Goal: Information Seeking & Learning: Learn about a topic

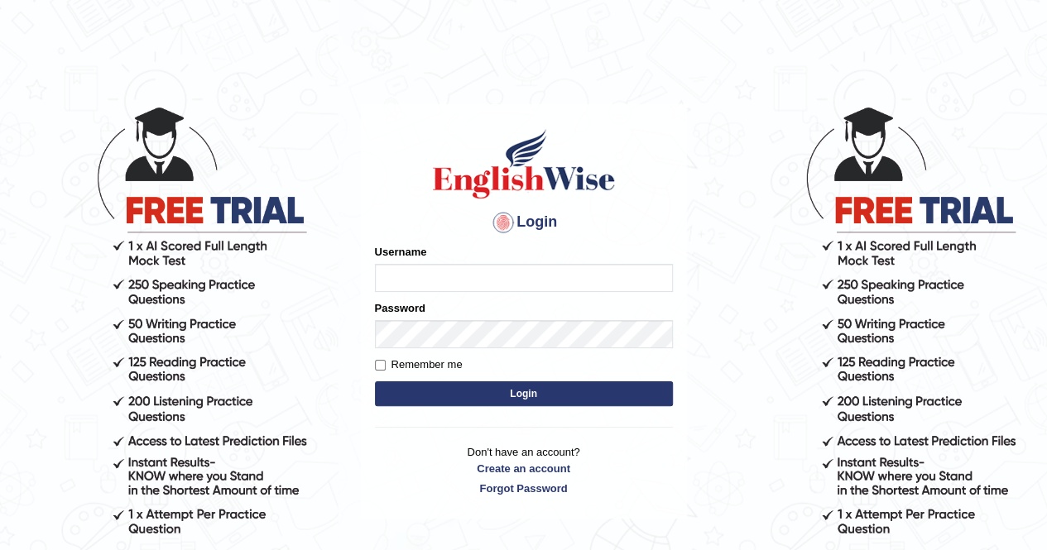
type input "Cjepkoech"
click at [457, 390] on button "Login" at bounding box center [524, 393] width 298 height 25
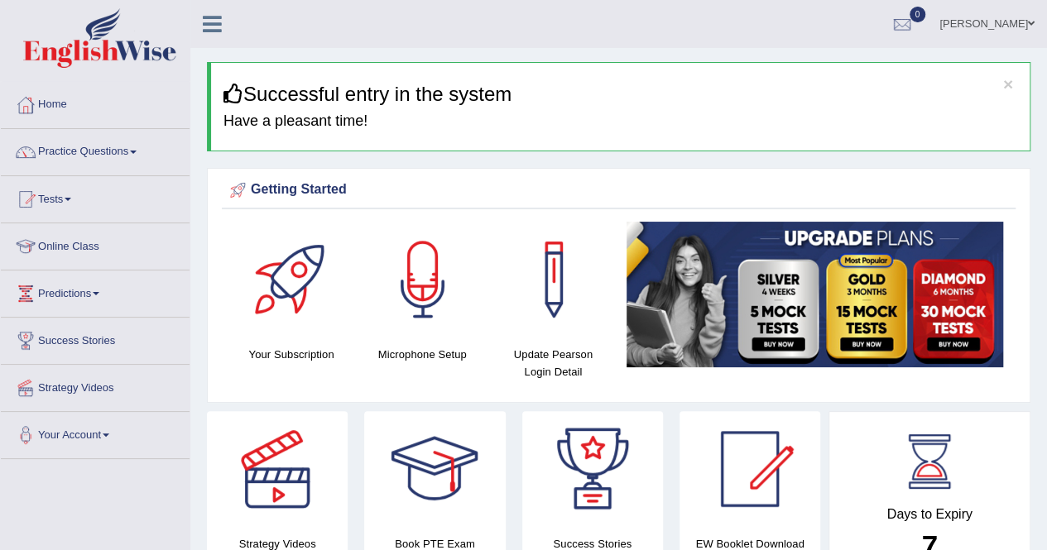
click at [457, 390] on div "Your Subscription Microphone Setup Update Pearson Login Detail" at bounding box center [618, 308] width 793 height 172
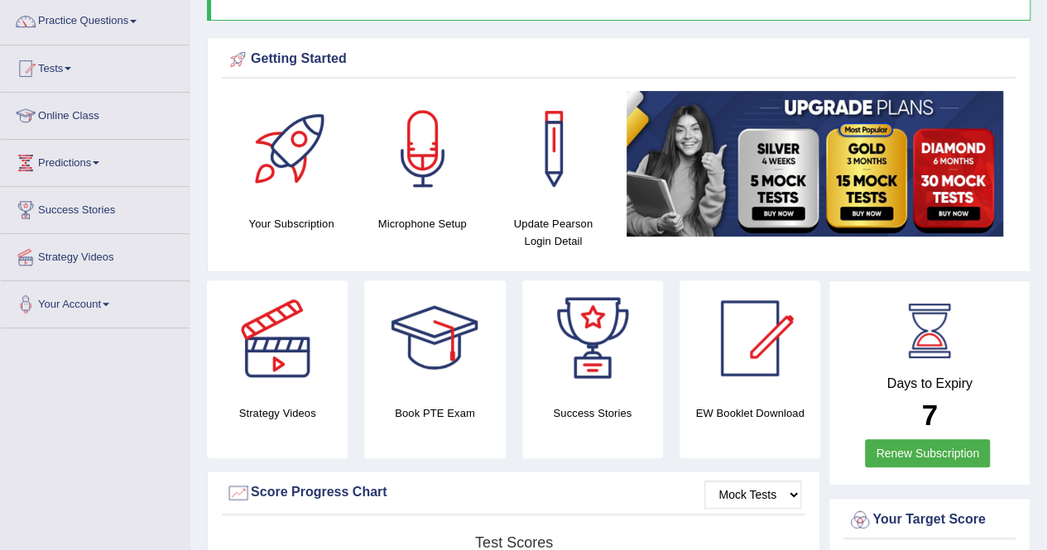
scroll to position [127, 0]
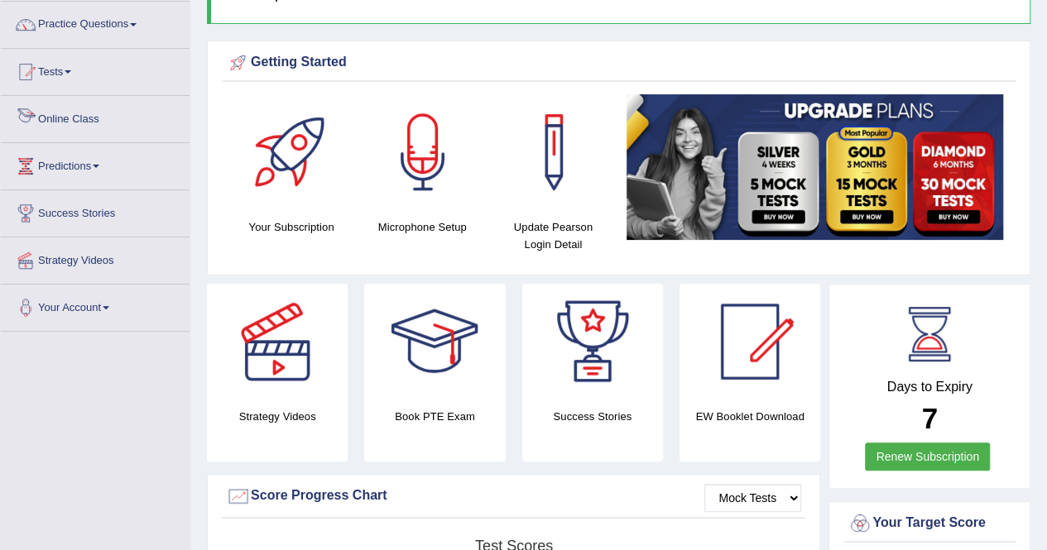
click at [113, 122] on link "Online Class" at bounding box center [95, 116] width 189 height 41
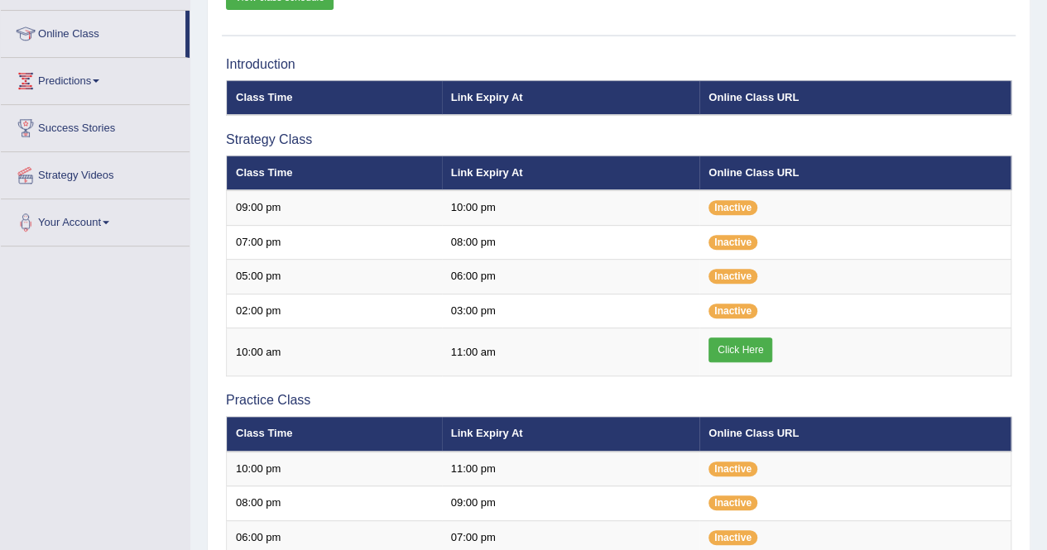
scroll to position [213, 0]
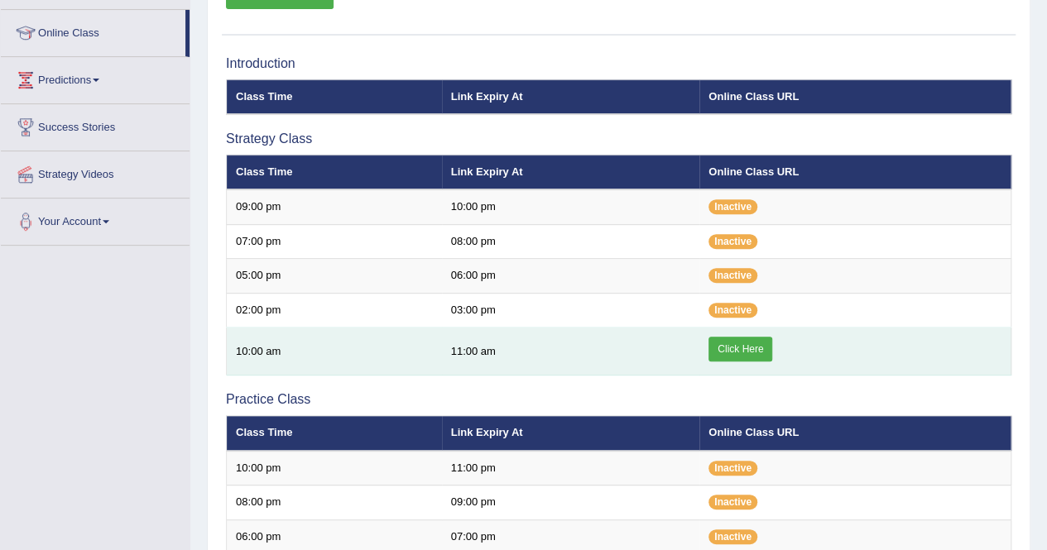
click at [731, 348] on link "Click Here" at bounding box center [740, 349] width 64 height 25
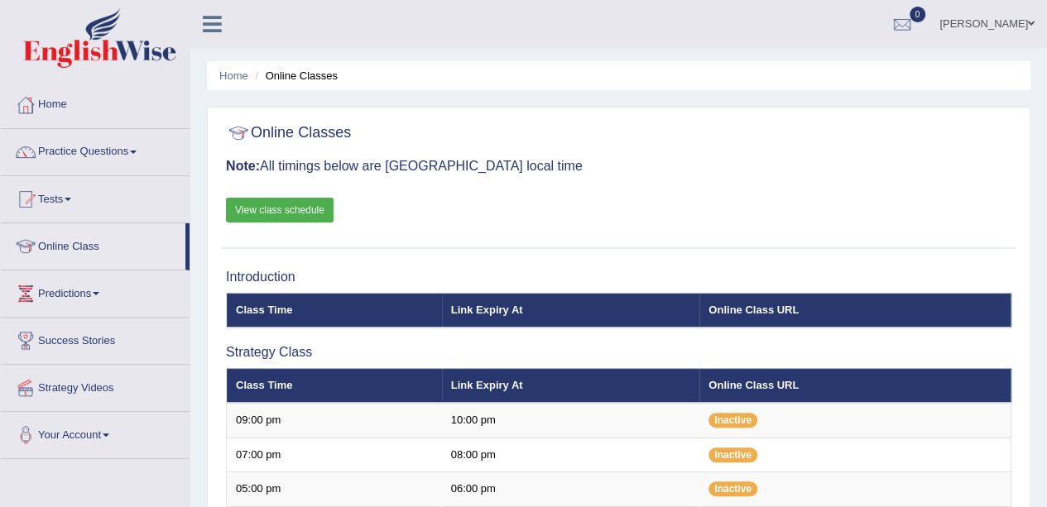
click at [133, 155] on link "Practice Questions" at bounding box center [95, 149] width 189 height 41
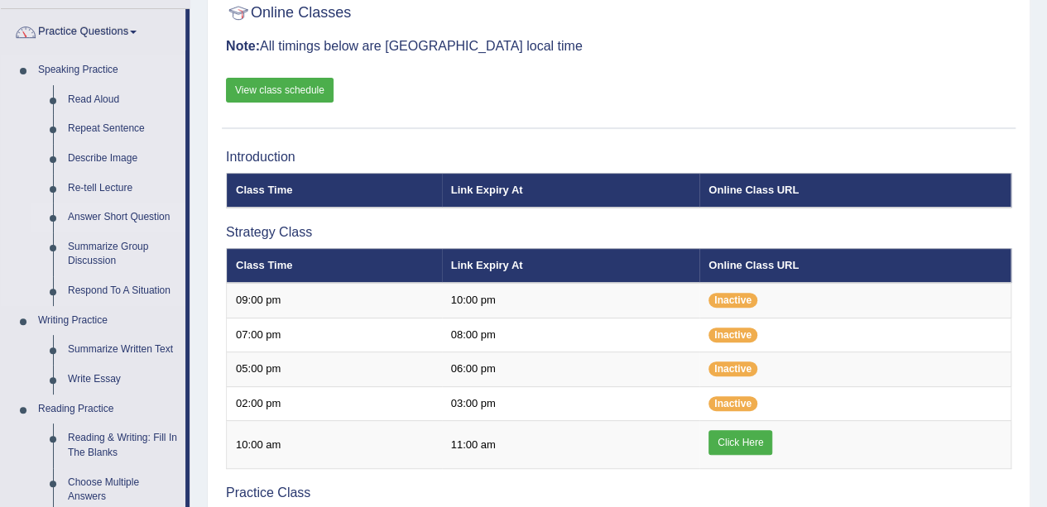
scroll to position [121, 0]
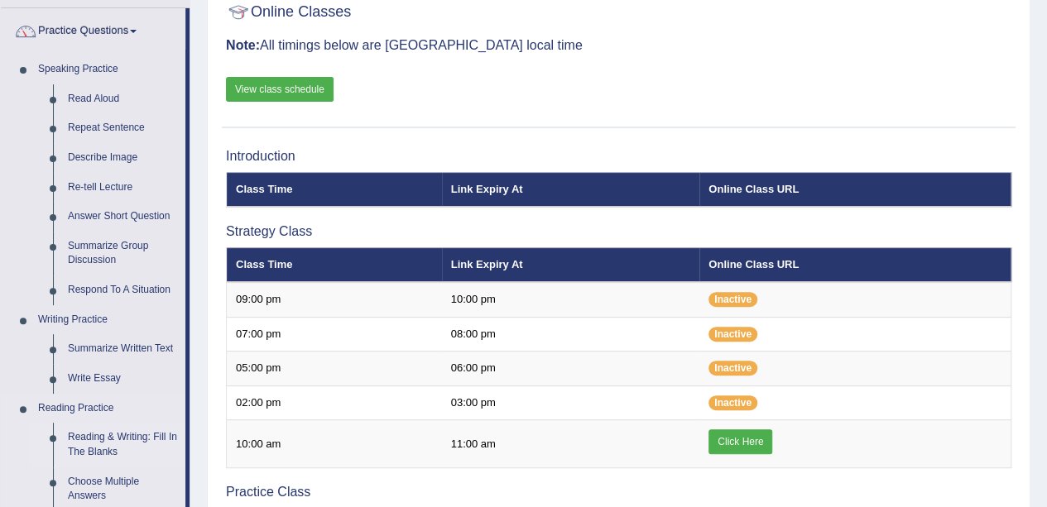
click at [103, 445] on link "Reading & Writing: Fill In The Blanks" at bounding box center [122, 445] width 125 height 44
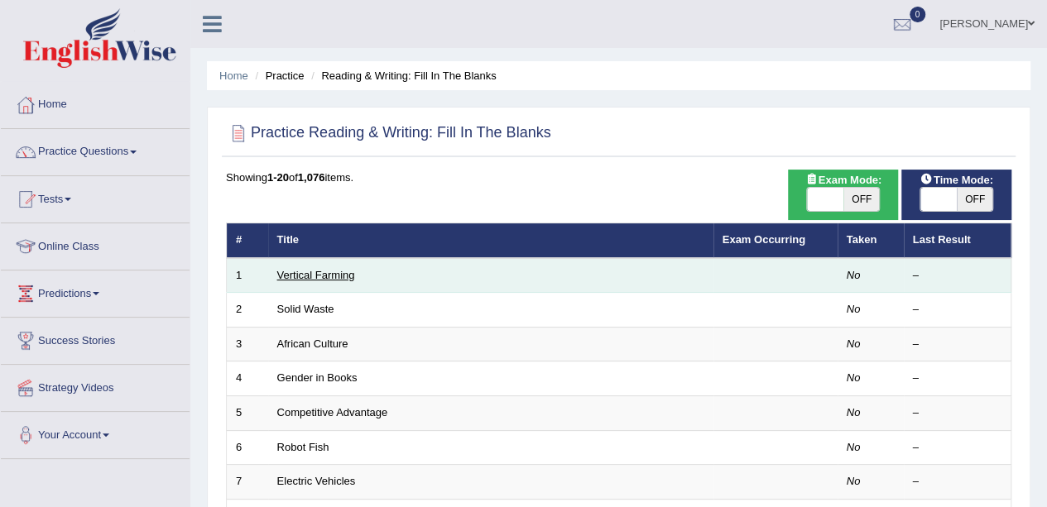
click at [318, 276] on link "Vertical Farming" at bounding box center [316, 275] width 78 height 12
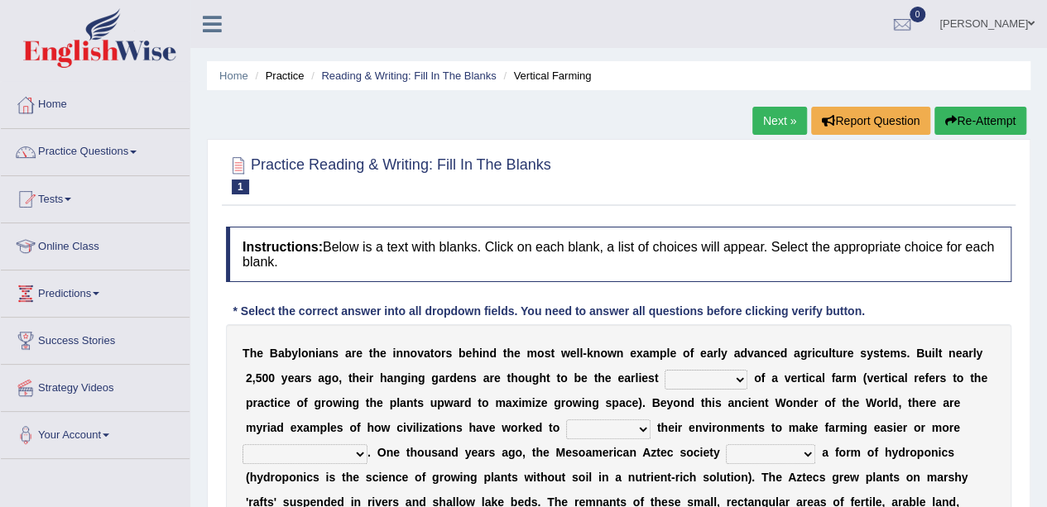
click at [134, 156] on link "Practice Questions" at bounding box center [95, 149] width 189 height 41
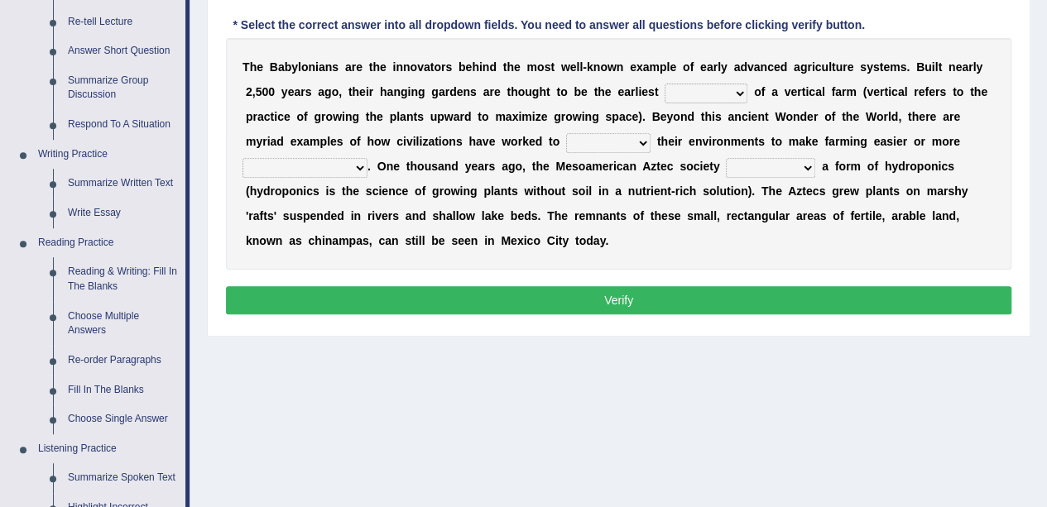
scroll to position [298, 0]
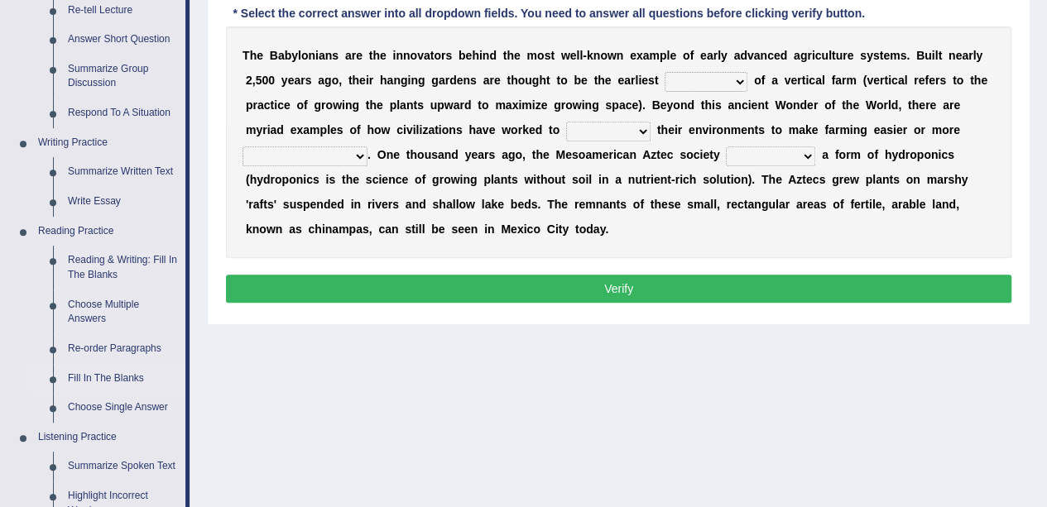
click at [114, 377] on link "Fill In The Blanks" at bounding box center [122, 379] width 125 height 30
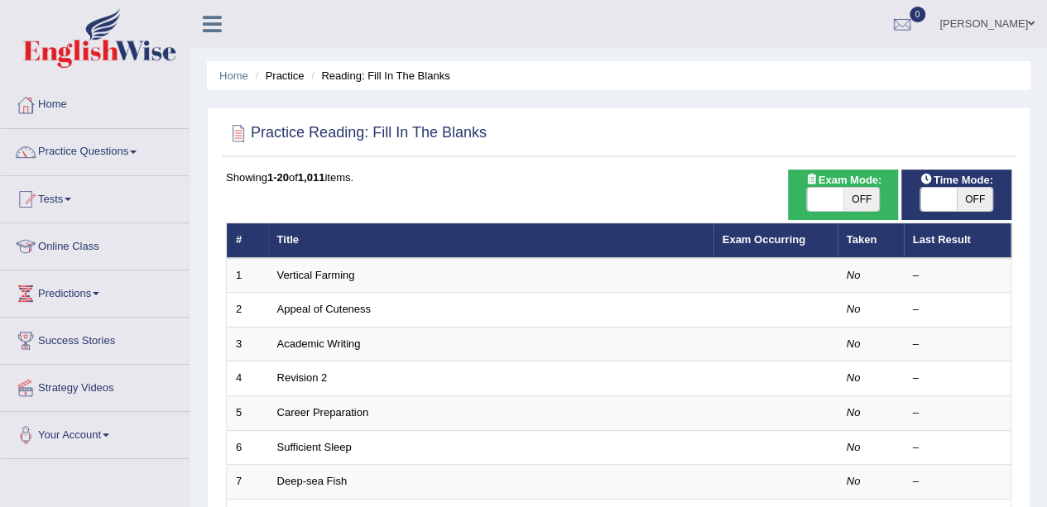
scroll to position [2, 0]
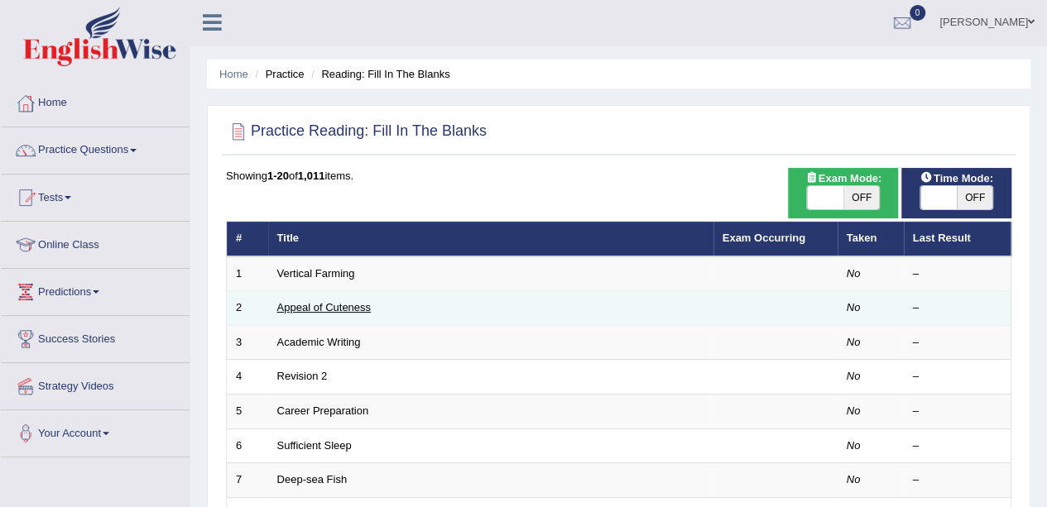
click at [318, 301] on link "Appeal of Cuteness" at bounding box center [323, 307] width 93 height 12
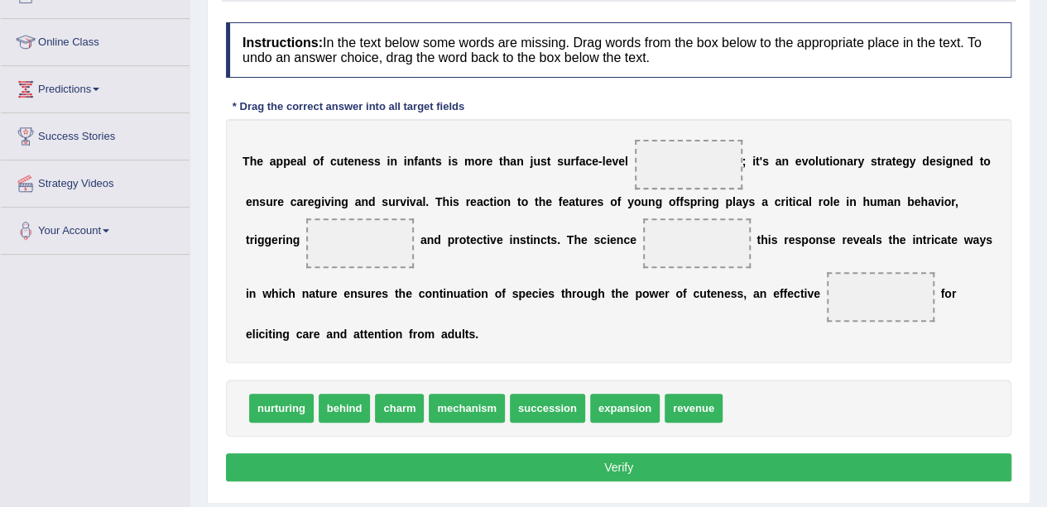
scroll to position [203, 0]
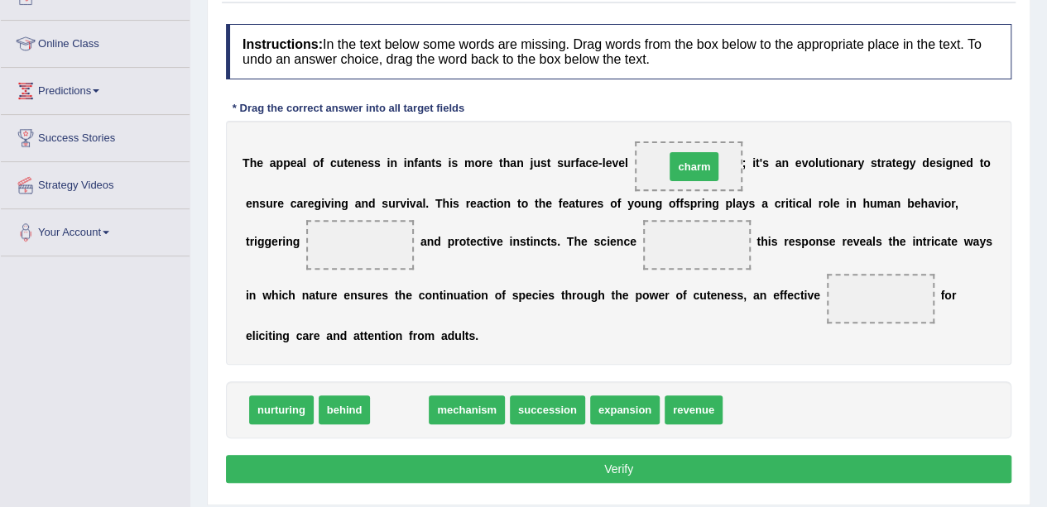
drag, startPoint x: 392, startPoint y: 410, endPoint x: 710, endPoint y: 164, distance: 401.7
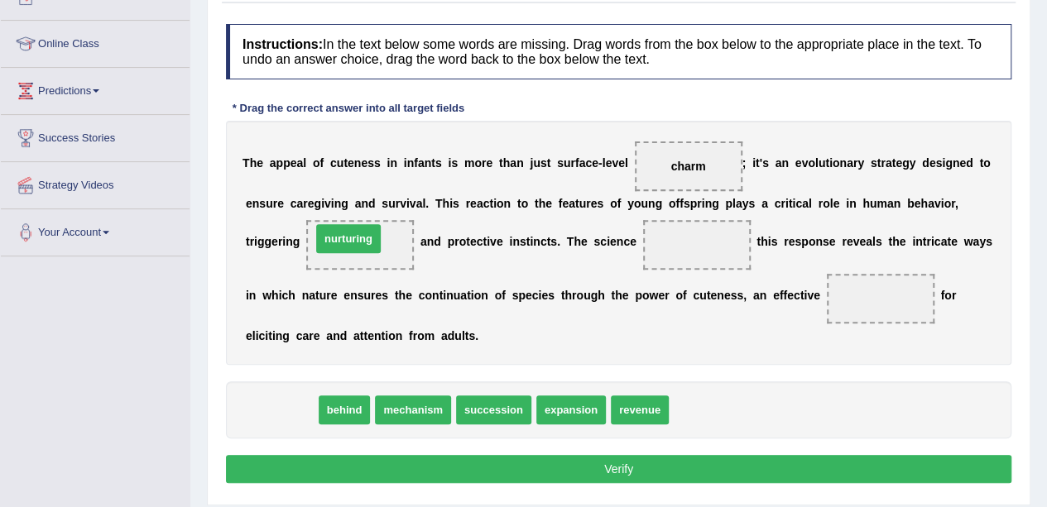
drag, startPoint x: 289, startPoint y: 400, endPoint x: 356, endPoint y: 228, distance: 184.7
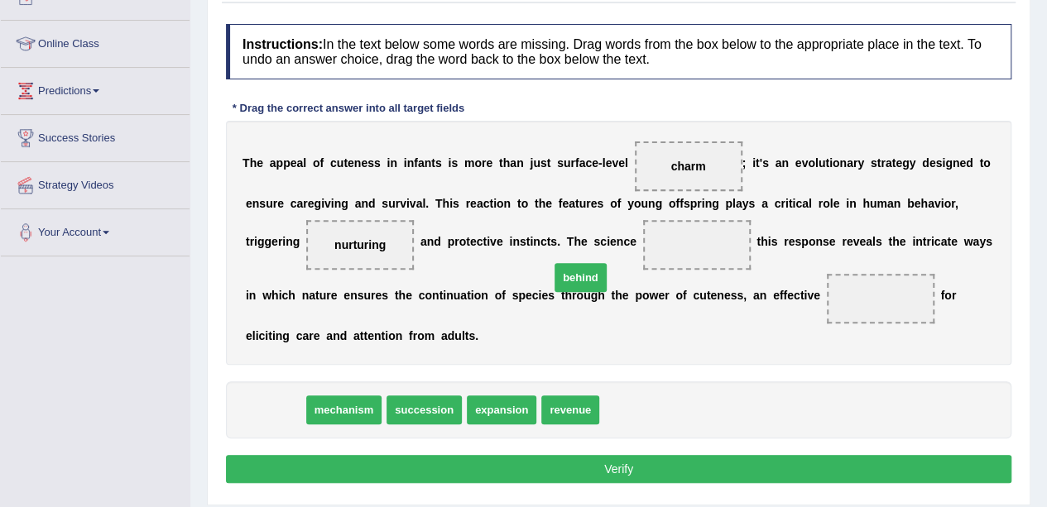
drag, startPoint x: 275, startPoint y: 400, endPoint x: 669, endPoint y: 259, distance: 418.2
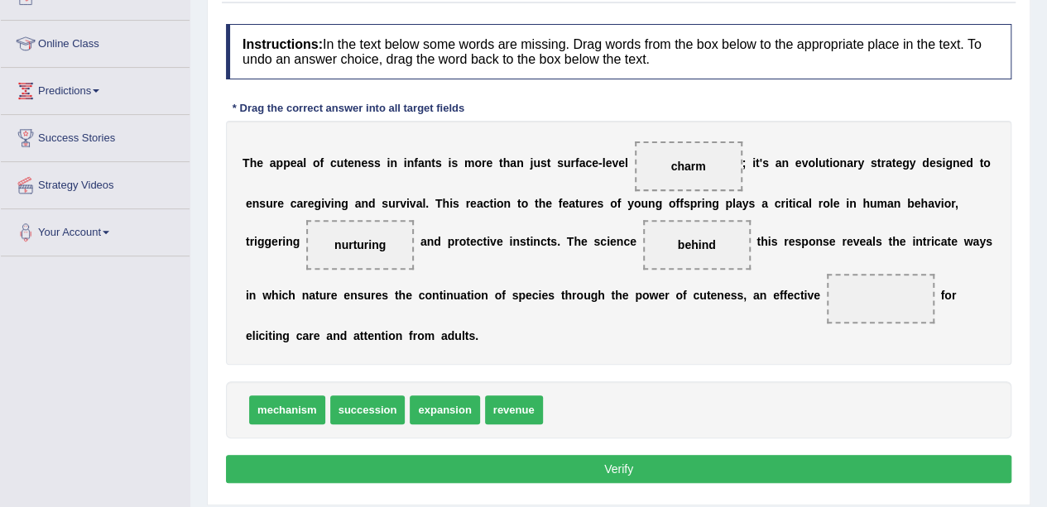
click at [290, 407] on span "mechanism" at bounding box center [287, 410] width 76 height 29
drag, startPoint x: 276, startPoint y: 400, endPoint x: 850, endPoint y: 282, distance: 585.5
click at [639, 462] on button "Verify" at bounding box center [618, 469] width 785 height 28
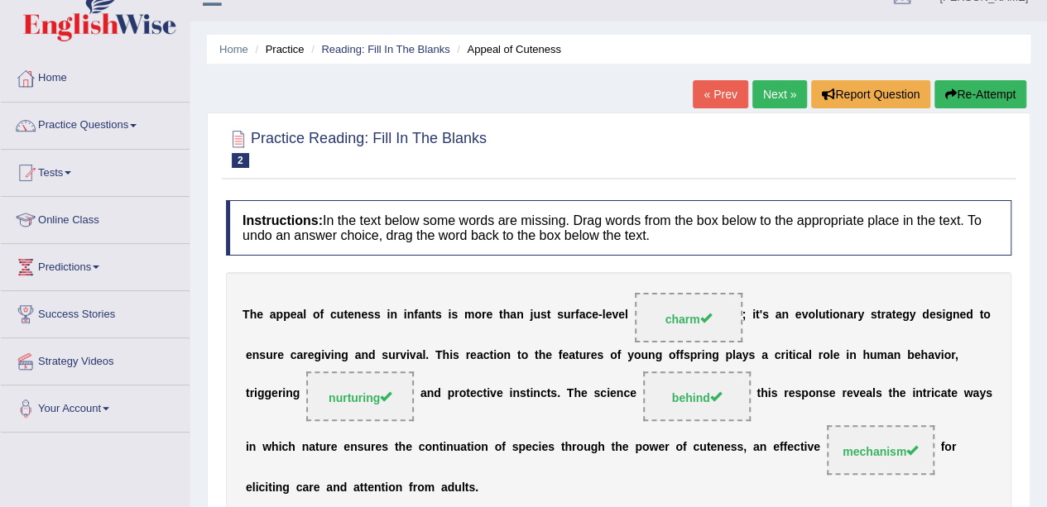
scroll to position [26, 0]
click at [137, 126] on span at bounding box center [133, 126] width 7 height 3
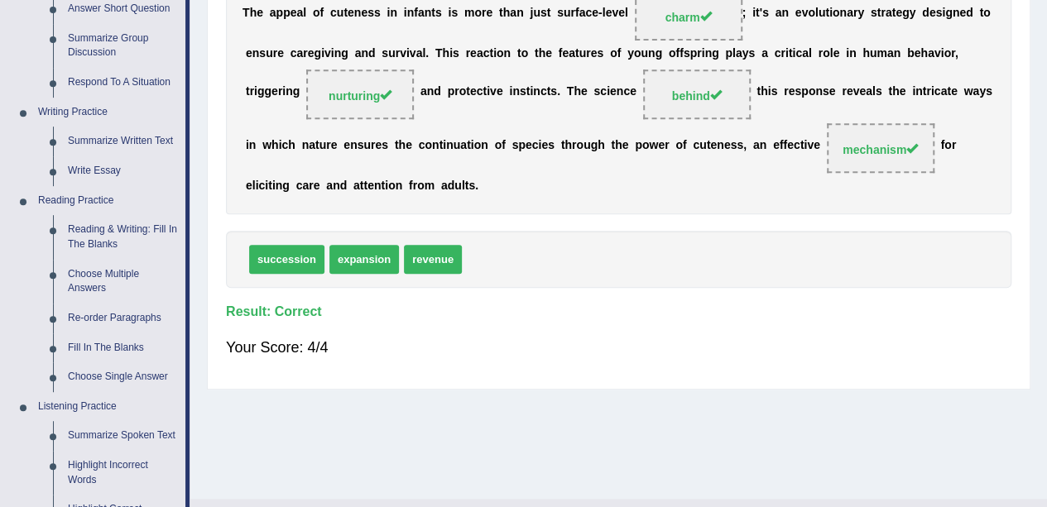
scroll to position [329, 0]
click at [131, 316] on link "Re-order Paragraphs" at bounding box center [122, 318] width 125 height 30
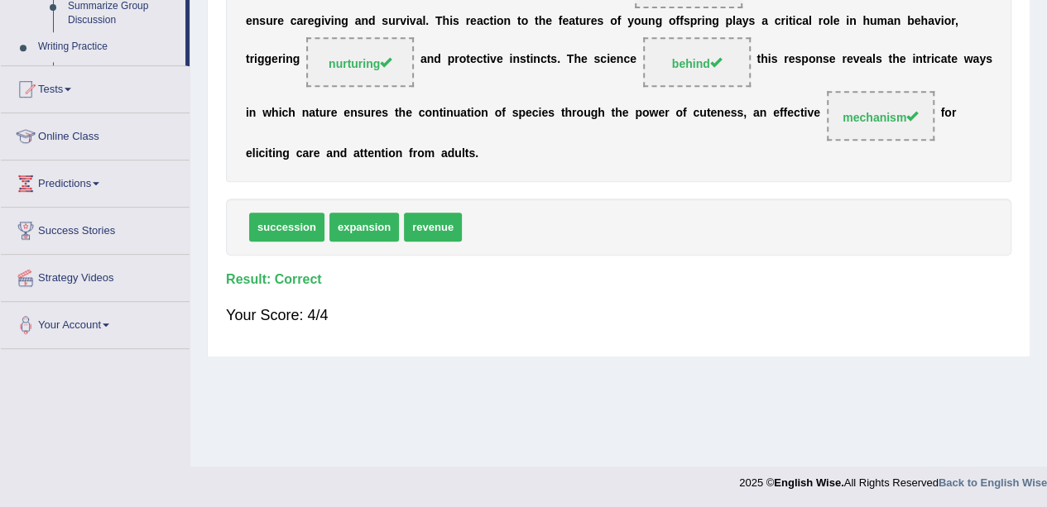
scroll to position [799, 0]
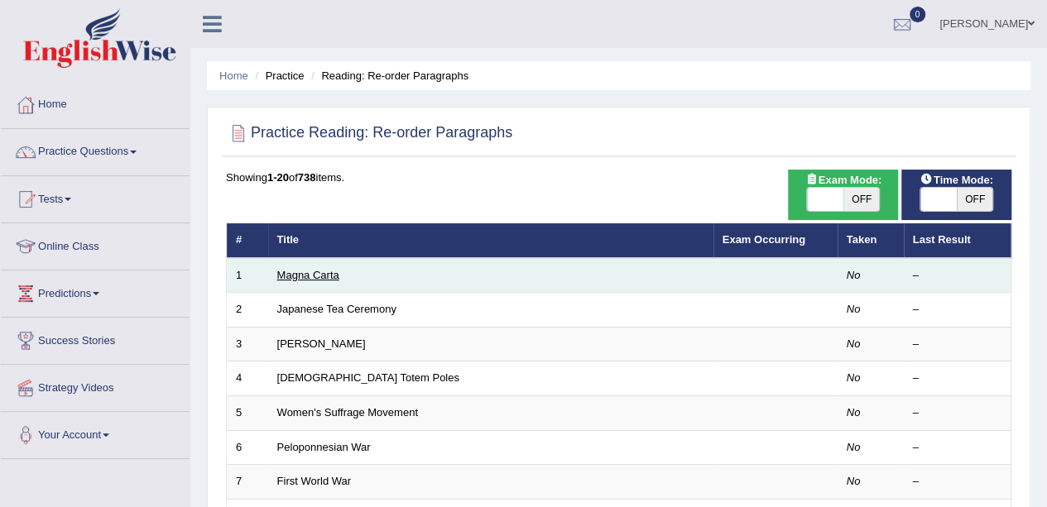
click at [305, 271] on link "Magna Carta" at bounding box center [308, 275] width 62 height 12
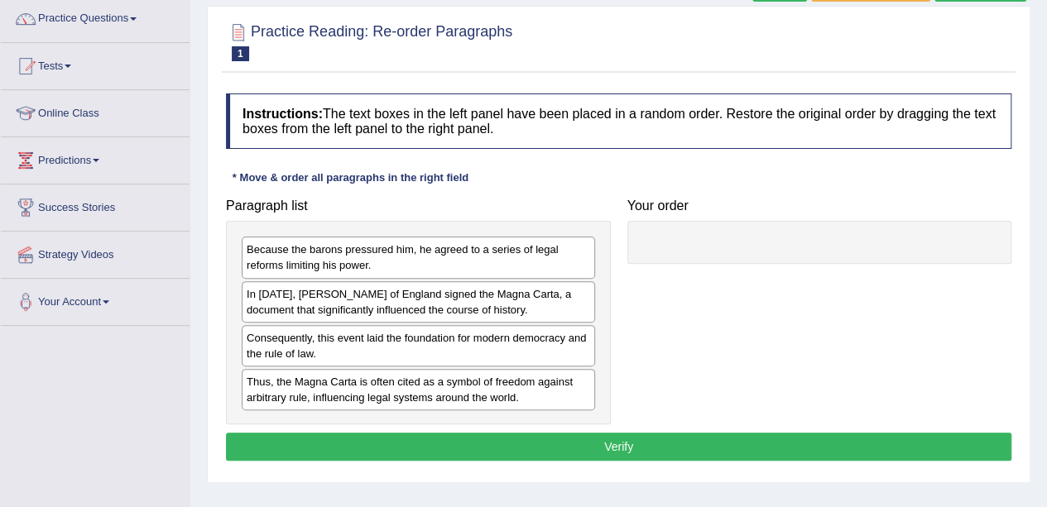
scroll to position [134, 0]
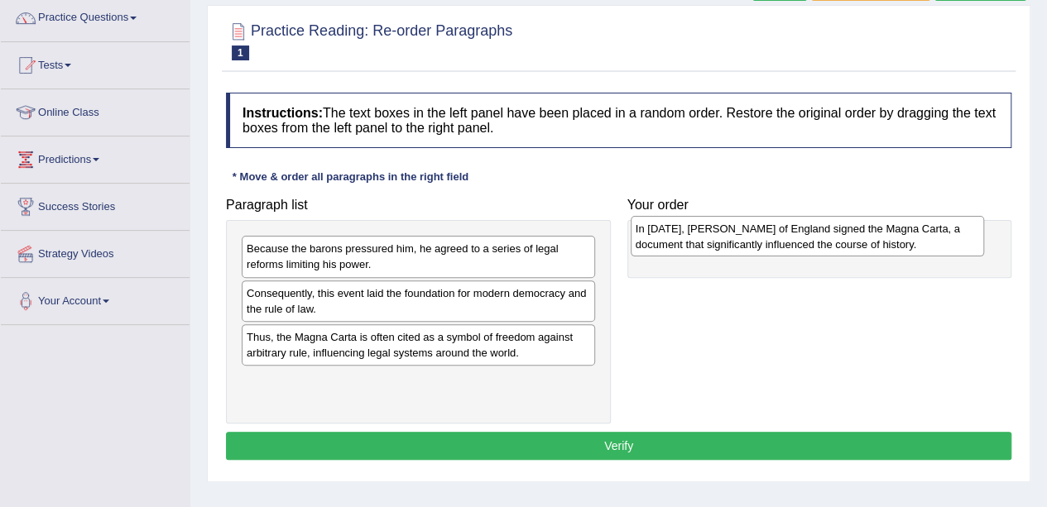
drag, startPoint x: 500, startPoint y: 302, endPoint x: 890, endPoint y: 238, distance: 395.7
click at [890, 238] on div "In 1215, King John of England signed the Magna Carta, a document that significa…" at bounding box center [806, 236] width 353 height 41
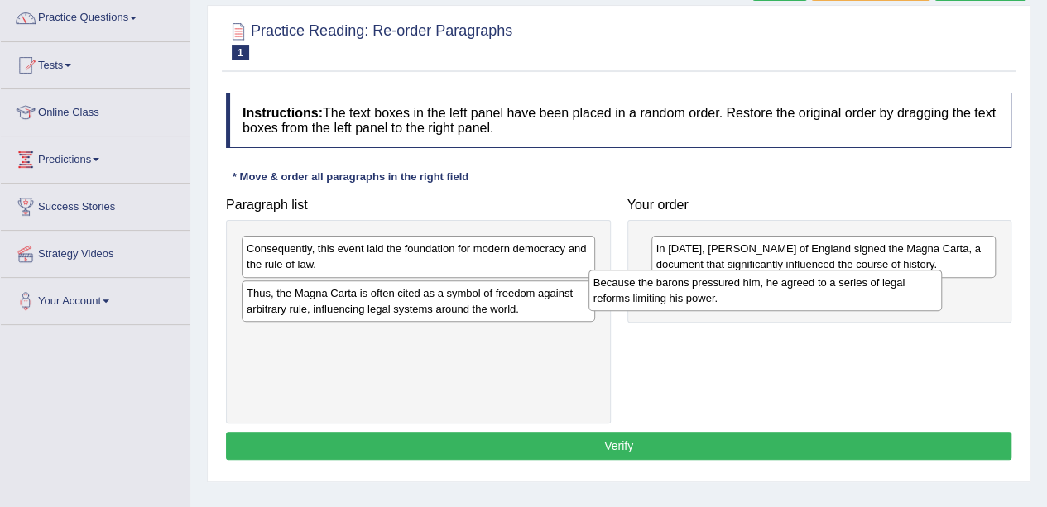
drag, startPoint x: 438, startPoint y: 252, endPoint x: 784, endPoint y: 285, distance: 348.3
click at [784, 285] on div "Because the barons pressured him, he agreed to a series of legal reforms limiti…" at bounding box center [764, 290] width 353 height 41
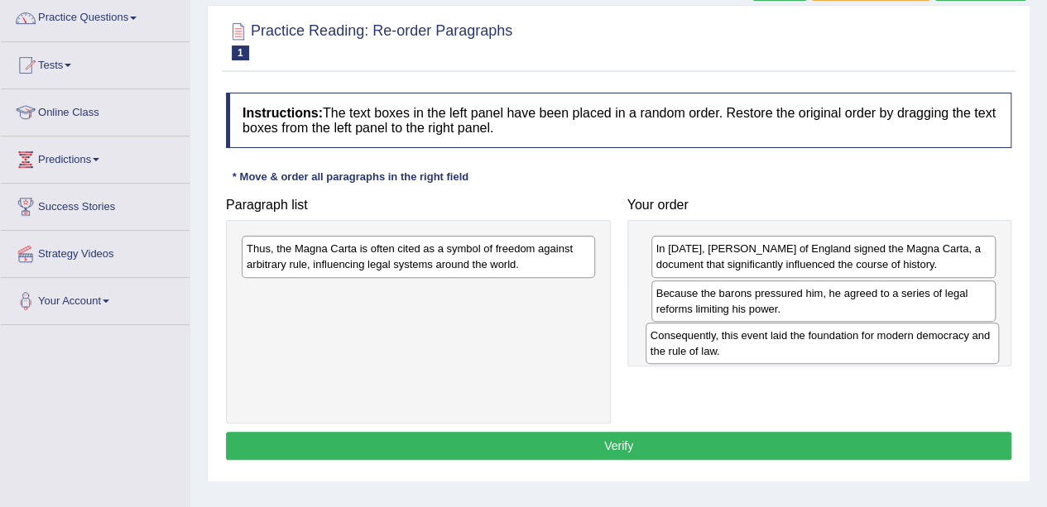
drag, startPoint x: 400, startPoint y: 263, endPoint x: 804, endPoint y: 350, distance: 413.8
click at [804, 350] on div "Consequently, this event laid the foundation for modern democracy and the rule …" at bounding box center [821, 343] width 353 height 41
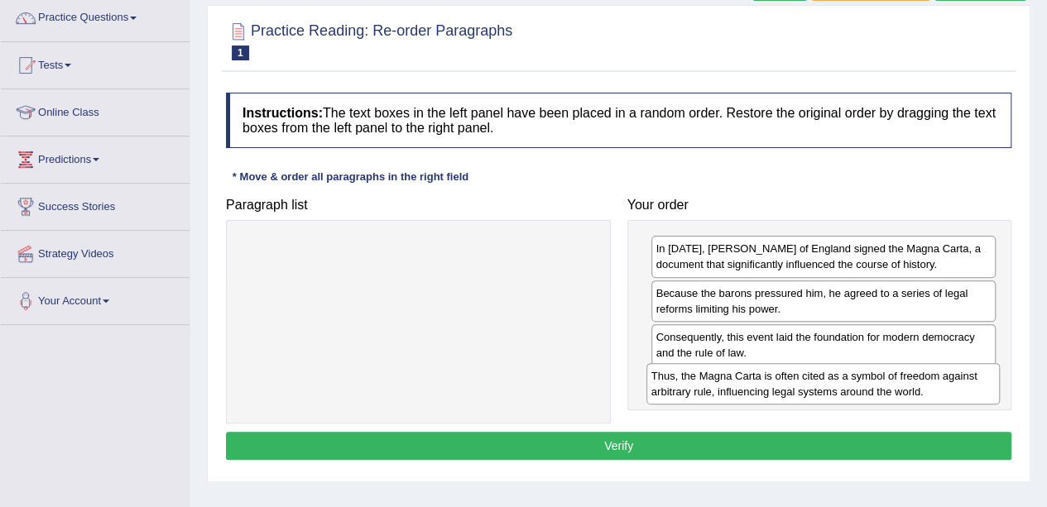
drag, startPoint x: 459, startPoint y: 247, endPoint x: 864, endPoint y: 375, distance: 424.2
click at [864, 375] on div "Thus, the Magna Carta is often cited as a symbol of freedom against arbitrary r…" at bounding box center [822, 383] width 353 height 41
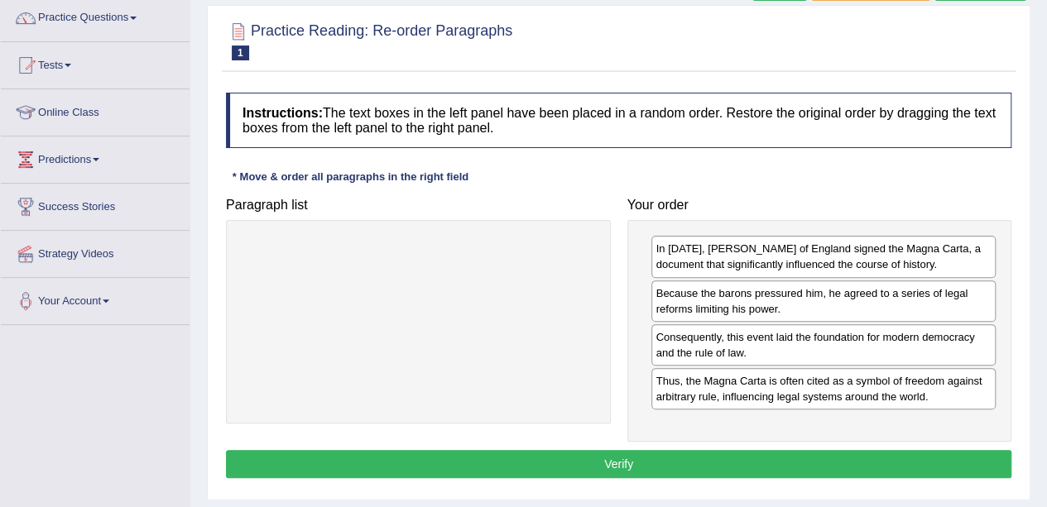
click at [659, 454] on button "Verify" at bounding box center [618, 464] width 785 height 28
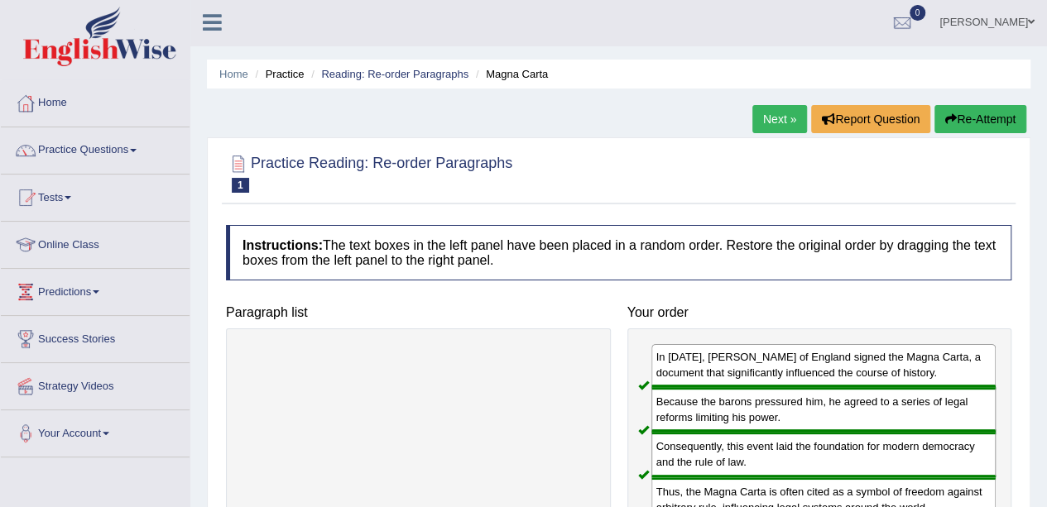
scroll to position [0, 0]
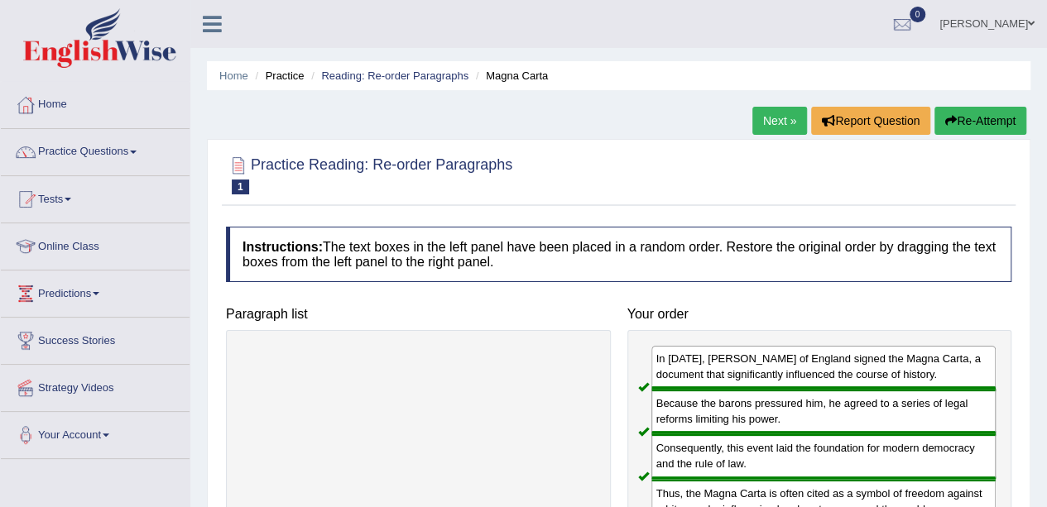
click at [137, 151] on span at bounding box center [133, 152] width 7 height 3
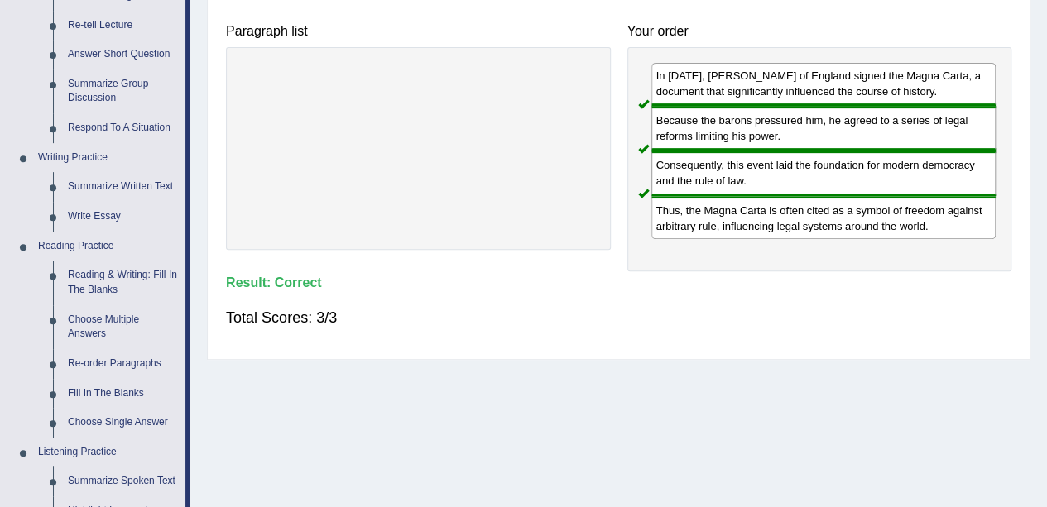
scroll to position [284, 0]
click at [108, 321] on link "Choose Multiple Answers" at bounding box center [122, 326] width 125 height 44
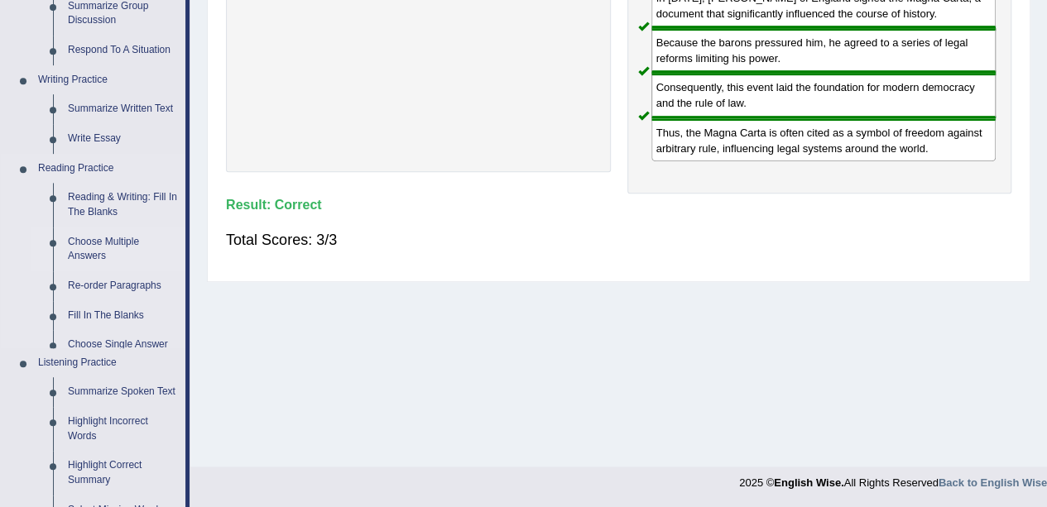
scroll to position [799, 0]
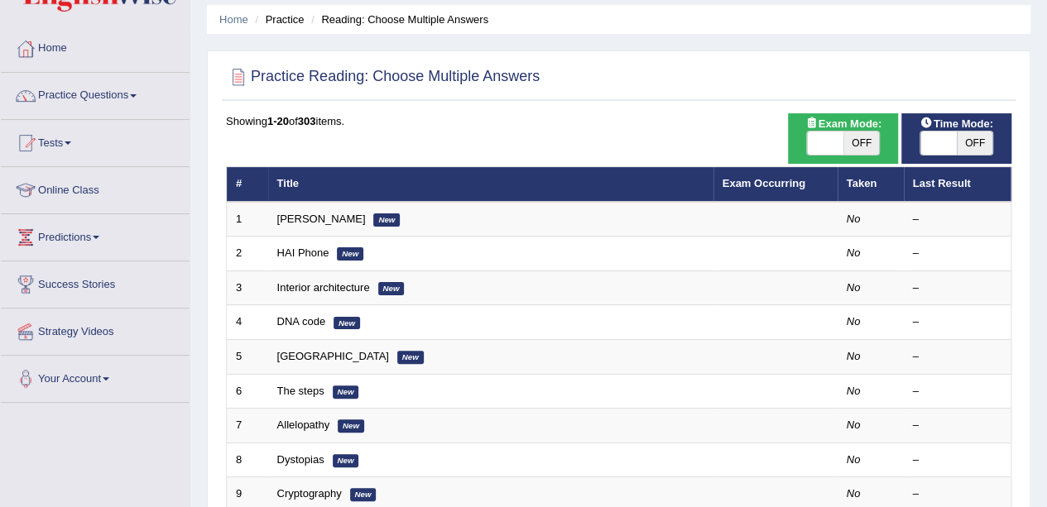
scroll to position [55, 0]
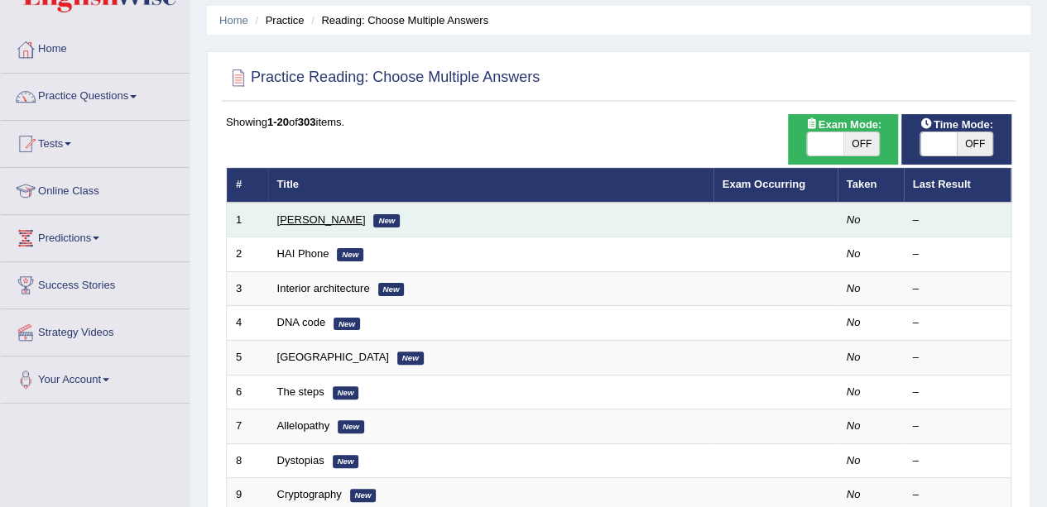
click at [291, 218] on link "[PERSON_NAME]" at bounding box center [321, 219] width 89 height 12
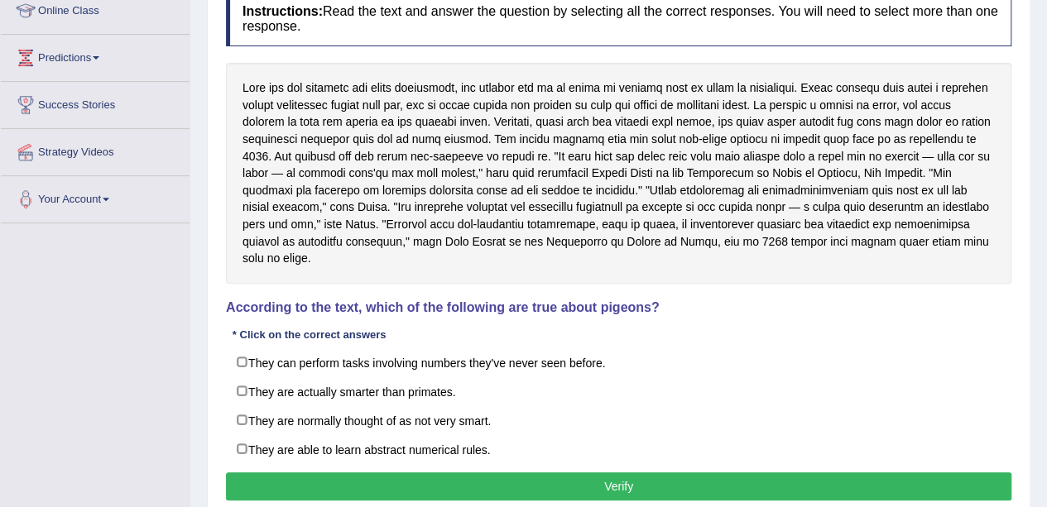
scroll to position [237, 0]
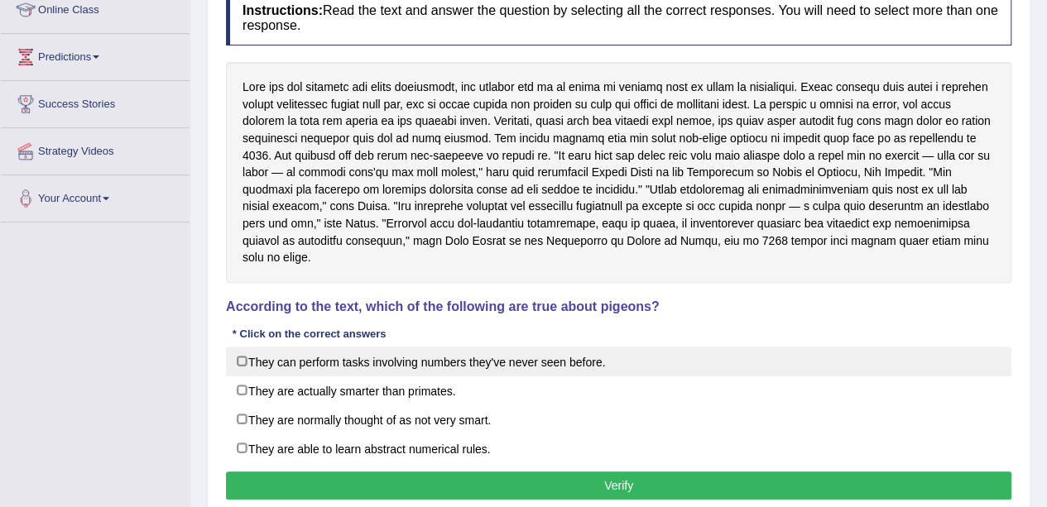
click at [243, 347] on label "They can perform tasks involving numbers they've never seen before." at bounding box center [618, 362] width 785 height 30
checkbox input "true"
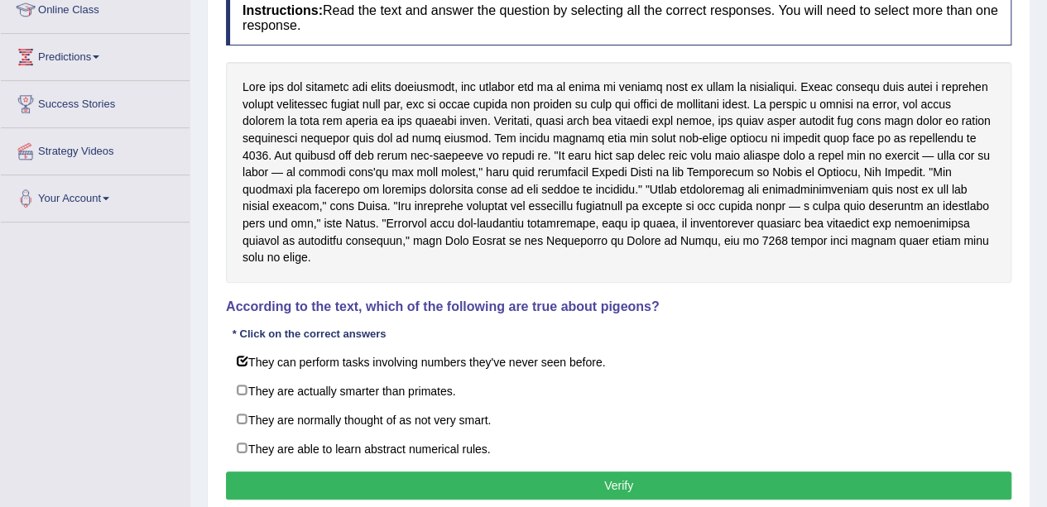
click at [659, 472] on button "Verify" at bounding box center [618, 486] width 785 height 28
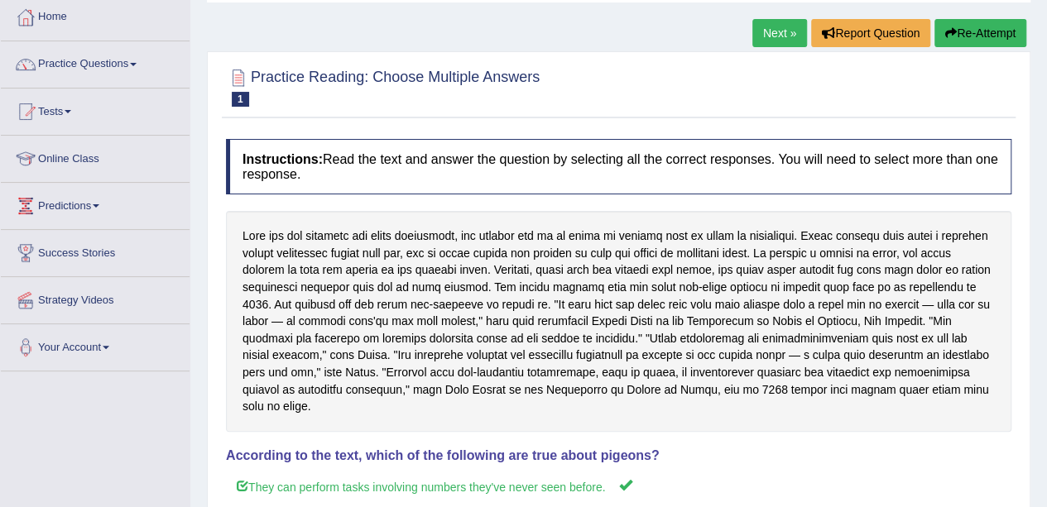
scroll to position [86, 0]
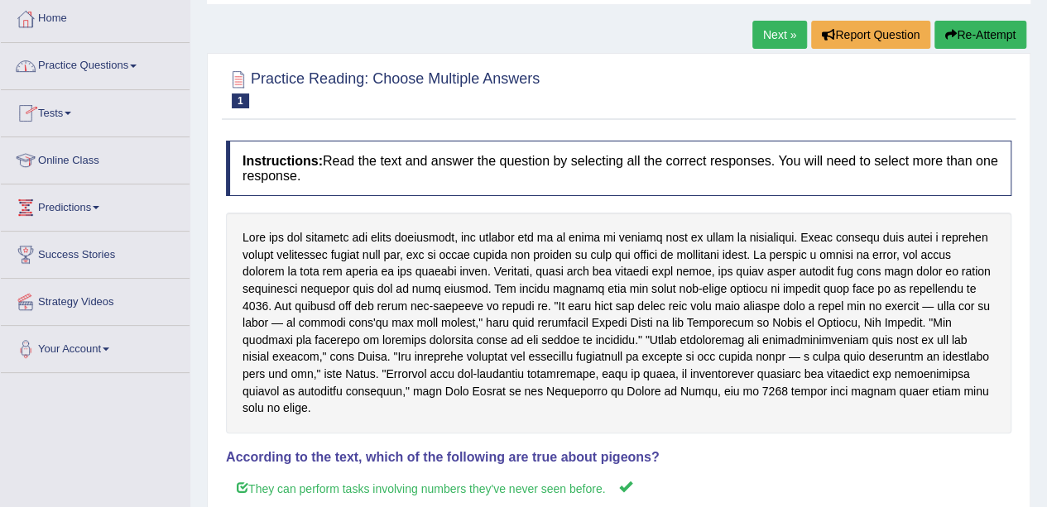
click at [143, 70] on link "Practice Questions" at bounding box center [95, 63] width 189 height 41
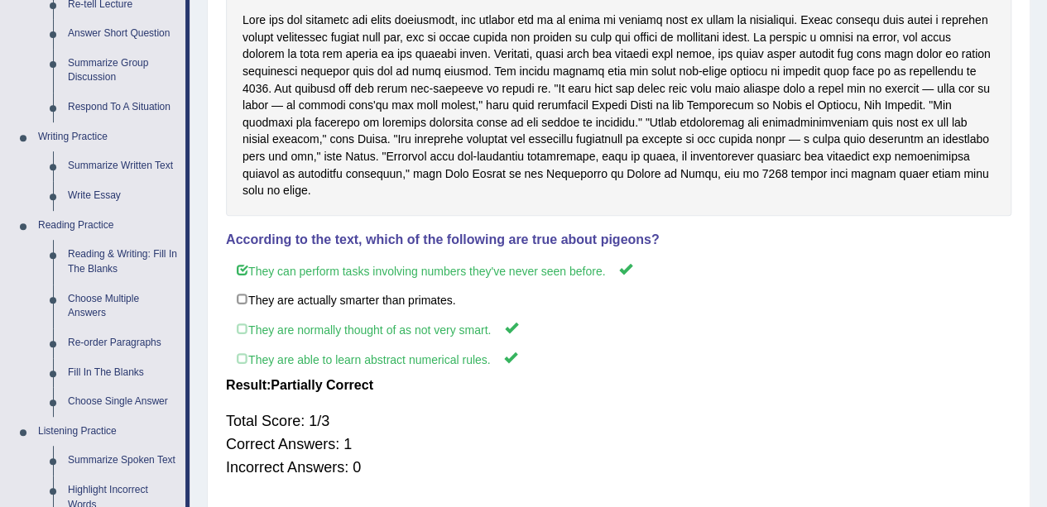
scroll to position [304, 0]
click at [132, 400] on link "Choose Single Answer" at bounding box center [122, 401] width 125 height 30
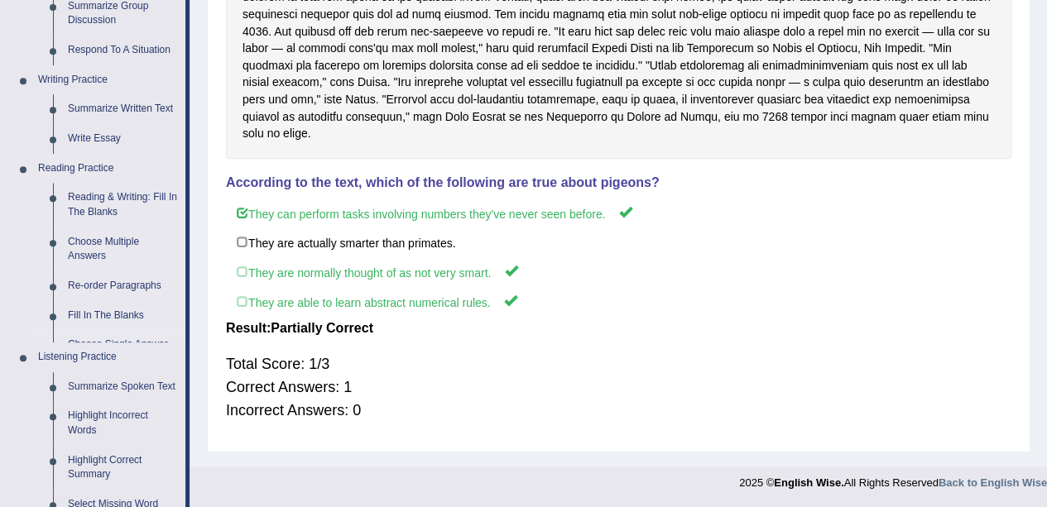
scroll to position [799, 0]
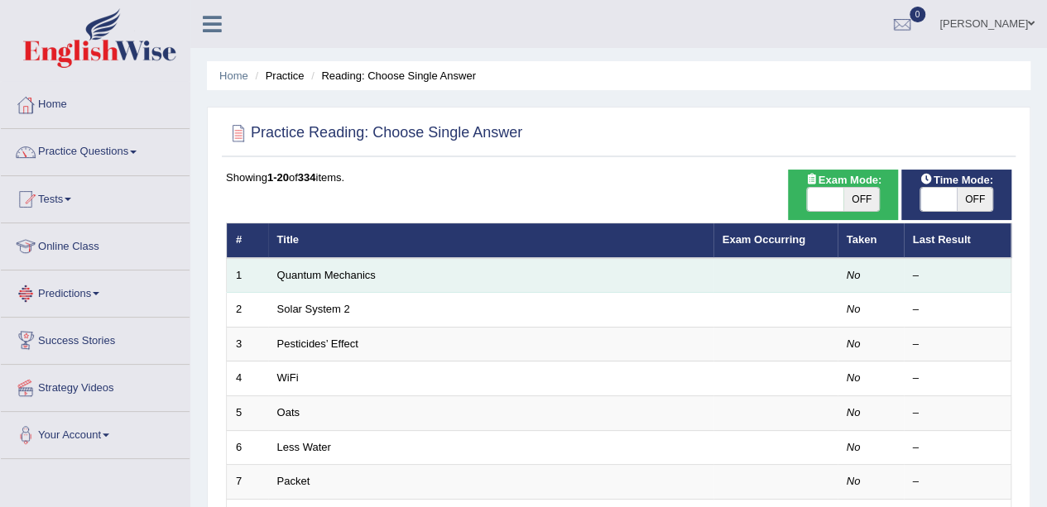
click at [285, 280] on td "Quantum Mechanics" at bounding box center [490, 275] width 445 height 35
click at [294, 275] on link "Quantum Mechanics" at bounding box center [326, 275] width 98 height 12
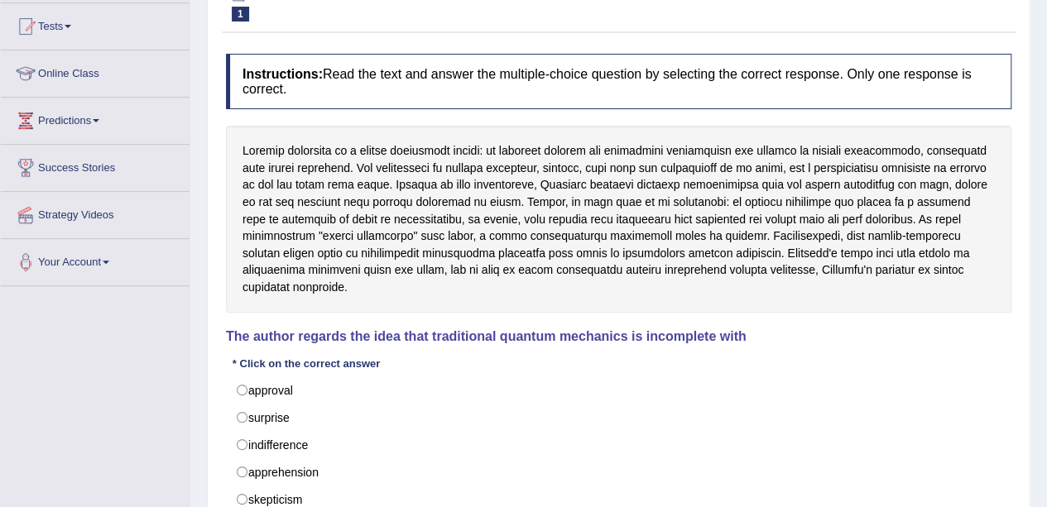
scroll to position [189, 0]
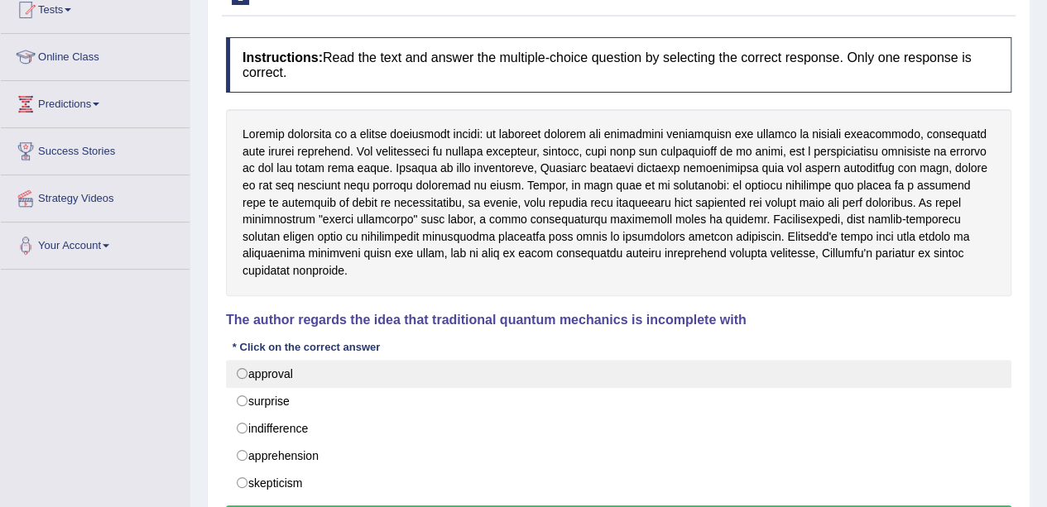
click at [243, 360] on label "approval" at bounding box center [618, 374] width 785 height 28
radio input "true"
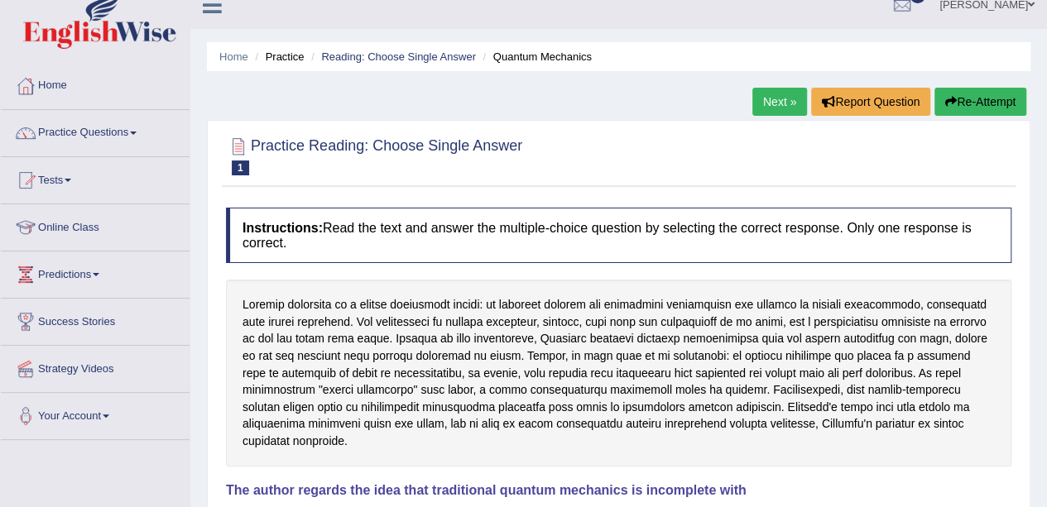
scroll to position [0, 0]
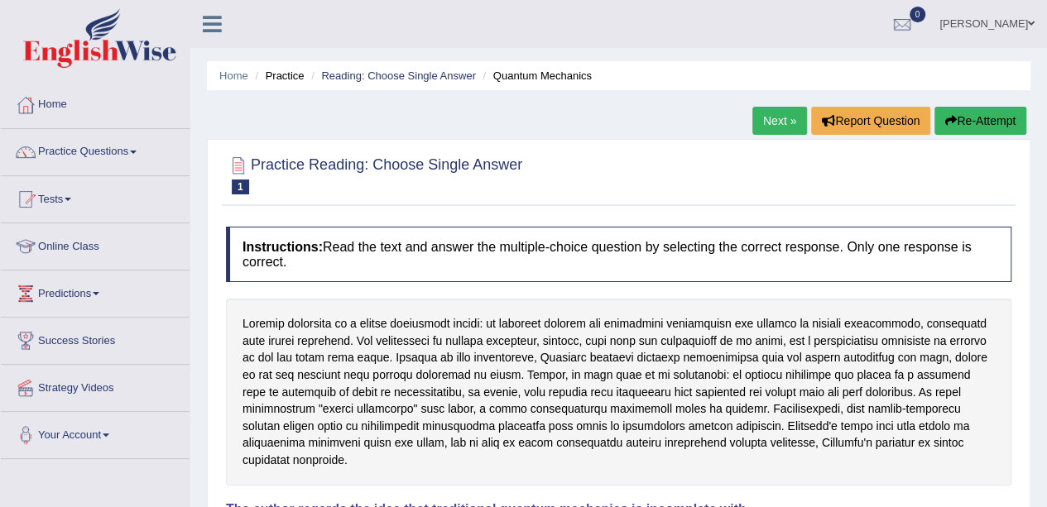
click at [137, 153] on span at bounding box center [133, 152] width 7 height 3
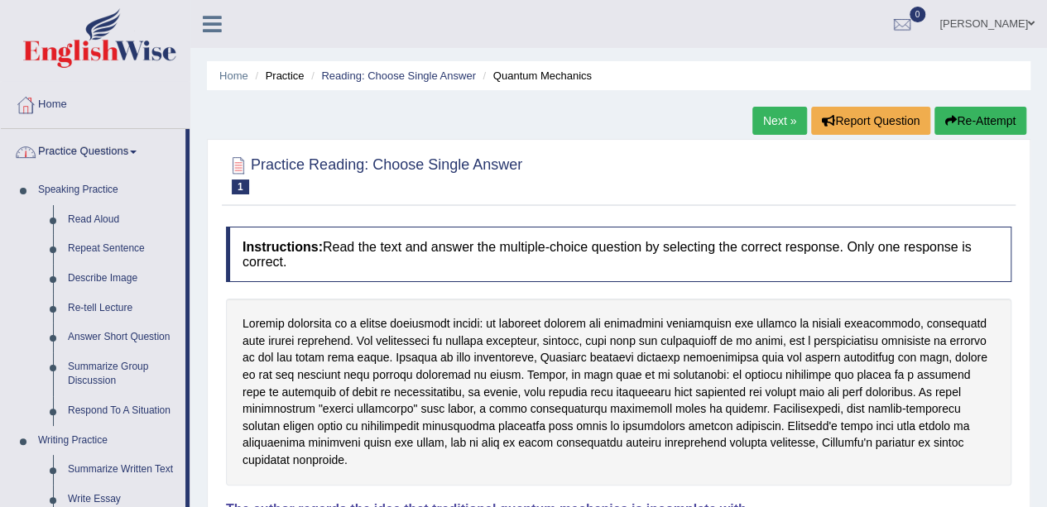
click at [65, 105] on link "Home" at bounding box center [95, 102] width 189 height 41
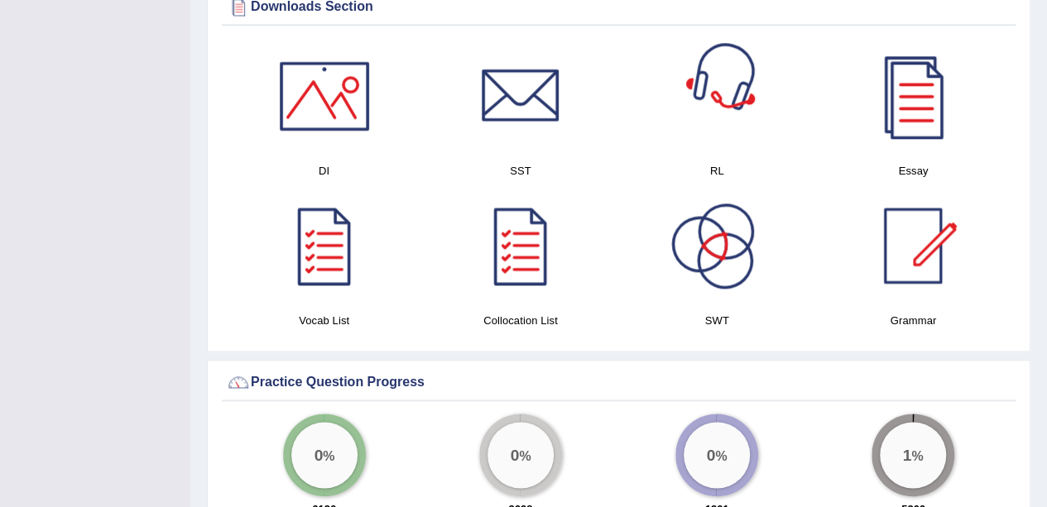
scroll to position [850, 0]
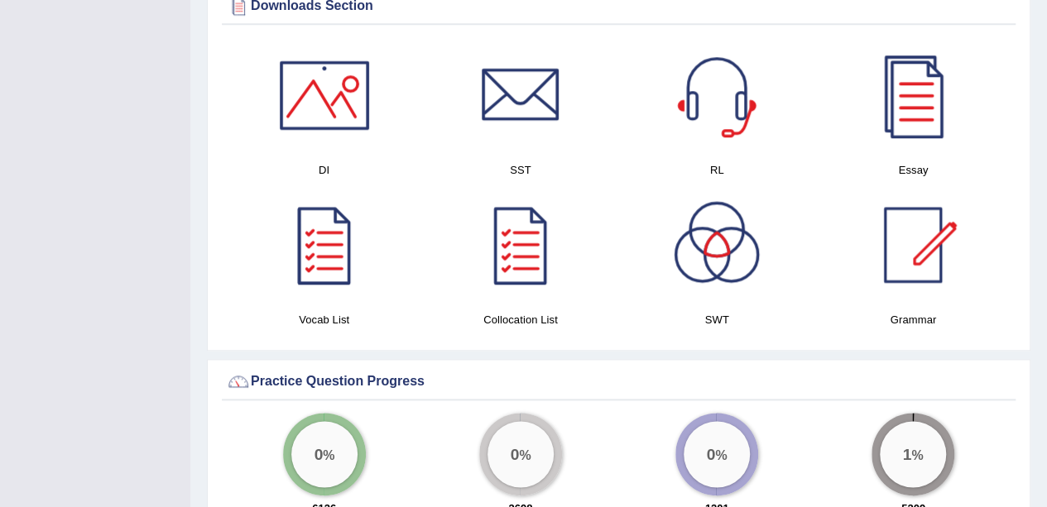
click at [324, 261] on div at bounding box center [324, 245] width 116 height 116
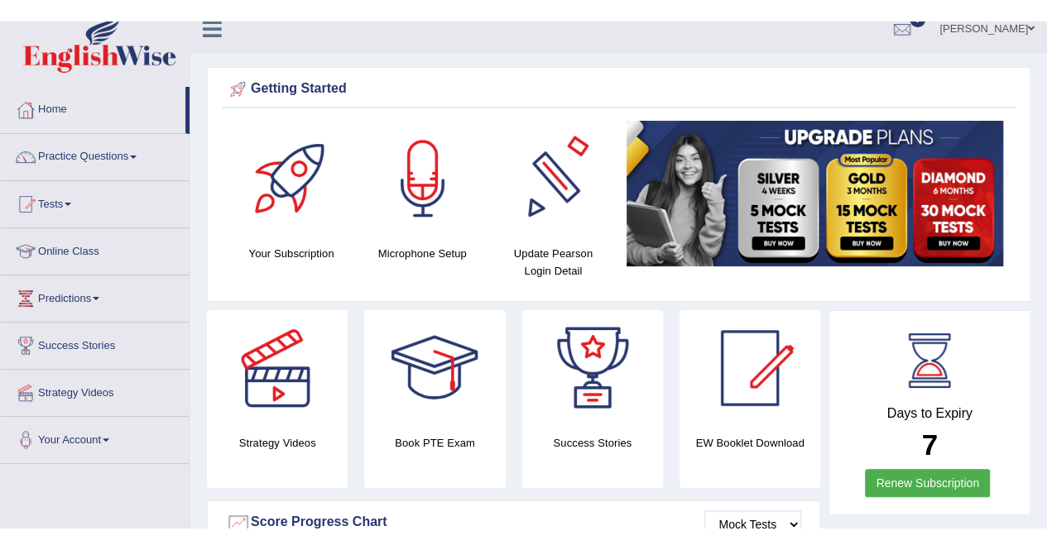
scroll to position [0, 0]
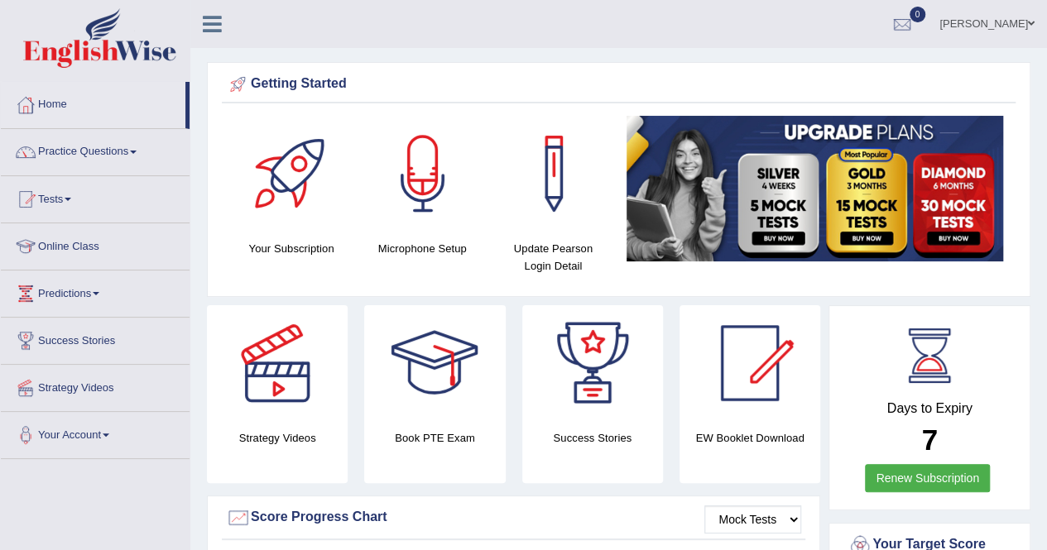
click at [137, 151] on span at bounding box center [133, 152] width 7 height 3
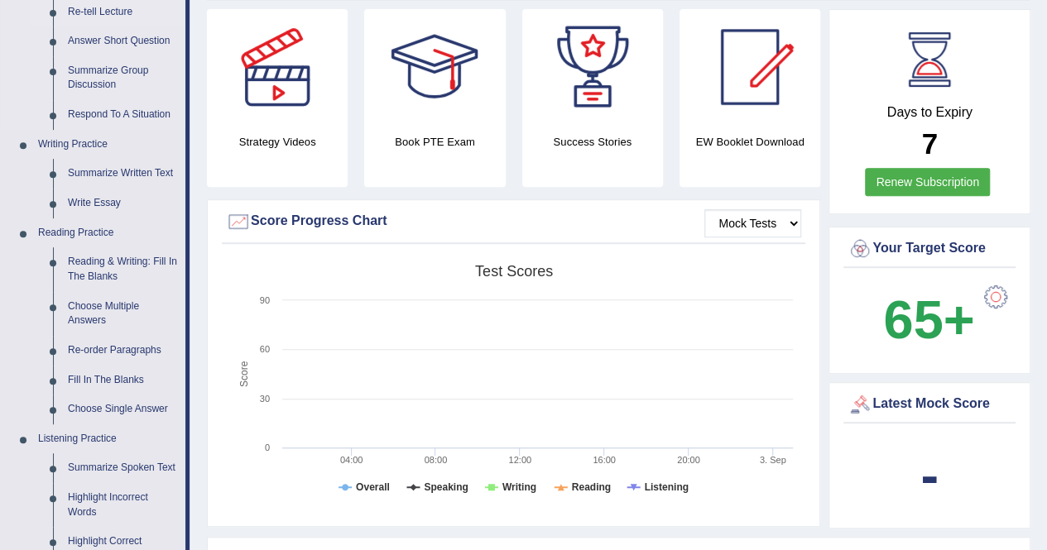
scroll to position [298, 0]
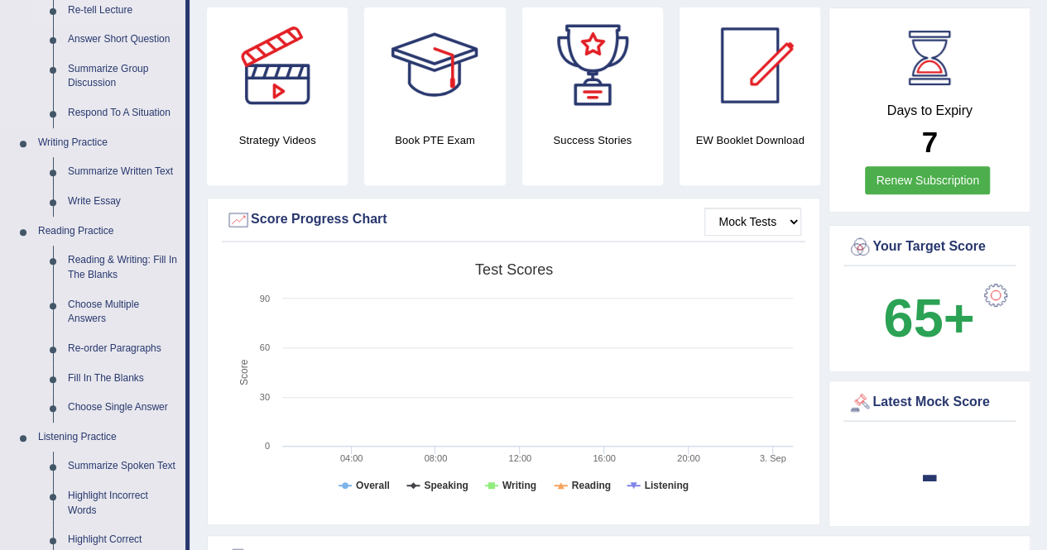
click at [121, 297] on link "Choose Multiple Answers" at bounding box center [122, 312] width 125 height 44
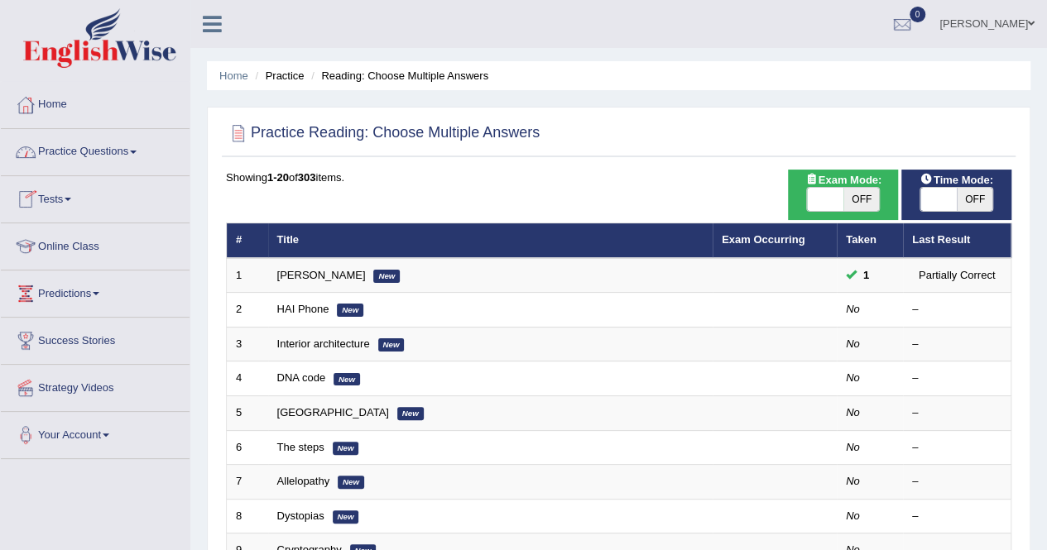
click at [136, 156] on link "Practice Questions" at bounding box center [95, 149] width 189 height 41
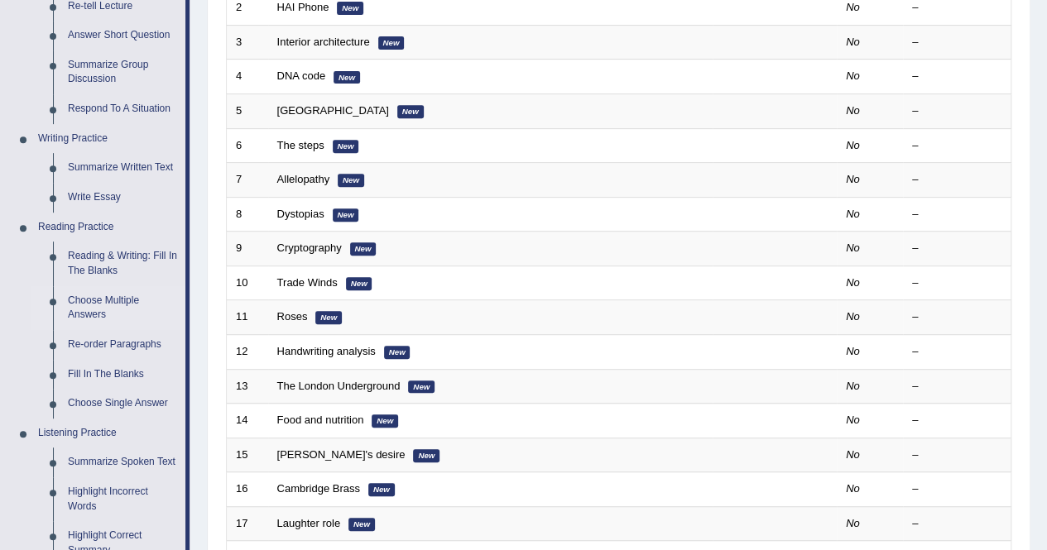
scroll to position [306, 0]
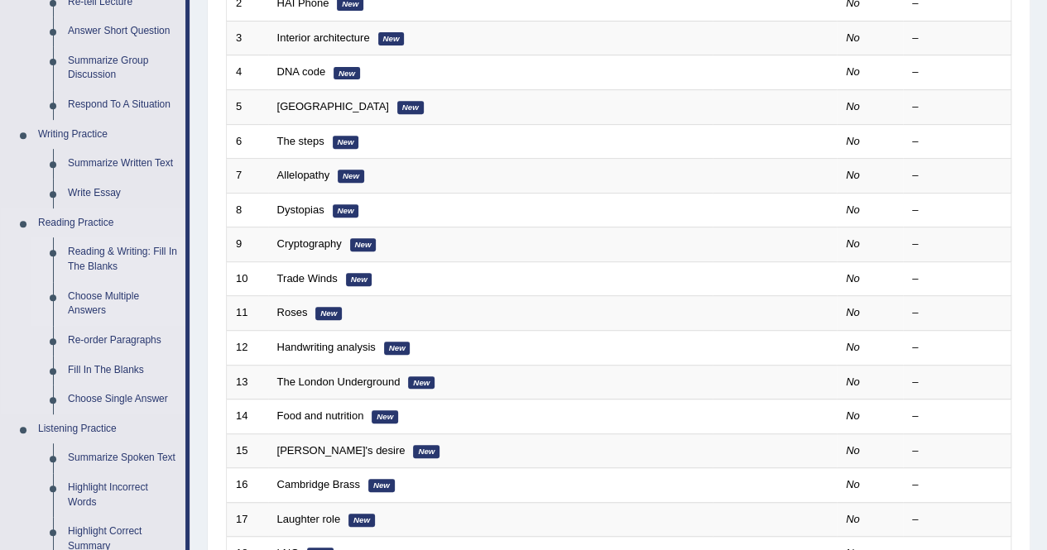
click at [116, 258] on link "Reading & Writing: Fill In The Blanks" at bounding box center [122, 259] width 125 height 44
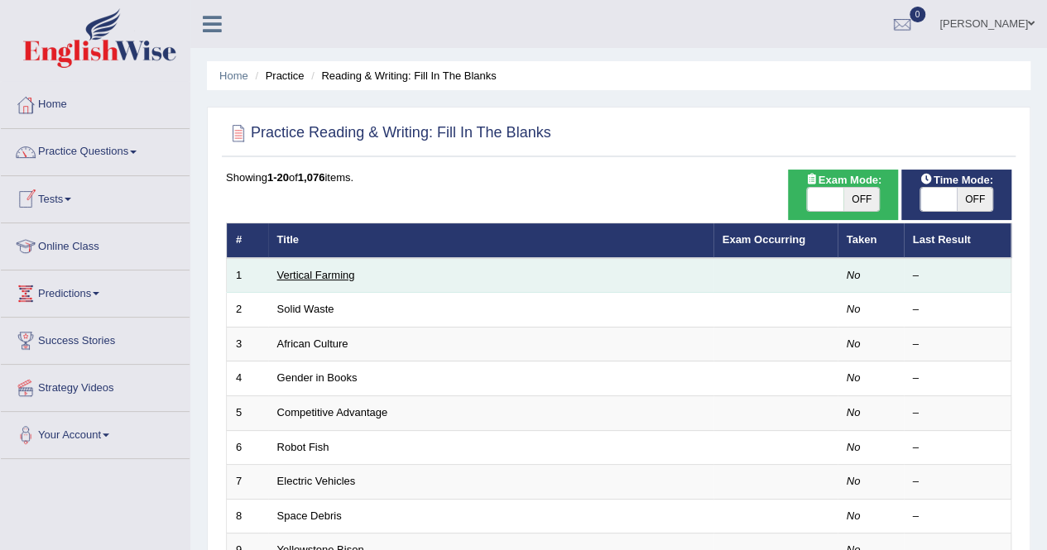
click at [291, 279] on link "Vertical Farming" at bounding box center [316, 275] width 78 height 12
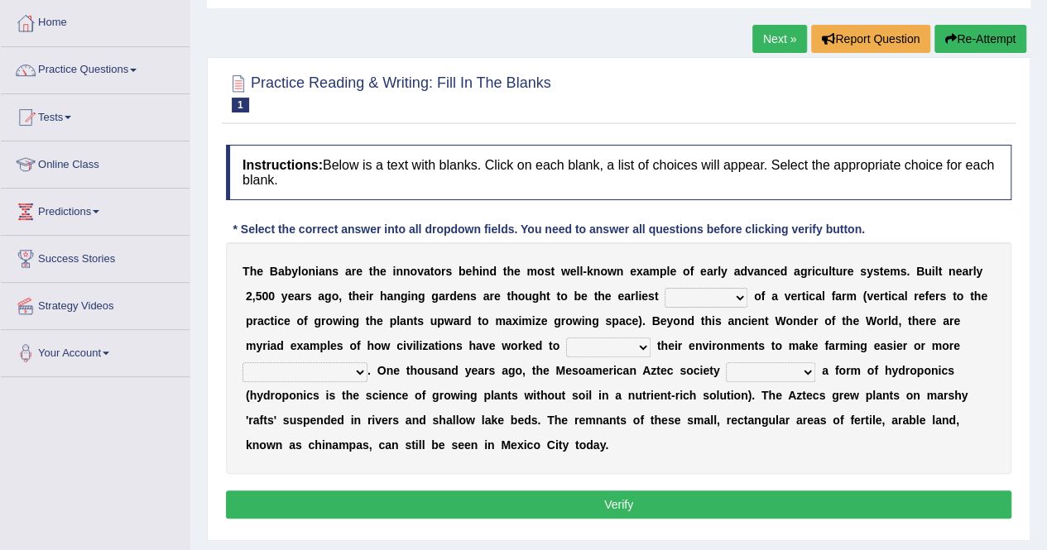
scroll to position [83, 0]
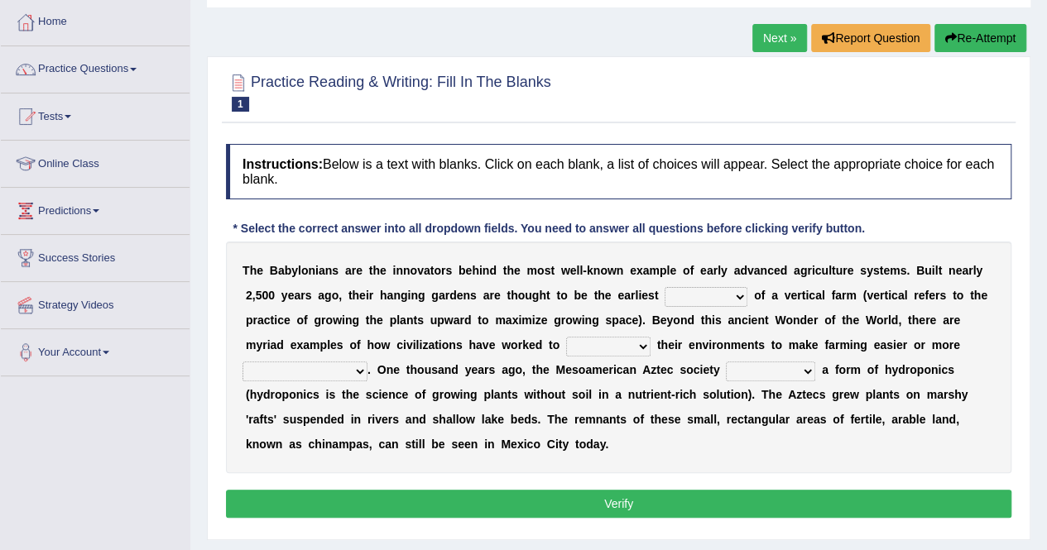
click at [738, 303] on select "prototype failure discredit protocol" at bounding box center [705, 297] width 83 height 20
click at [654, 446] on div "T h e B a b y l o n i a n s a r e t h e i n n o v a t o r s b e h i n d t h e m…" at bounding box center [618, 358] width 785 height 232
click at [738, 297] on select "prototype failure discredit protocol" at bounding box center [705, 297] width 83 height 20
select select "prototype"
click at [664, 287] on select "prototype failure discredit protocol" at bounding box center [705, 297] width 83 height 20
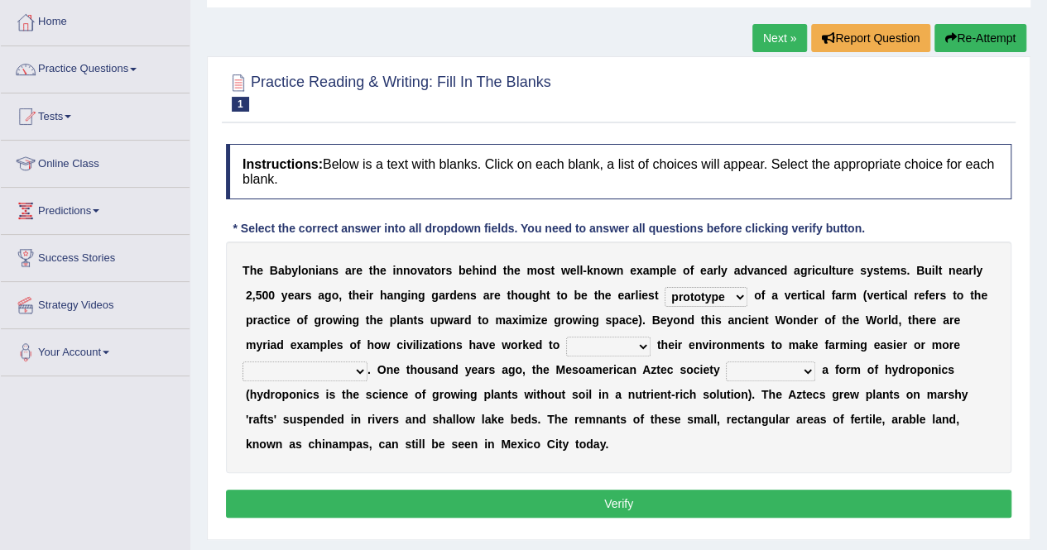
click at [642, 343] on select "manipulate escape respect disarrange" at bounding box center [608, 347] width 84 height 20
select select "manipulate"
click at [566, 337] on select "manipulate escape respect disarrange" at bounding box center [608, 347] width 84 height 20
click at [642, 345] on select "manipulate escape respect disarrange" at bounding box center [608, 347] width 84 height 20
click at [566, 337] on select "manipulate escape respect disarrange" at bounding box center [608, 347] width 84 height 20
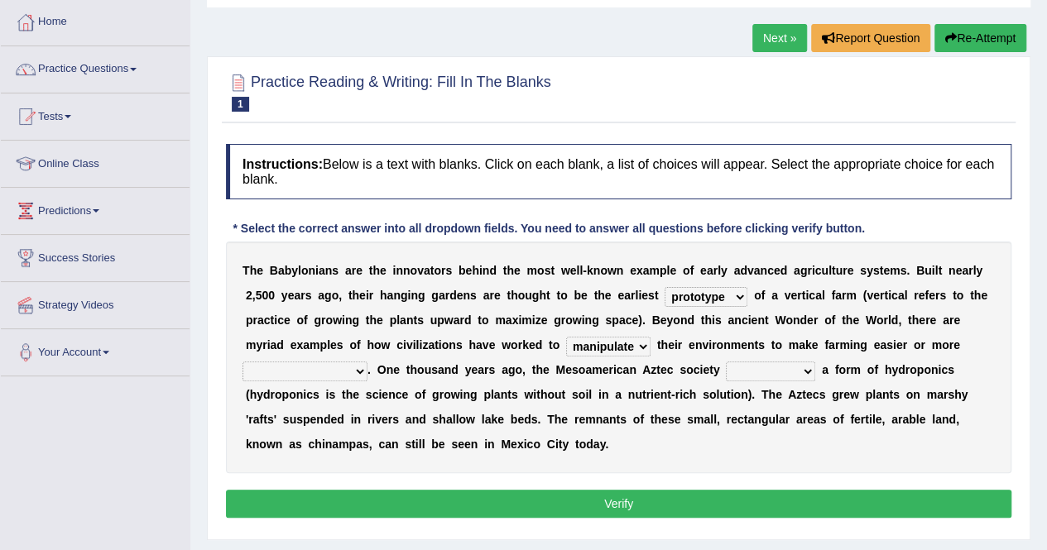
click at [367, 366] on b "." at bounding box center [368, 369] width 3 height 13
click at [361, 369] on select "productive constructive connective counterproductive" at bounding box center [304, 372] width 125 height 20
select select "productive"
click at [242, 362] on select "productive constructive connective counterproductive" at bounding box center [304, 372] width 125 height 20
click at [806, 376] on select "domineered volunteered pioneered engineered" at bounding box center [770, 372] width 89 height 20
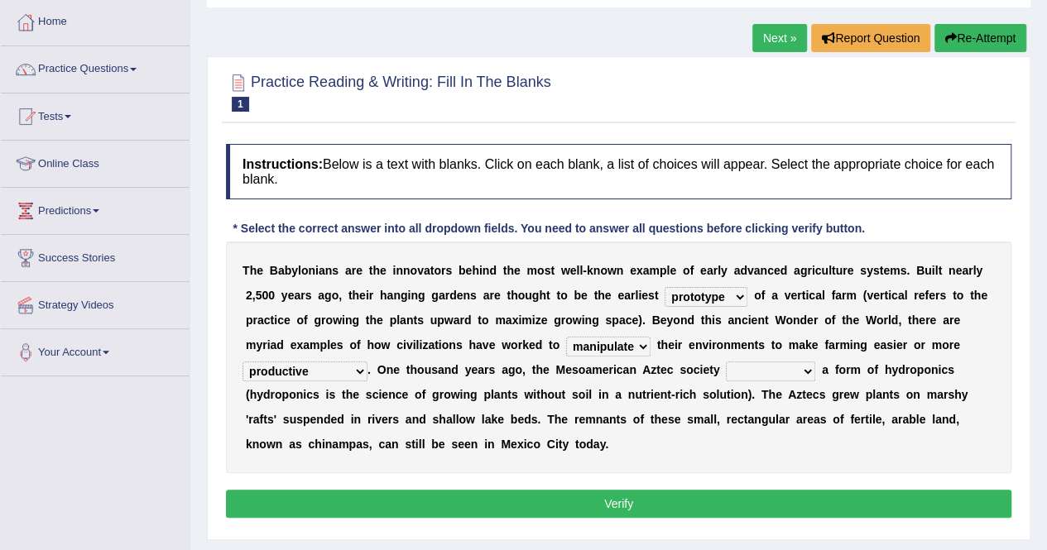
select select "pioneered"
click at [726, 362] on select "domineered volunteered pioneered engineered" at bounding box center [770, 372] width 89 height 20
click at [617, 501] on button "Verify" at bounding box center [618, 504] width 785 height 28
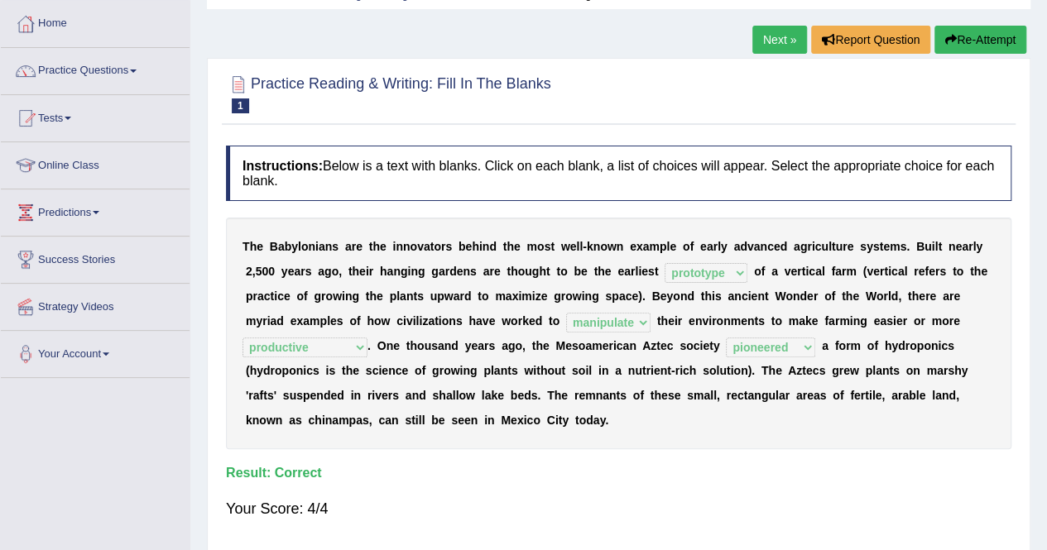
scroll to position [76, 0]
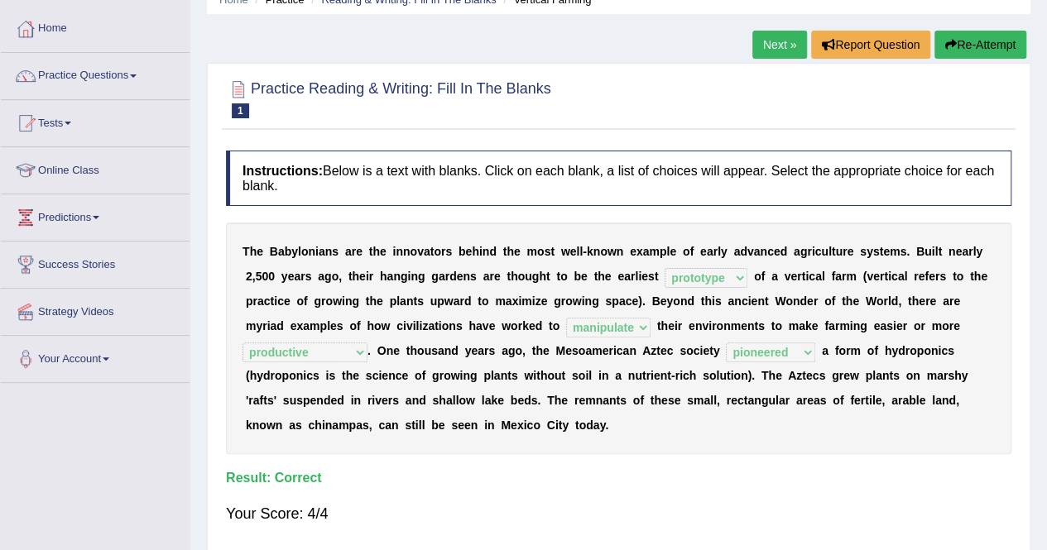
click at [760, 41] on link "Next »" at bounding box center [779, 45] width 55 height 28
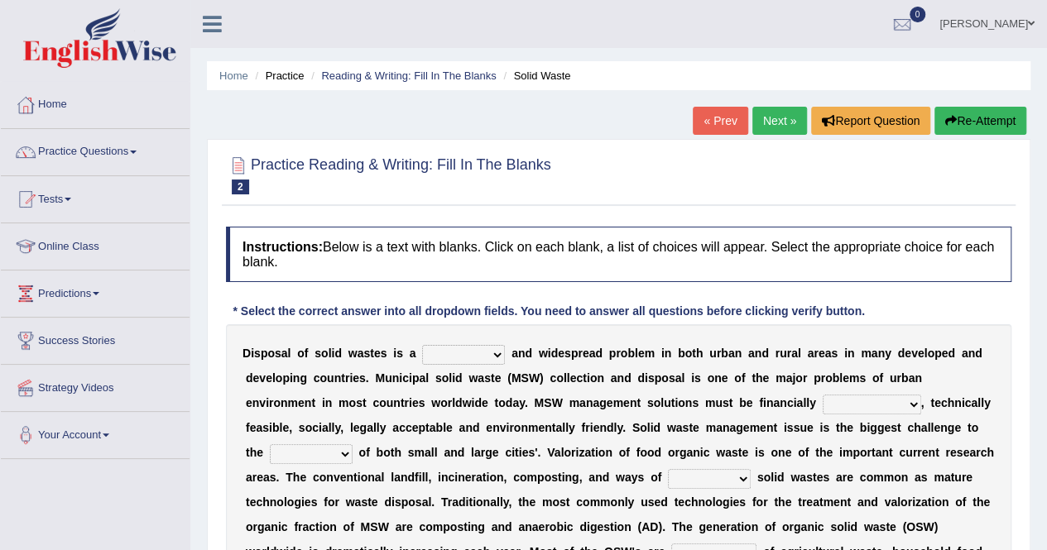
click at [495, 352] on select "slanting stinging stalling shafting" at bounding box center [463, 355] width 83 height 20
select select "shafting"
click at [422, 345] on select "slanting stinging stalling shafting" at bounding box center [463, 355] width 83 height 20
click at [912, 401] on select "unattainable sustainable objectionable treasonable" at bounding box center [871, 405] width 98 height 20
select select "treasonable"
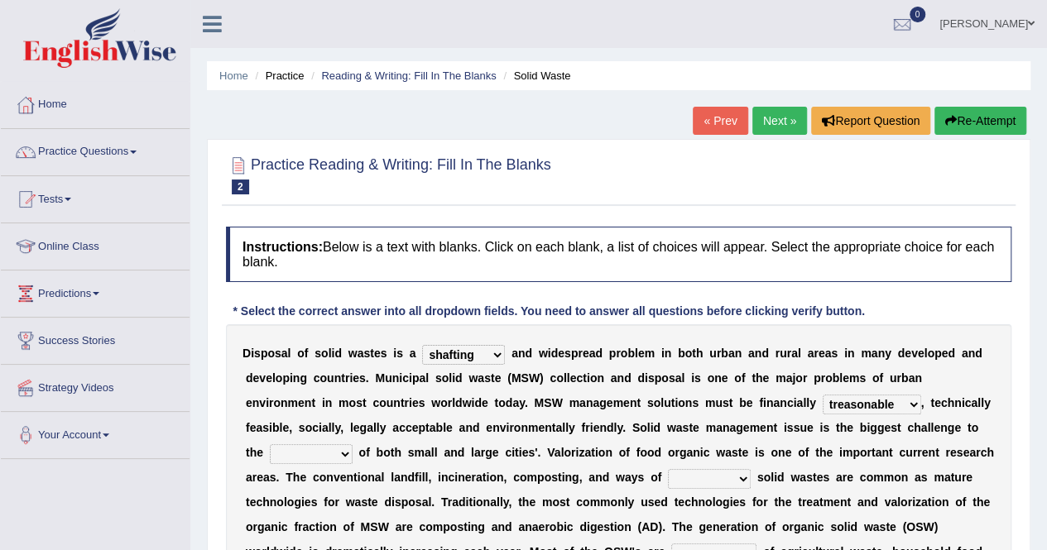
click at [822, 395] on select "unattainable sustainable objectionable treasonable" at bounding box center [871, 405] width 98 height 20
click at [346, 456] on select "plants culture authorities history" at bounding box center [311, 454] width 83 height 20
click at [971, 453] on b "a" at bounding box center [972, 452] width 7 height 13
click at [345, 450] on select "plants culture authorities history" at bounding box center [311, 454] width 83 height 20
select select "authorities"
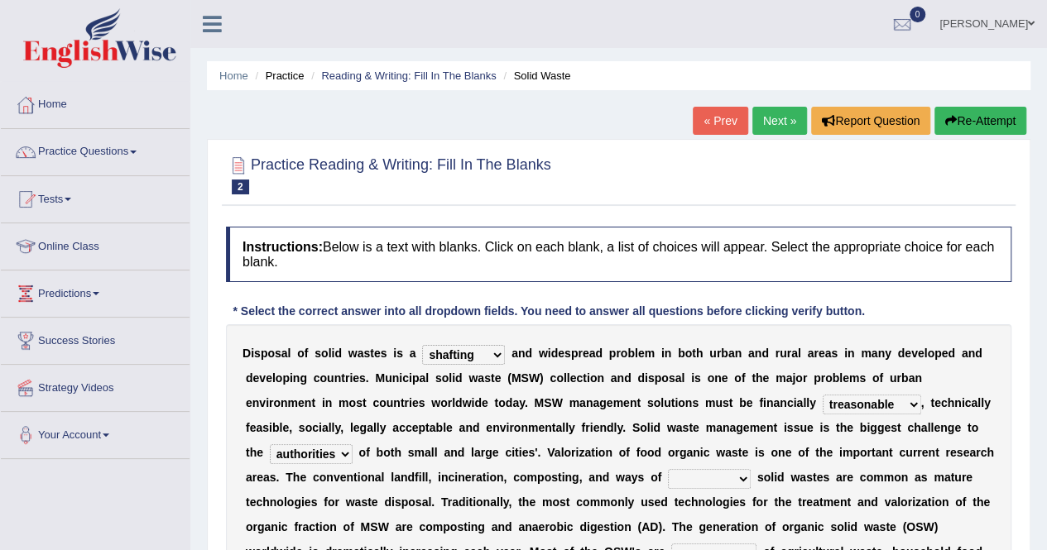
click at [270, 444] on select "plants culture authorities history" at bounding box center [311, 454] width 83 height 20
click at [743, 477] on select "reserving preserving deserving handling" at bounding box center [709, 479] width 83 height 20
select select "handling"
click at [668, 469] on select "reserving preserving deserving handling" at bounding box center [709, 479] width 83 height 20
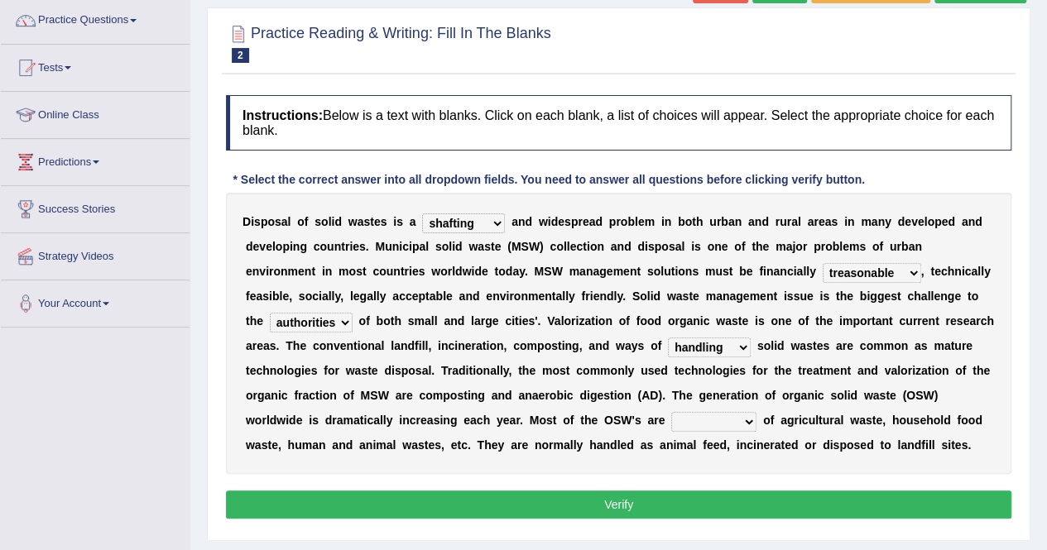
scroll to position [132, 0]
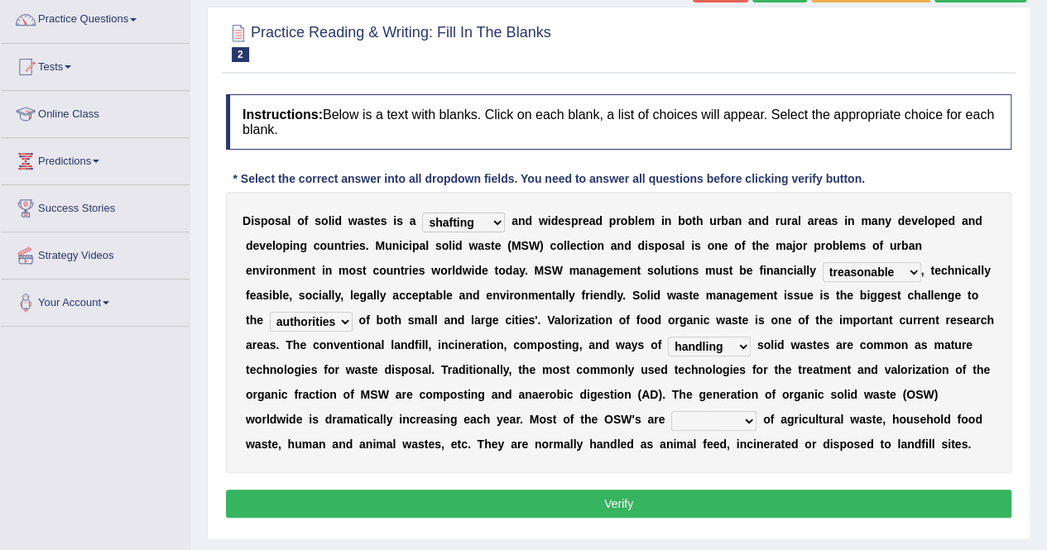
click at [746, 416] on select "composed disposed composing disposing" at bounding box center [713, 421] width 85 height 20
select select "composed"
click at [671, 411] on select "composed disposed composing disposing" at bounding box center [713, 421] width 85 height 20
click at [501, 221] on select "slanting stinging stalling shafting" at bounding box center [463, 223] width 83 height 20
select select "stinging"
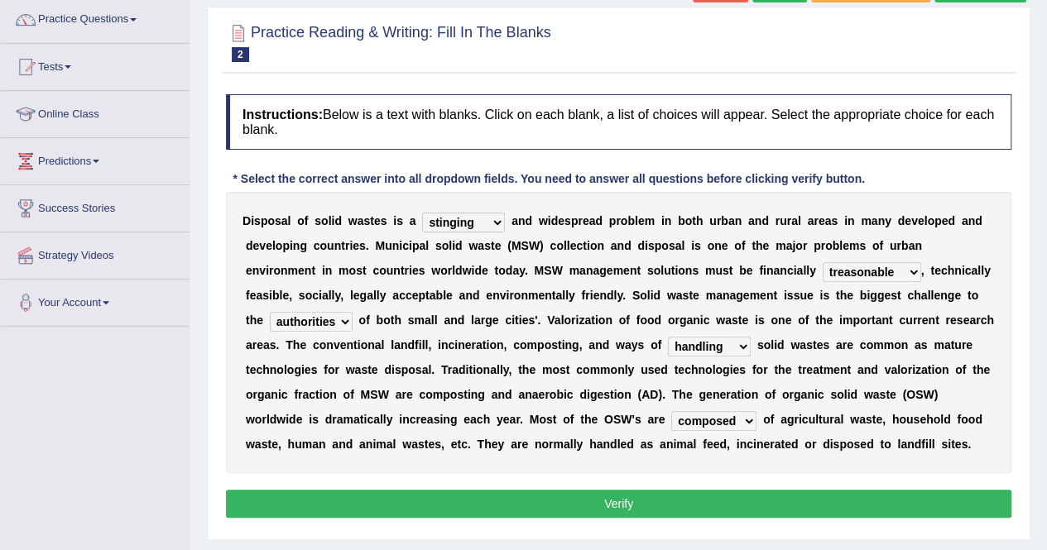
click at [422, 213] on select "slanting stinging stalling shafting" at bounding box center [463, 223] width 83 height 20
click at [626, 502] on button "Verify" at bounding box center [618, 504] width 785 height 28
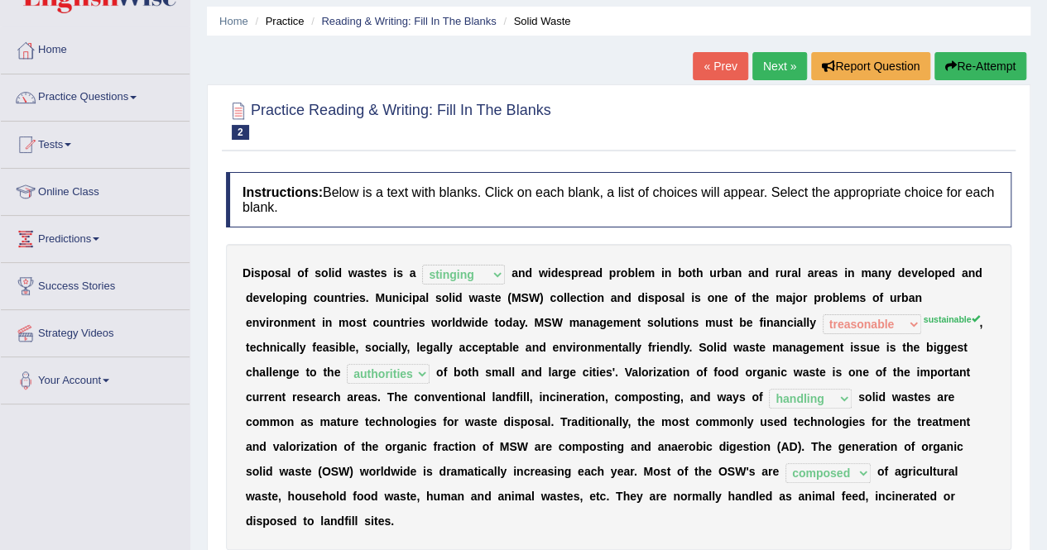
scroll to position [0, 0]
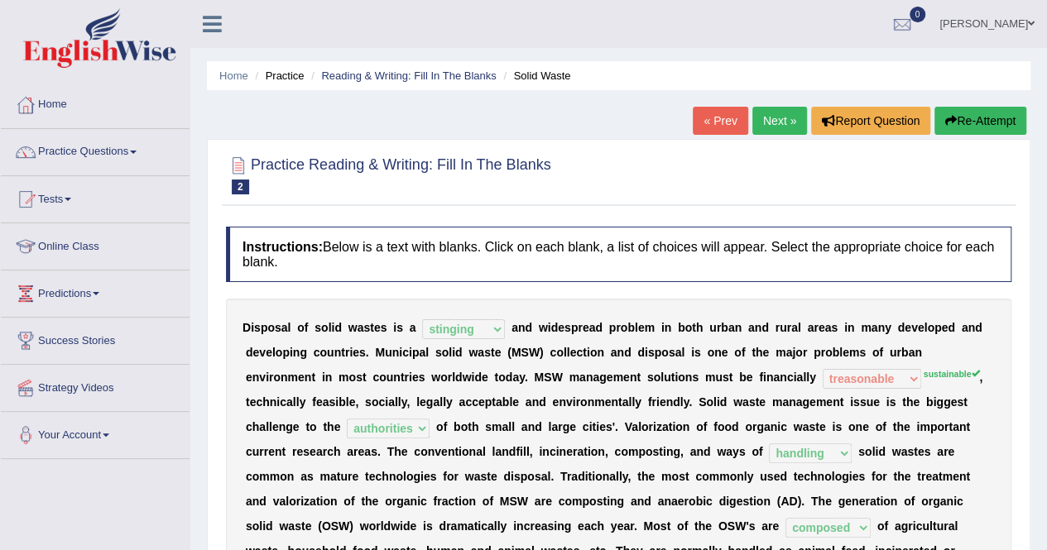
click at [777, 124] on link "Next »" at bounding box center [779, 121] width 55 height 28
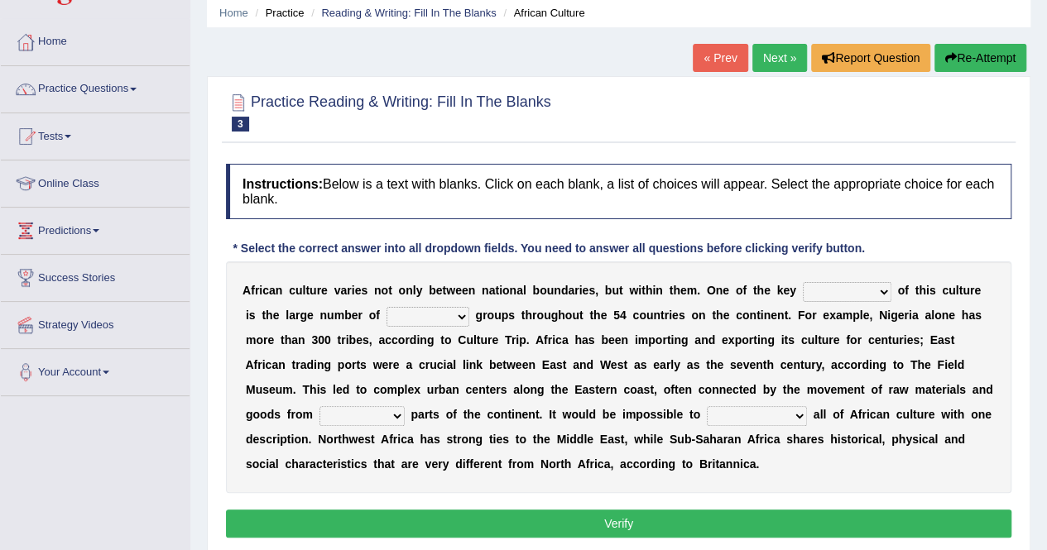
scroll to position [62, 0]
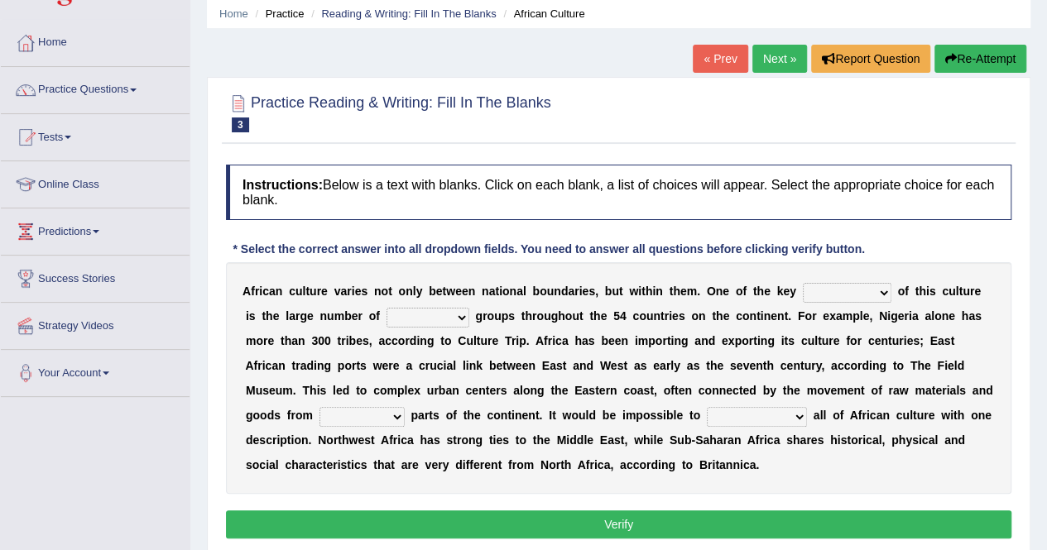
click at [880, 294] on select "conjectures features issues doubts" at bounding box center [847, 293] width 89 height 20
select select "features"
click at [803, 283] on select "conjectures features issues doubts" at bounding box center [847, 293] width 89 height 20
click at [443, 319] on select "ethic ethnic eugenic epic" at bounding box center [427, 318] width 83 height 20
select select "ethnic"
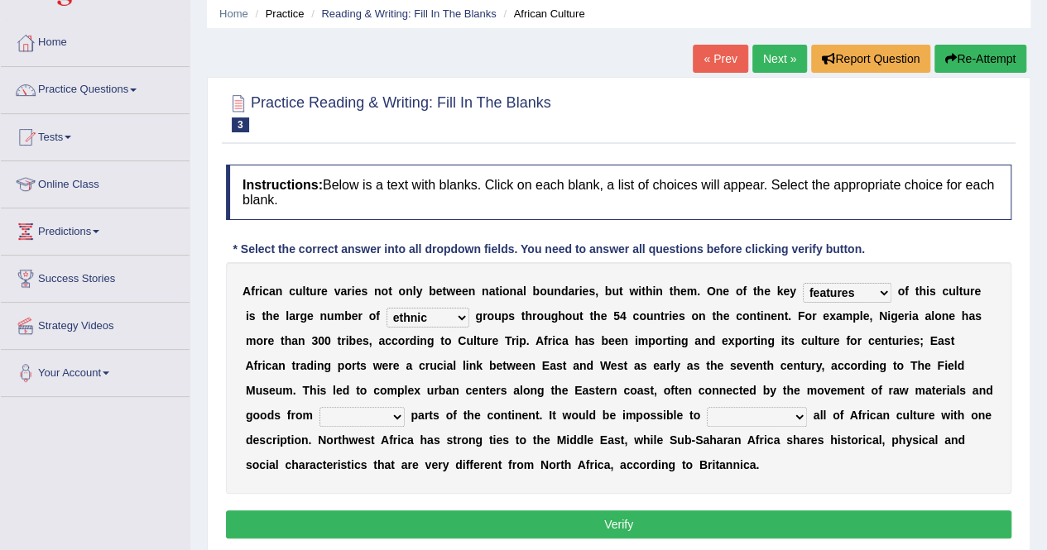
click at [386, 308] on select "ethic ethnic eugenic epic" at bounding box center [427, 318] width 83 height 20
click at [396, 419] on select "forelocked interlocked unlocked landlocked" at bounding box center [361, 417] width 85 height 20
select select "landlocked"
click at [319, 407] on select "forelocked interlocked unlocked landlocked" at bounding box center [361, 417] width 85 height 20
click at [798, 418] on select "characterize conceptualize symbolize synthesize" at bounding box center [757, 417] width 100 height 20
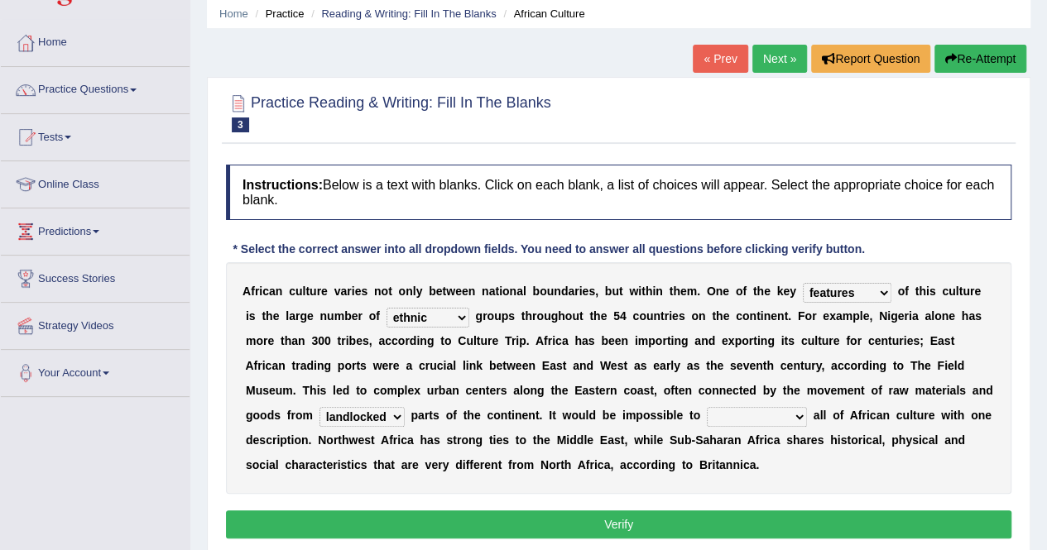
click at [829, 462] on div "A f r i c a n c u l t u r e v a r i e s n o t o n l y b e t w e e n n a t i o n…" at bounding box center [618, 378] width 785 height 232
click at [798, 418] on select "characterize conceptualize symbolize synthesize" at bounding box center [757, 417] width 100 height 20
select select "symbolize"
click at [707, 407] on select "characterize conceptualize symbolize synthesize" at bounding box center [757, 417] width 100 height 20
click at [716, 521] on button "Verify" at bounding box center [618, 525] width 785 height 28
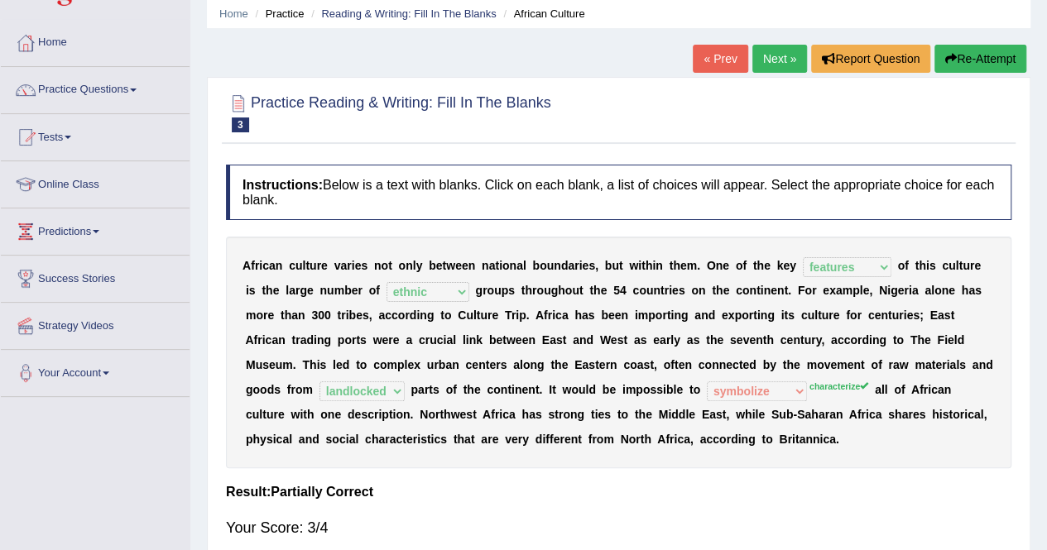
click at [960, 51] on button "Re-Attempt" at bounding box center [980, 59] width 92 height 28
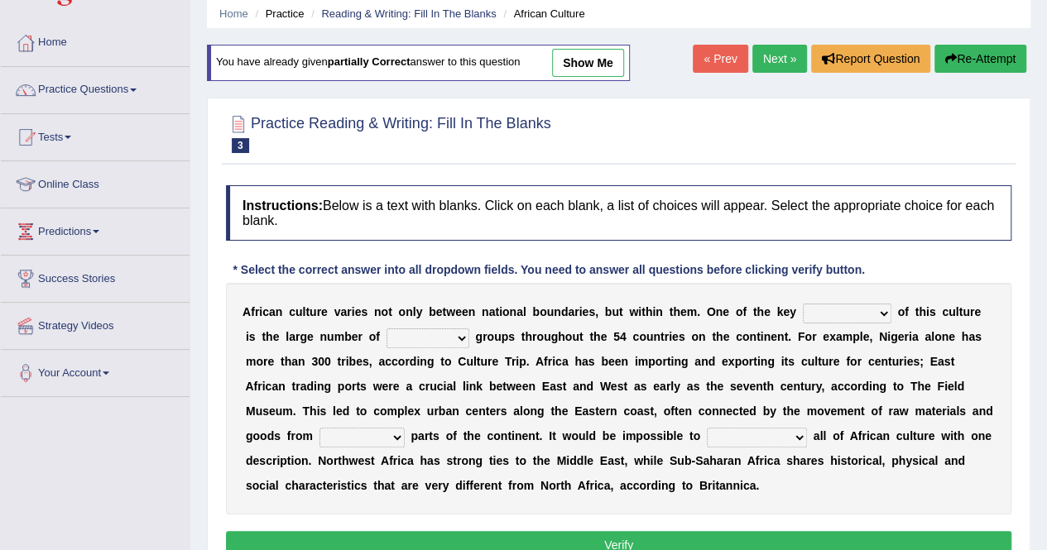
click at [802, 434] on select "characterize conceptualize symbolize synthesize" at bounding box center [757, 438] width 100 height 20
select select "characterize"
click at [707, 428] on select "characterize conceptualize symbolize synthesize" at bounding box center [757, 438] width 100 height 20
click at [405, 441] on div "A f r i c a n c u l t u r e v a r i e s n o t o n l y b e t w e e n n a t i o n…" at bounding box center [618, 399] width 785 height 232
click at [394, 433] on select "forelocked interlocked unlocked landlocked" at bounding box center [361, 438] width 85 height 20
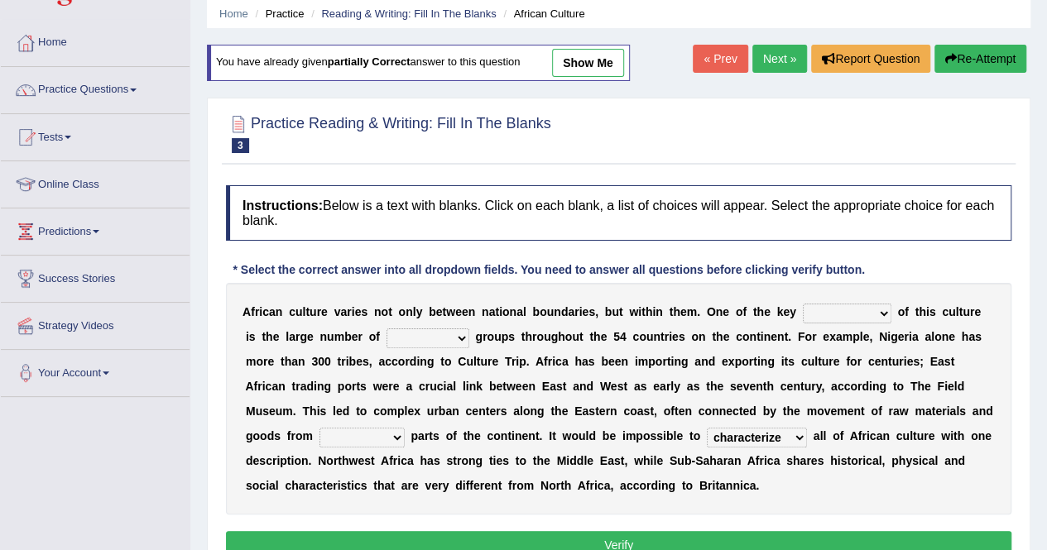
select select "landlocked"
click at [319, 428] on select "forelocked interlocked unlocked landlocked" at bounding box center [361, 438] width 85 height 20
click at [888, 315] on select "conjectures features issues doubts" at bounding box center [847, 314] width 89 height 20
select select "features"
click at [803, 304] on select "conjectures features issues doubts" at bounding box center [847, 314] width 89 height 20
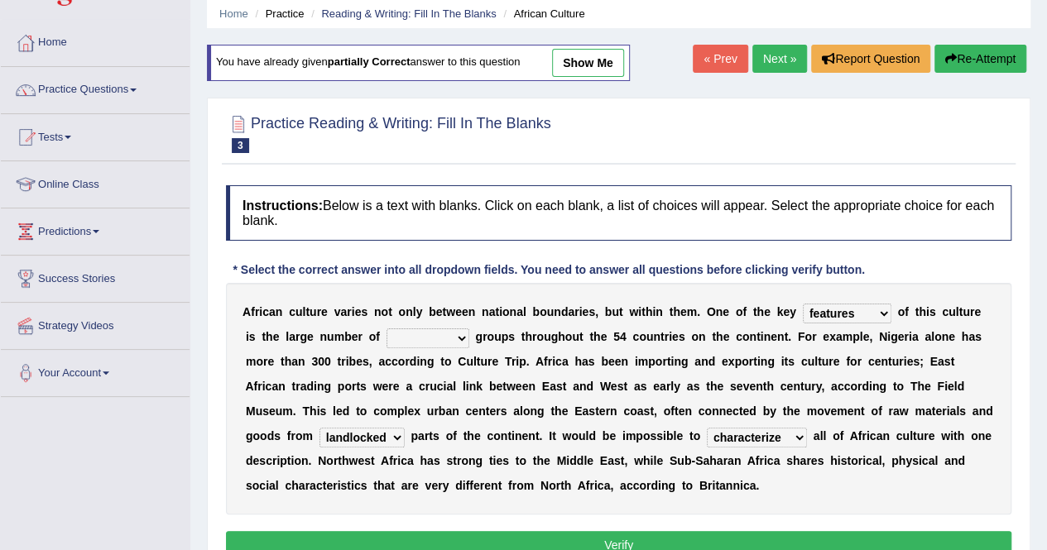
click at [448, 335] on select "ethic ethnic eugenic epic" at bounding box center [427, 338] width 83 height 20
select select "ethnic"
click at [386, 328] on select "ethic ethnic eugenic epic" at bounding box center [427, 338] width 83 height 20
click at [614, 535] on button "Verify" at bounding box center [618, 545] width 785 height 28
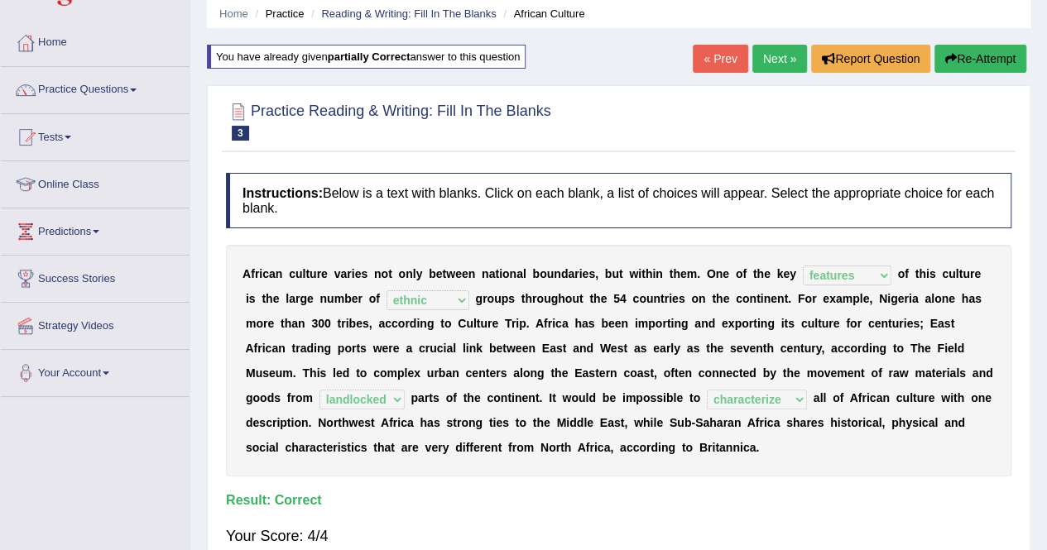
click at [771, 61] on link "Next »" at bounding box center [779, 59] width 55 height 28
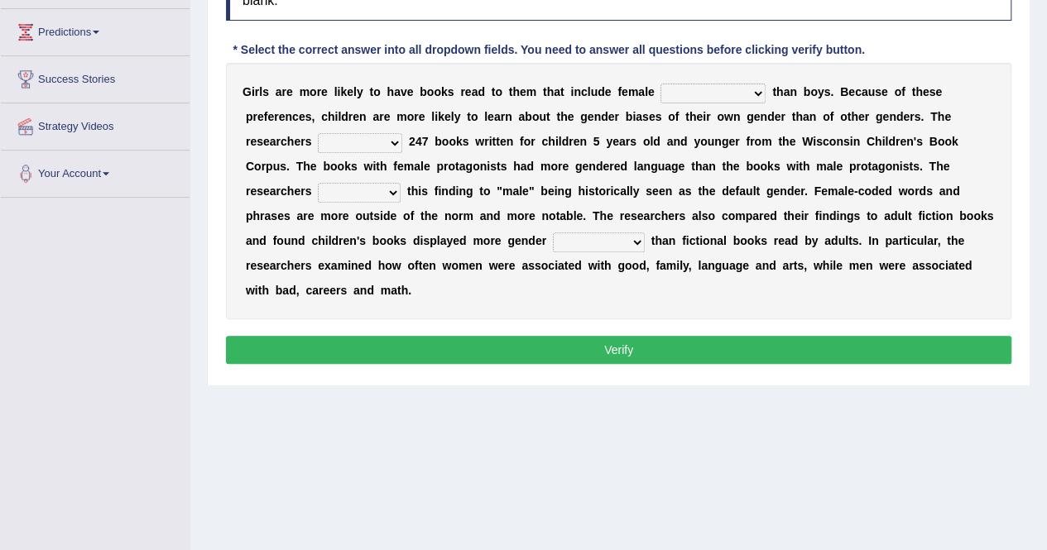
scroll to position [223, 0]
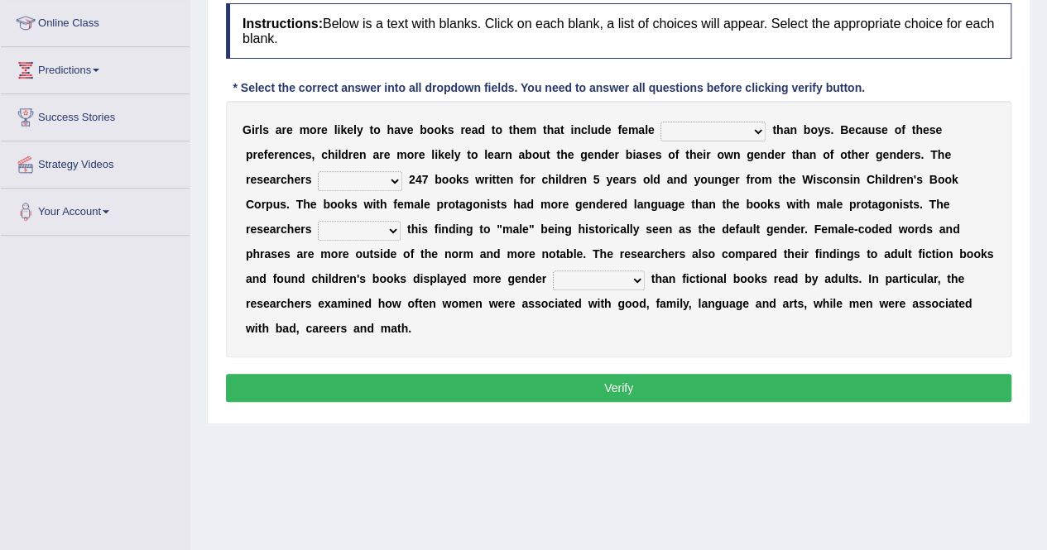
click at [756, 125] on select "protagonists cosmogonists agonists expressionists" at bounding box center [712, 132] width 105 height 20
select select "cosmogonists"
click at [660, 122] on select "protagonists cosmogonists agonists expressionists" at bounding box center [712, 132] width 105 height 20
click at [391, 184] on select "hydrolyzed paralyzed catalyzed analyzed" at bounding box center [360, 181] width 84 height 20
select select "analyzed"
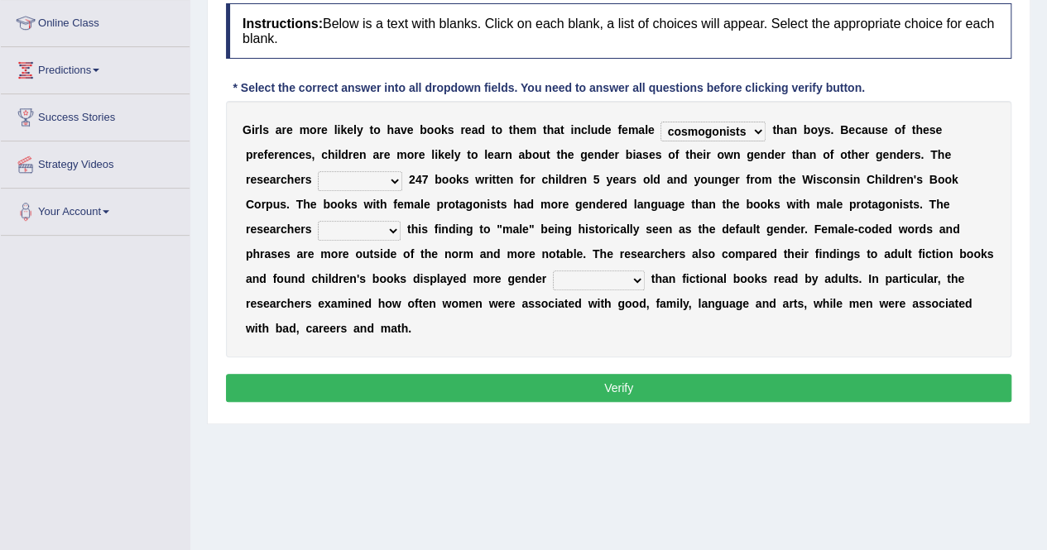
click at [318, 171] on select "hydrolyzed paralyzed catalyzed analyzed" at bounding box center [360, 181] width 84 height 20
click at [758, 131] on select "protagonists cosmogonists agonists expressionists" at bounding box center [712, 132] width 105 height 20
click at [718, 326] on div "G i r l s a r e m o r e l i k e l y t o h a v e b o o k s r e a d t o t h e m t…" at bounding box center [618, 229] width 785 height 256
click at [394, 233] on select "contribute tribute distribute attribute" at bounding box center [359, 231] width 83 height 20
select select "attribute"
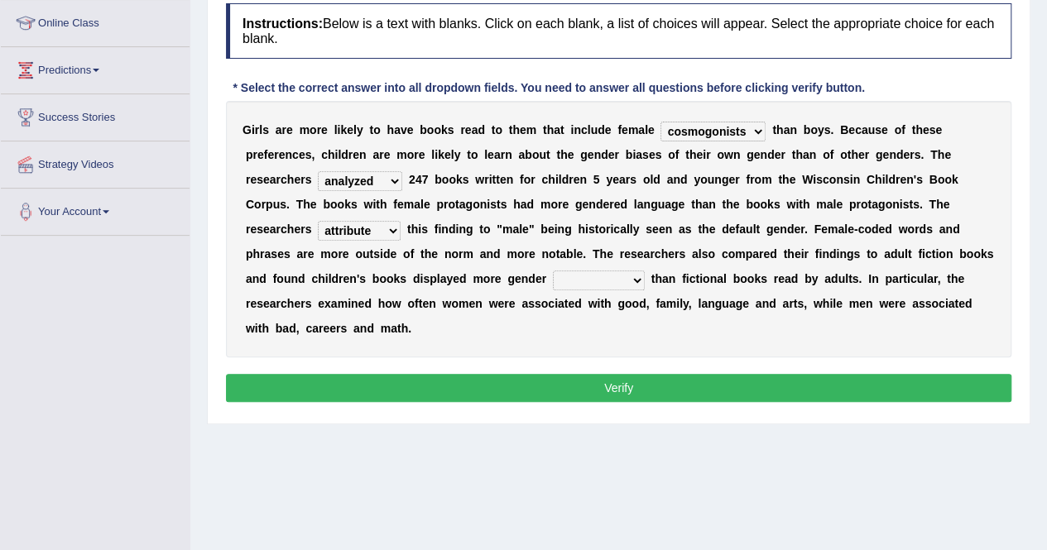
click at [318, 221] on select "contribute tribute distribute attribute" at bounding box center [359, 231] width 83 height 20
click at [647, 279] on b at bounding box center [648, 278] width 7 height 13
click at [631, 280] on select "stereotypes teletypes prototypes electrotypes" at bounding box center [599, 281] width 92 height 20
select select "stereotypes"
click at [553, 271] on select "stereotypes teletypes prototypes electrotypes" at bounding box center [599, 281] width 92 height 20
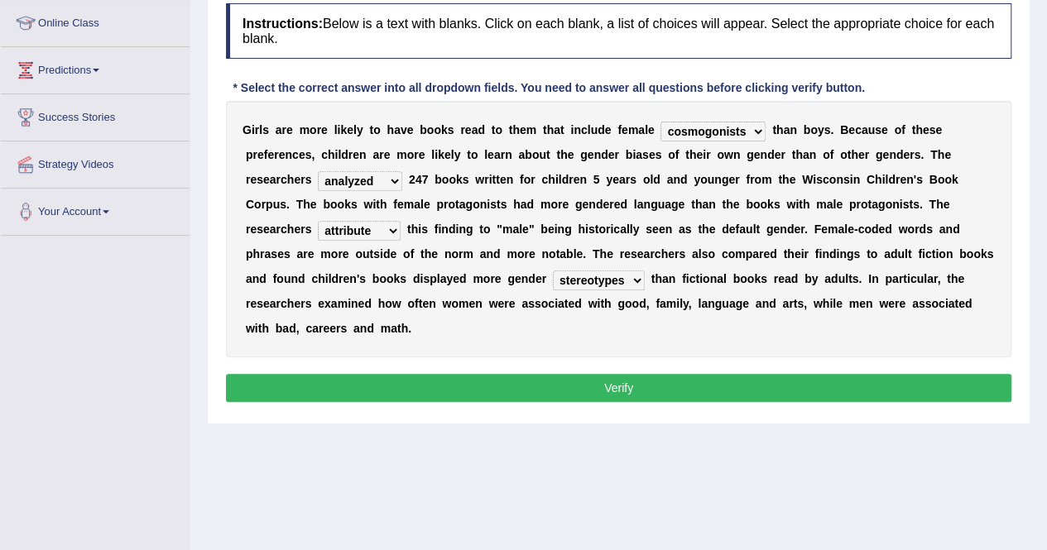
click at [688, 377] on button "Verify" at bounding box center [618, 388] width 785 height 28
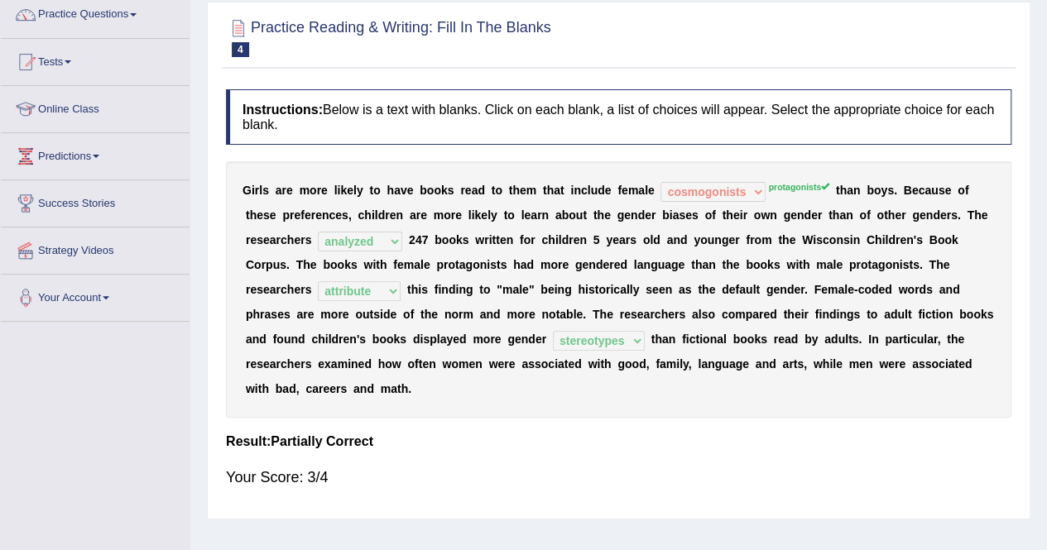
scroll to position [138, 0]
click at [333, 488] on div "Your Score: 3/4" at bounding box center [618, 477] width 785 height 40
click at [321, 487] on div "Your Score: 3/4" at bounding box center [618, 477] width 785 height 40
click at [313, 488] on div "Your Score: 3/4" at bounding box center [618, 477] width 785 height 40
click at [337, 487] on div "Your Score: 3/4" at bounding box center [618, 477] width 785 height 40
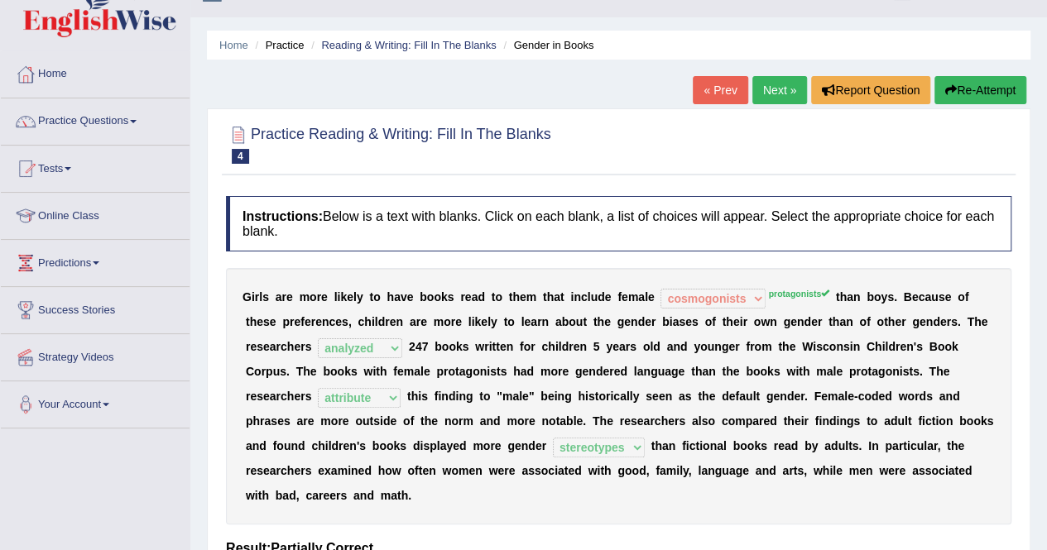
scroll to position [28, 0]
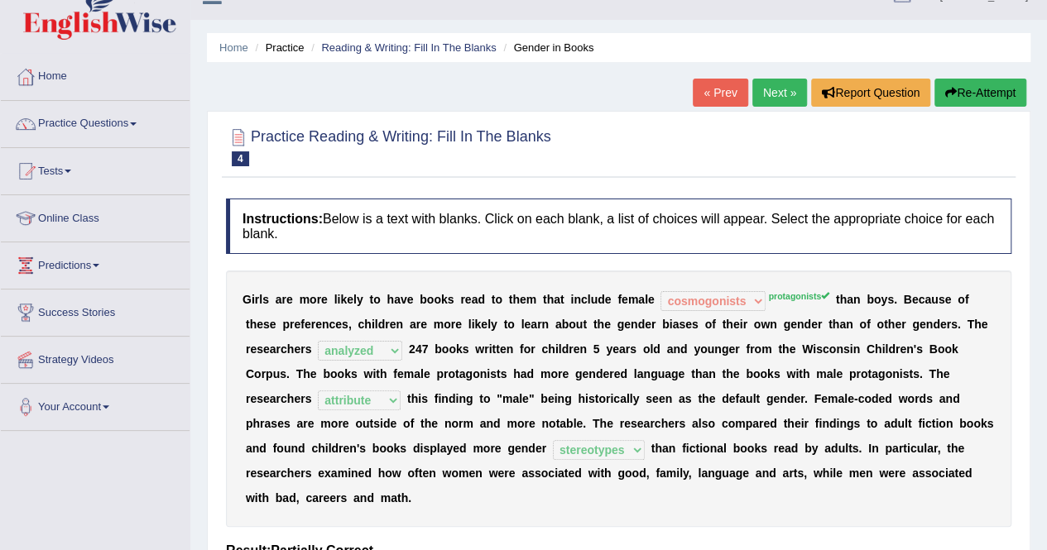
click at [778, 93] on link "Next »" at bounding box center [779, 93] width 55 height 28
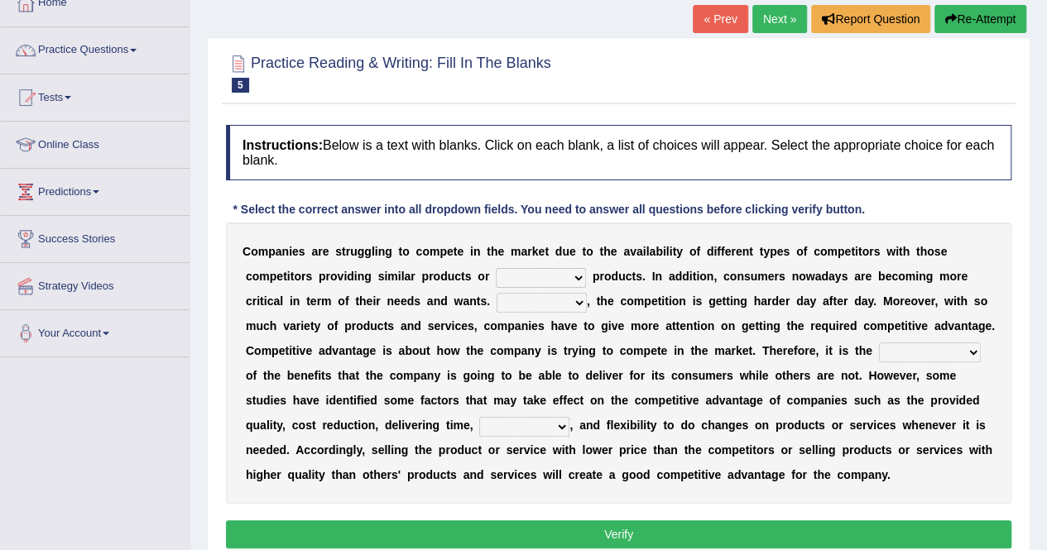
scroll to position [103, 0]
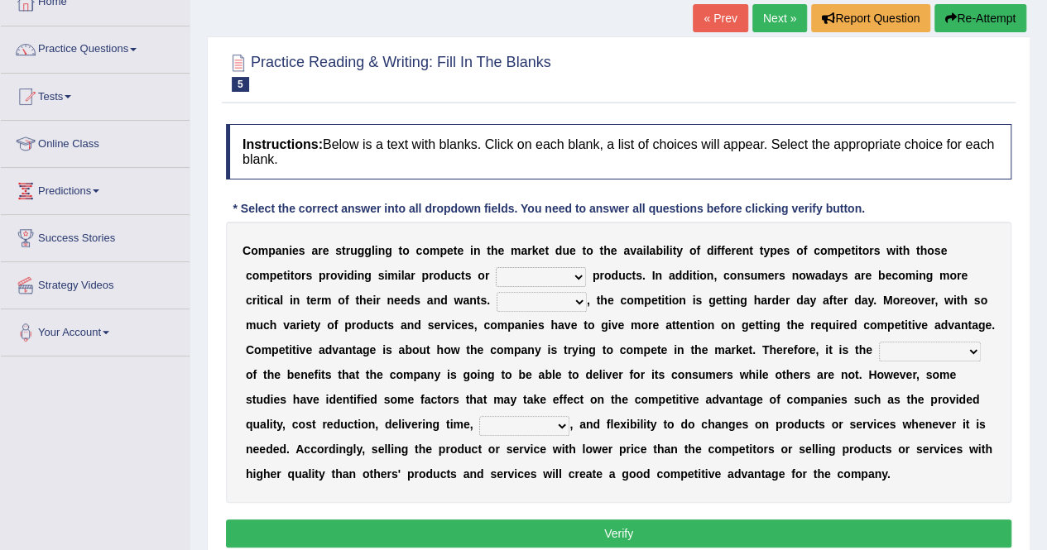
click at [571, 276] on select "constitution restitution substitution institution" at bounding box center [541, 277] width 90 height 20
select select "substitution"
click at [496, 267] on select "constitution restitution substitution institution" at bounding box center [541, 277] width 90 height 20
click at [578, 303] on select "However Instead Additionally Therefore" at bounding box center [541, 302] width 90 height 20
select select "However"
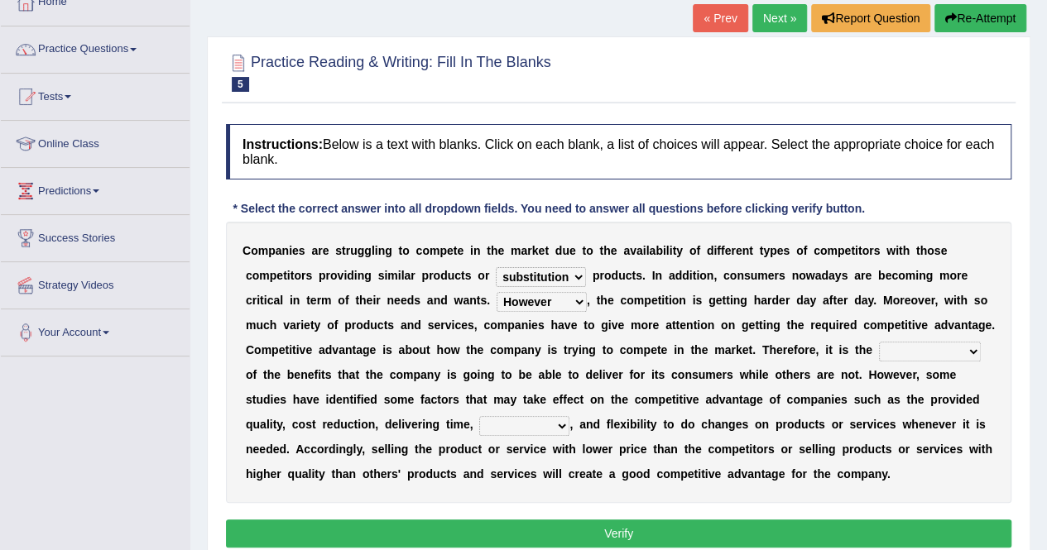
click at [496, 292] on select "However Instead Additionally Therefore" at bounding box center [541, 302] width 90 height 20
click at [968, 350] on select "dissemination ordination determination incarnation" at bounding box center [930, 352] width 102 height 20
select select "ordination"
click at [879, 342] on select "dissemination ordination determination incarnation" at bounding box center [930, 352] width 102 height 20
click at [976, 343] on select "dissemination ordination determination incarnation" at bounding box center [930, 352] width 102 height 20
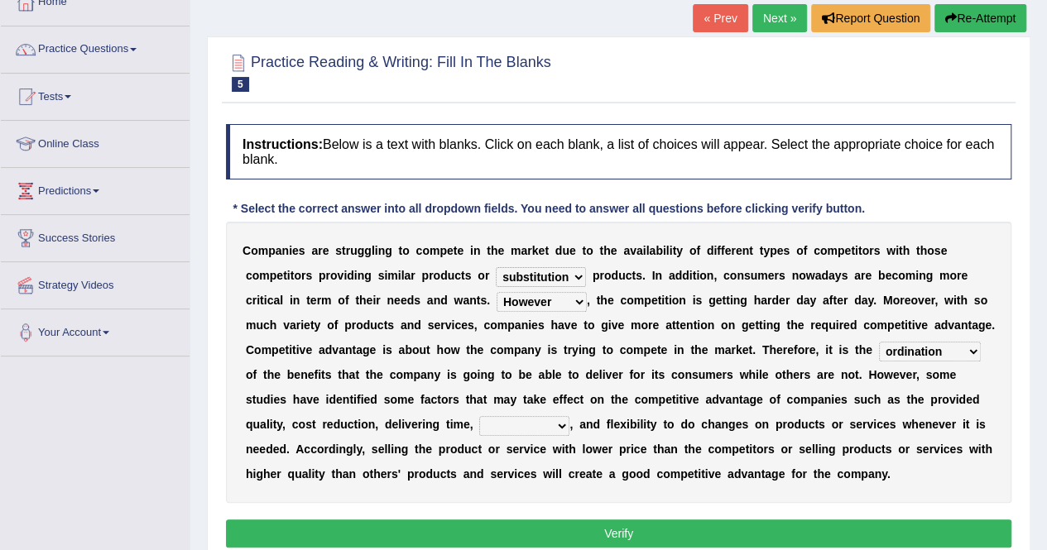
click at [912, 471] on div "C o m p a n i e s a r e s t r u g g l i n g t o c o m p e t e i n t h e m a r k…" at bounding box center [618, 362] width 785 height 281
click at [562, 424] on select "captivation aggregation deprivation innovation" at bounding box center [524, 426] width 90 height 20
select select "captivation"
click at [479, 416] on select "captivation aggregation deprivation innovation" at bounding box center [524, 426] width 90 height 20
click at [697, 525] on button "Verify" at bounding box center [618, 534] width 785 height 28
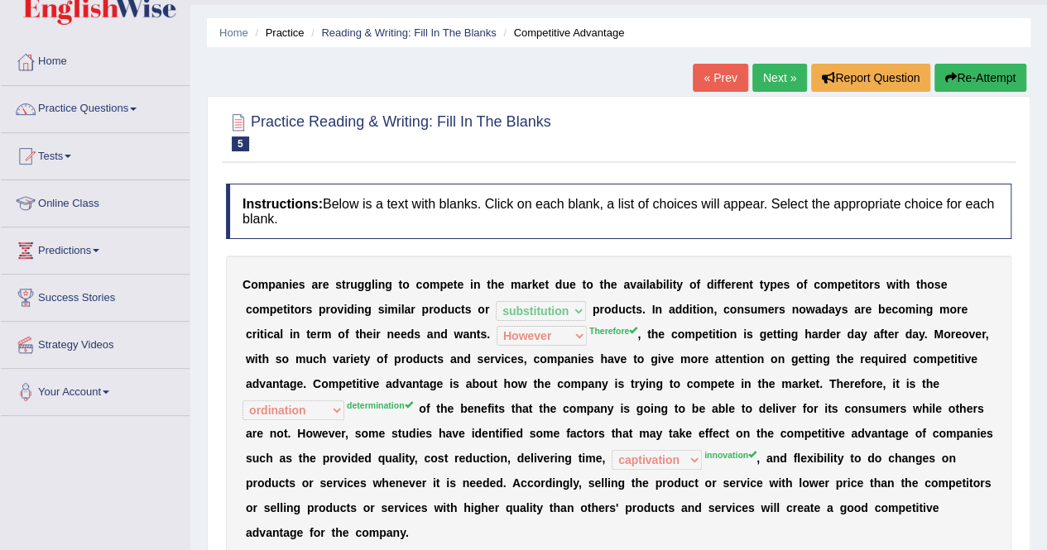
scroll to position [39, 0]
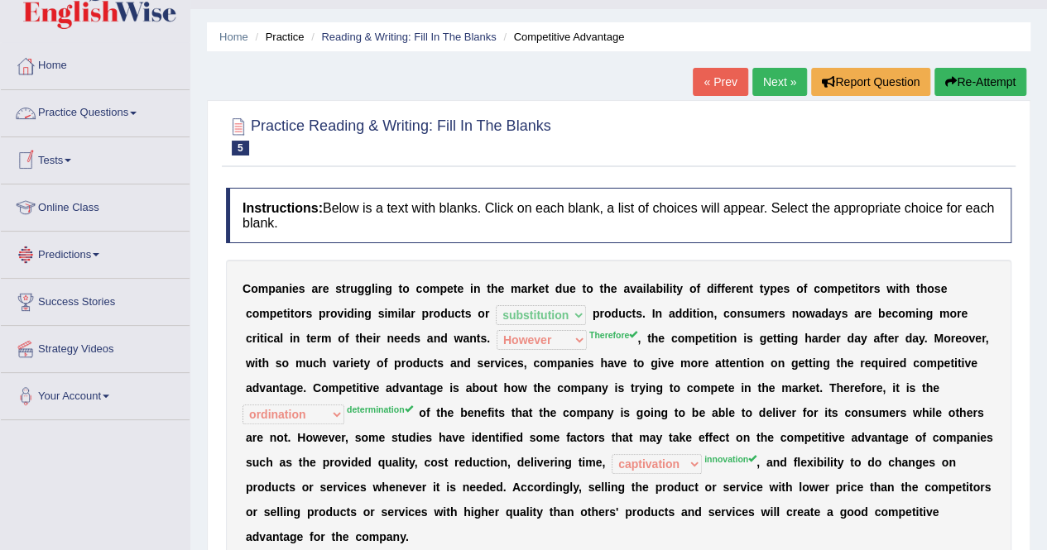
click at [140, 118] on link "Practice Questions" at bounding box center [95, 110] width 189 height 41
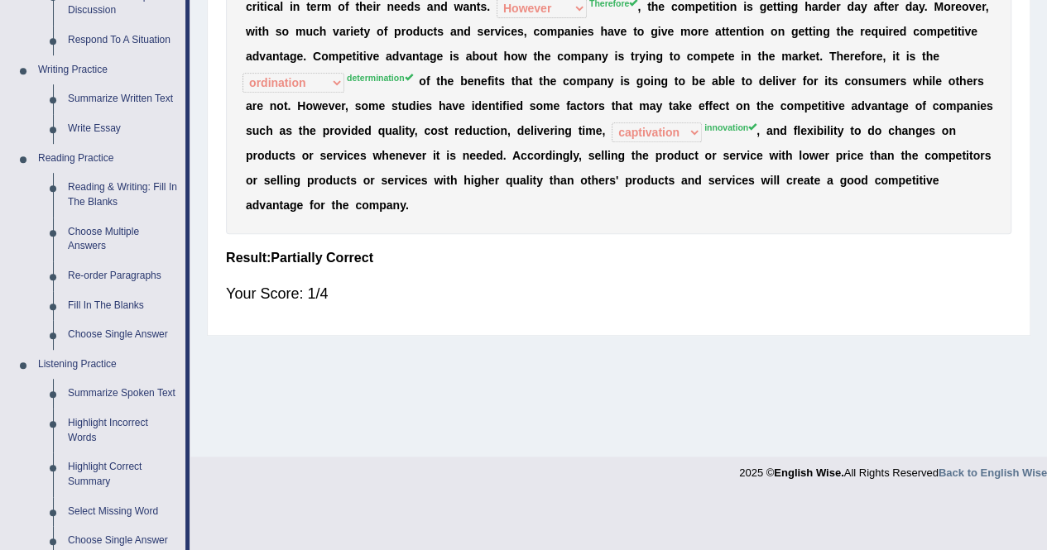
scroll to position [373, 0]
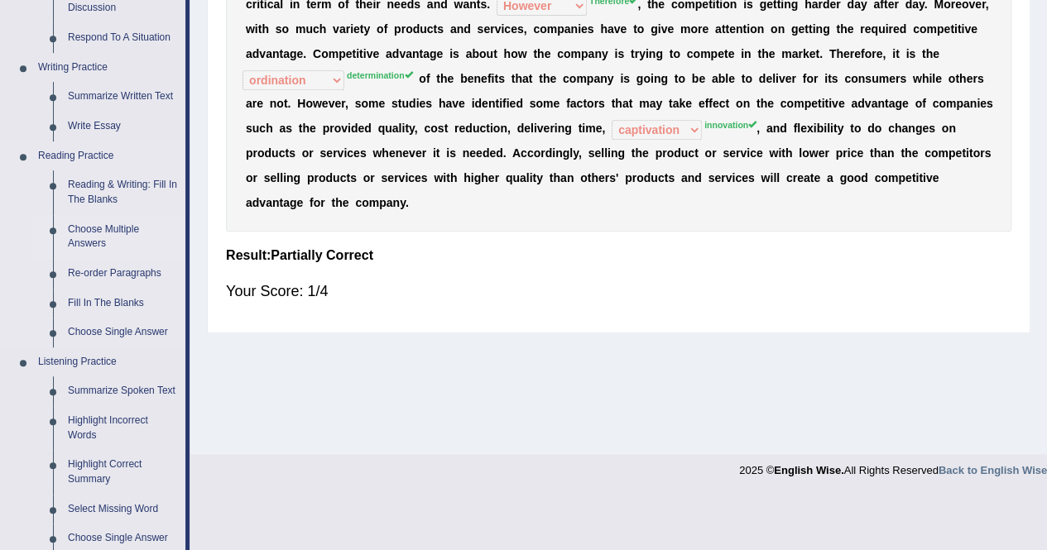
click at [99, 231] on link "Choose Multiple Answers" at bounding box center [122, 237] width 125 height 44
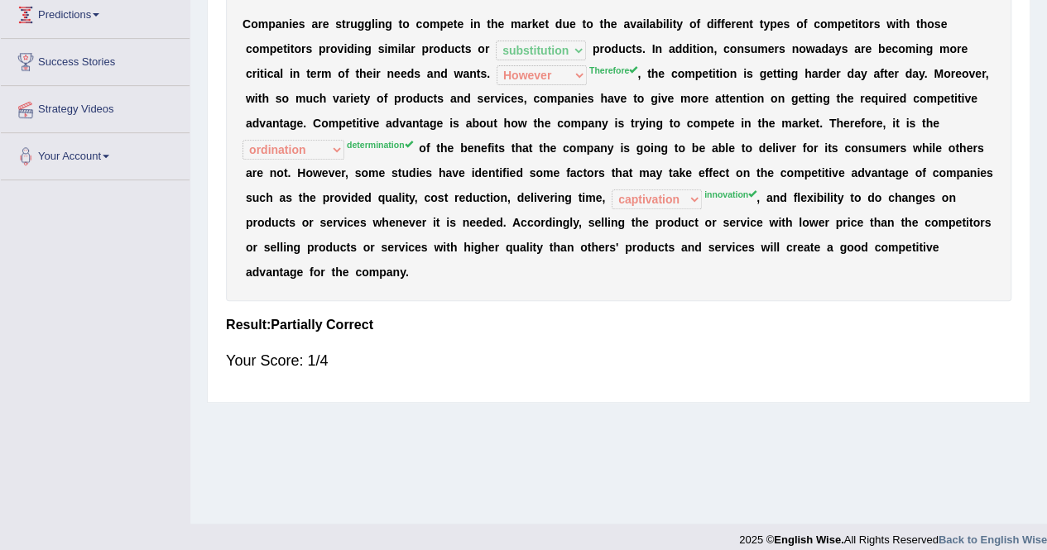
scroll to position [228, 0]
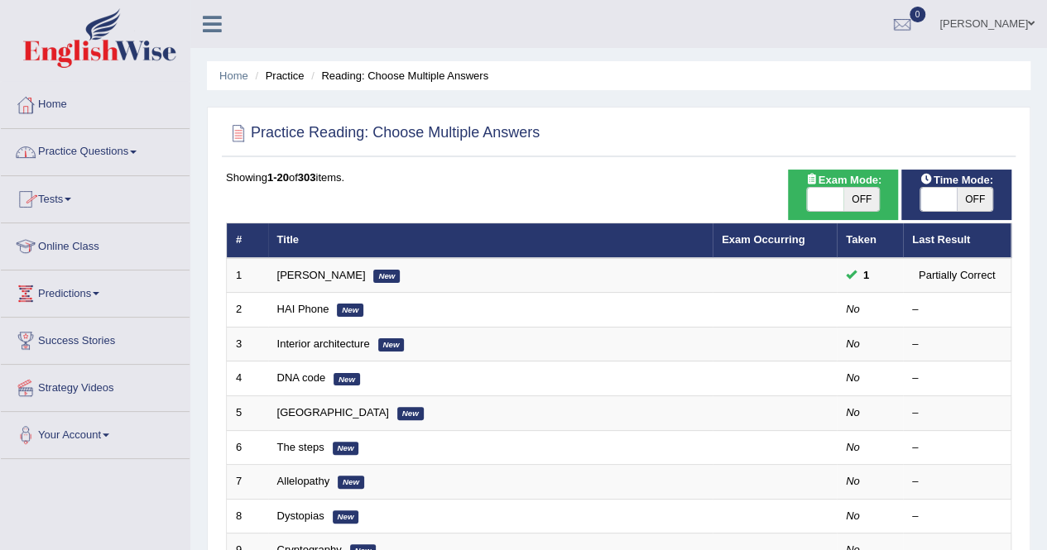
click at [145, 153] on link "Practice Questions" at bounding box center [95, 149] width 189 height 41
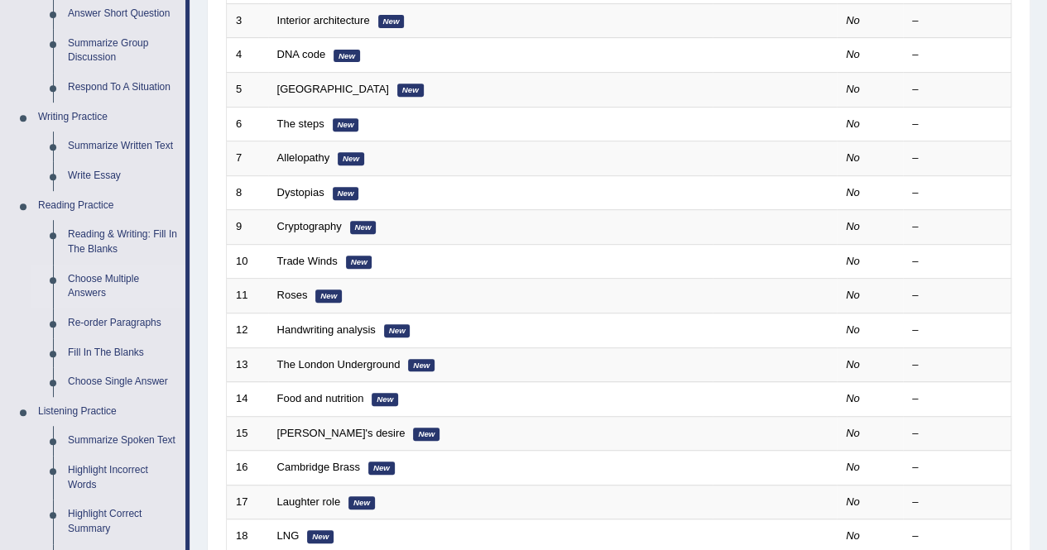
scroll to position [328, 0]
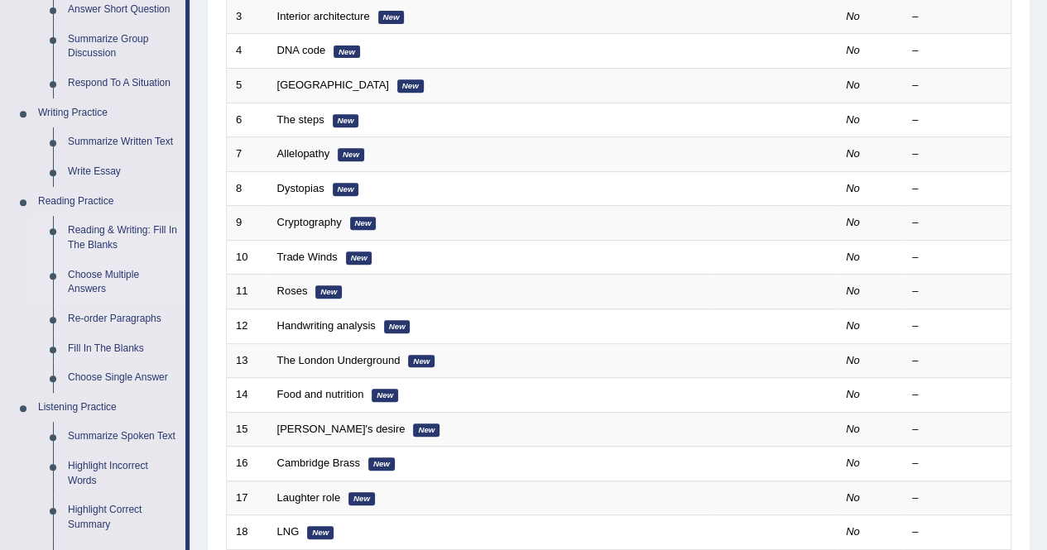
click at [79, 245] on link "Reading & Writing: Fill In The Blanks" at bounding box center [122, 238] width 125 height 44
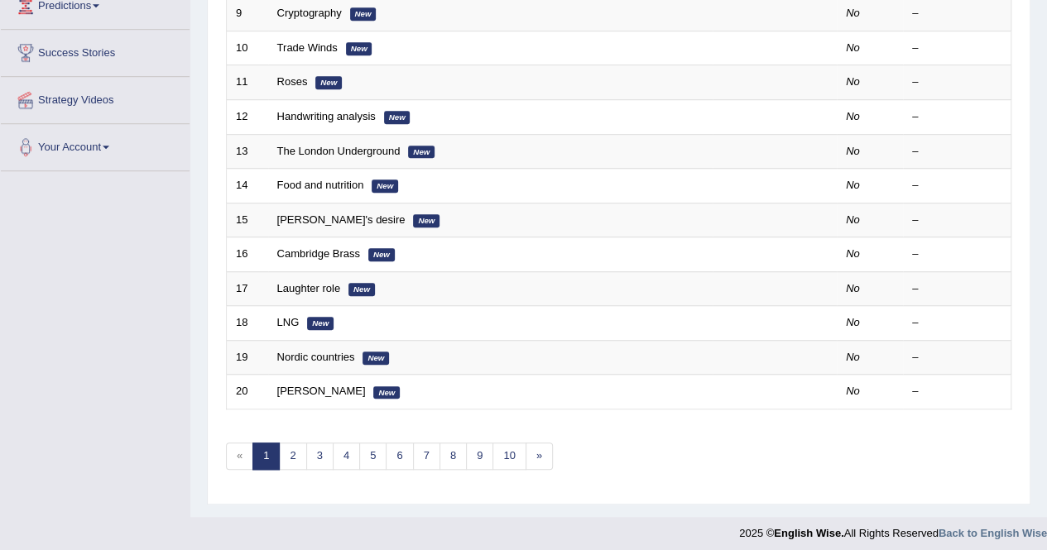
scroll to position [760, 0]
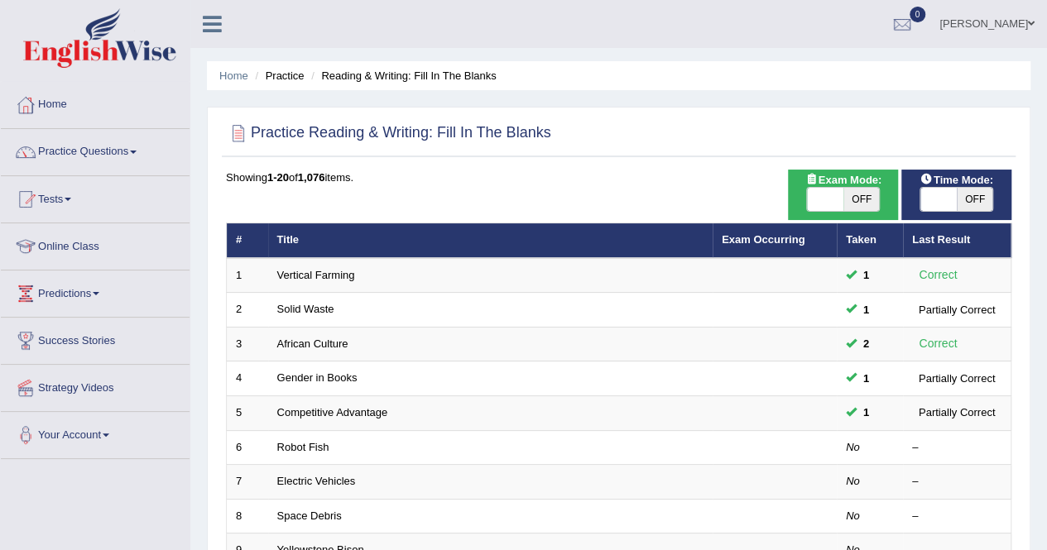
click at [96, 163] on link "Practice Questions" at bounding box center [95, 149] width 189 height 41
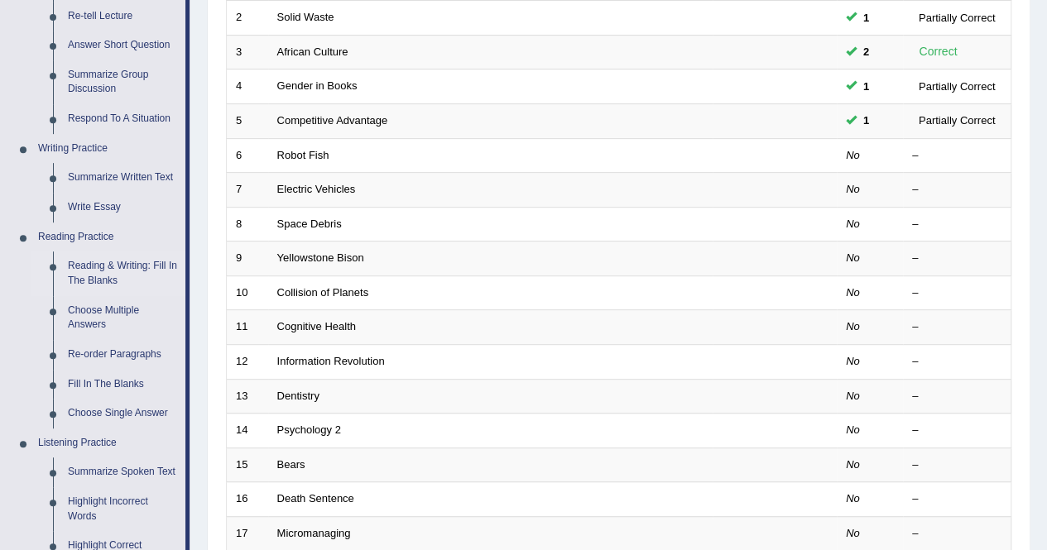
scroll to position [294, 0]
click at [93, 311] on link "Choose Multiple Answers" at bounding box center [122, 317] width 125 height 44
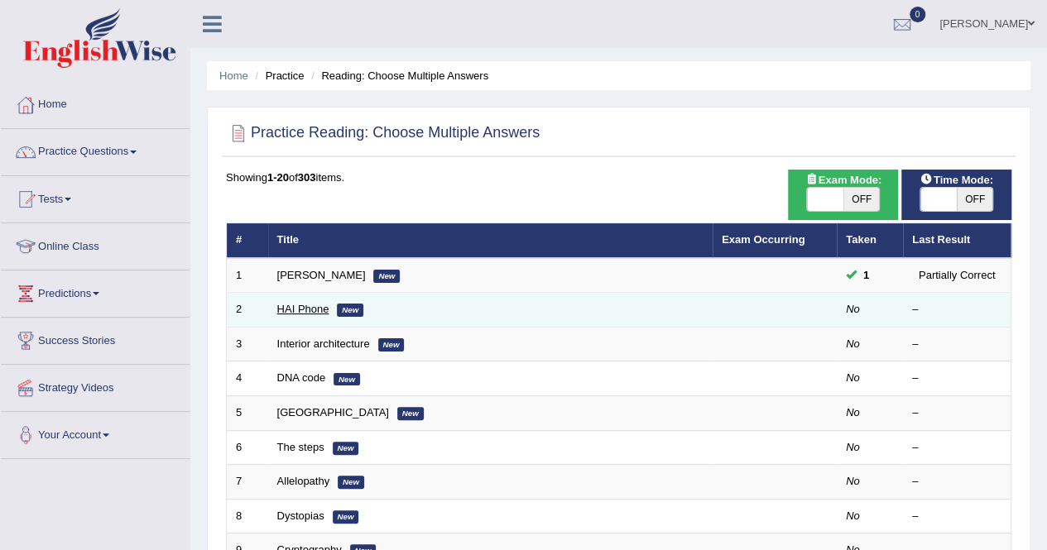
click at [303, 314] on link "HAI Phone" at bounding box center [303, 309] width 52 height 12
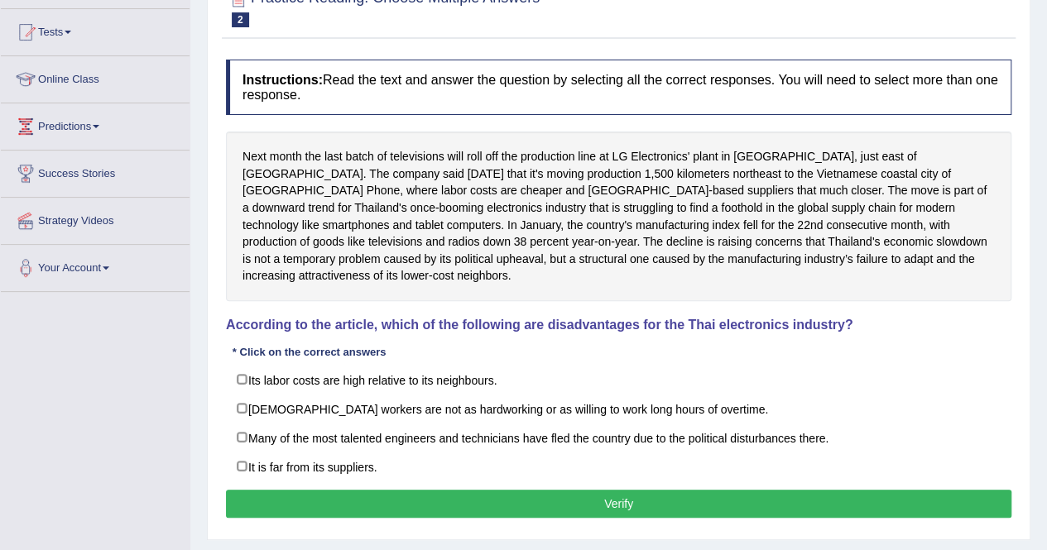
scroll to position [169, 0]
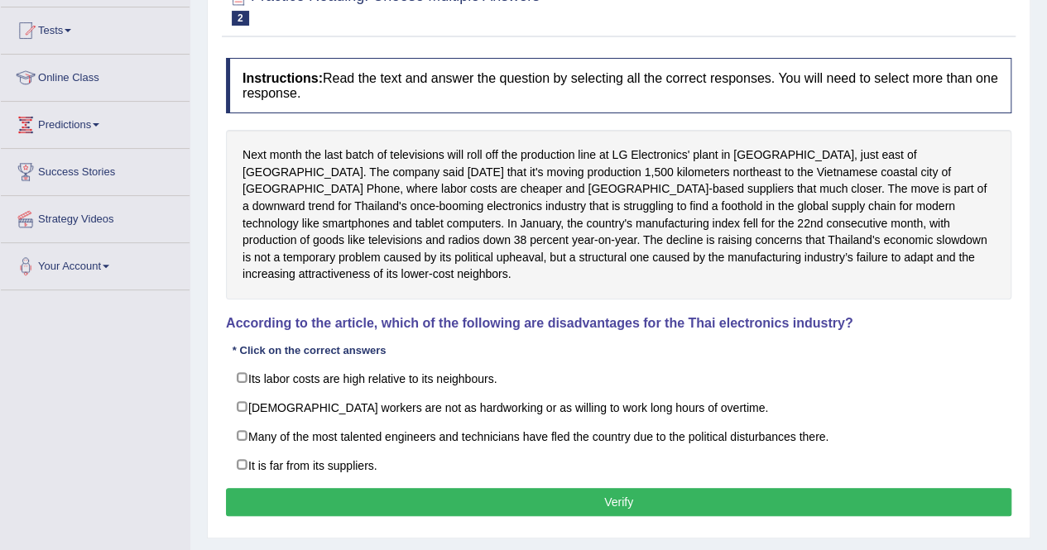
click at [333, 365] on label "Its labor costs are high relative to its neighbours." at bounding box center [618, 378] width 785 height 30
checkbox input "true"
click at [208, 76] on div "Practice Reading: Choose Multiple Answers 2 HAI Phone Instructions: Read the te…" at bounding box center [618, 254] width 823 height 568
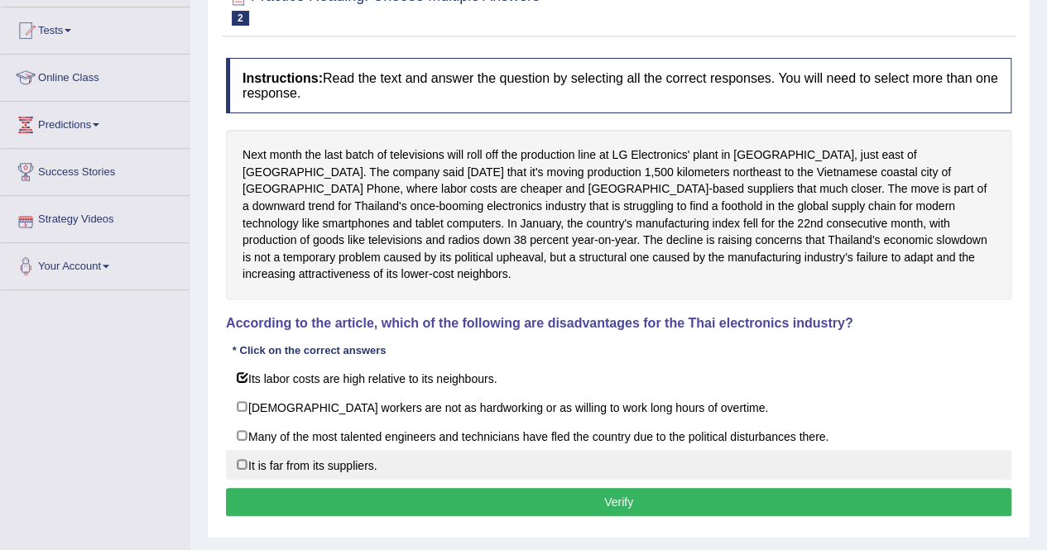
click at [325, 450] on label "It is far from its suppliers." at bounding box center [618, 465] width 785 height 30
checkbox input "true"
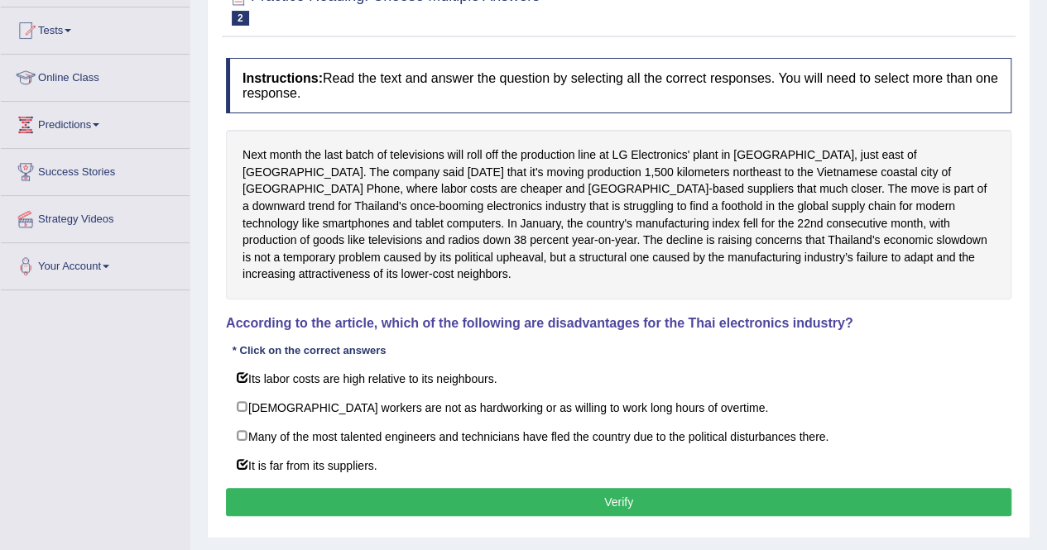
click at [367, 488] on button "Verify" at bounding box center [618, 502] width 785 height 28
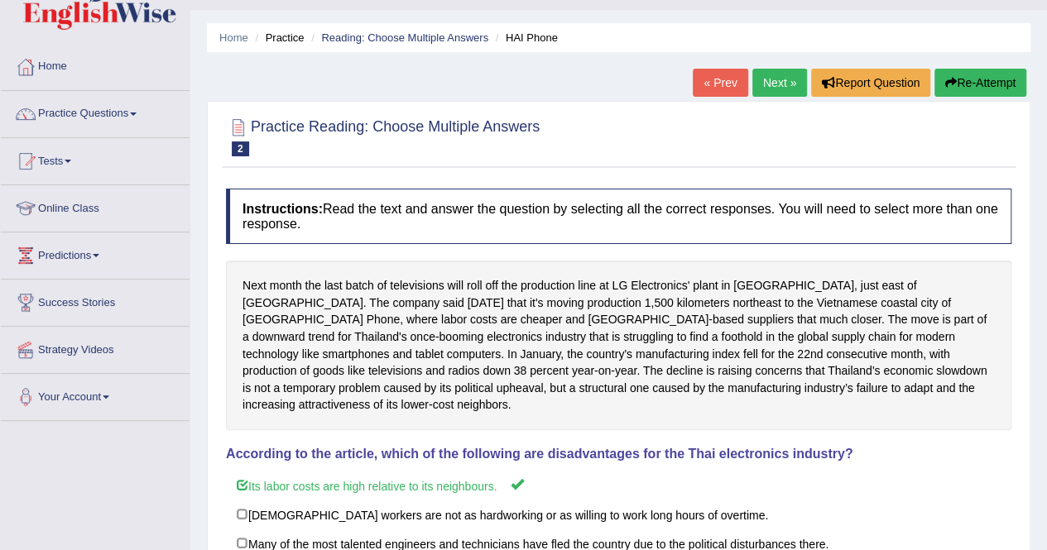
scroll to position [30, 0]
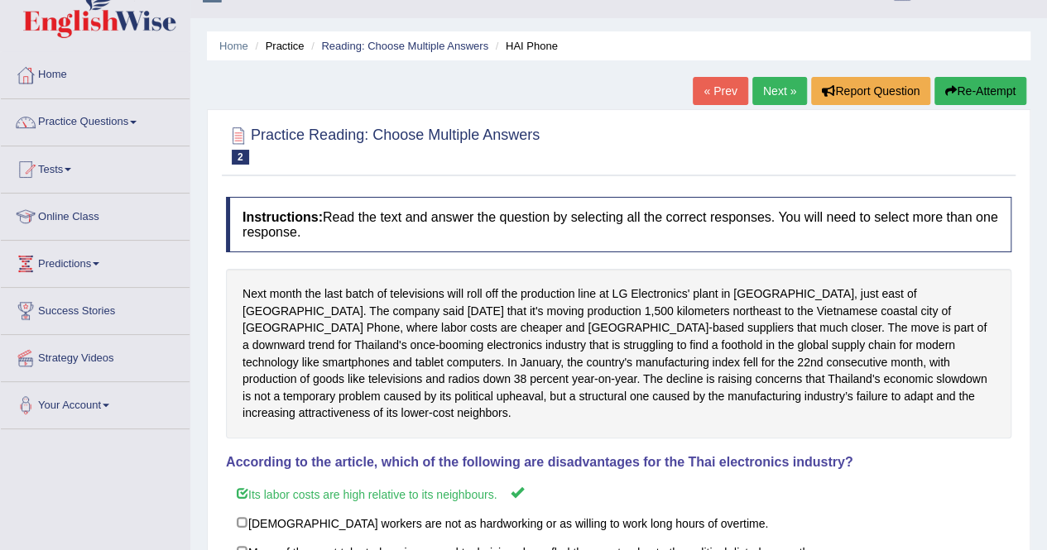
click at [773, 93] on link "Next »" at bounding box center [779, 91] width 55 height 28
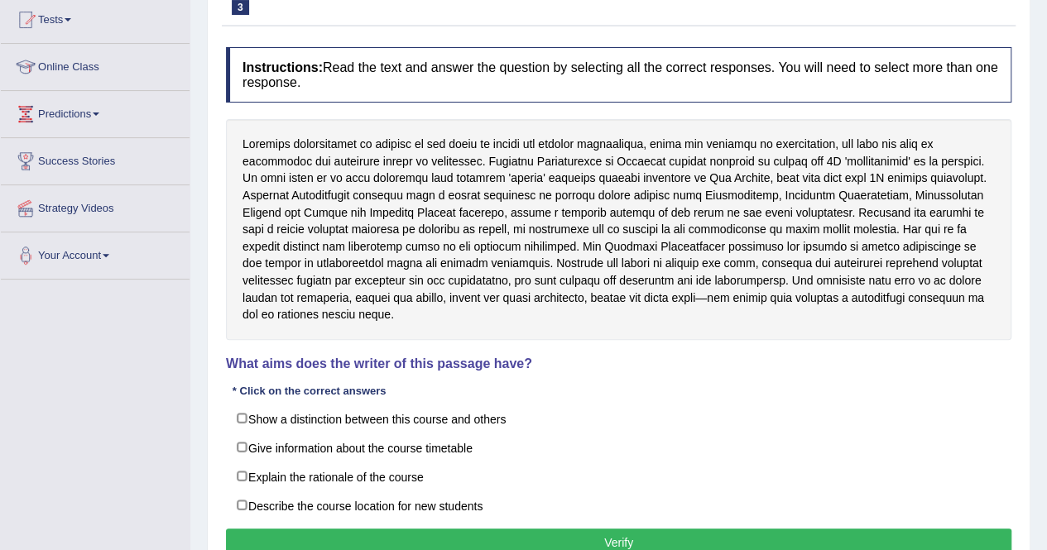
scroll to position [184, 0]
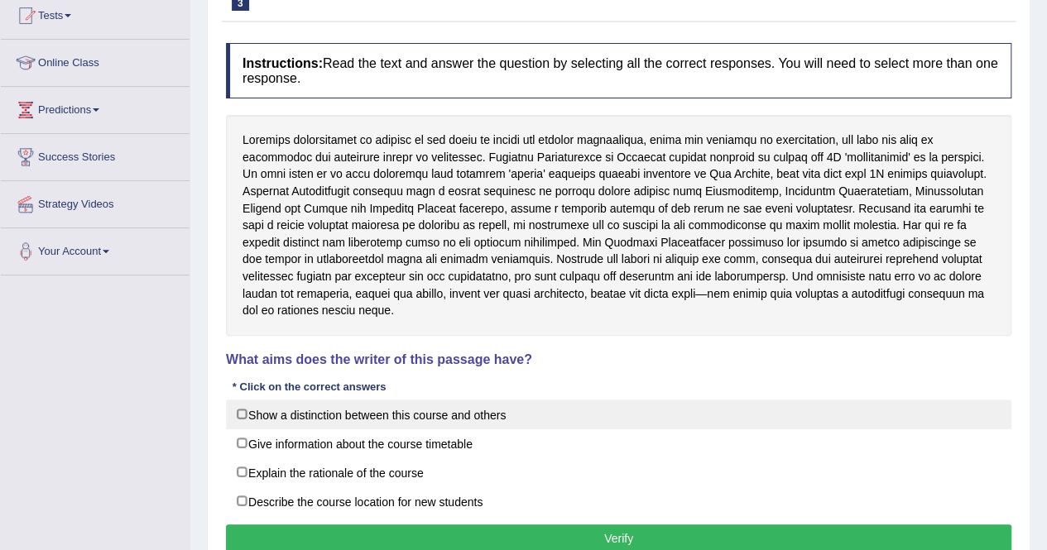
click at [400, 400] on label "Show a distinction between this course and others" at bounding box center [618, 415] width 785 height 30
checkbox input "true"
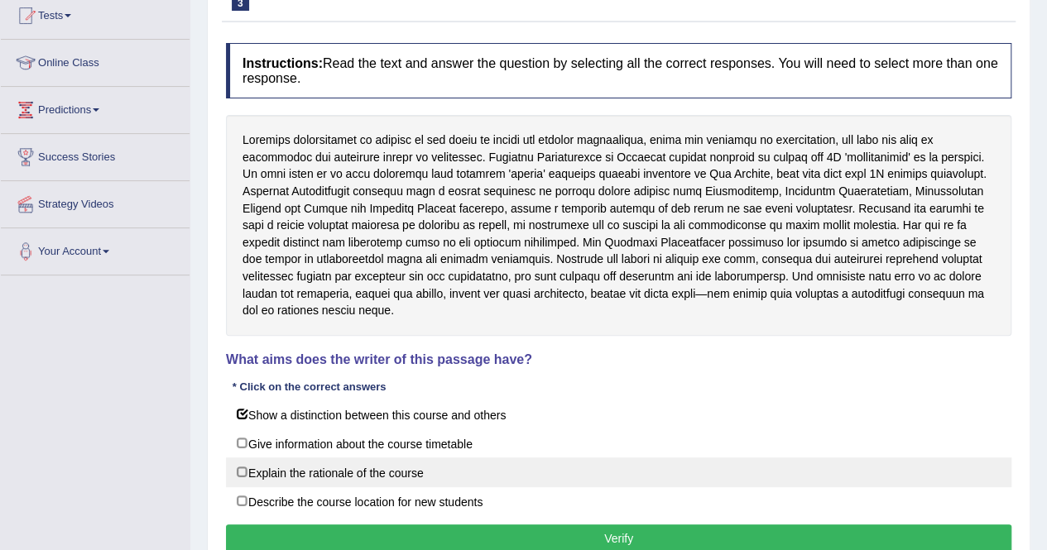
click at [381, 458] on label "Explain the rationale of the course" at bounding box center [618, 473] width 785 height 30
checkbox input "true"
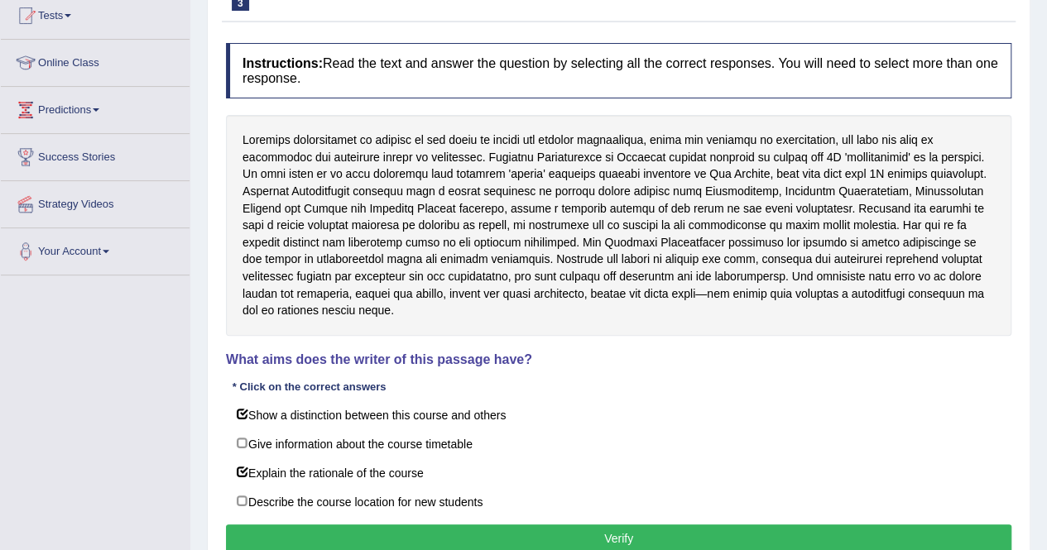
click at [395, 525] on button "Verify" at bounding box center [618, 539] width 785 height 28
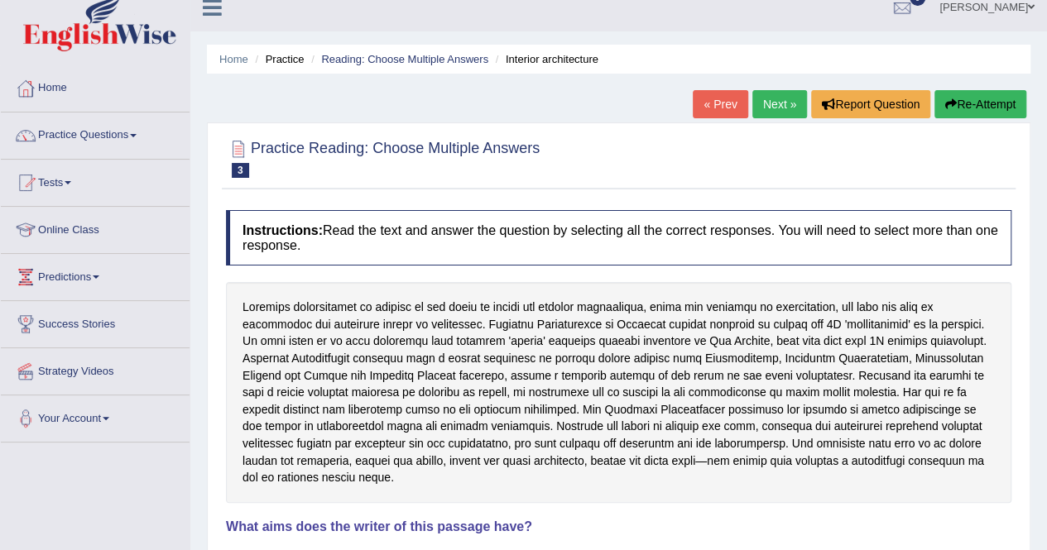
scroll to position [13, 0]
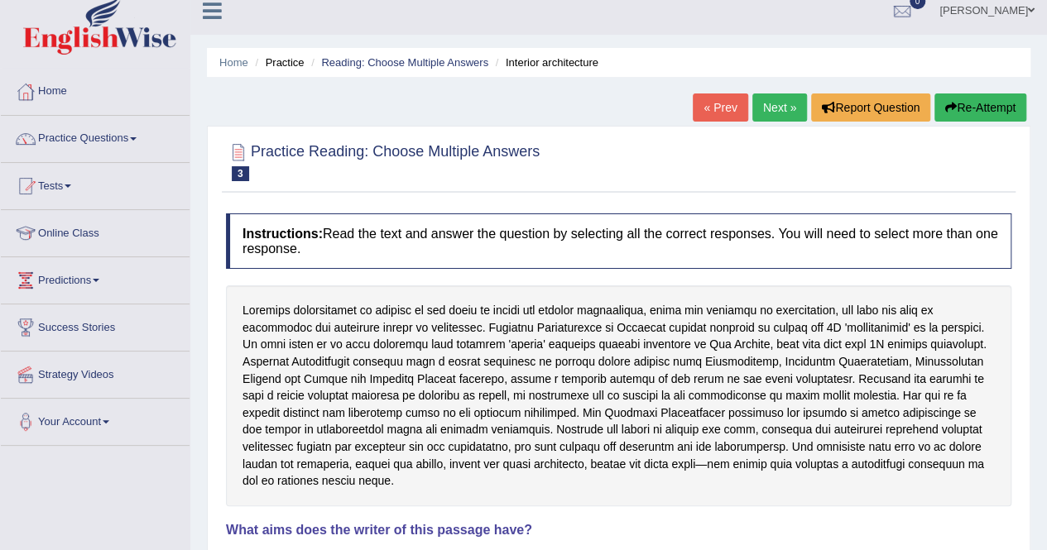
click at [768, 107] on link "Next »" at bounding box center [779, 107] width 55 height 28
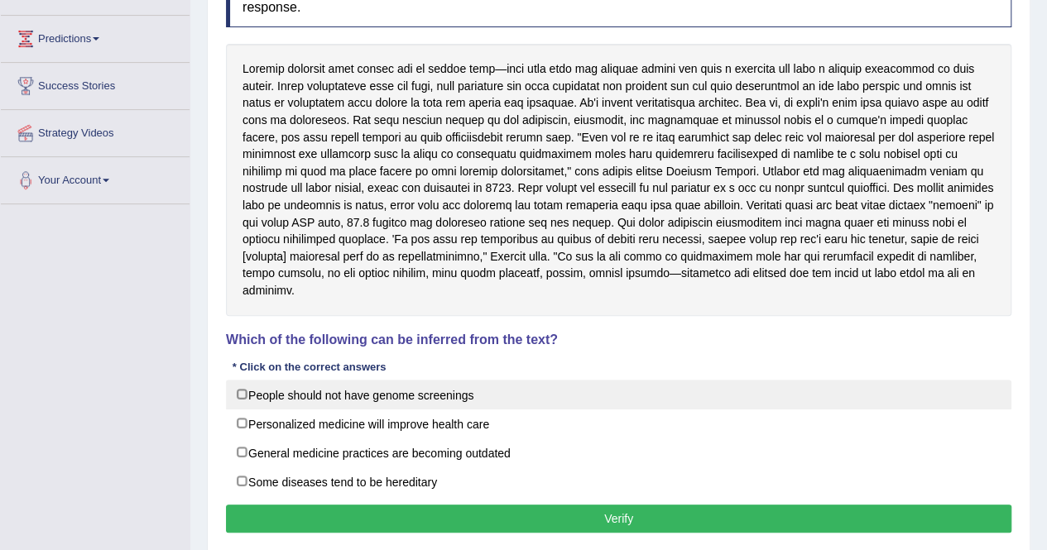
scroll to position [253, 0]
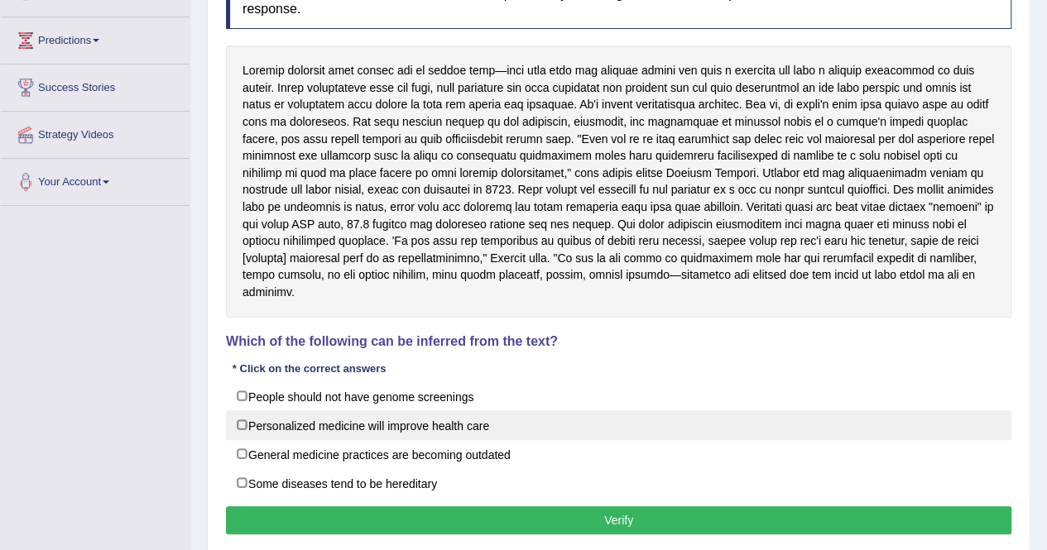
click at [323, 421] on label "Personalized medicine will improve health care" at bounding box center [618, 425] width 785 height 30
checkbox input "true"
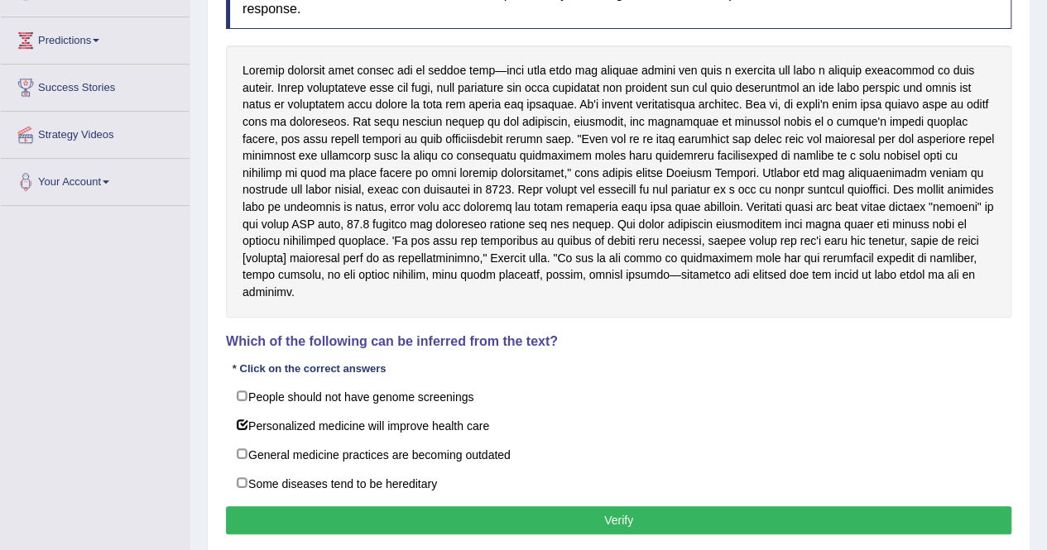
click at [397, 513] on button "Verify" at bounding box center [618, 520] width 785 height 28
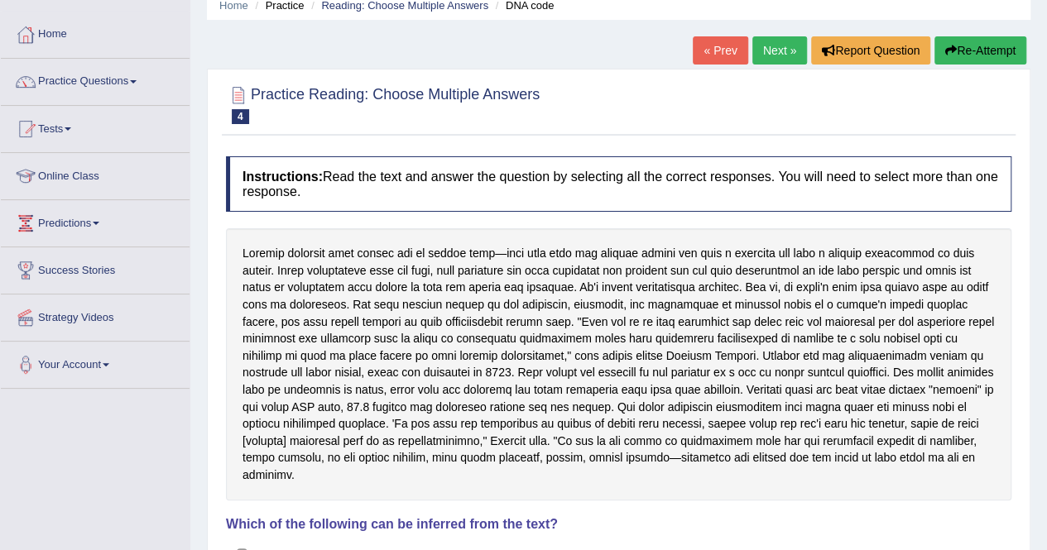
scroll to position [0, 0]
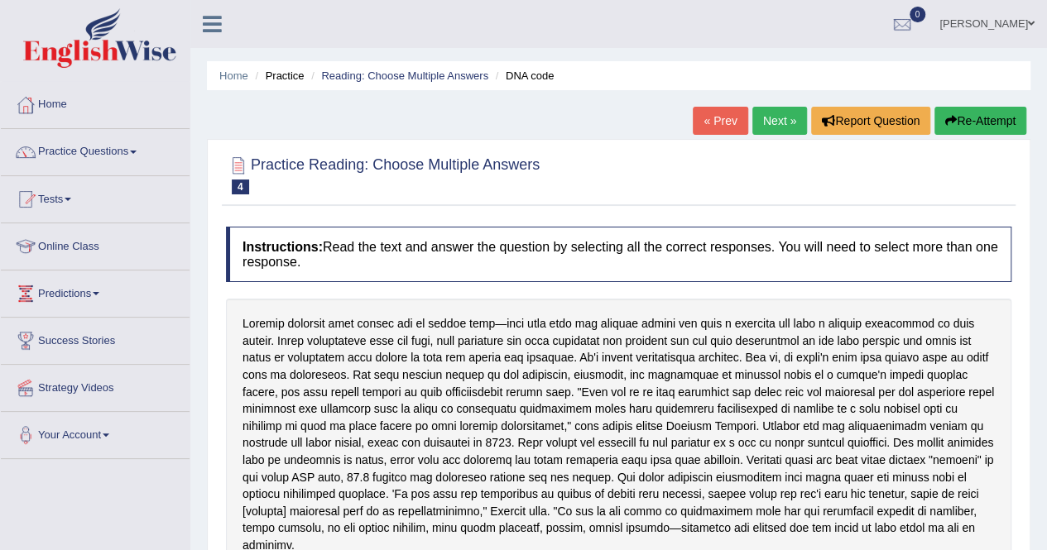
click at [780, 128] on link "Next »" at bounding box center [779, 121] width 55 height 28
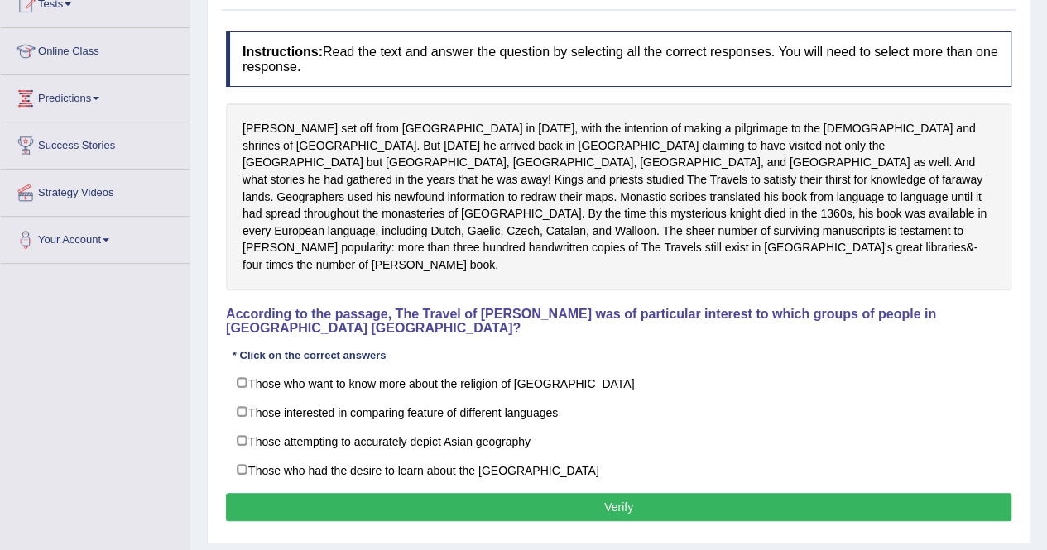
scroll to position [208, 0]
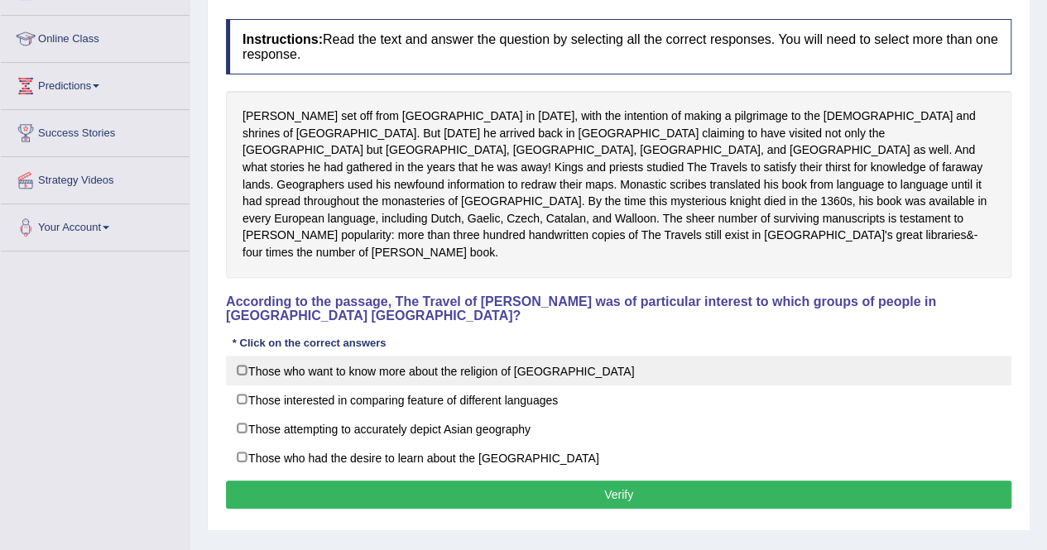
click at [414, 357] on label "Those who want to know more about the religion of [GEOGRAPHIC_DATA]" at bounding box center [618, 371] width 785 height 30
checkbox input "true"
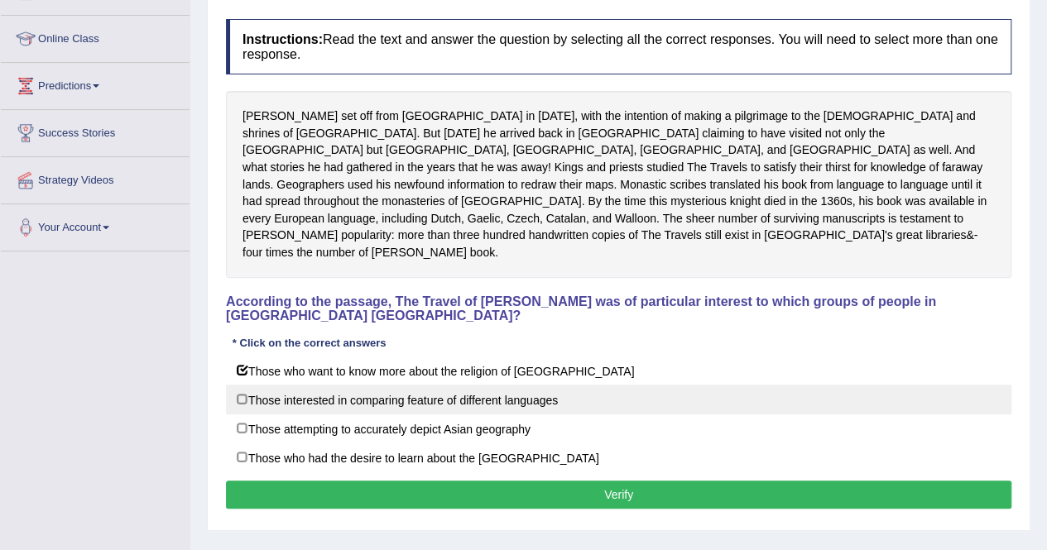
click at [491, 385] on label "Those interested in comparing feature of different languages" at bounding box center [618, 400] width 785 height 30
checkbox input "true"
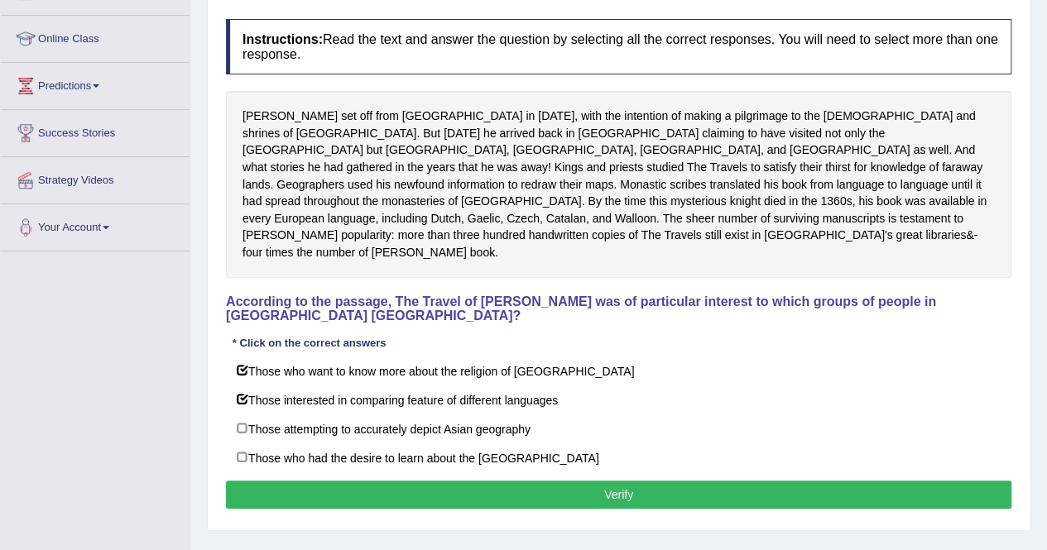
click at [446, 481] on button "Verify" at bounding box center [618, 495] width 785 height 28
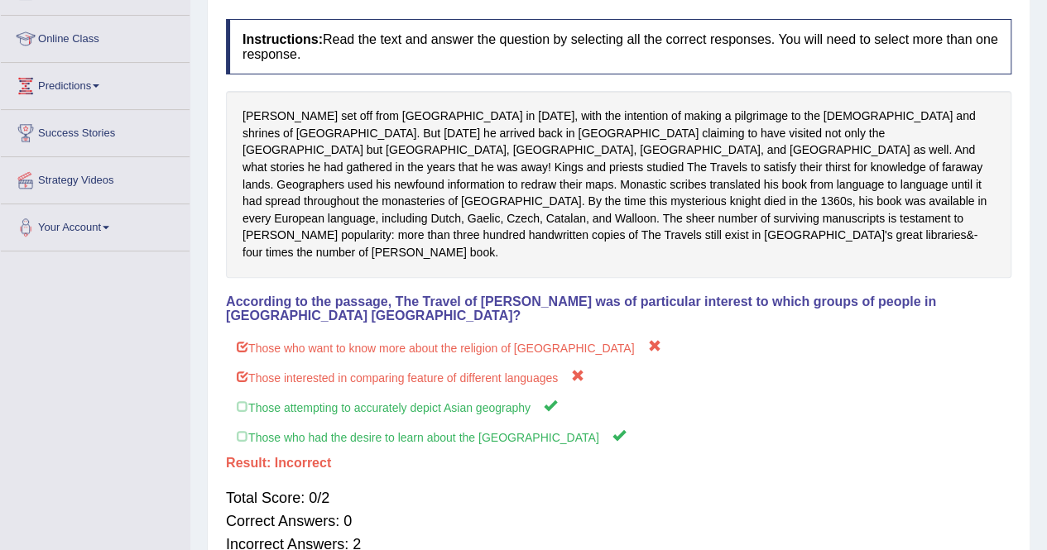
scroll to position [0, 0]
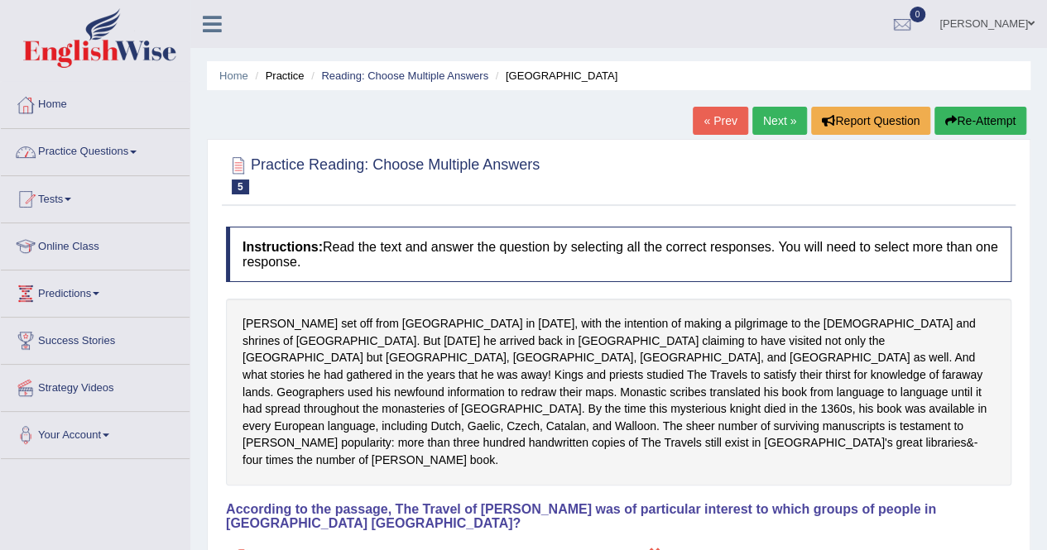
click at [100, 151] on link "Practice Questions" at bounding box center [95, 149] width 189 height 41
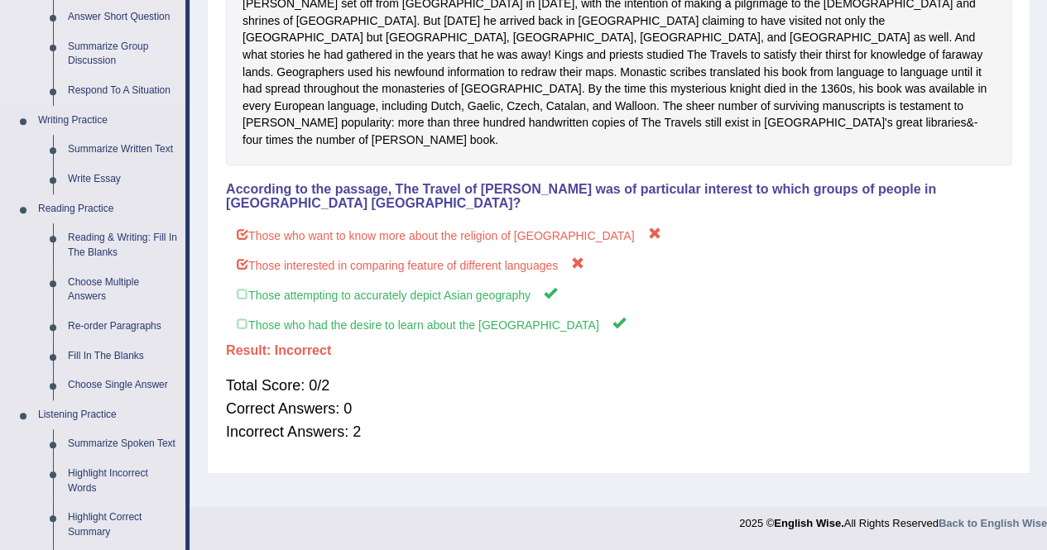
scroll to position [328, 0]
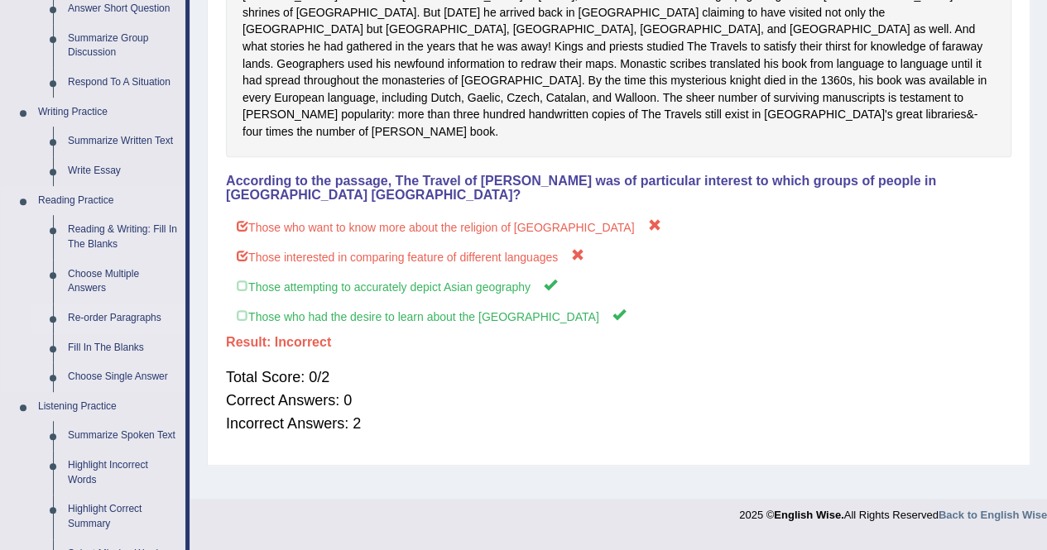
click at [117, 322] on link "Re-order Paragraphs" at bounding box center [122, 319] width 125 height 30
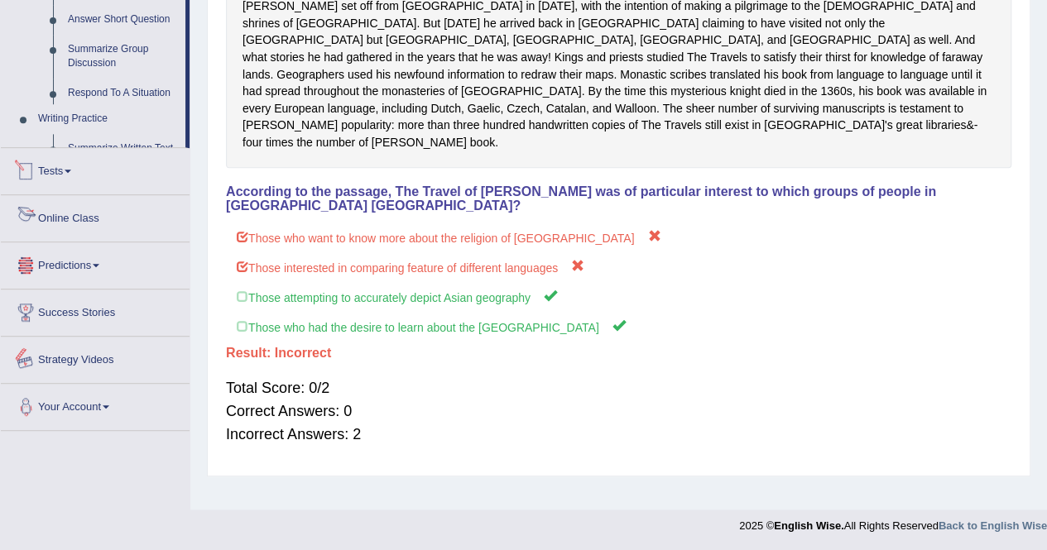
scroll to position [756, 0]
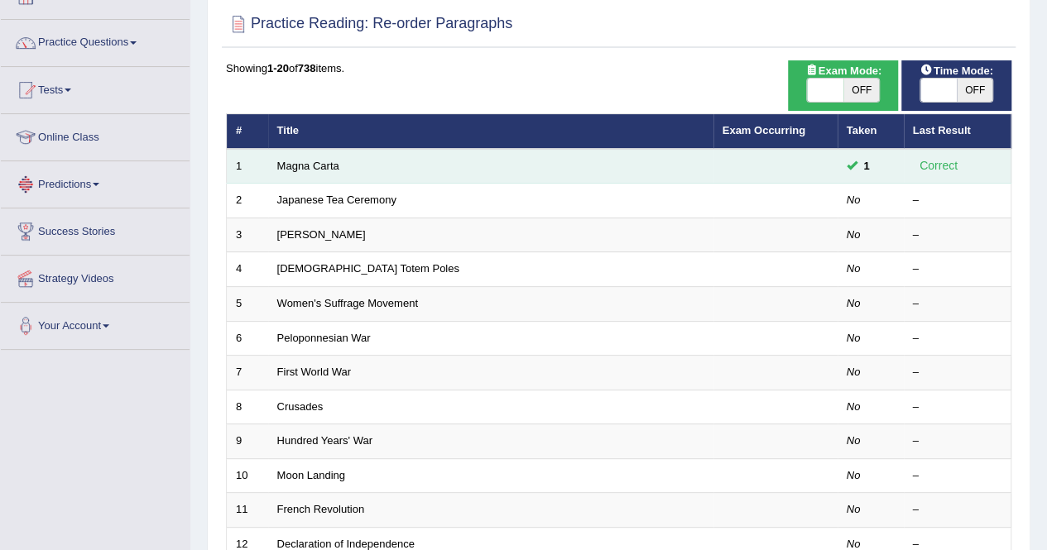
scroll to position [110, 0]
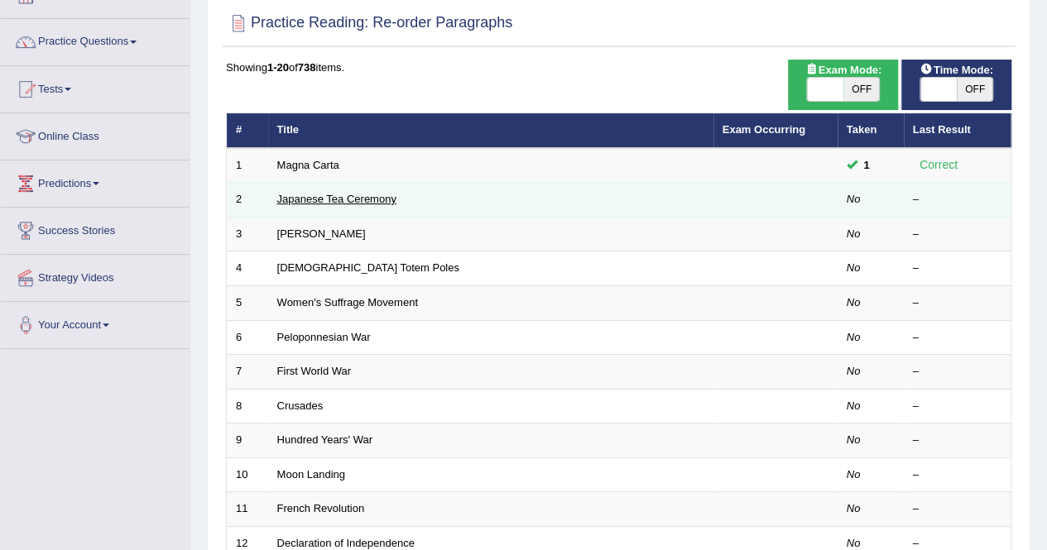
click at [367, 199] on link "Japanese Tea Ceremony" at bounding box center [336, 199] width 119 height 12
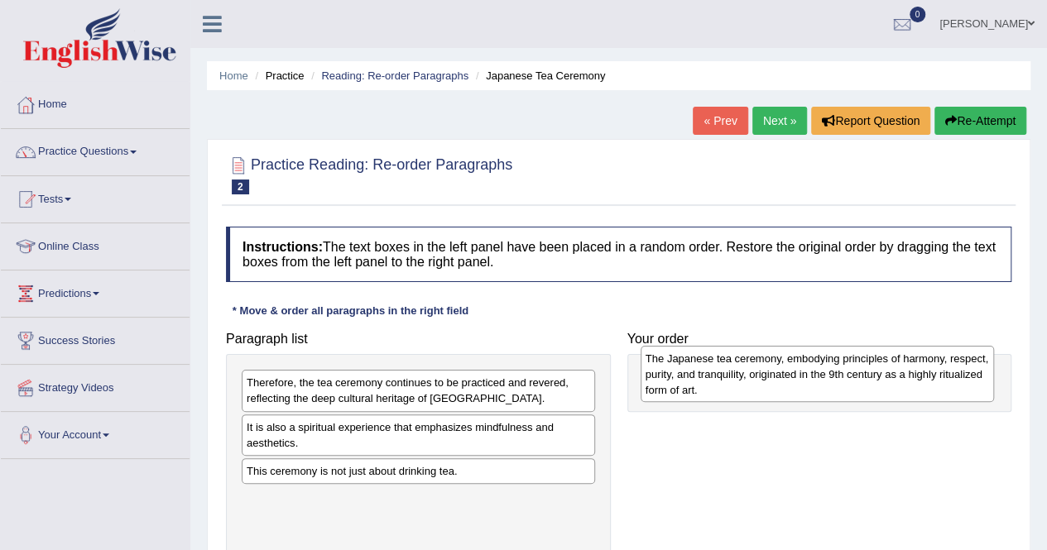
drag, startPoint x: 329, startPoint y: 449, endPoint x: 762, endPoint y: 378, distance: 438.5
click at [762, 378] on div "The Japanese tea ceremony, embodying principles of harmony, respect, purity, an…" at bounding box center [816, 374] width 353 height 57
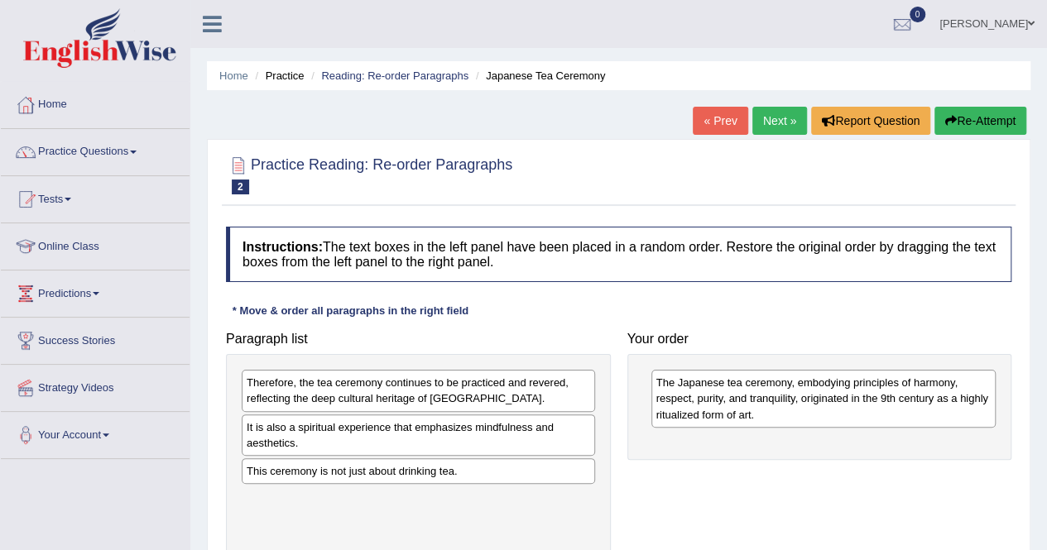
click at [33, 389] on div at bounding box center [25, 388] width 25 height 25
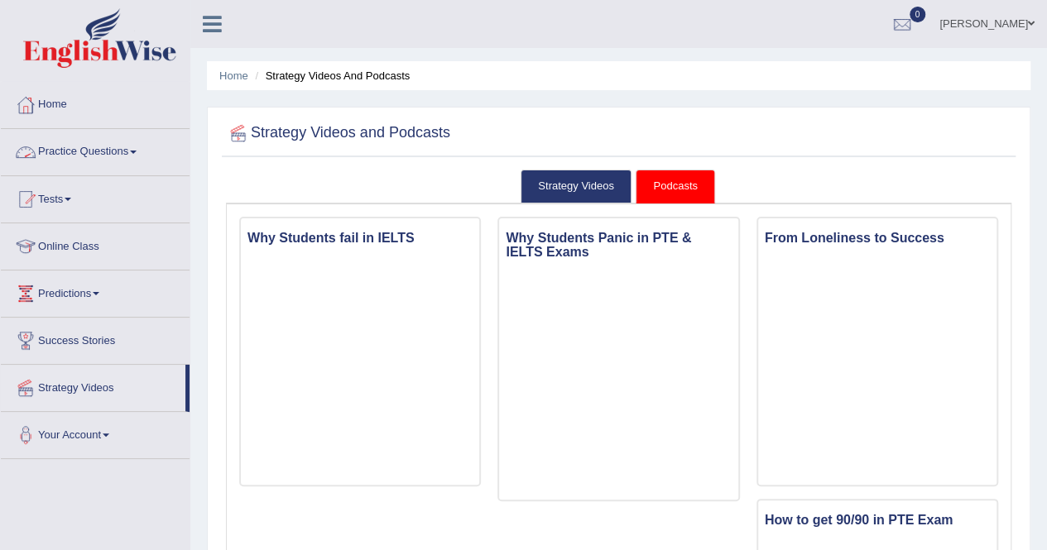
click at [144, 160] on link "Practice Questions" at bounding box center [95, 149] width 189 height 41
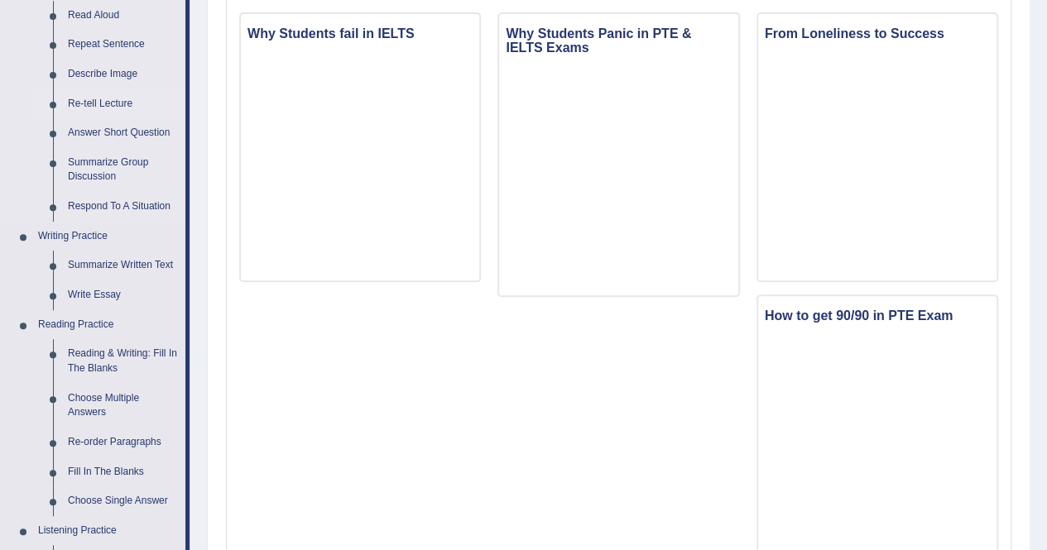
scroll to position [226, 0]
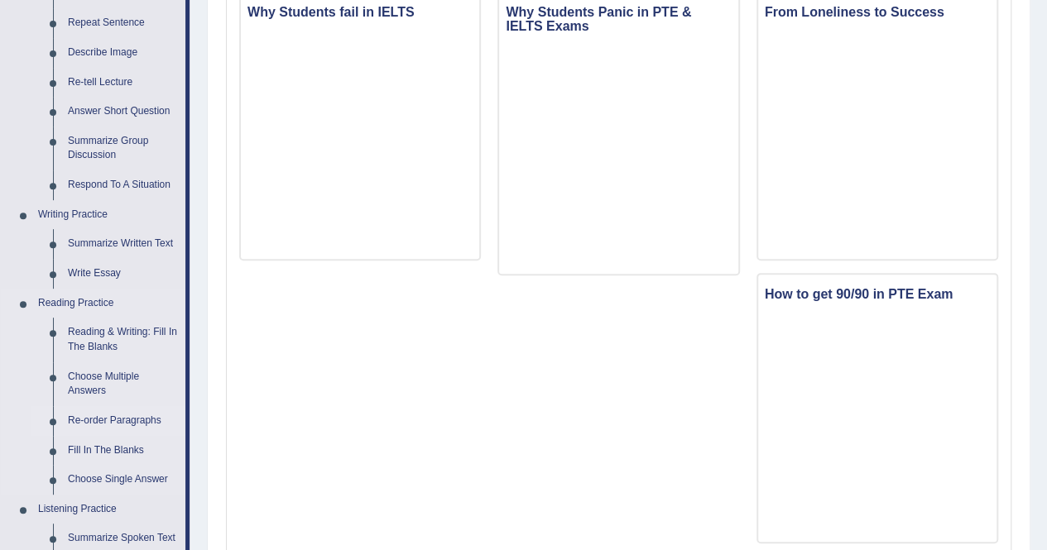
click at [109, 420] on link "Re-order Paragraphs" at bounding box center [122, 421] width 125 height 30
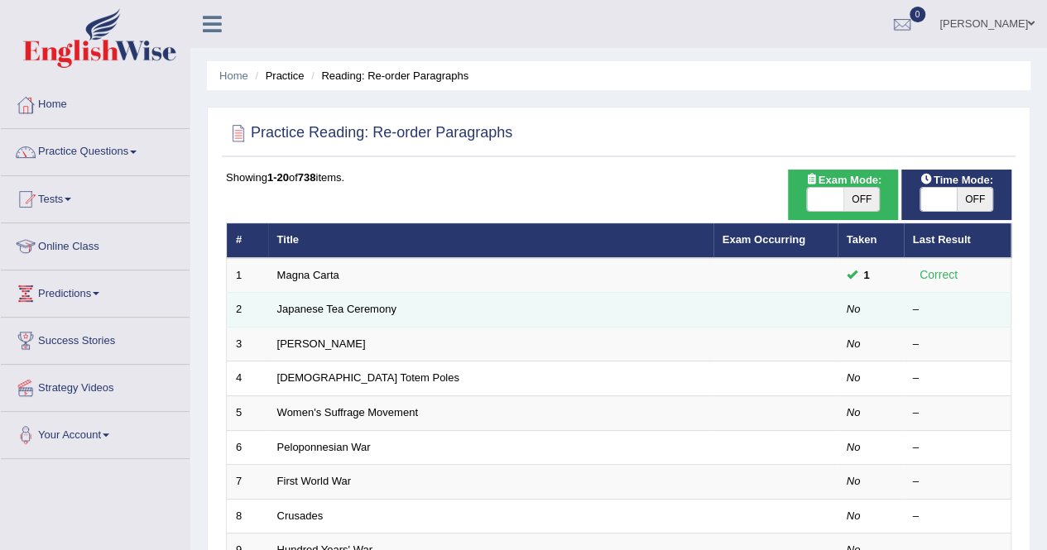
click at [306, 299] on td "Japanese Tea Ceremony" at bounding box center [490, 310] width 445 height 35
click at [350, 314] on link "Japanese Tea Ceremony" at bounding box center [336, 309] width 119 height 12
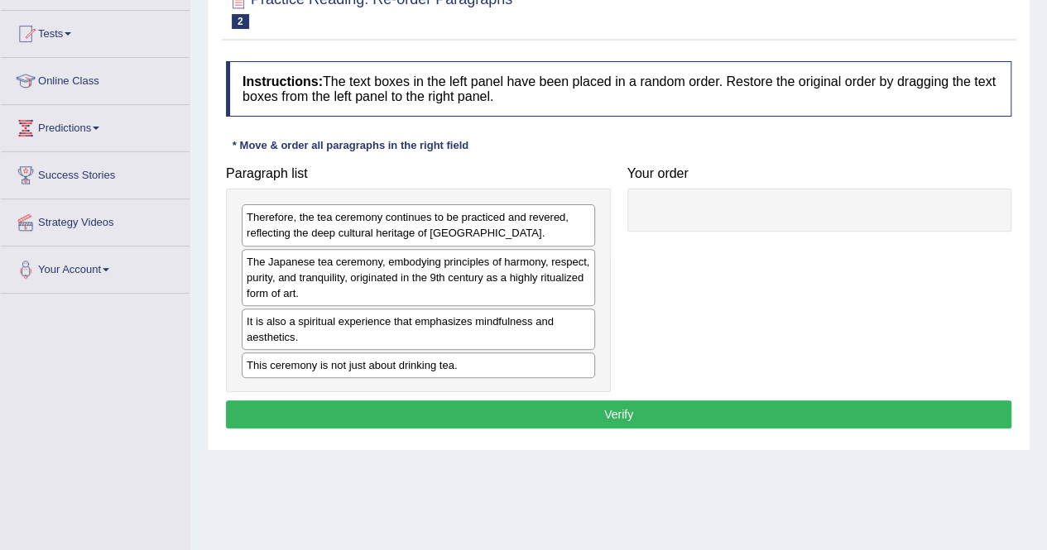
scroll to position [180, 0]
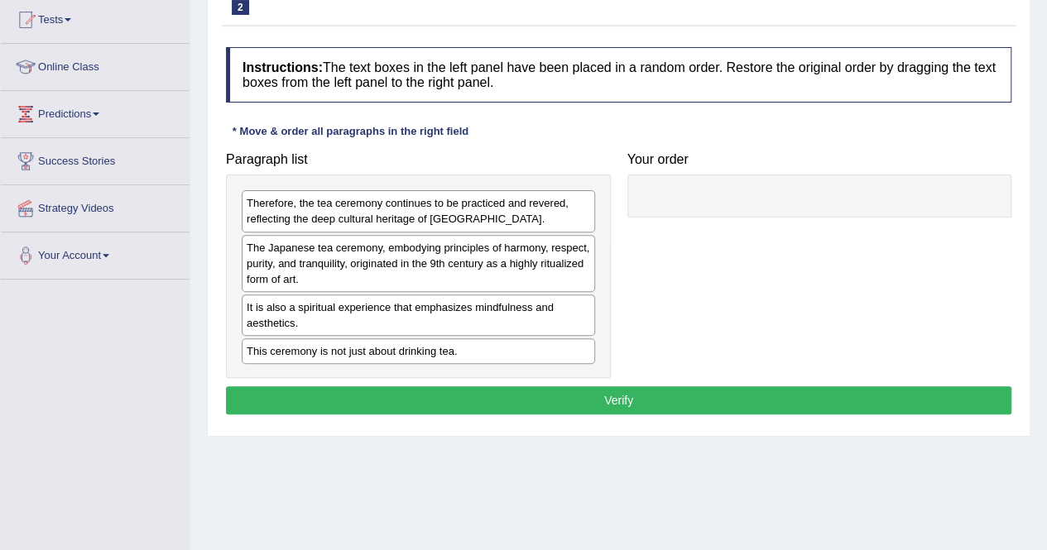
click at [308, 264] on div "The Japanese tea ceremony, embodying principles of harmony, respect, purity, an…" at bounding box center [418, 263] width 353 height 57
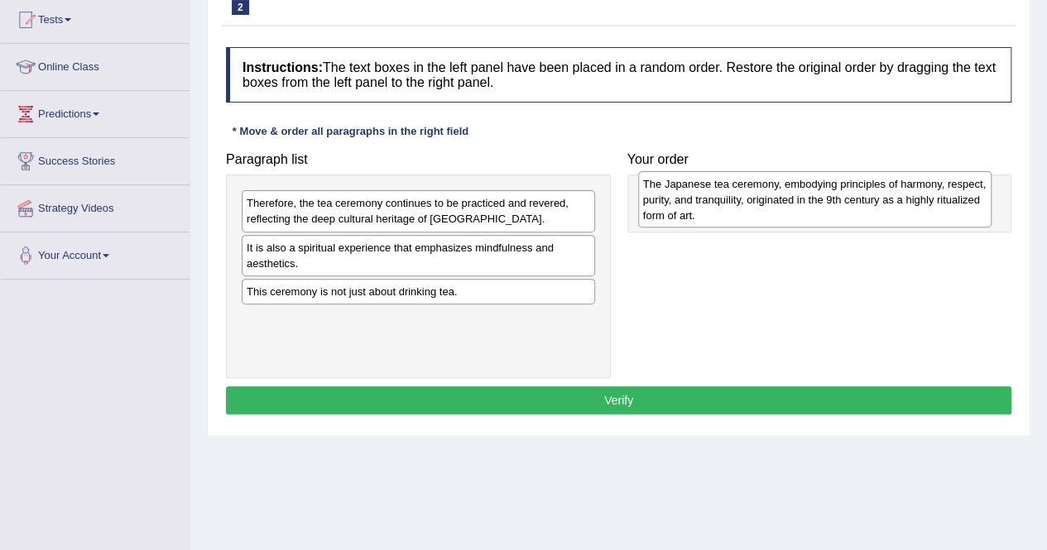
drag, startPoint x: 308, startPoint y: 264, endPoint x: 704, endPoint y: 201, distance: 401.3
click at [704, 201] on div "The Japanese tea ceremony, embodying principles of harmony, respect, purity, an…" at bounding box center [814, 199] width 353 height 57
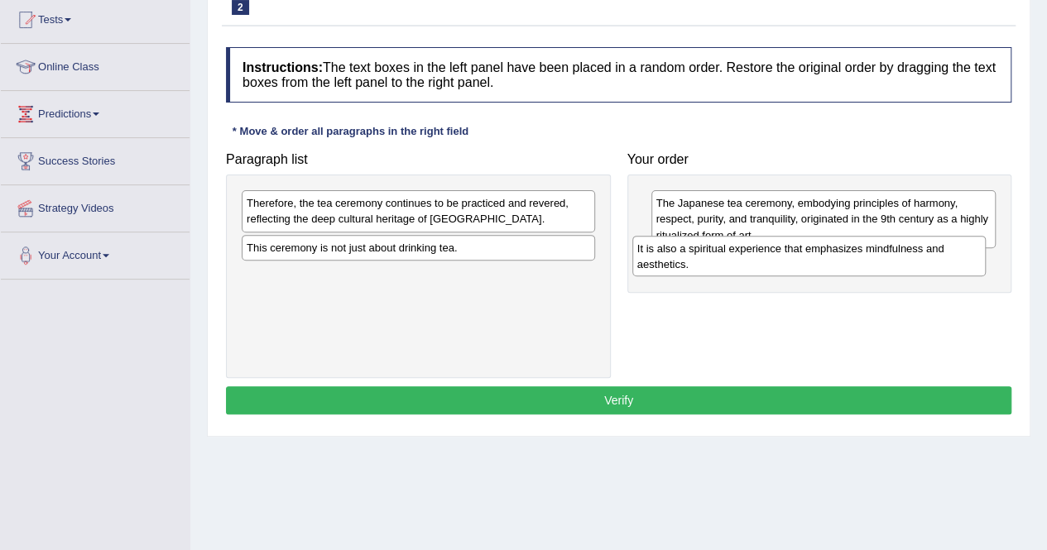
drag, startPoint x: 458, startPoint y: 246, endPoint x: 849, endPoint y: 247, distance: 390.5
click at [849, 247] on div "It is also a spiritual experience that emphasizes mindfulness and aesthetics." at bounding box center [808, 256] width 353 height 41
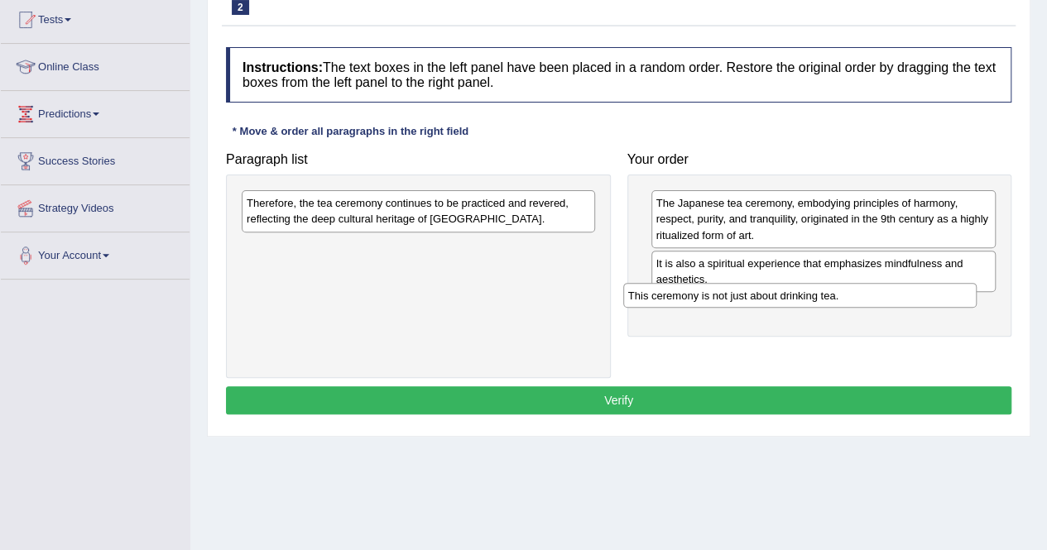
drag, startPoint x: 508, startPoint y: 244, endPoint x: 900, endPoint y: 289, distance: 394.7
click at [900, 289] on div "This ceremony is not just about drinking tea." at bounding box center [799, 295] width 353 height 25
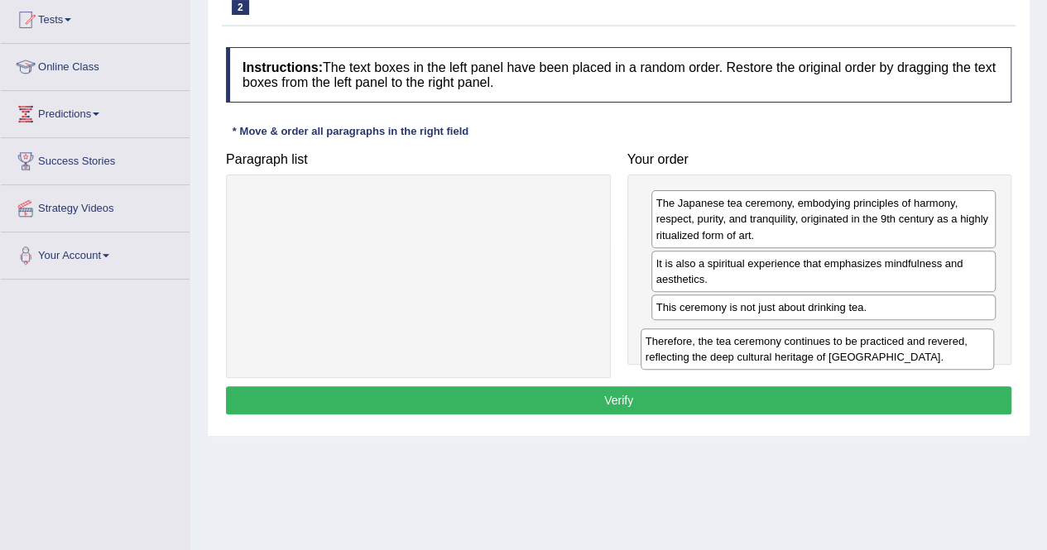
drag, startPoint x: 498, startPoint y: 214, endPoint x: 897, endPoint y: 353, distance: 422.3
click at [897, 353] on div "Therefore, the tea ceremony continues to be practiced and revered, reflecting t…" at bounding box center [816, 348] width 353 height 41
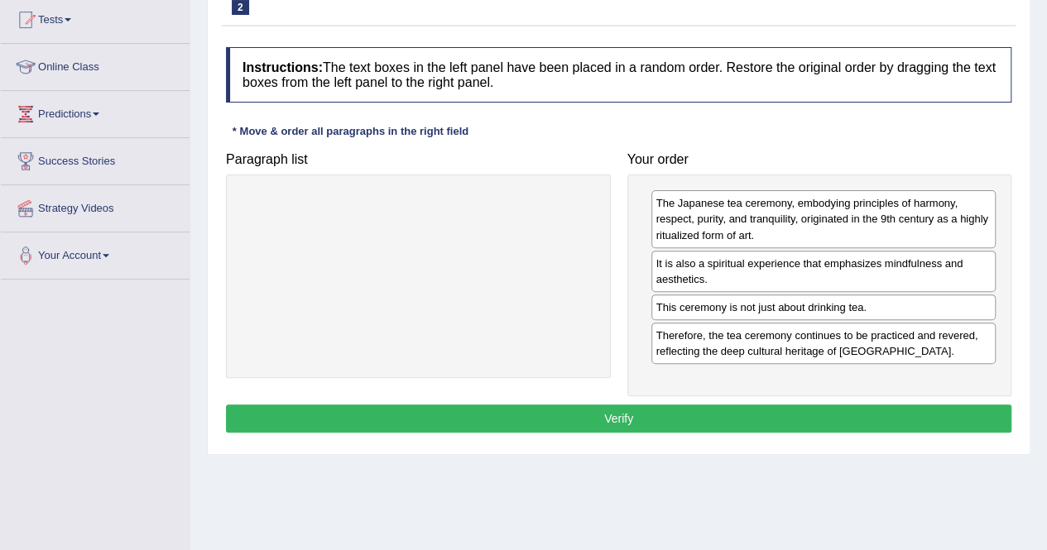
click at [667, 417] on button "Verify" at bounding box center [618, 419] width 785 height 28
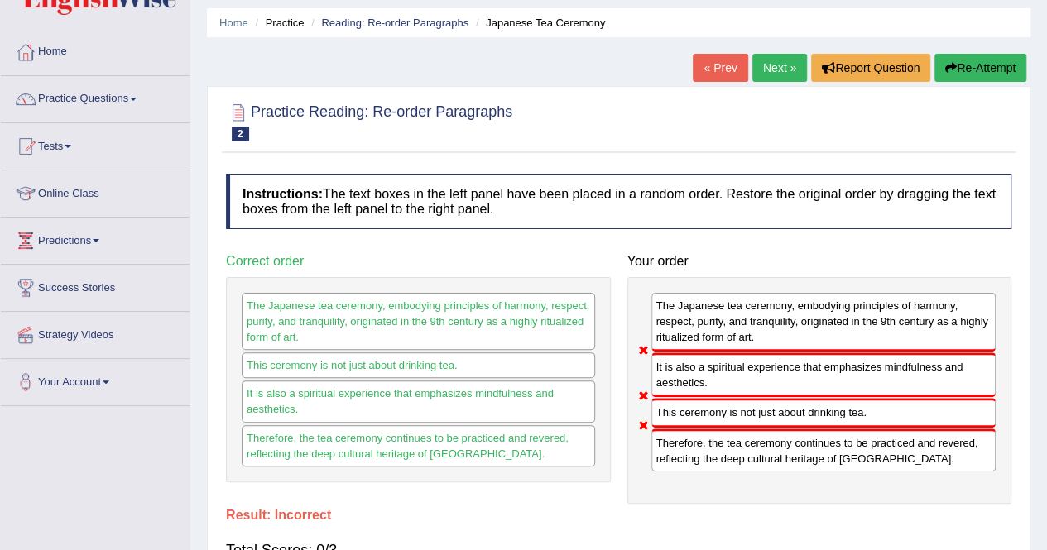
scroll to position [42, 0]
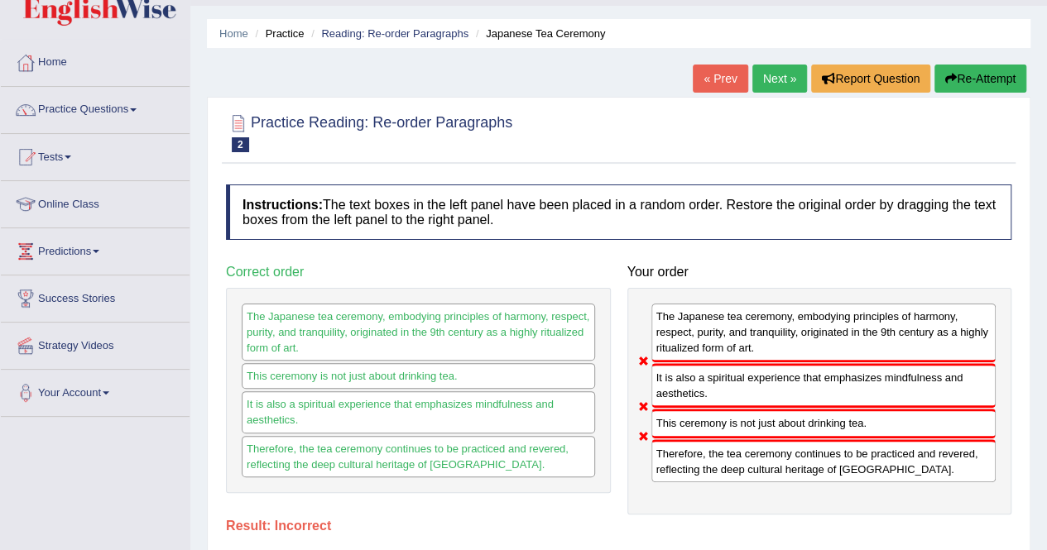
click at [769, 74] on link "Next »" at bounding box center [779, 79] width 55 height 28
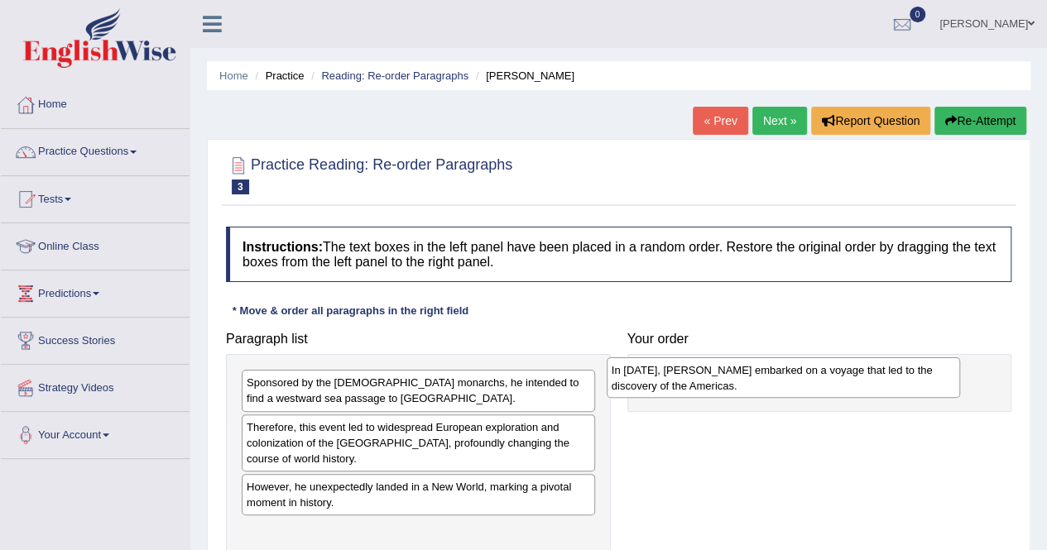
drag, startPoint x: 294, startPoint y: 537, endPoint x: 660, endPoint y: 377, distance: 399.8
click at [660, 377] on div "In [DATE], [PERSON_NAME] embarked on a voyage that led to the discovery of the …" at bounding box center [782, 377] width 353 height 41
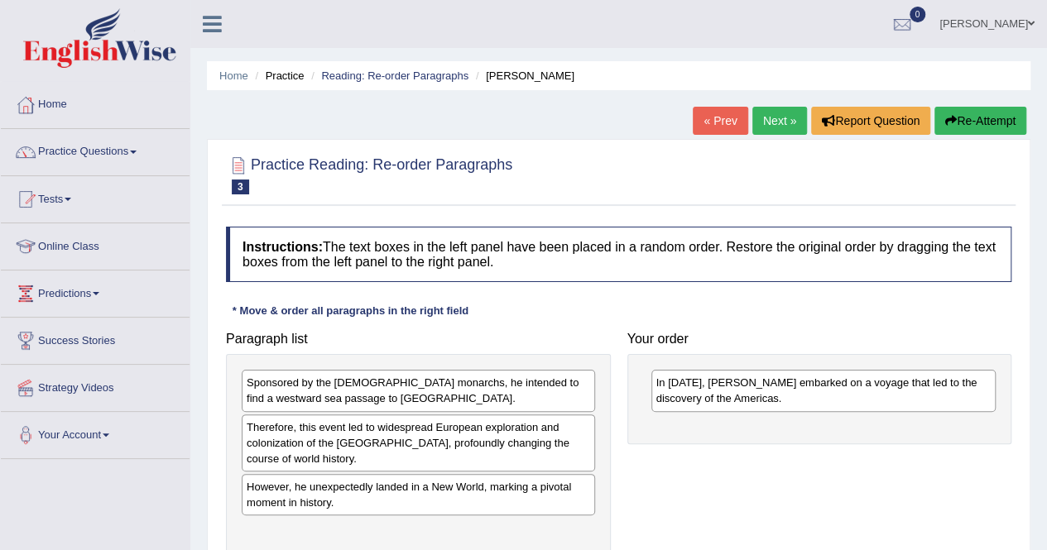
click at [663, 404] on div "In 1492, Christopher Columbus embarked on a voyage that led to the discovery of…" at bounding box center [823, 390] width 345 height 41
click at [226, 449] on div "Sponsored by the Spanish monarchs, he intended to find a westward sea passage t…" at bounding box center [418, 463] width 385 height 218
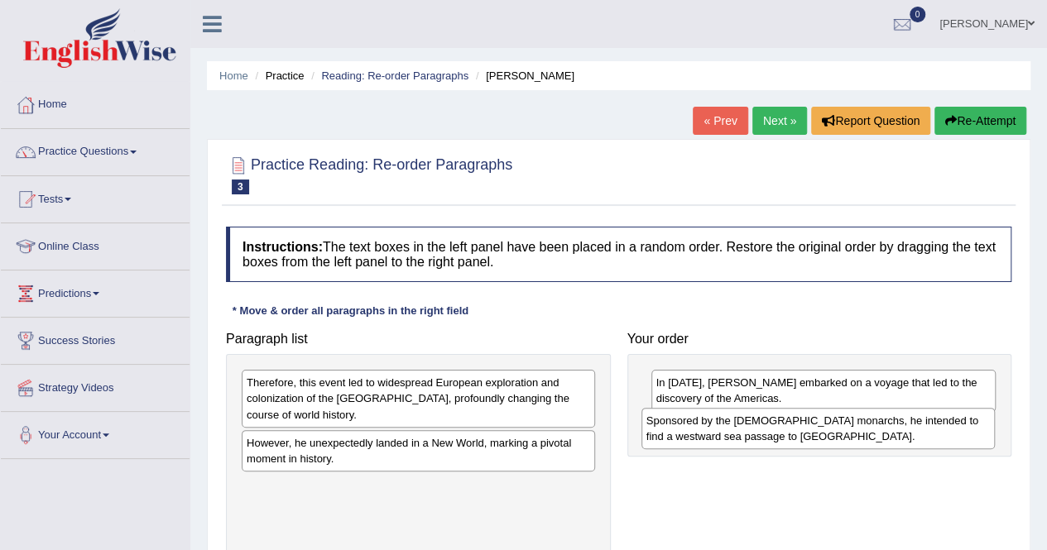
drag, startPoint x: 463, startPoint y: 391, endPoint x: 864, endPoint y: 429, distance: 403.1
click at [864, 429] on div "Sponsored by the Spanish monarchs, he intended to find a westward sea passage t…" at bounding box center [817, 428] width 353 height 41
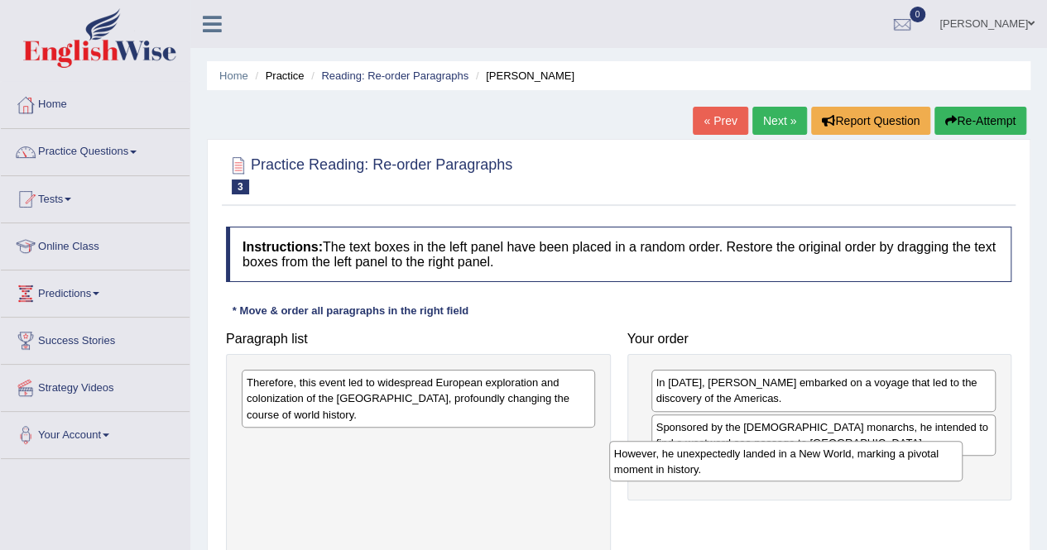
drag, startPoint x: 467, startPoint y: 449, endPoint x: 851, endPoint y: 460, distance: 384.1
click at [851, 460] on div "However, he unexpectedly landed in a New World, marking a pivotal moment in his…" at bounding box center [785, 461] width 353 height 41
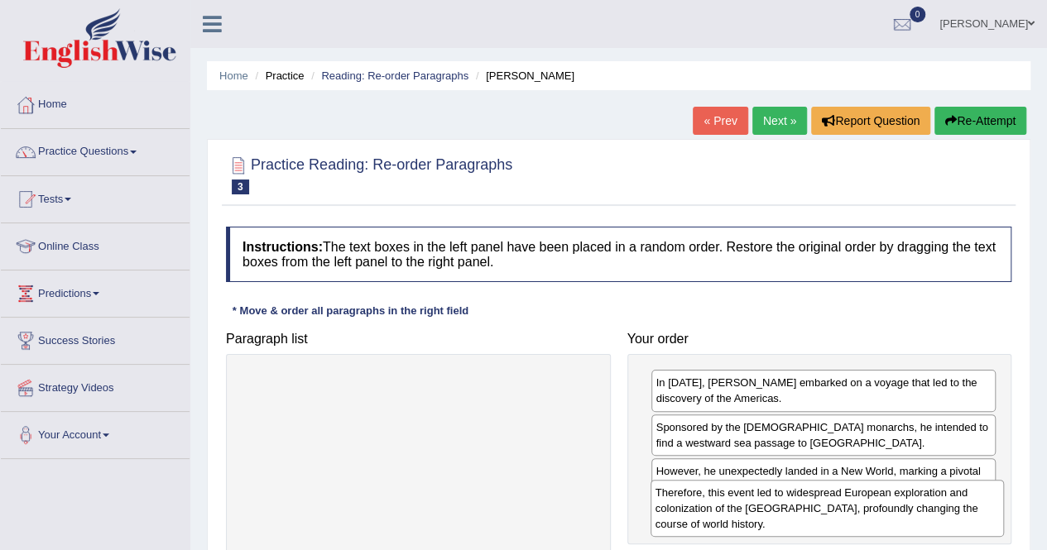
drag, startPoint x: 506, startPoint y: 402, endPoint x: 918, endPoint y: 515, distance: 428.2
click at [918, 515] on div "Therefore, this event led to widespread European exploration and colonization o…" at bounding box center [826, 508] width 353 height 57
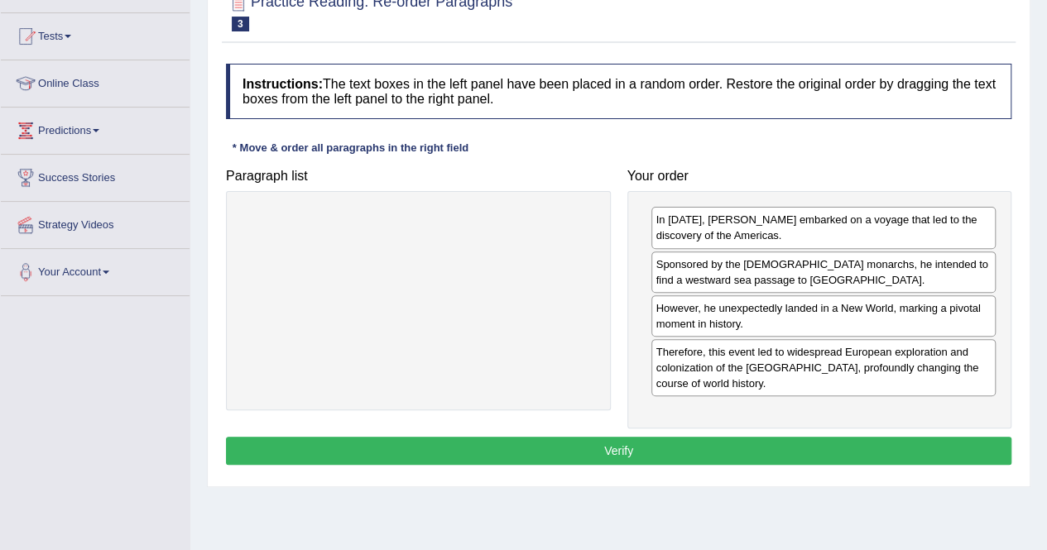
scroll to position [165, 0]
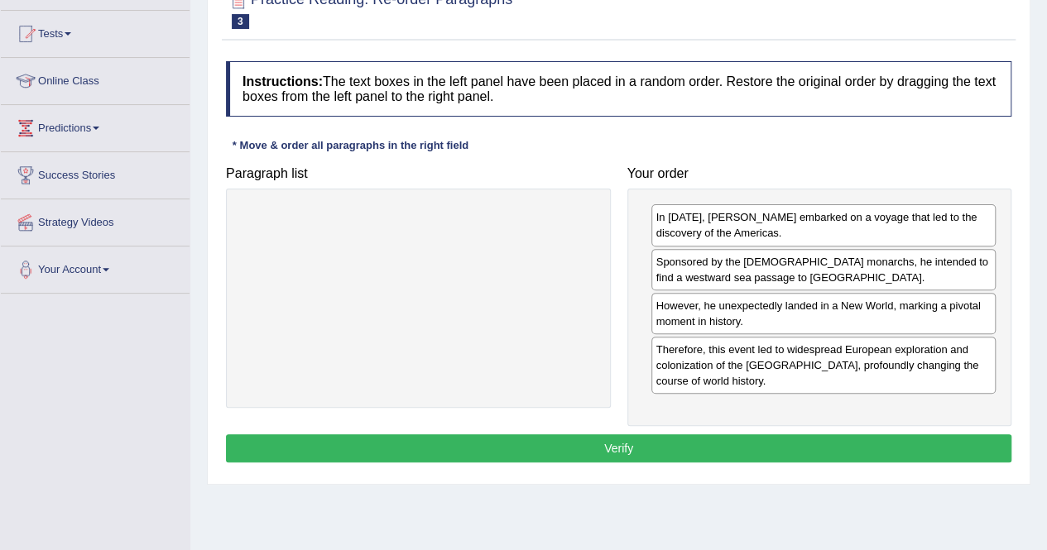
click at [645, 443] on button "Verify" at bounding box center [618, 448] width 785 height 28
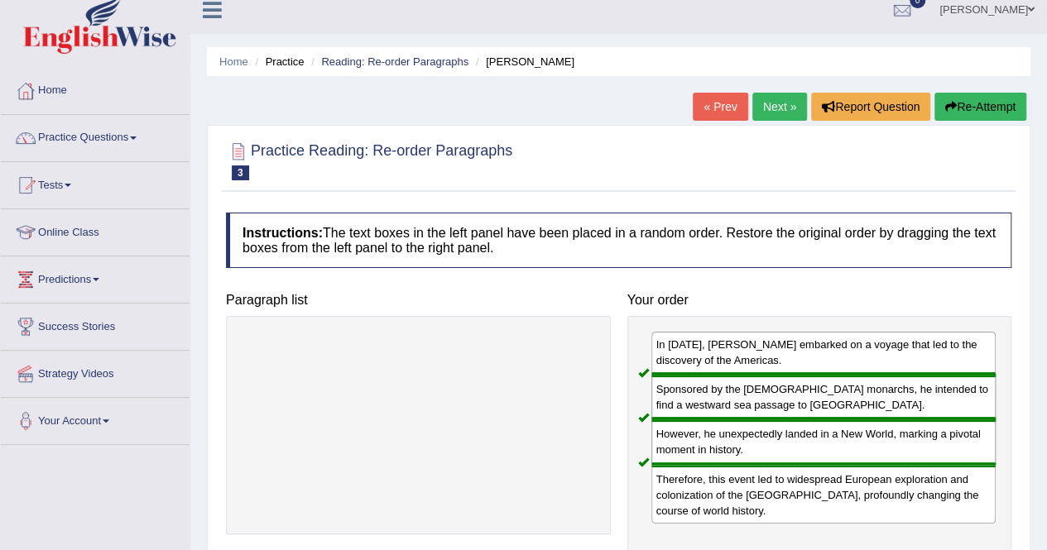
scroll to position [0, 0]
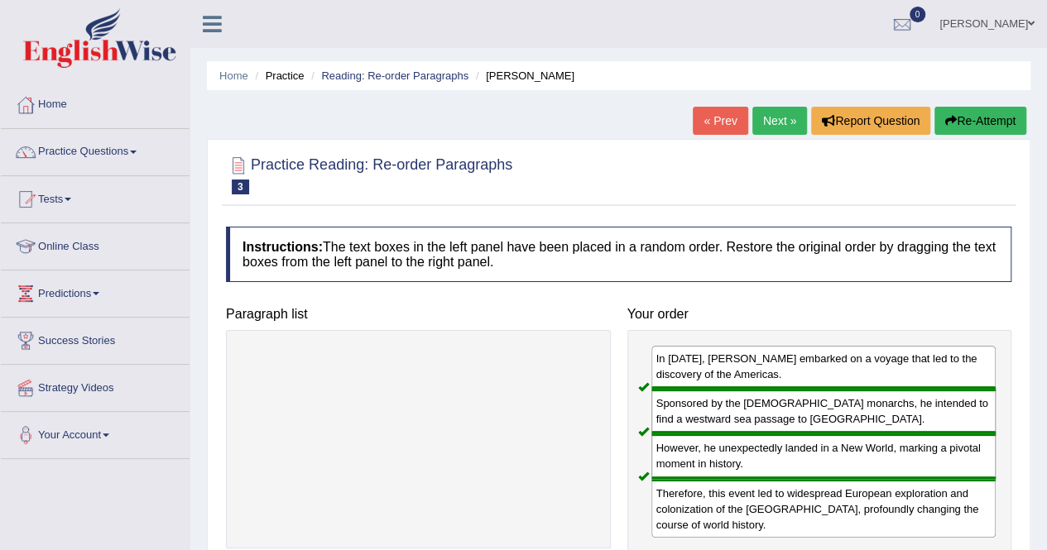
click at [768, 113] on link "Next »" at bounding box center [779, 121] width 55 height 28
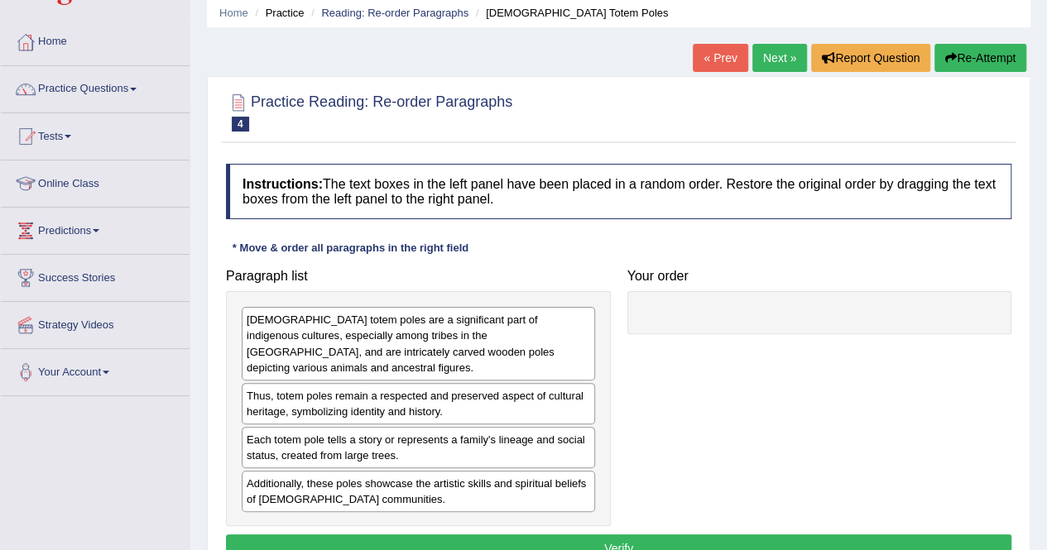
scroll to position [65, 0]
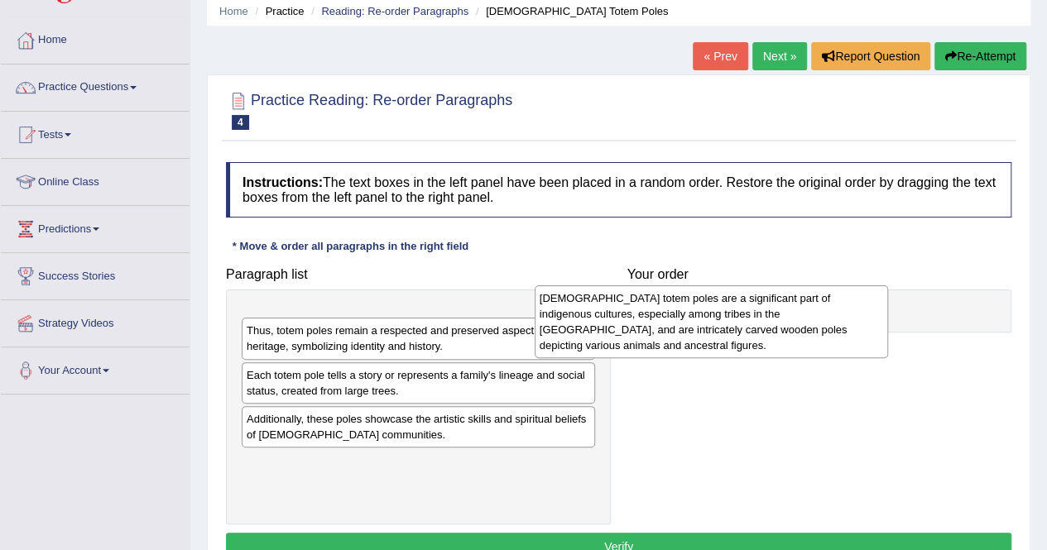
drag, startPoint x: 375, startPoint y: 357, endPoint x: 702, endPoint y: 342, distance: 327.2
click at [702, 342] on div "Native American totem poles are a significant part of indigenous cultures, espe…" at bounding box center [711, 321] width 353 height 73
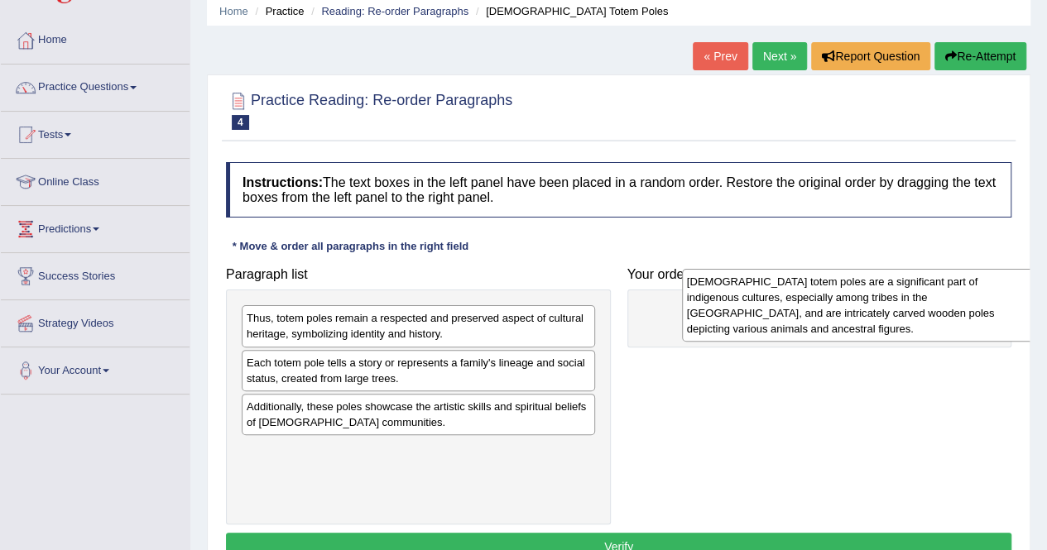
drag, startPoint x: 462, startPoint y: 326, endPoint x: 900, endPoint y: 290, distance: 440.0
click at [900, 290] on div "Native American totem poles are a significant part of indigenous cultures, espe…" at bounding box center [858, 305] width 353 height 73
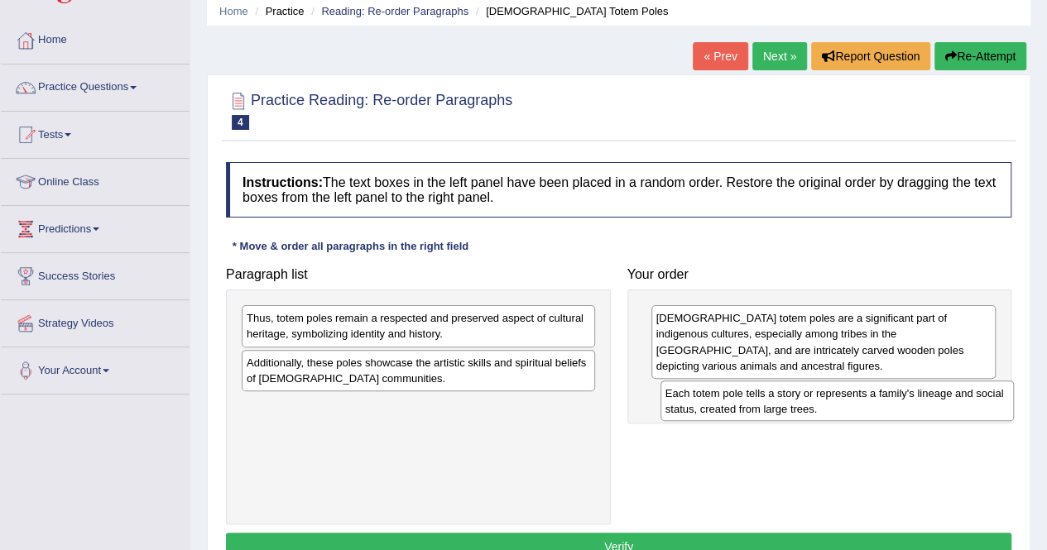
drag, startPoint x: 467, startPoint y: 372, endPoint x: 886, endPoint y: 403, distance: 420.7
click at [886, 403] on div "Each totem pole tells a story or represents a family's lineage and social statu…" at bounding box center [836, 401] width 353 height 41
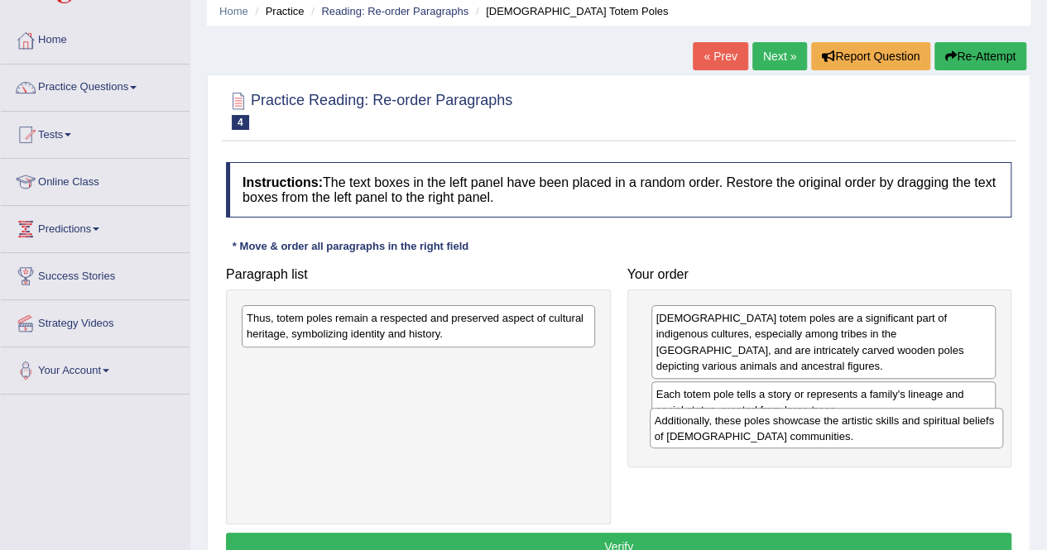
drag, startPoint x: 463, startPoint y: 374, endPoint x: 878, endPoint y: 433, distance: 419.5
click at [878, 433] on div "Additionally, these poles showcase the artistic skills and spiritual beliefs of…" at bounding box center [826, 428] width 353 height 41
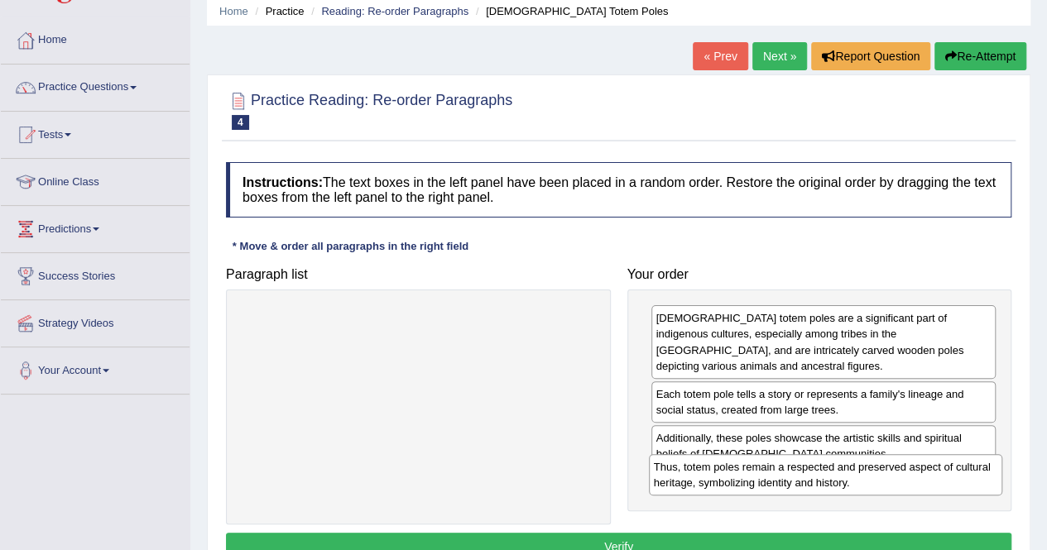
drag, startPoint x: 447, startPoint y: 319, endPoint x: 859, endPoint y: 472, distance: 439.6
click at [859, 472] on div "Thus, totem poles remain a respected and preserved aspect of cultural heritage,…" at bounding box center [825, 474] width 353 height 41
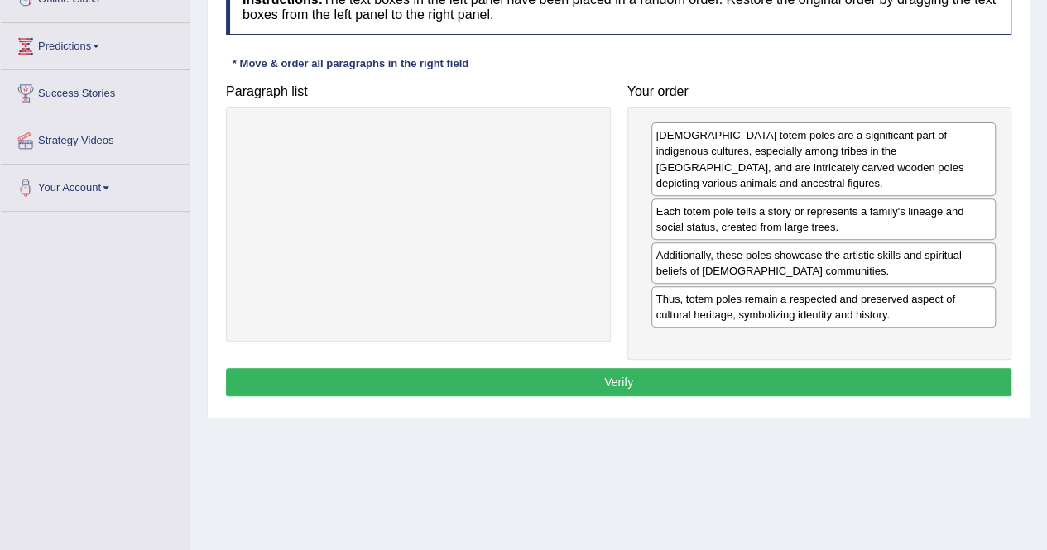
scroll to position [258, 0]
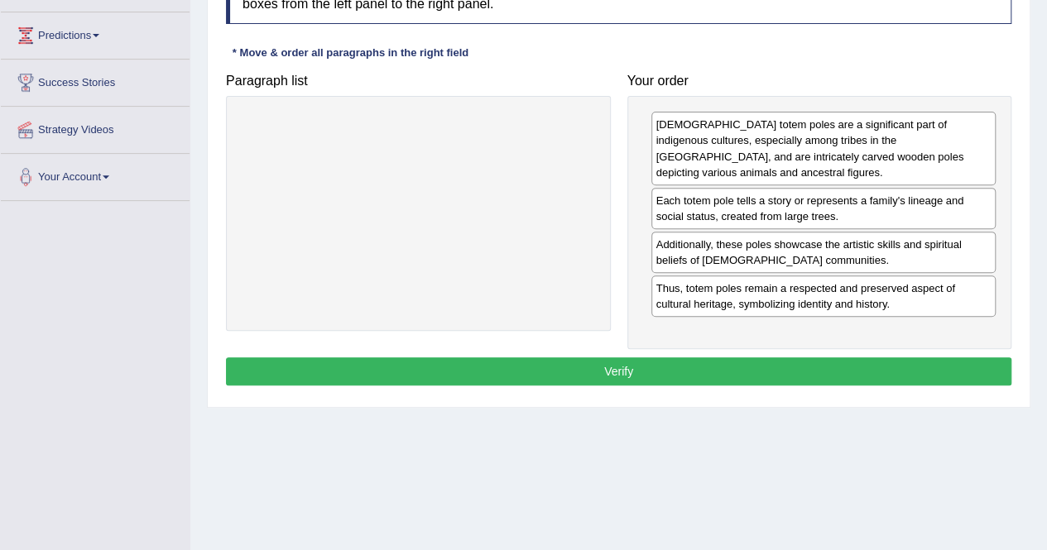
click at [579, 368] on button "Verify" at bounding box center [618, 371] width 785 height 28
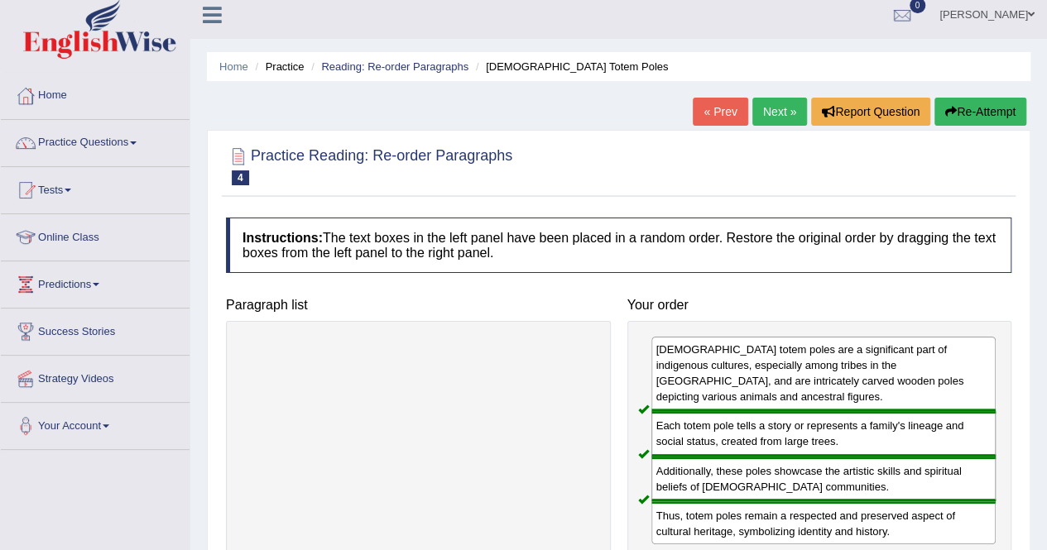
scroll to position [8, 0]
click at [776, 119] on link "Next »" at bounding box center [779, 112] width 55 height 28
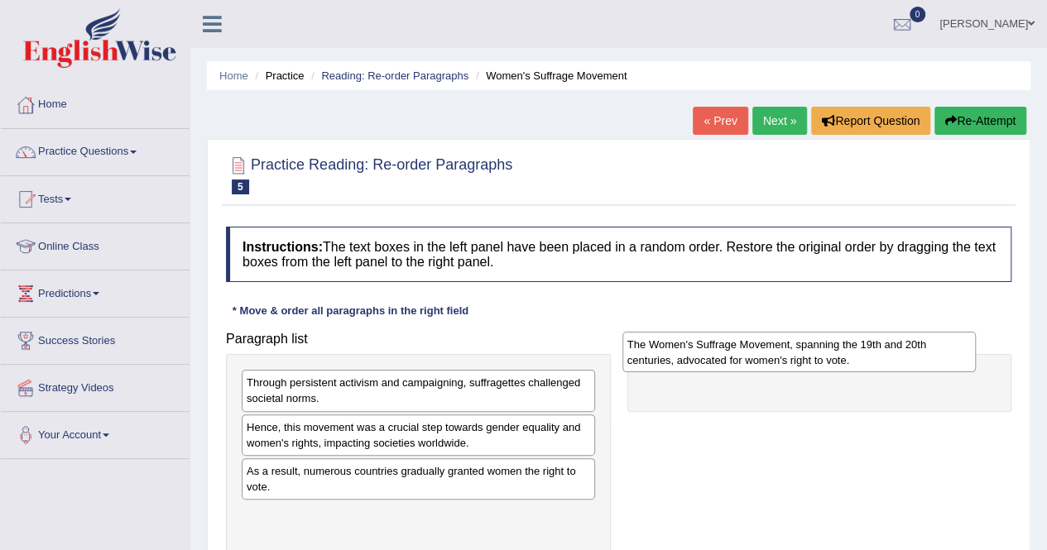
drag, startPoint x: 352, startPoint y: 525, endPoint x: 733, endPoint y: 357, distance: 416.4
click at [733, 357] on div "The Women's Suffrage Movement, spanning the 19th and 20th centuries, advocated …" at bounding box center [798, 352] width 353 height 41
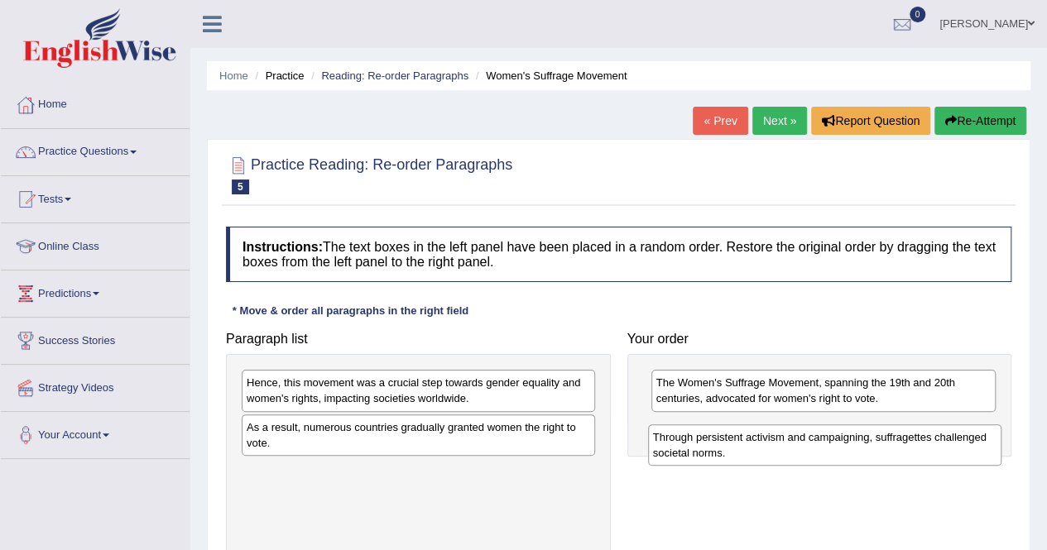
drag, startPoint x: 476, startPoint y: 397, endPoint x: 908, endPoint y: 447, distance: 435.6
click at [908, 447] on div "Through persistent activism and campaigning, suffragettes challenged societal n…" at bounding box center [824, 444] width 353 height 41
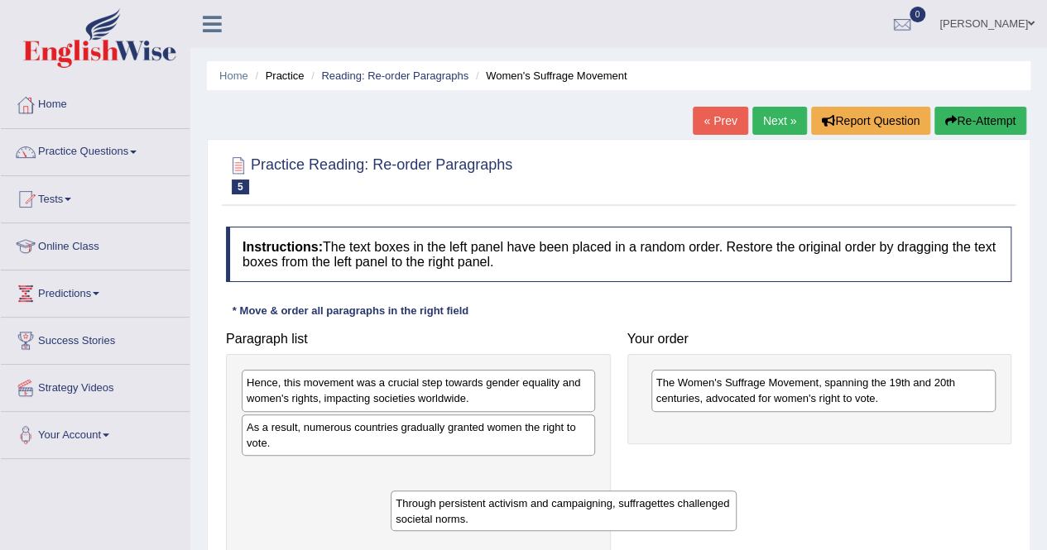
drag, startPoint x: 672, startPoint y: 433, endPoint x: 392, endPoint y: 502, distance: 288.2
click at [392, 502] on div "Through persistent activism and campaigning, suffragettes challenged societal n…" at bounding box center [563, 511] width 345 height 41
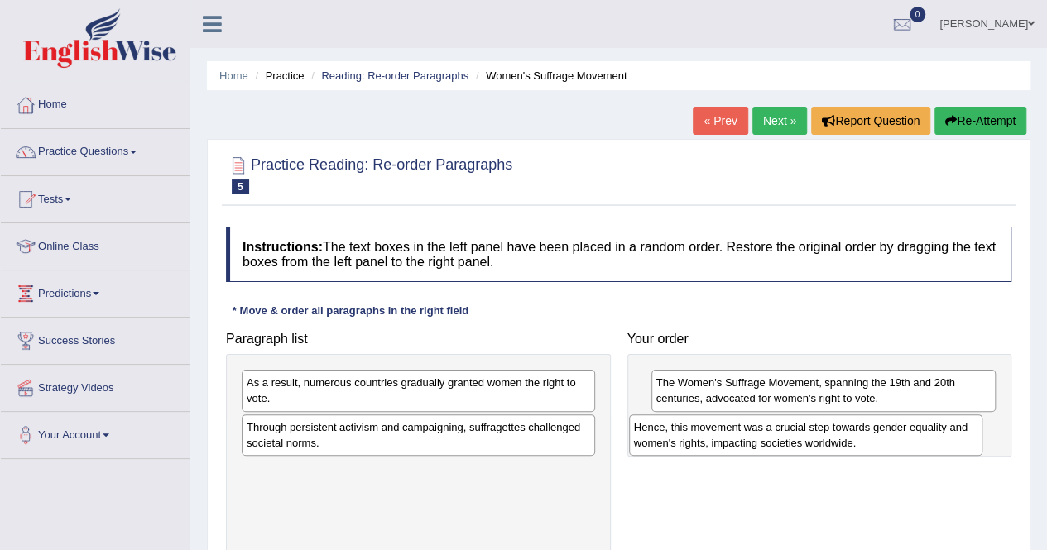
drag, startPoint x: 316, startPoint y: 385, endPoint x: 703, endPoint y: 428, distance: 389.6
click at [703, 428] on div "Hence, this movement was a crucial step towards gender equality and women's rig…" at bounding box center [805, 435] width 353 height 41
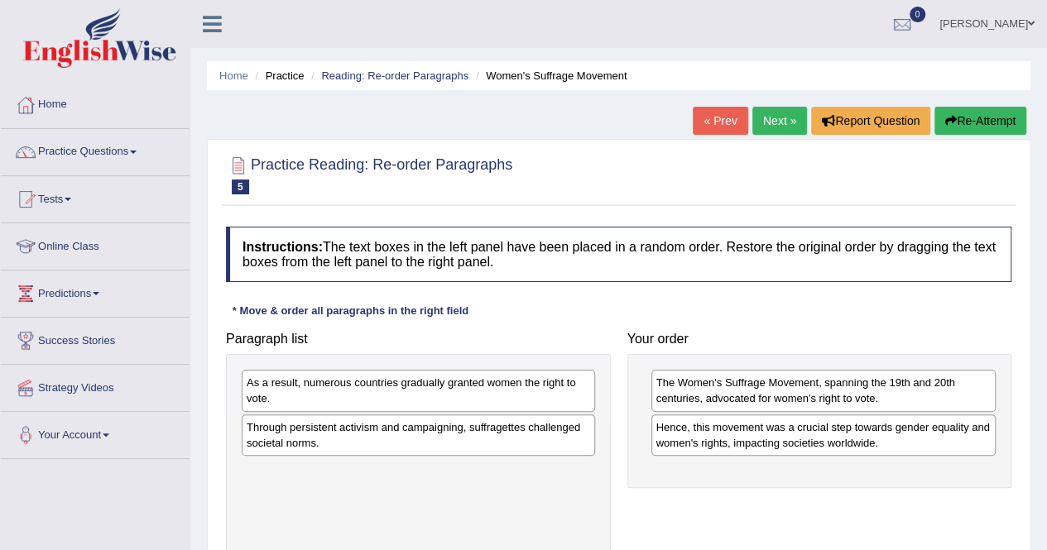
click at [260, 437] on div "Through persistent activism and campaigning, suffragettes challenged societal n…" at bounding box center [418, 435] width 353 height 41
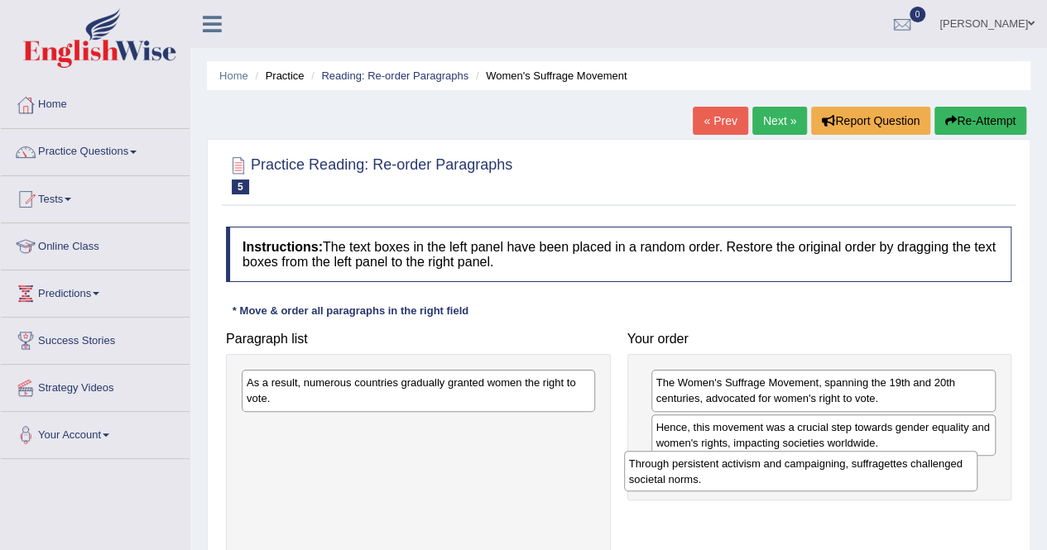
drag, startPoint x: 537, startPoint y: 436, endPoint x: 928, endPoint y: 472, distance: 392.2
click at [928, 472] on div "Through persistent activism and campaigning, suffragettes challenged societal n…" at bounding box center [800, 471] width 353 height 41
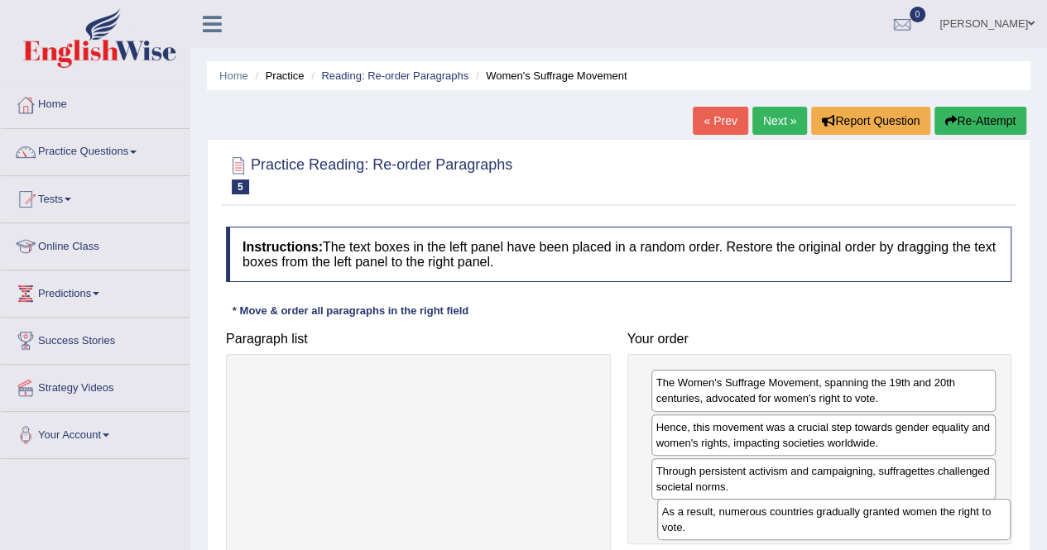
drag, startPoint x: 521, startPoint y: 405, endPoint x: 939, endPoint y: 533, distance: 437.1
click at [939, 533] on div "As a result, numerous countries gradually granted women the right to vote." at bounding box center [833, 519] width 353 height 41
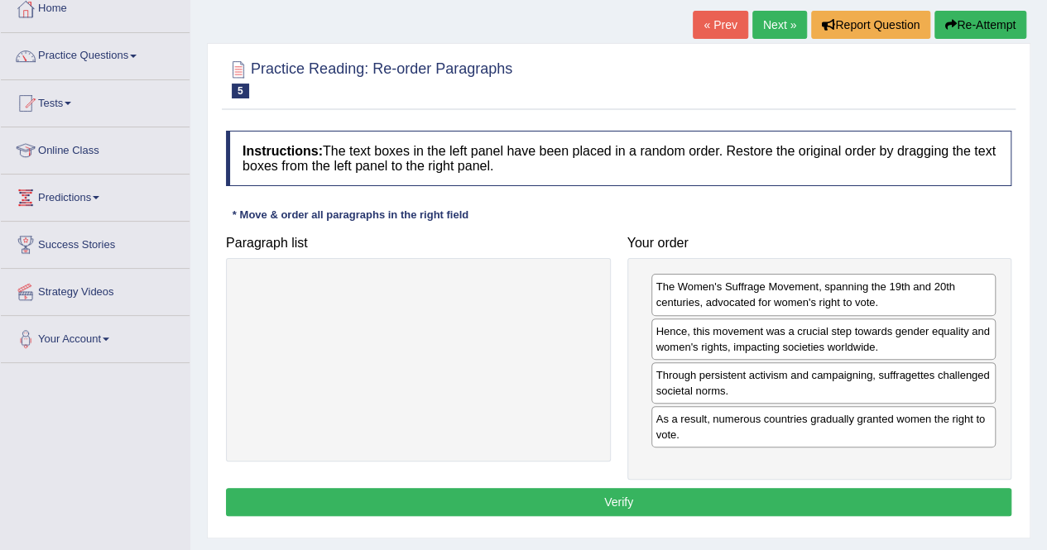
scroll to position [99, 0]
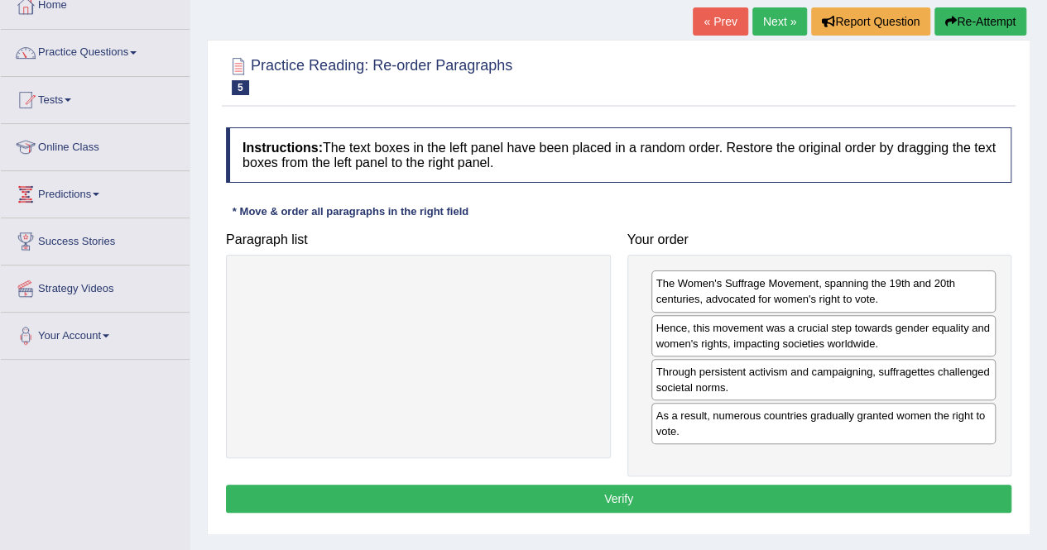
click at [577, 491] on button "Verify" at bounding box center [618, 499] width 785 height 28
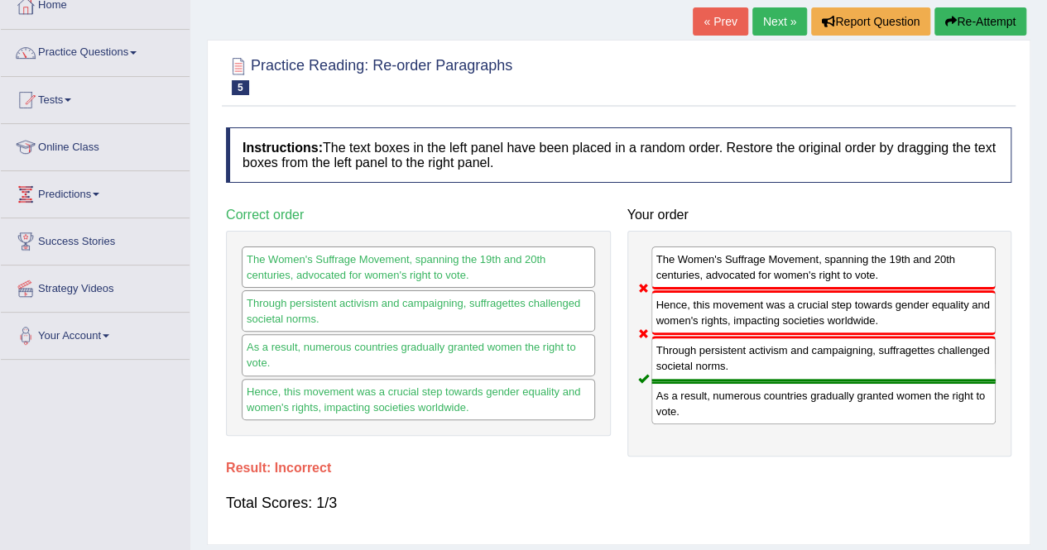
click at [961, 12] on button "Re-Attempt" at bounding box center [980, 21] width 92 height 28
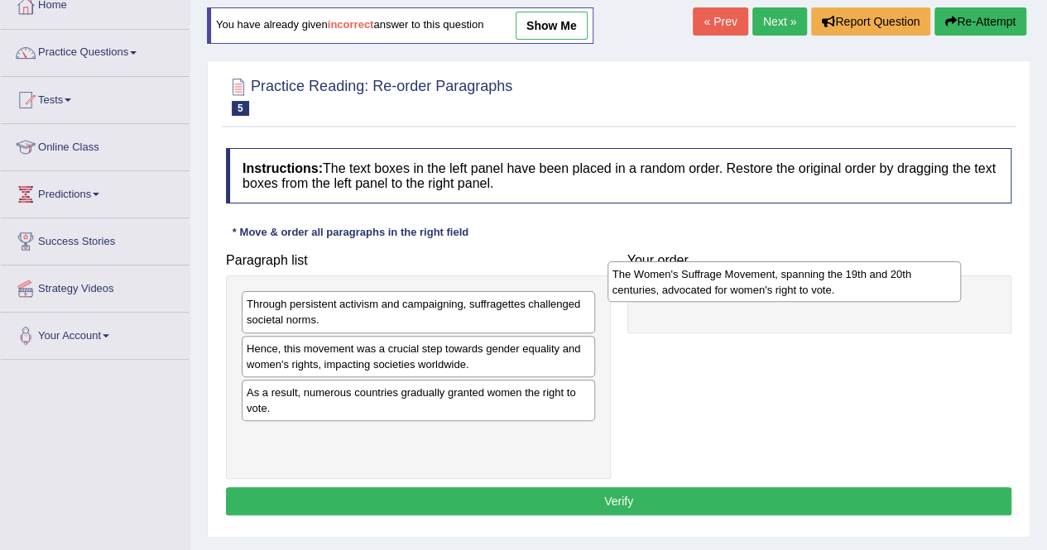
drag, startPoint x: 403, startPoint y: 446, endPoint x: 773, endPoint y: 287, distance: 402.5
click at [773, 287] on div "The Women's Suffrage Movement, spanning the 19th and 20th centuries, advocated …" at bounding box center [783, 281] width 353 height 41
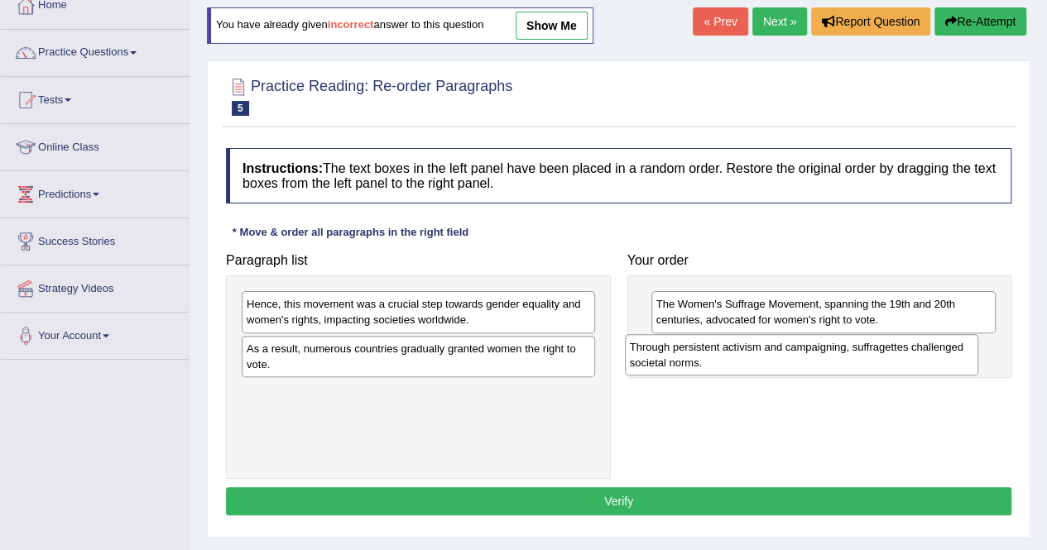
drag, startPoint x: 426, startPoint y: 307, endPoint x: 839, endPoint y: 357, distance: 415.9
click at [839, 357] on div "Through persistent activism and campaigning, suffragettes challenged societal n…" at bounding box center [801, 354] width 353 height 41
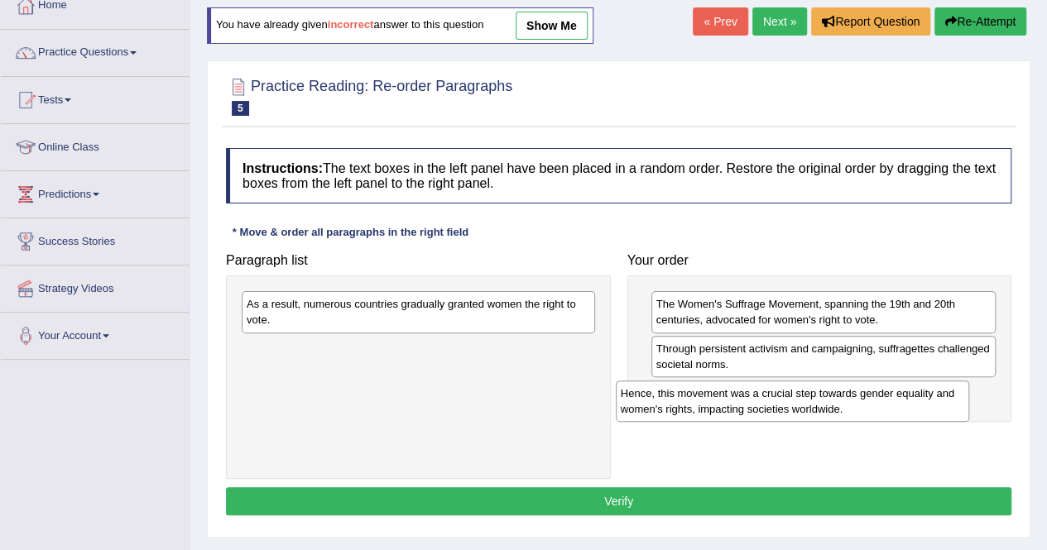
drag, startPoint x: 525, startPoint y: 304, endPoint x: 909, endPoint y: 392, distance: 394.0
click at [909, 392] on div "Hence, this movement was a crucial step towards gender equality and women's rig…" at bounding box center [792, 401] width 353 height 41
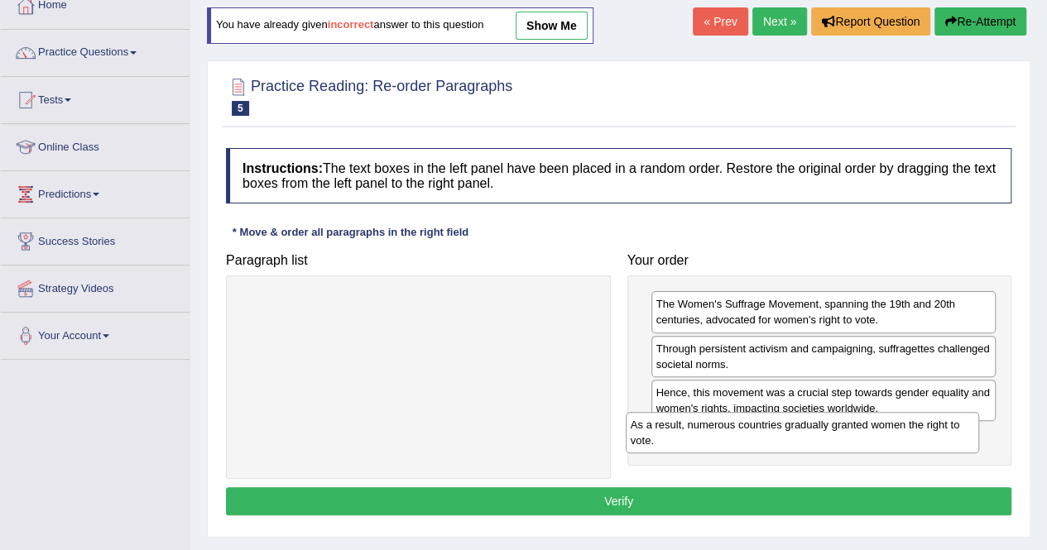
drag, startPoint x: 472, startPoint y: 317, endPoint x: 856, endPoint y: 438, distance: 402.5
click at [856, 438] on div "As a result, numerous countries gradually granted women the right to vote." at bounding box center [802, 432] width 353 height 41
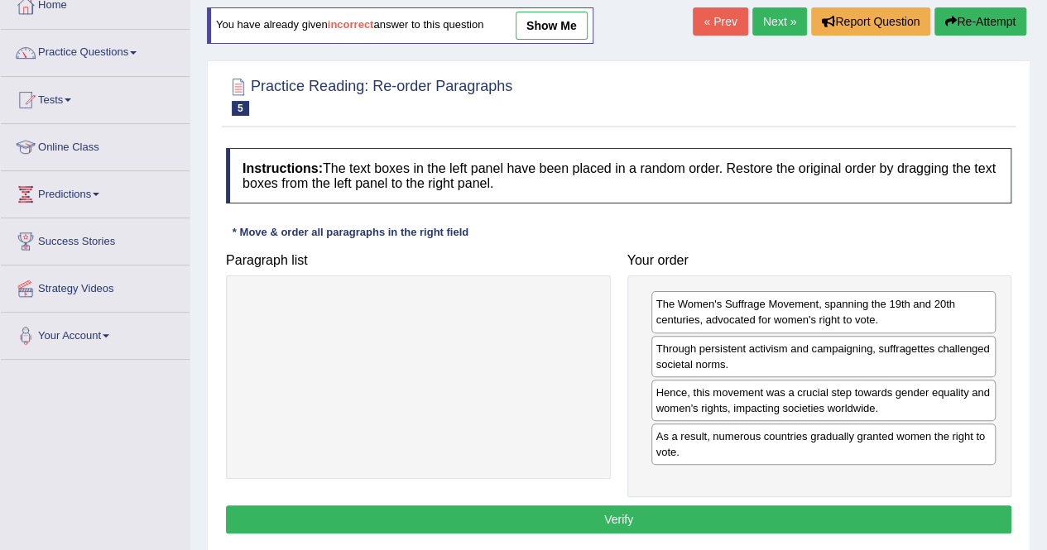
click at [645, 512] on button "Verify" at bounding box center [618, 520] width 785 height 28
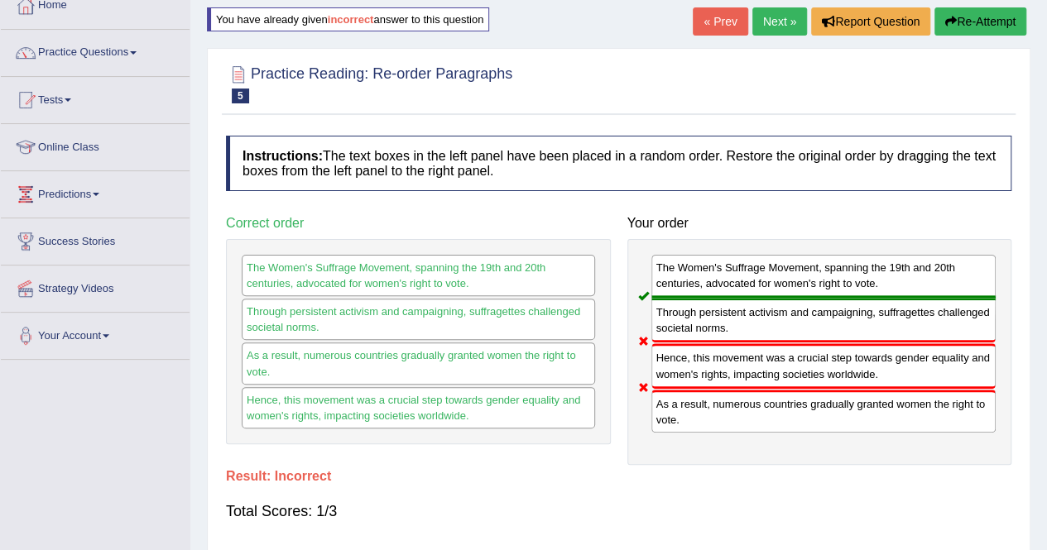
click at [956, 26] on button "Re-Attempt" at bounding box center [980, 21] width 92 height 28
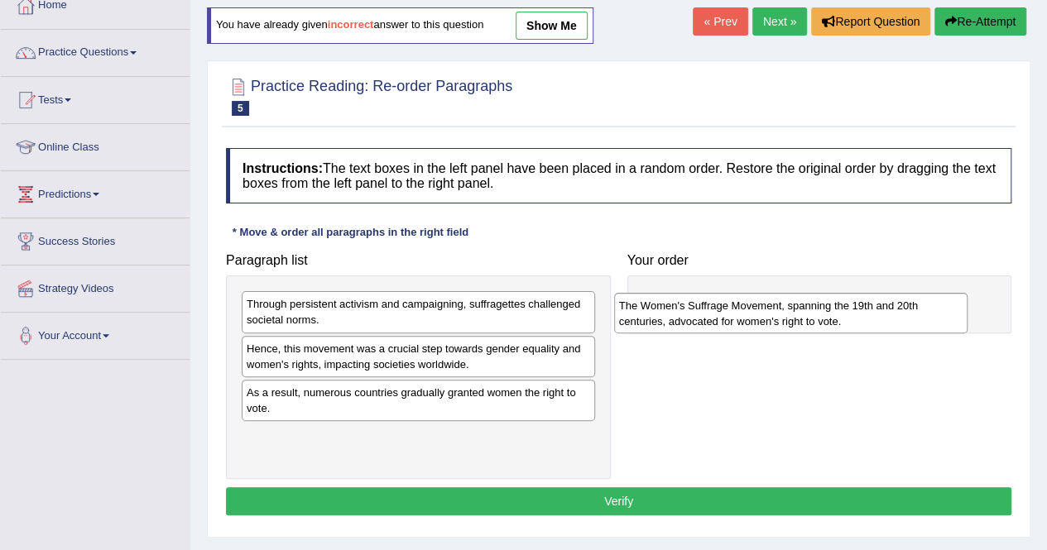
drag, startPoint x: 276, startPoint y: 443, endPoint x: 646, endPoint y: 300, distance: 396.3
click at [646, 300] on div "The Women's Suffrage Movement, spanning the 19th and 20th centuries, advocated …" at bounding box center [790, 313] width 353 height 41
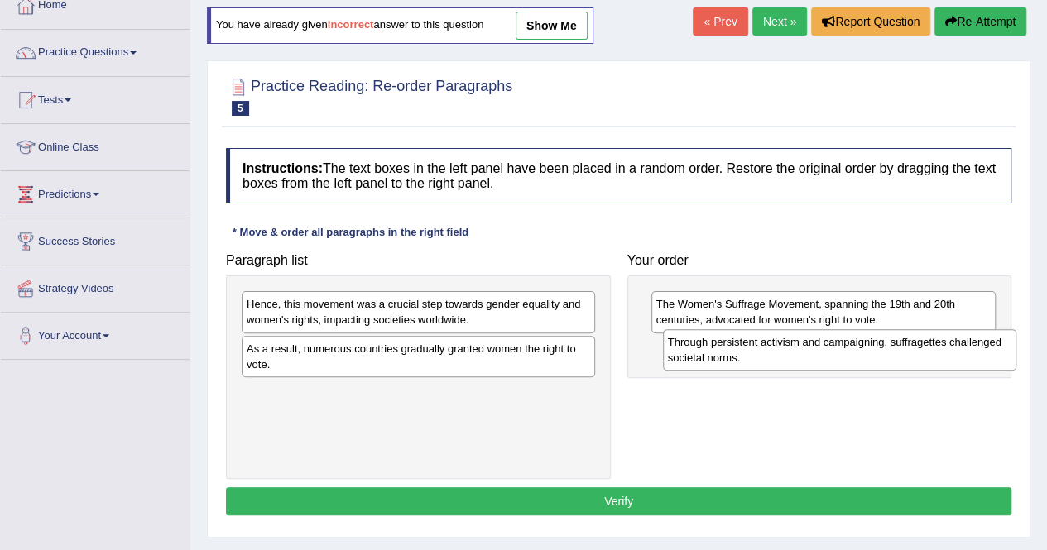
drag, startPoint x: 318, startPoint y: 299, endPoint x: 739, endPoint y: 337, distance: 422.9
click at [739, 337] on div "Through persistent activism and campaigning, suffragettes challenged societal n…" at bounding box center [839, 349] width 353 height 41
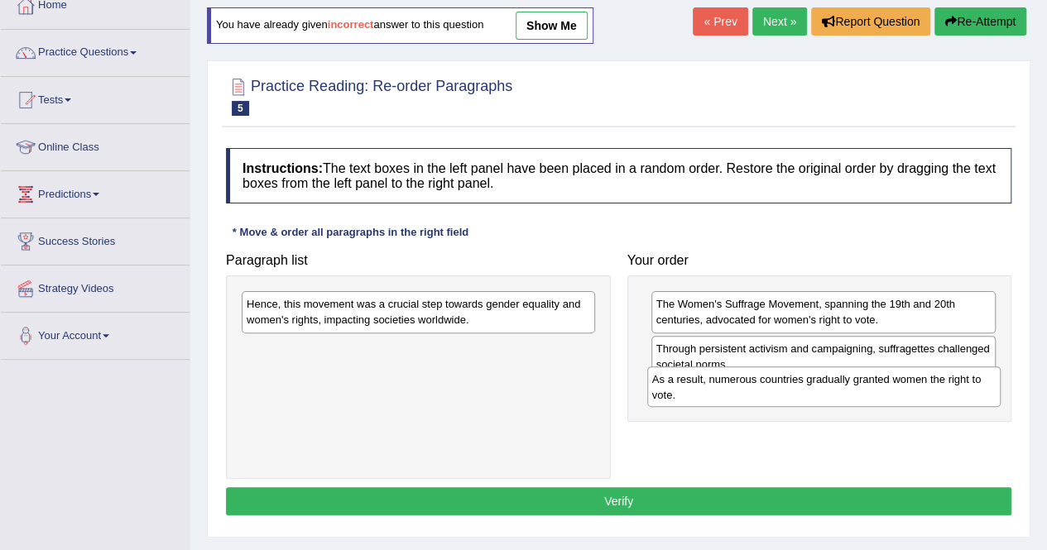
drag, startPoint x: 420, startPoint y: 355, endPoint x: 831, endPoint y: 390, distance: 411.9
click at [831, 390] on div "As a result, numerous countries gradually granted women the right to vote." at bounding box center [823, 387] width 353 height 41
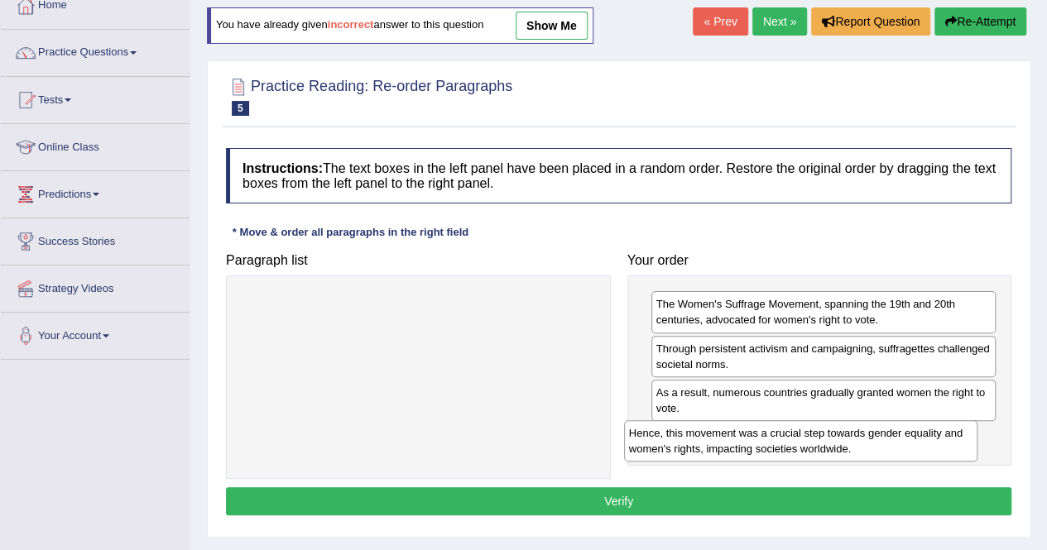
drag, startPoint x: 494, startPoint y: 315, endPoint x: 876, endPoint y: 444, distance: 403.5
click at [876, 444] on div "Hence, this movement was a crucial step towards gender equality and women's rig…" at bounding box center [800, 440] width 353 height 41
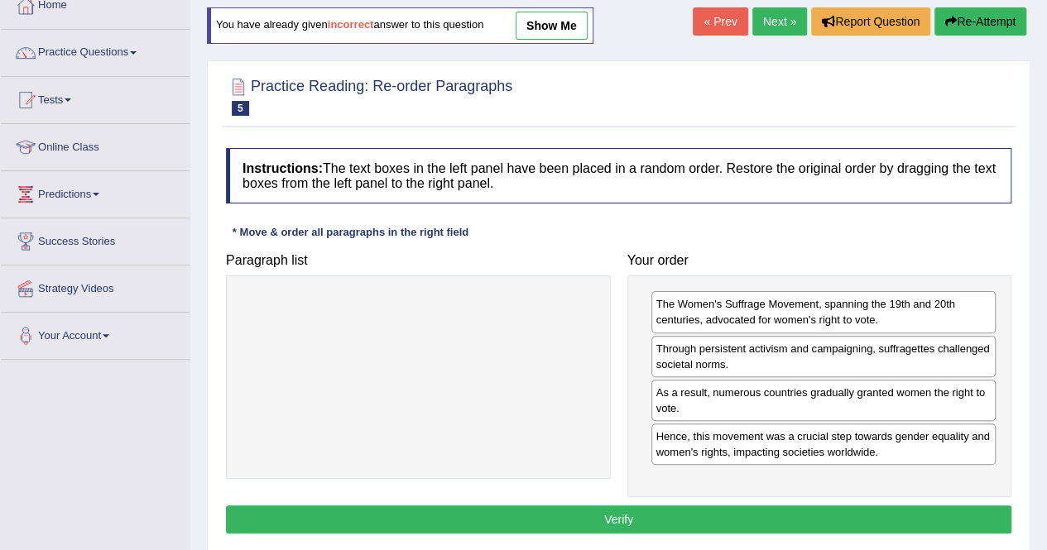
click at [742, 512] on button "Verify" at bounding box center [618, 520] width 785 height 28
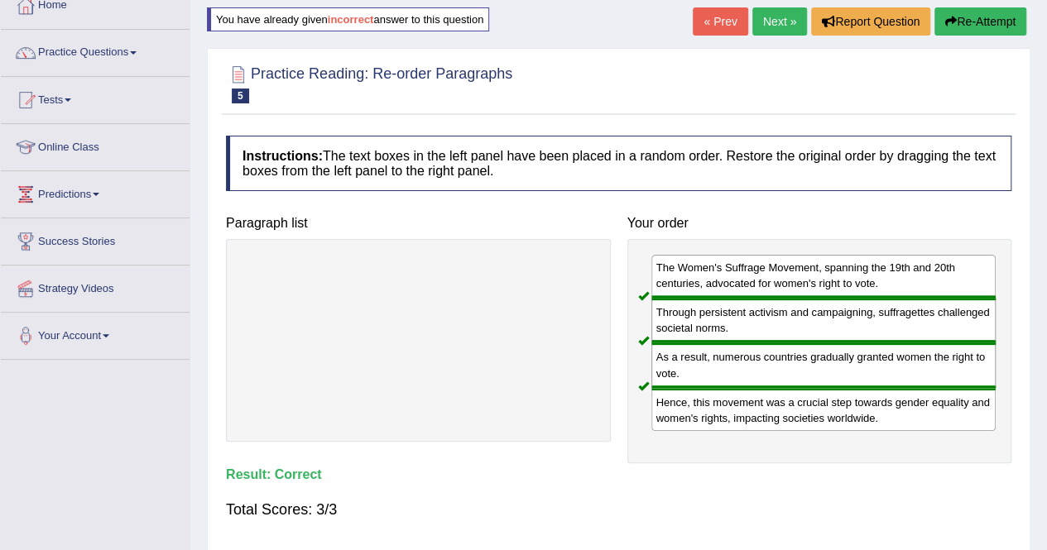
click at [773, 22] on link "Next »" at bounding box center [779, 21] width 55 height 28
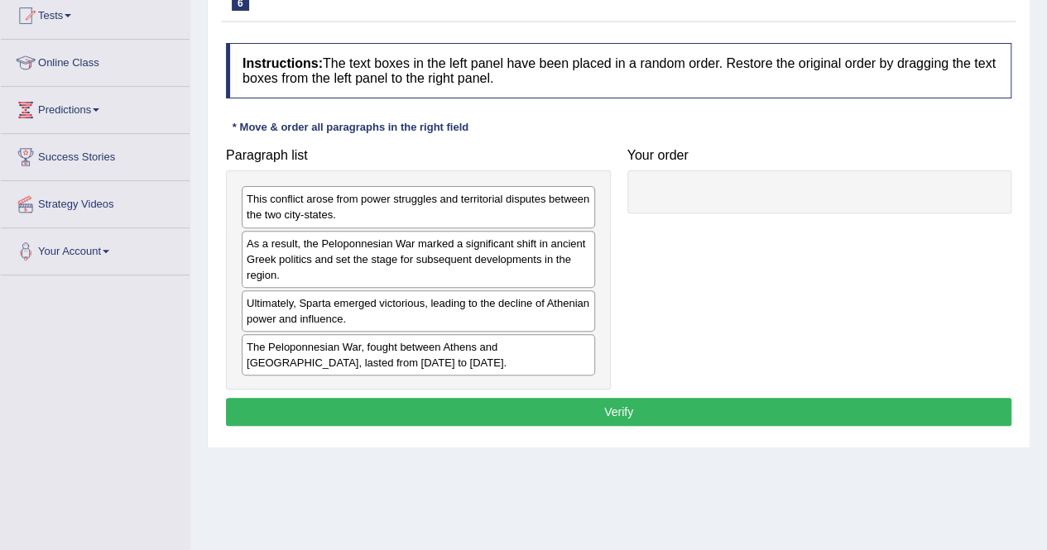
scroll to position [188, 0]
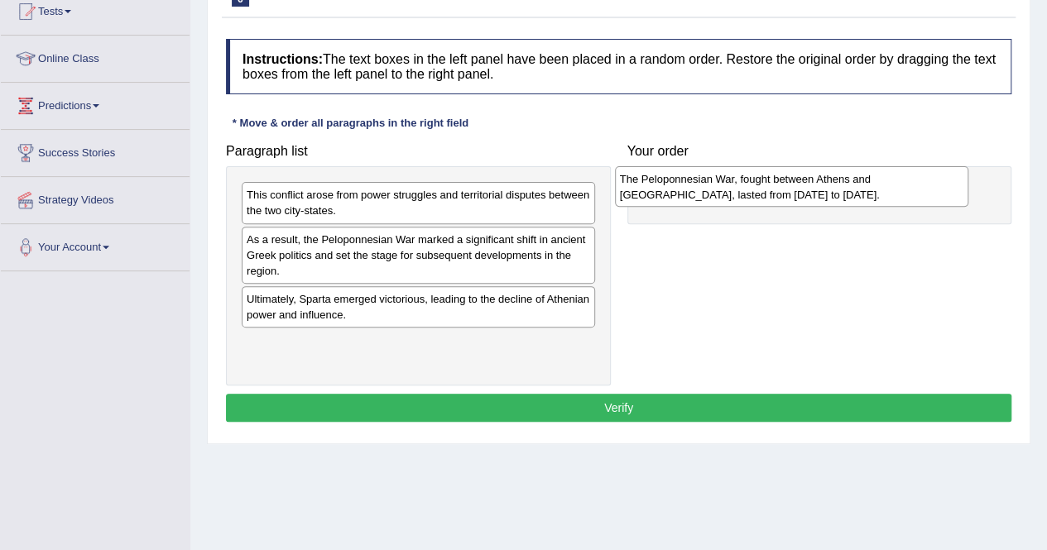
drag, startPoint x: 396, startPoint y: 352, endPoint x: 768, endPoint y: 188, distance: 406.0
click at [768, 188] on div "The Peloponnesian War, fought between Athens and [GEOGRAPHIC_DATA], lasted from…" at bounding box center [791, 186] width 353 height 41
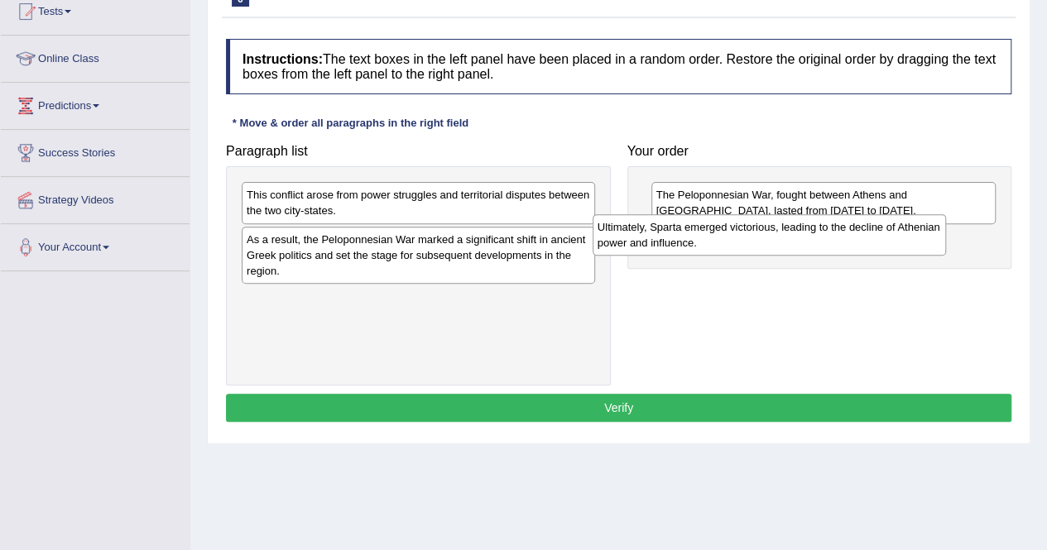
drag, startPoint x: 501, startPoint y: 309, endPoint x: 856, endPoint y: 239, distance: 361.7
click at [856, 239] on div "Ultimately, Sparta emerged victorious, leading to the decline of Athenian power…" at bounding box center [768, 234] width 353 height 41
click at [60, 247] on link "Your Account" at bounding box center [95, 244] width 189 height 41
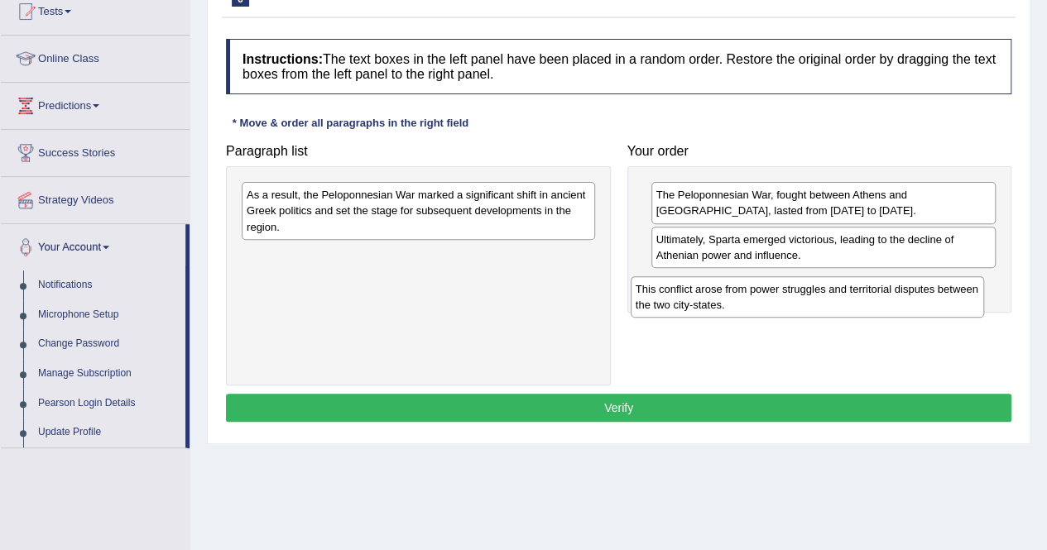
drag, startPoint x: 496, startPoint y: 194, endPoint x: 885, endPoint y: 287, distance: 399.8
click at [885, 287] on div "This conflict arose from power struggles and territorial disputes between the t…" at bounding box center [806, 296] width 353 height 41
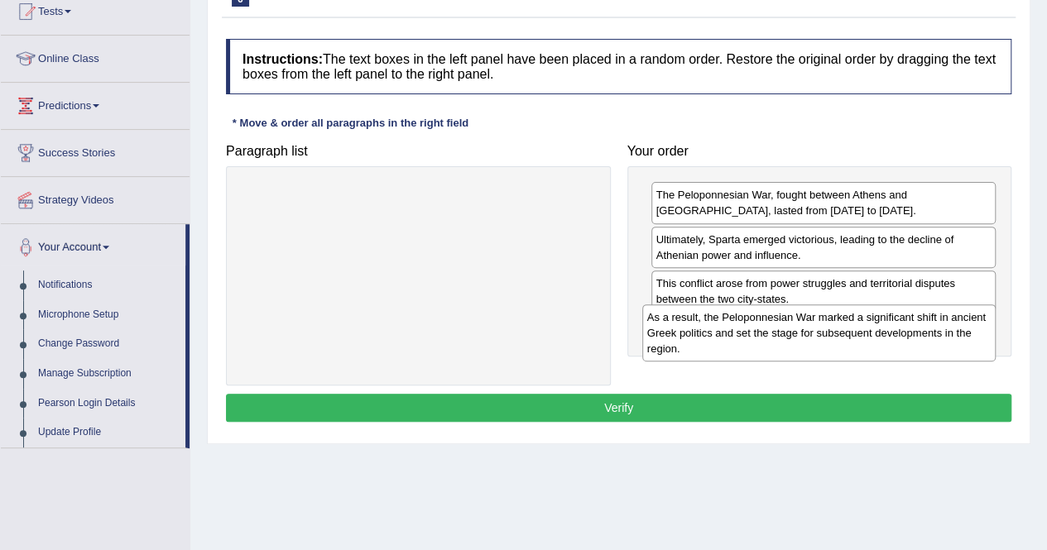
drag, startPoint x: 457, startPoint y: 201, endPoint x: 857, endPoint y: 324, distance: 419.0
click at [857, 324] on div "As a result, the Peloponnesian War marked a significant shift in ancient Greek …" at bounding box center [818, 332] width 353 height 57
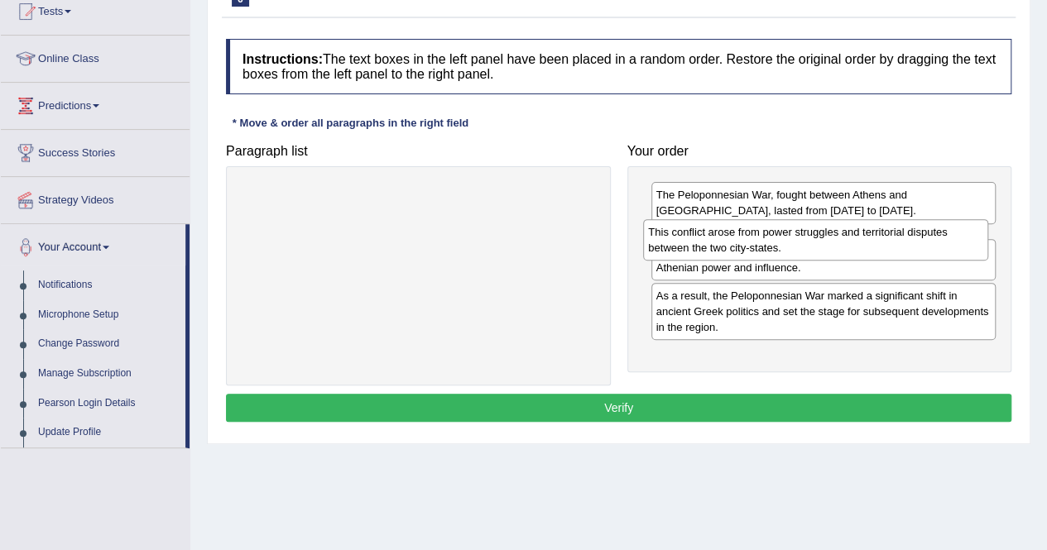
drag, startPoint x: 853, startPoint y: 293, endPoint x: 846, endPoint y: 242, distance: 51.0
click at [846, 242] on div "This conflict arose from power struggles and territorial disputes between the t…" at bounding box center [815, 239] width 345 height 41
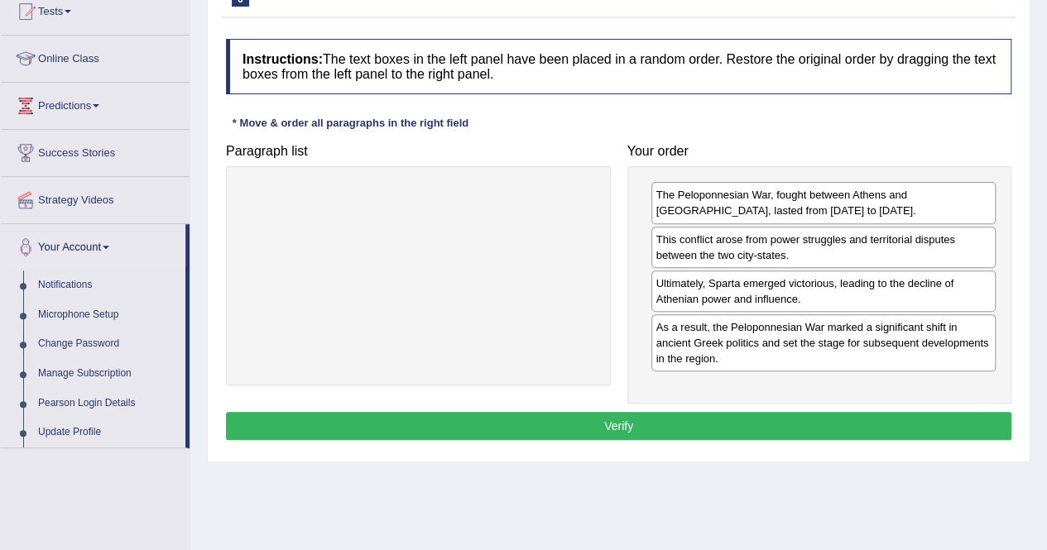
click at [707, 418] on button "Verify" at bounding box center [618, 426] width 785 height 28
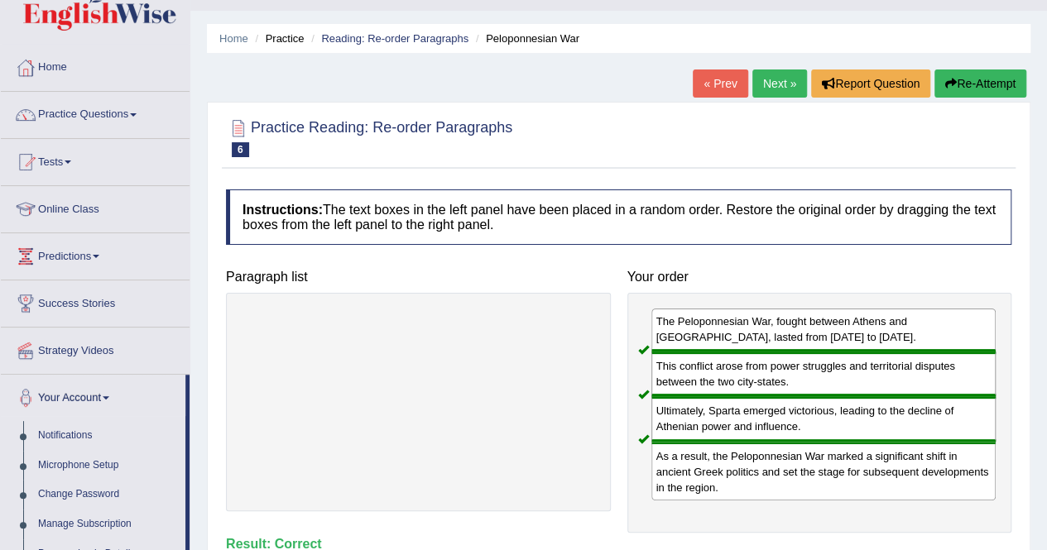
scroll to position [31, 0]
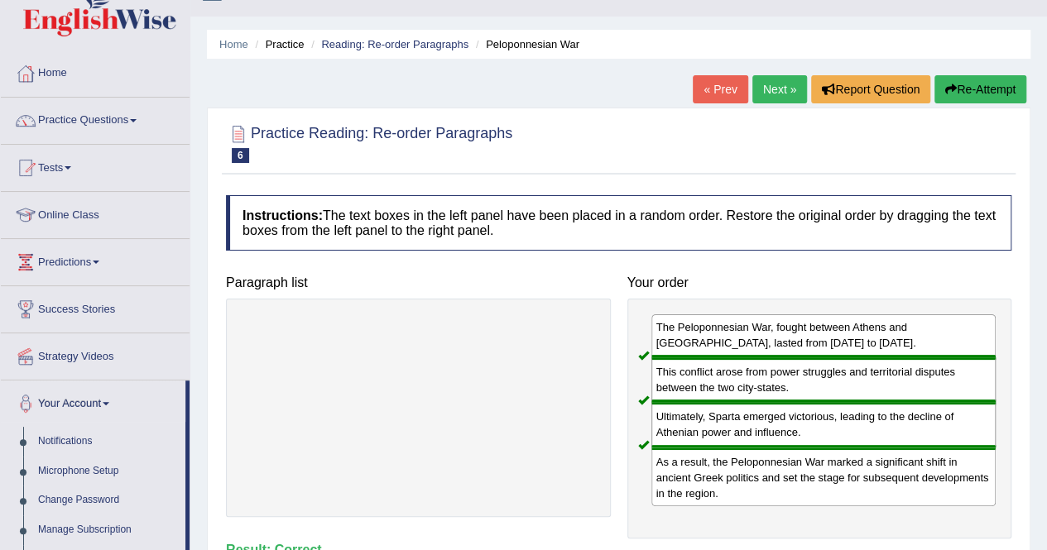
click at [778, 86] on link "Next »" at bounding box center [779, 89] width 55 height 28
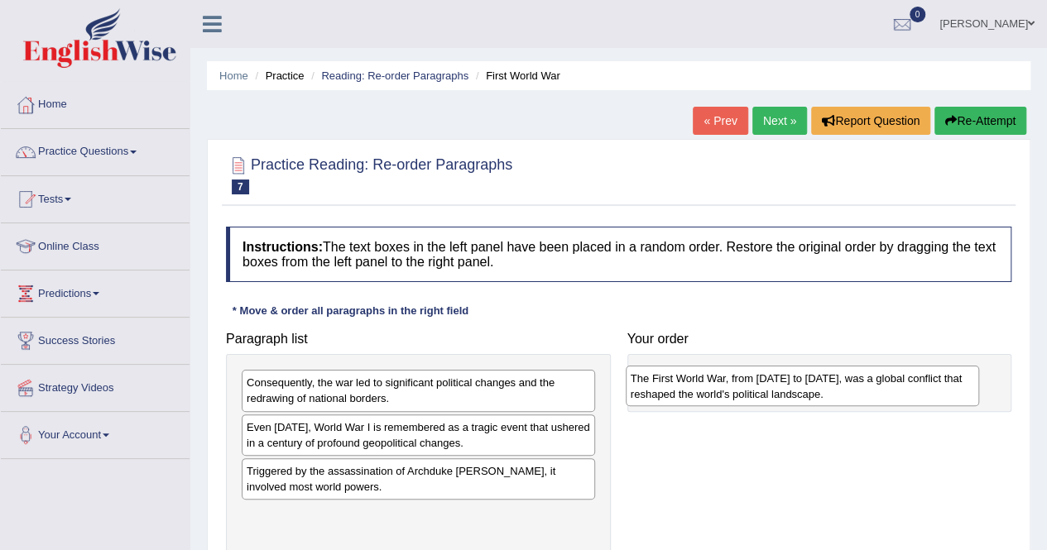
drag, startPoint x: 314, startPoint y: 528, endPoint x: 702, endPoint y: 382, distance: 413.7
click at [702, 382] on div "The First World War, from [DATE] to [DATE], was a global conflict that reshaped…" at bounding box center [802, 386] width 353 height 41
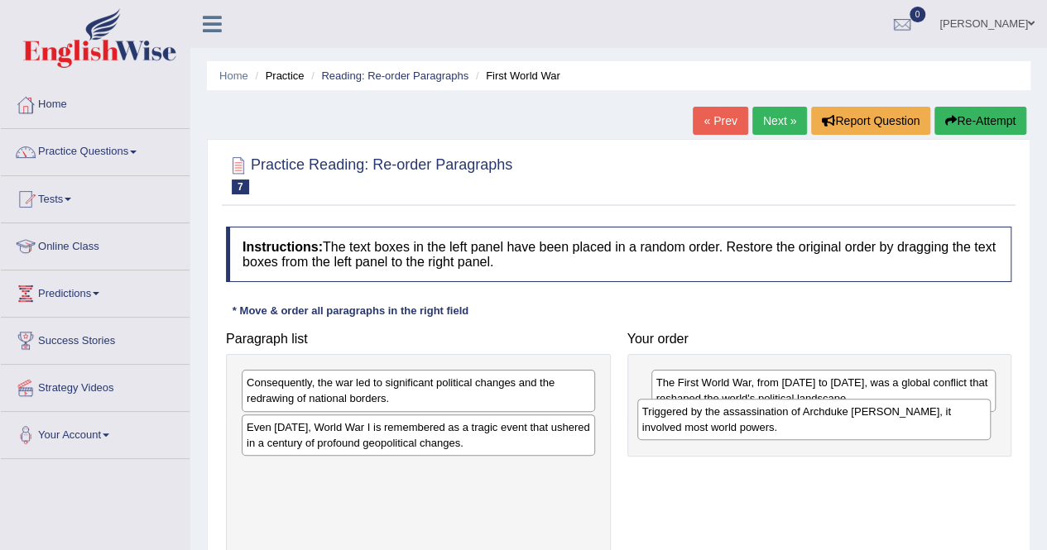
drag, startPoint x: 372, startPoint y: 479, endPoint x: 768, endPoint y: 421, distance: 399.7
click at [768, 421] on div "Triggered by the assassination of Archduke [PERSON_NAME], it involved most worl…" at bounding box center [813, 419] width 353 height 41
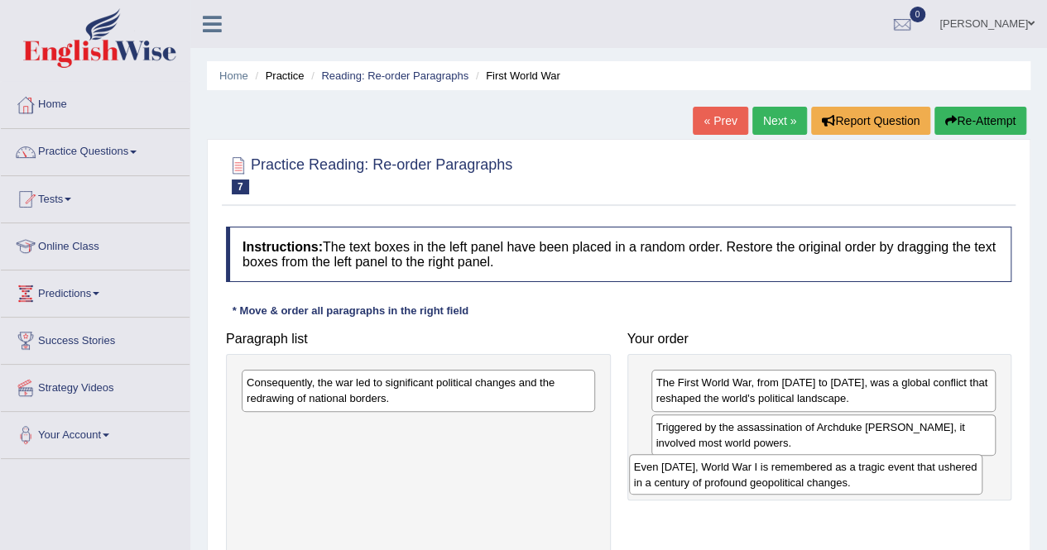
drag, startPoint x: 440, startPoint y: 440, endPoint x: 827, endPoint y: 481, distance: 389.3
click at [827, 481] on div "Even [DATE], World War I is remembered as a tragic event that ushered in a cent…" at bounding box center [805, 474] width 353 height 41
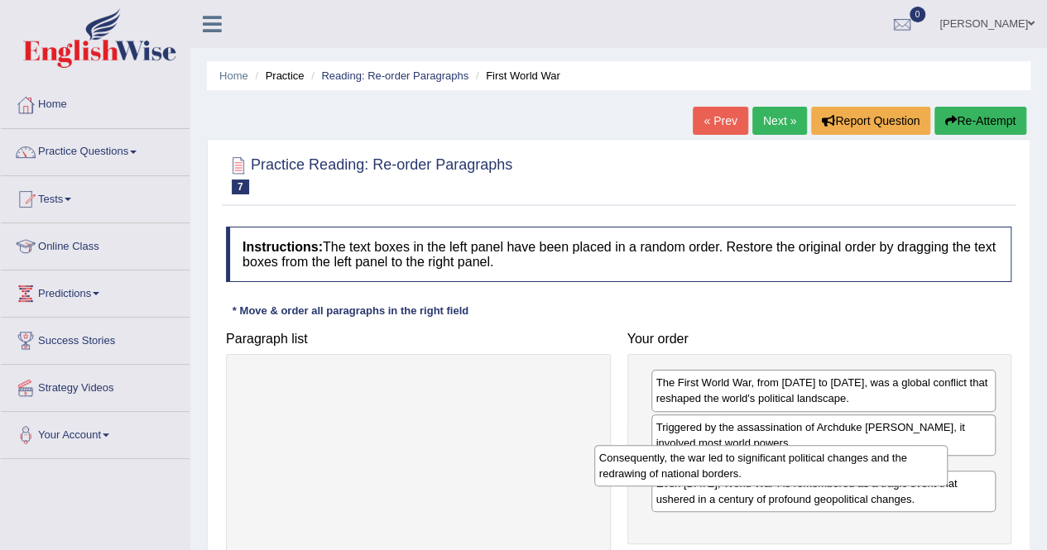
drag, startPoint x: 498, startPoint y: 381, endPoint x: 861, endPoint y: 458, distance: 371.3
click at [861, 458] on div "Consequently, the war led to significant political changes and the redrawing of…" at bounding box center [770, 465] width 353 height 41
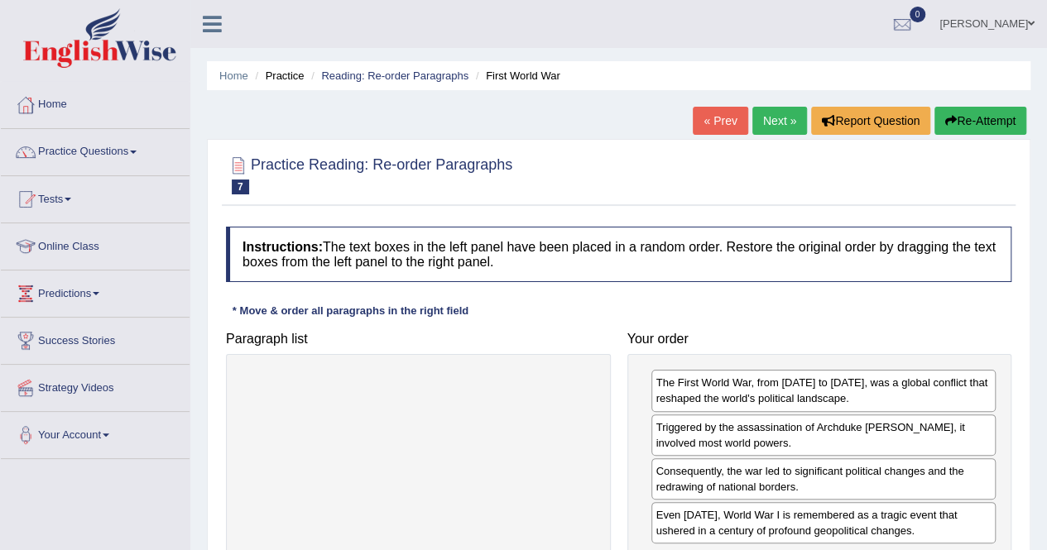
drag, startPoint x: 490, startPoint y: 458, endPoint x: 531, endPoint y: 383, distance: 85.2
click at [531, 383] on div at bounding box center [418, 455] width 385 height 203
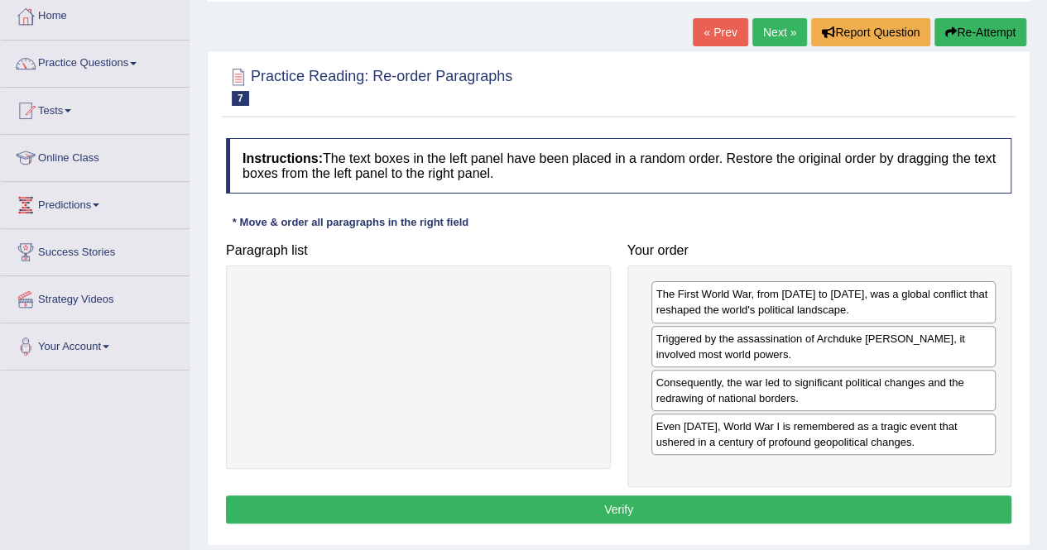
scroll to position [116, 0]
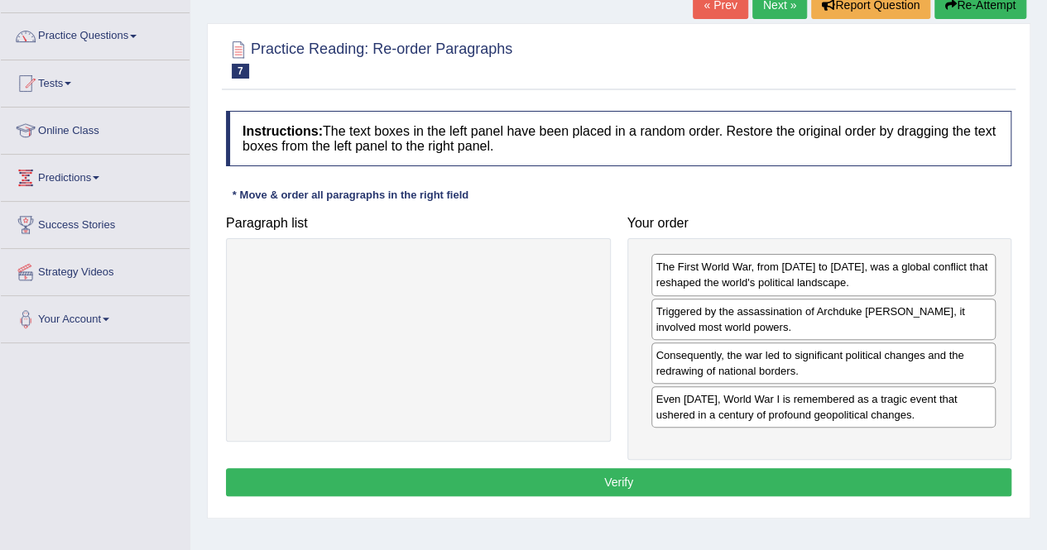
click at [542, 487] on button "Verify" at bounding box center [618, 482] width 785 height 28
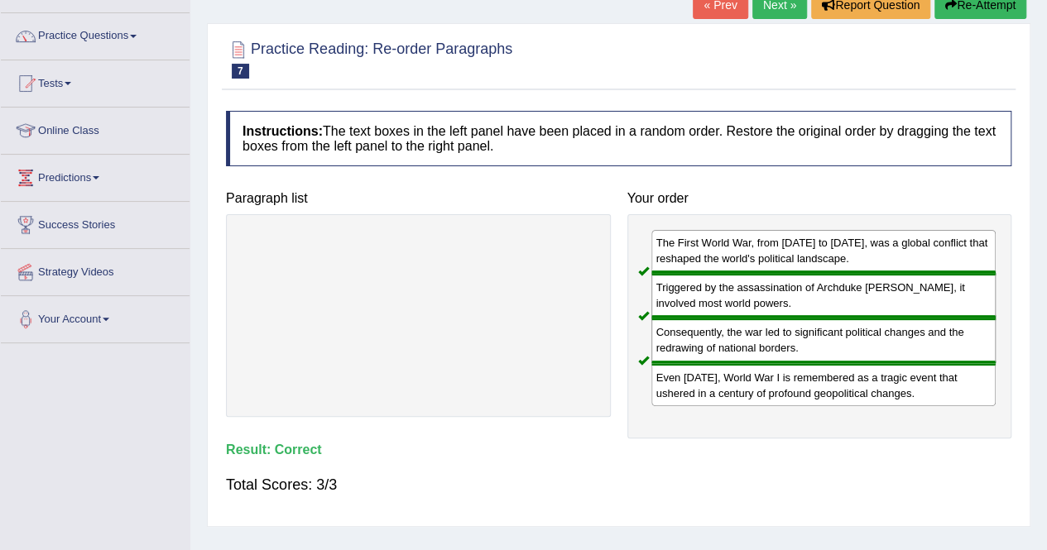
click at [760, 3] on link "Next »" at bounding box center [779, 5] width 55 height 28
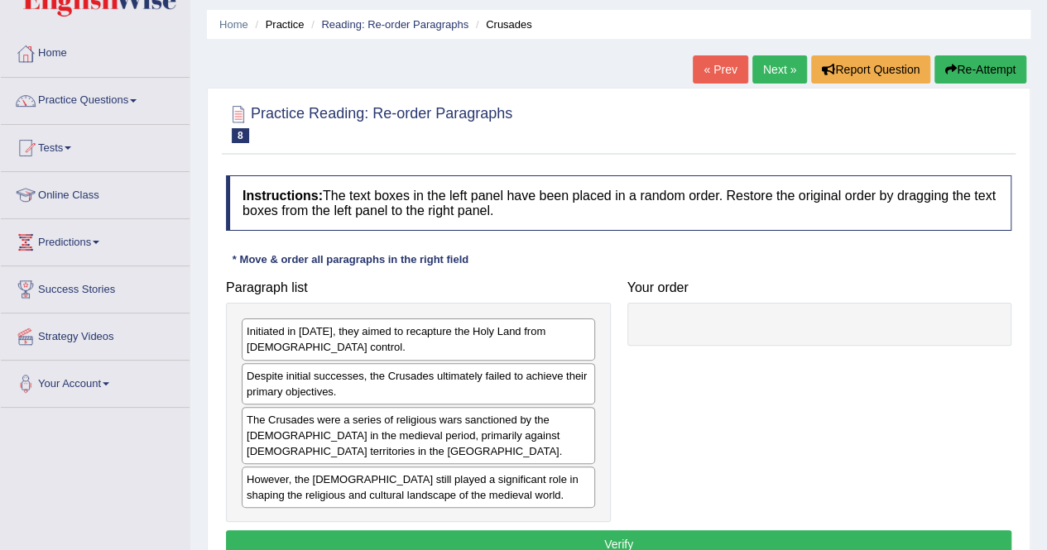
scroll to position [52, 0]
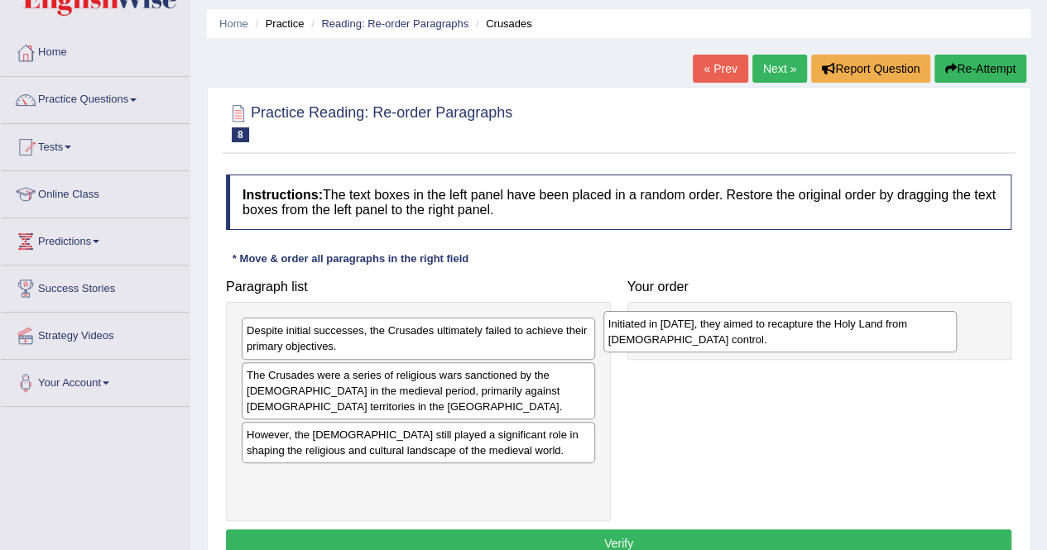
drag, startPoint x: 273, startPoint y: 341, endPoint x: 637, endPoint y: 333, distance: 364.1
click at [637, 333] on div "Initiated in [DATE], they aimed to recapture the Holy Land from [DEMOGRAPHIC_DA…" at bounding box center [779, 331] width 353 height 41
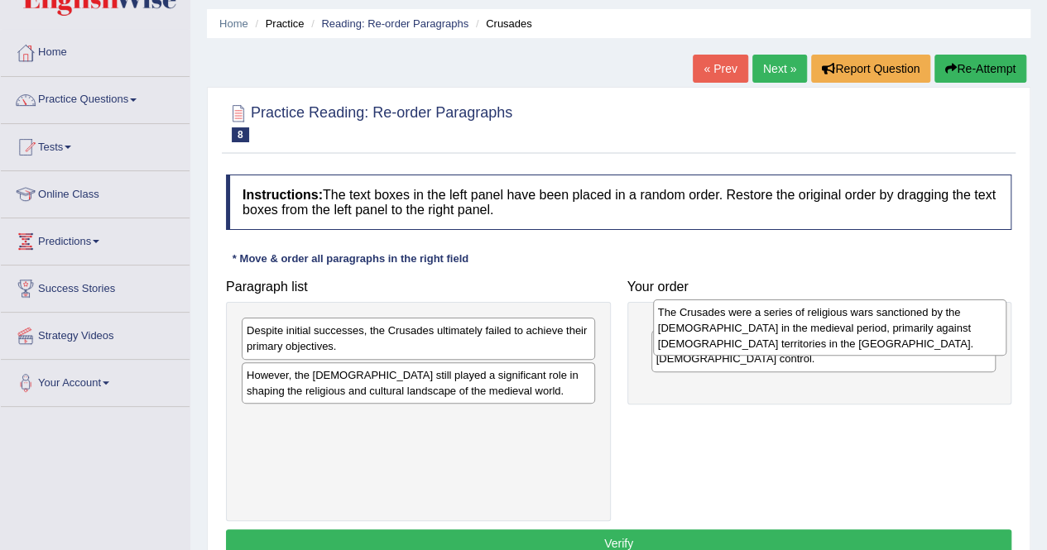
drag, startPoint x: 317, startPoint y: 396, endPoint x: 728, endPoint y: 333, distance: 415.9
click at [728, 333] on div "The Crusades were a series of religious wars sanctioned by the Latin Church in …" at bounding box center [829, 328] width 353 height 57
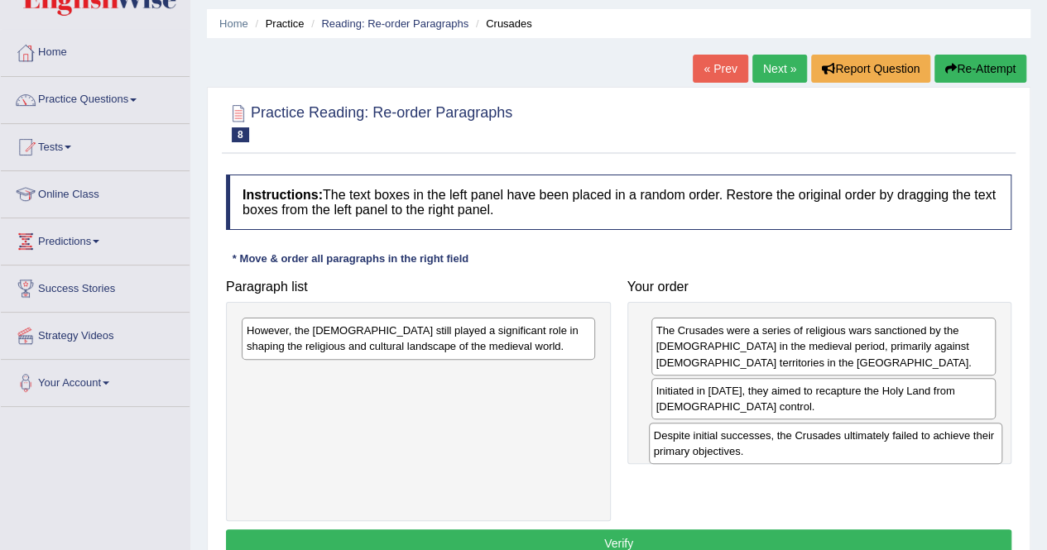
drag, startPoint x: 485, startPoint y: 343, endPoint x: 880, endPoint y: 441, distance: 407.4
click at [880, 441] on div "Despite initial successes, the Crusades ultimately failed to achieve their prim…" at bounding box center [825, 443] width 353 height 41
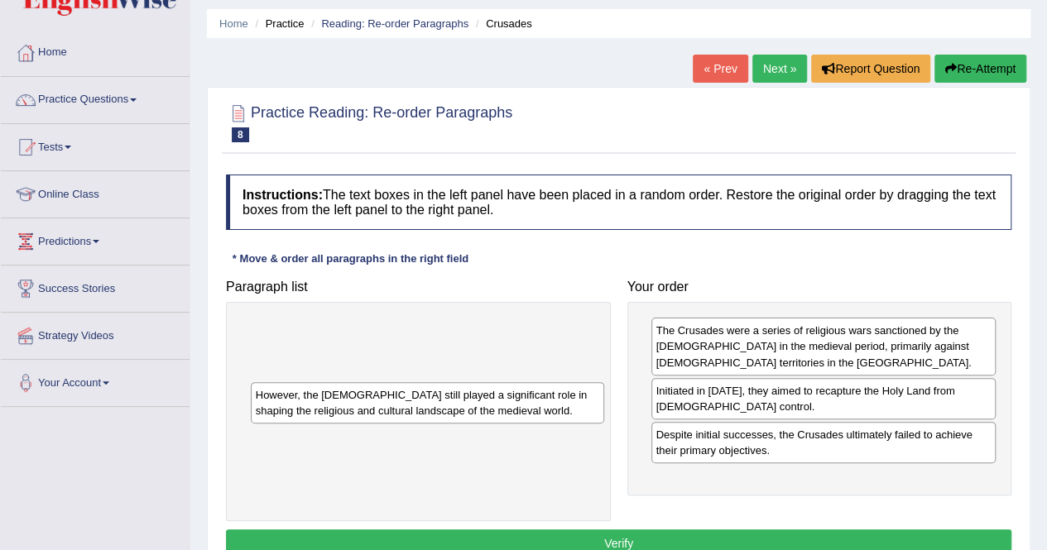
drag, startPoint x: 487, startPoint y: 338, endPoint x: 455, endPoint y: 373, distance: 47.4
click at [455, 382] on div "However, the Crusades still played a significant role in shaping the religious …" at bounding box center [427, 402] width 353 height 41
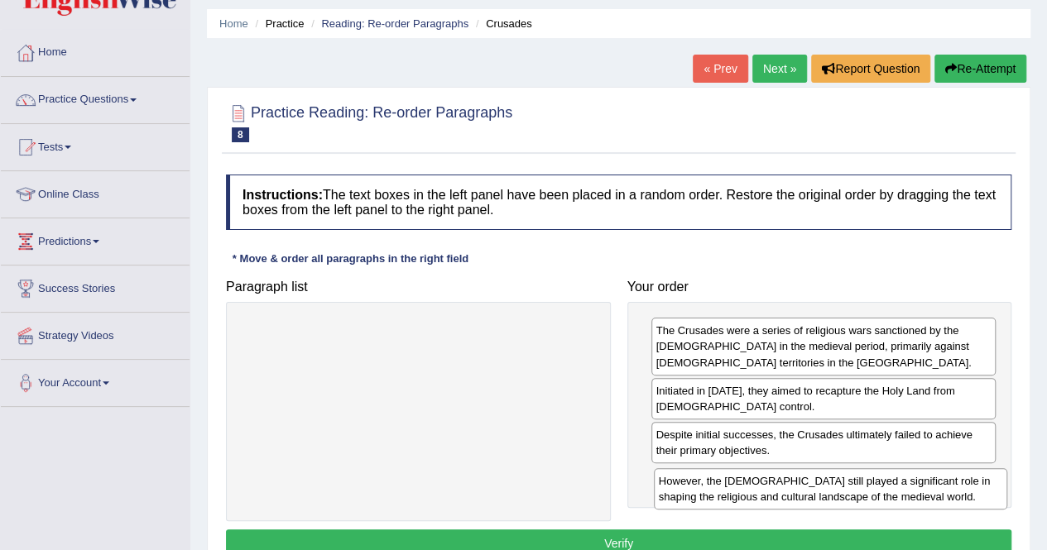
drag, startPoint x: 456, startPoint y: 339, endPoint x: 865, endPoint y: 488, distance: 435.0
click at [865, 488] on div "However, the Crusades still played a significant role in shaping the religious …" at bounding box center [830, 488] width 353 height 41
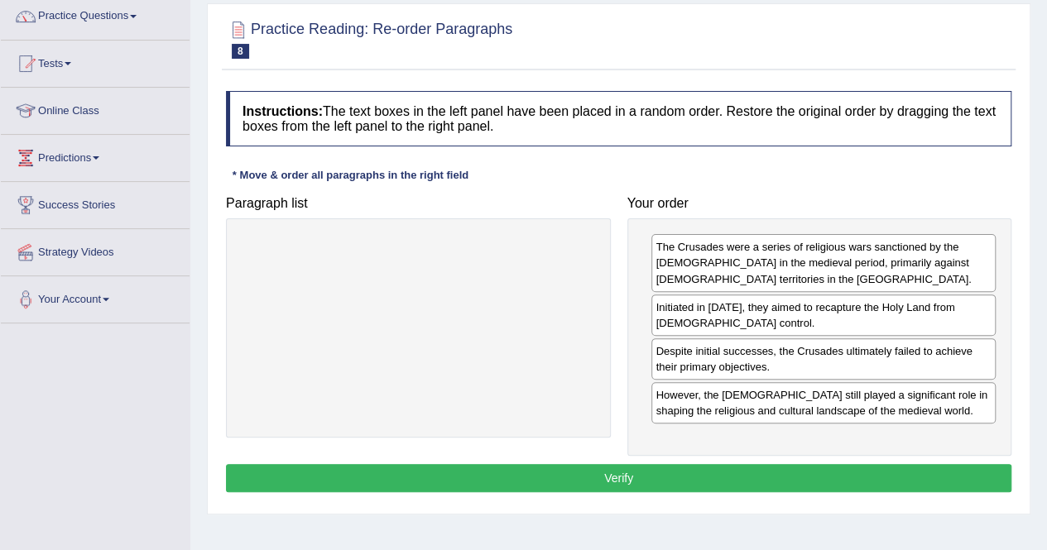
scroll to position [144, 0]
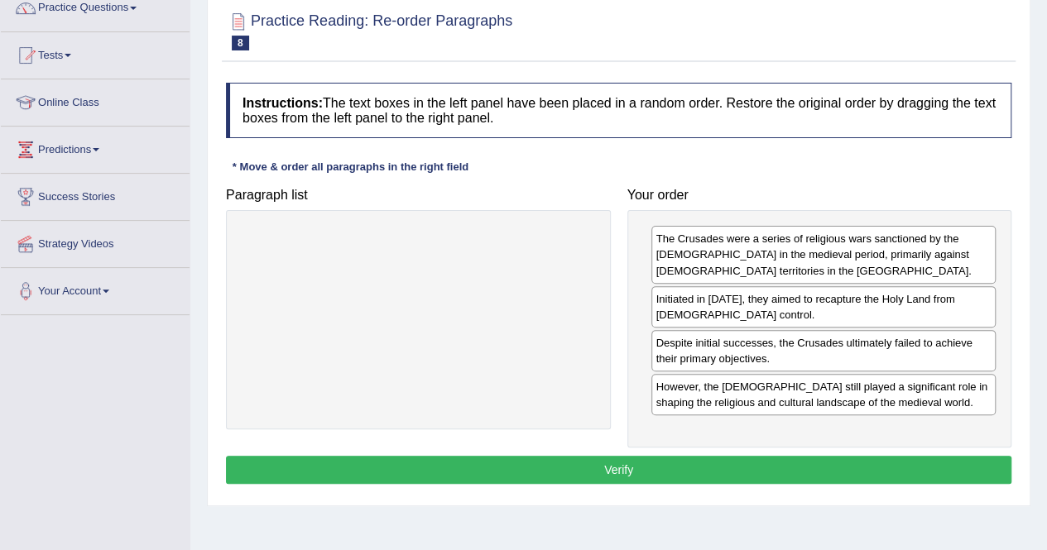
click at [635, 475] on button "Verify" at bounding box center [618, 470] width 785 height 28
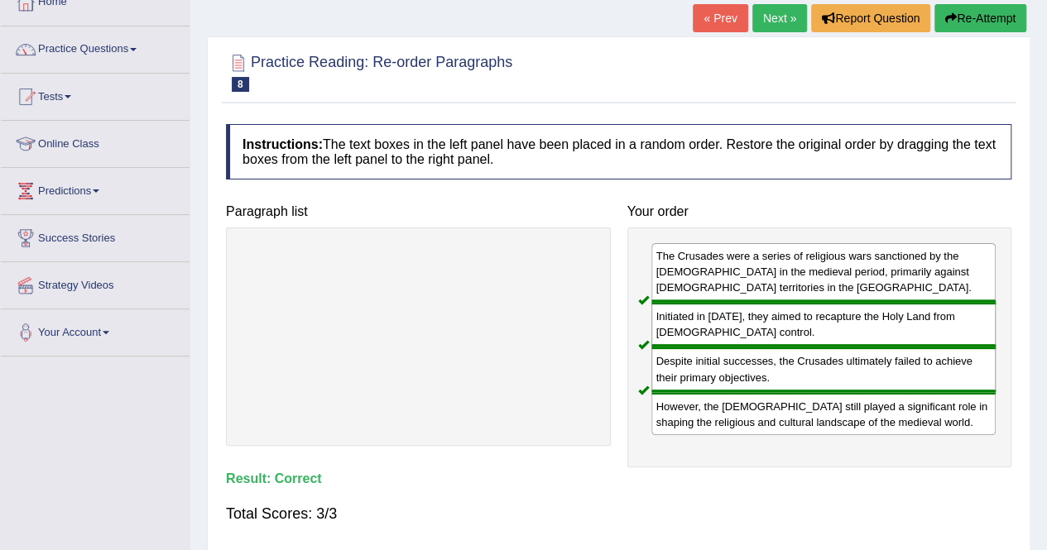
scroll to position [103, 0]
click at [147, 52] on link "Practice Questions" at bounding box center [95, 46] width 189 height 41
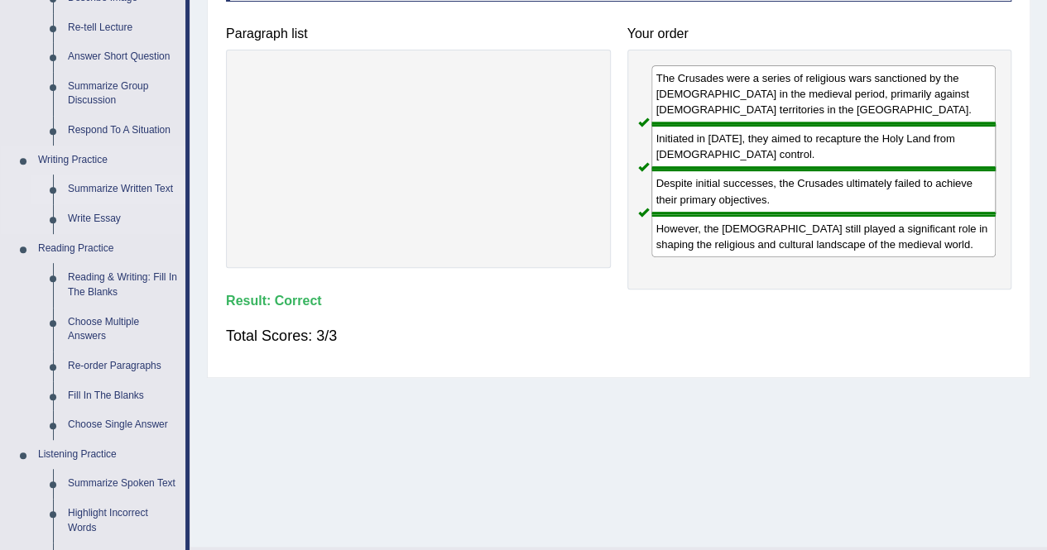
scroll to position [282, 0]
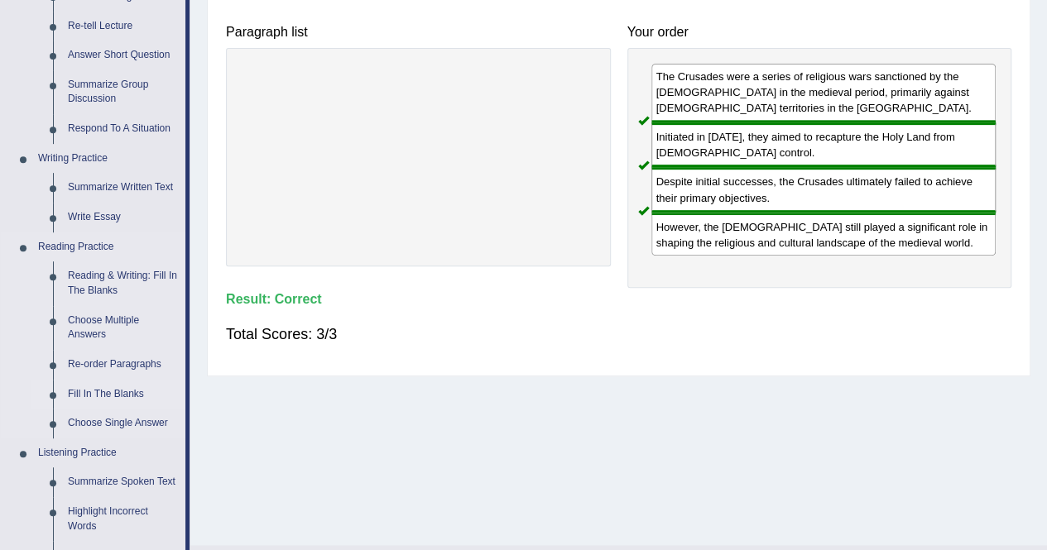
click at [123, 395] on link "Fill In The Blanks" at bounding box center [122, 395] width 125 height 30
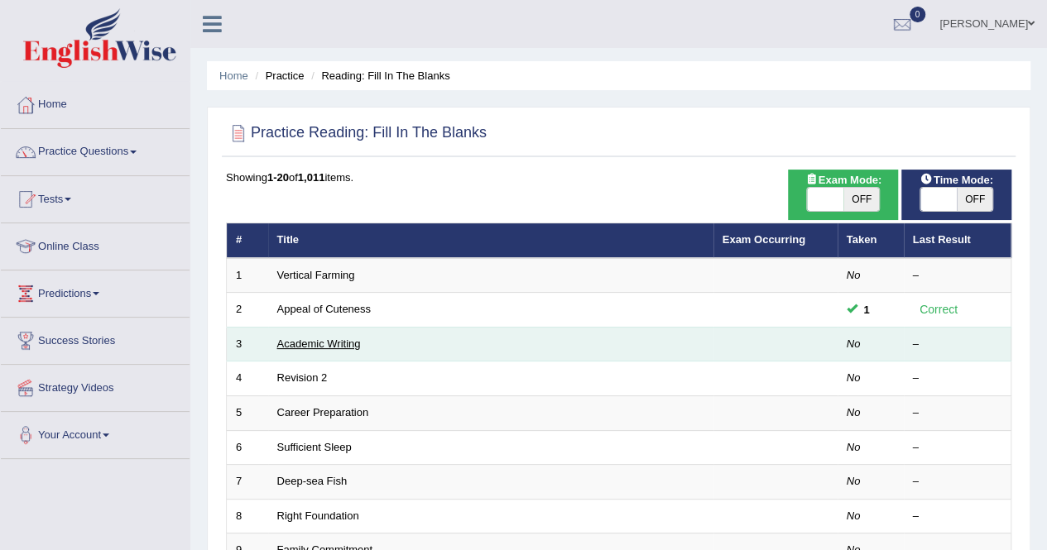
click at [321, 345] on link "Academic Writing" at bounding box center [319, 344] width 84 height 12
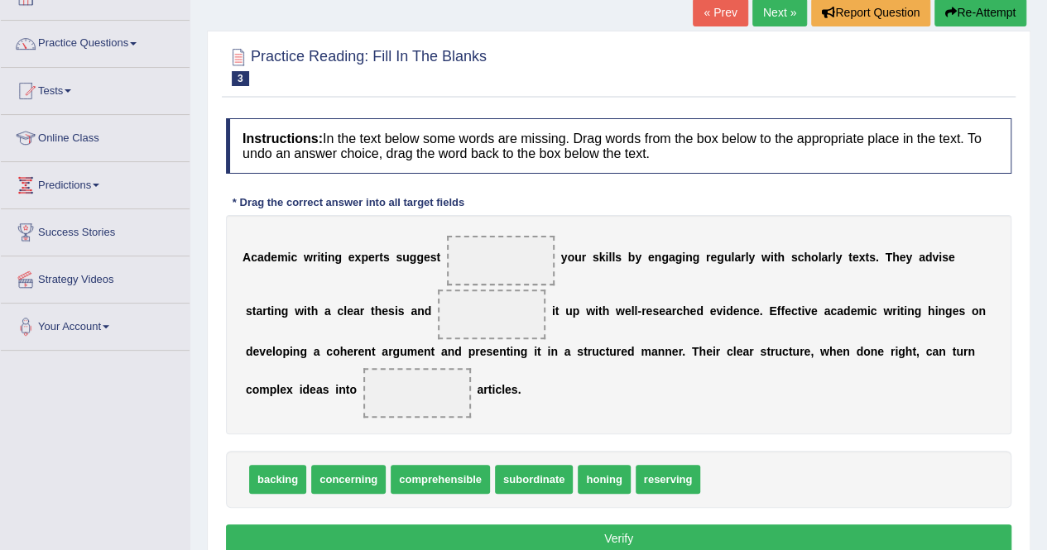
scroll to position [109, 0]
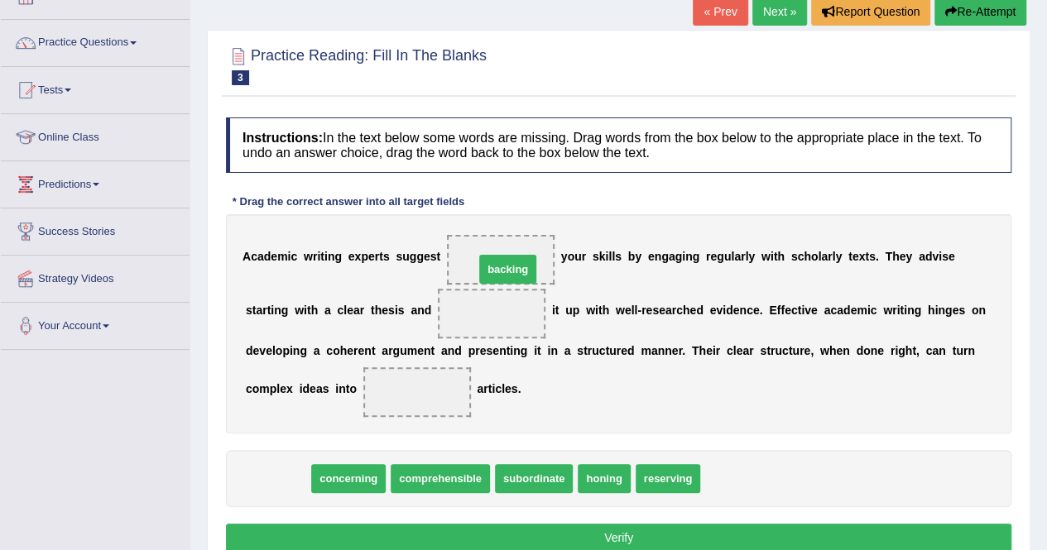
drag, startPoint x: 272, startPoint y: 478, endPoint x: 502, endPoint y: 269, distance: 311.0
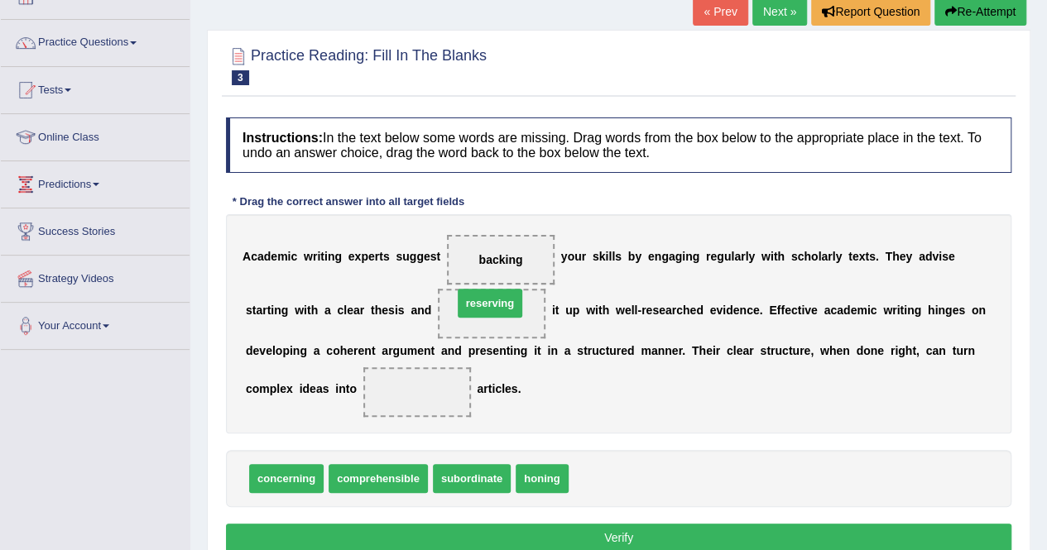
drag, startPoint x: 591, startPoint y: 476, endPoint x: 475, endPoint y: 301, distance: 209.5
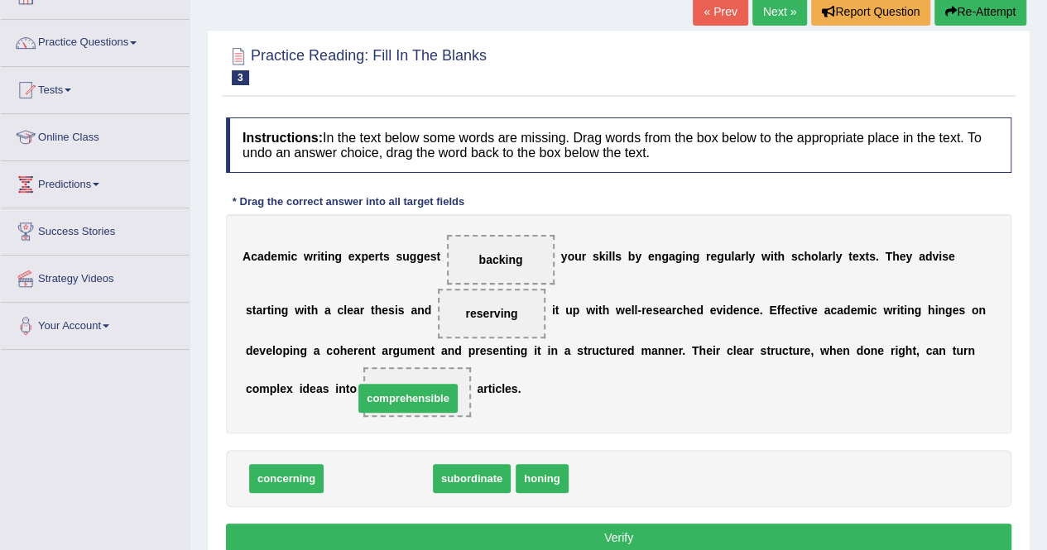
drag, startPoint x: 390, startPoint y: 470, endPoint x: 419, endPoint y: 390, distance: 85.6
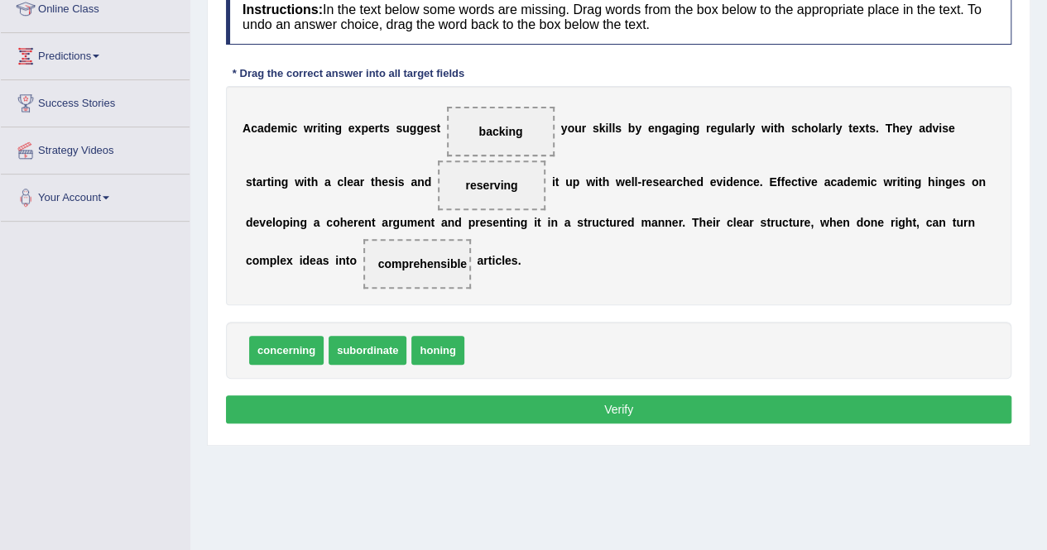
scroll to position [237, 0]
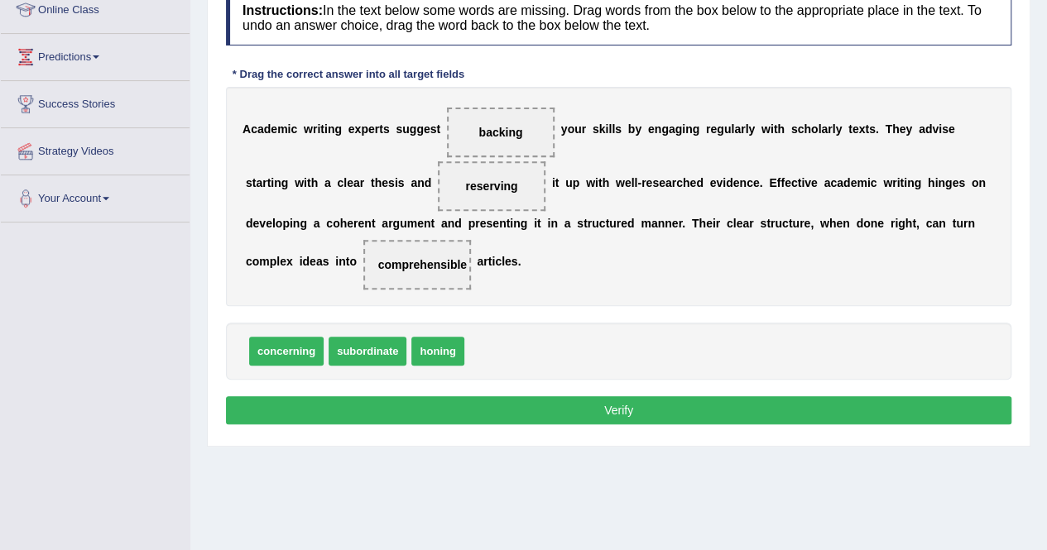
click at [608, 405] on button "Verify" at bounding box center [618, 410] width 785 height 28
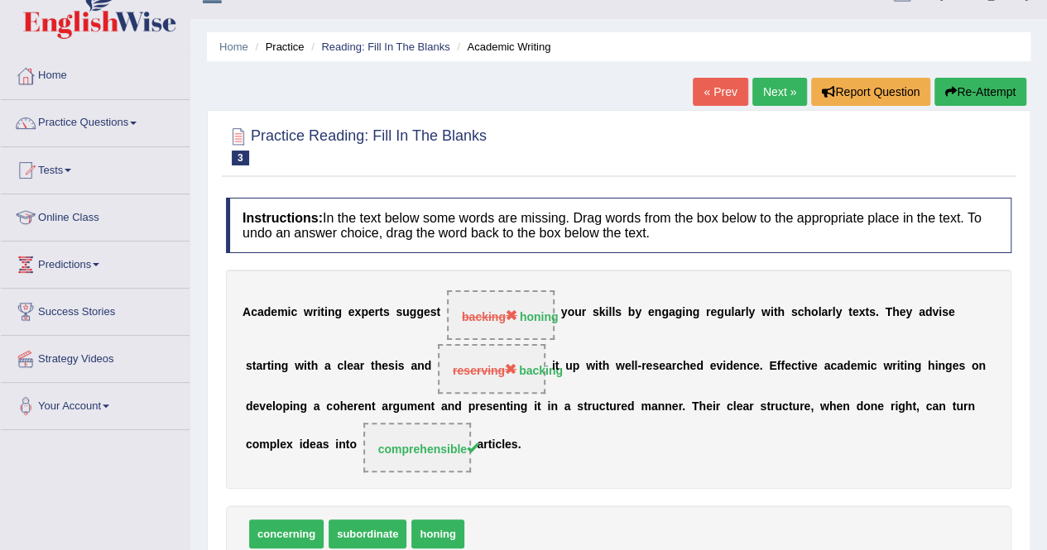
scroll to position [26, 0]
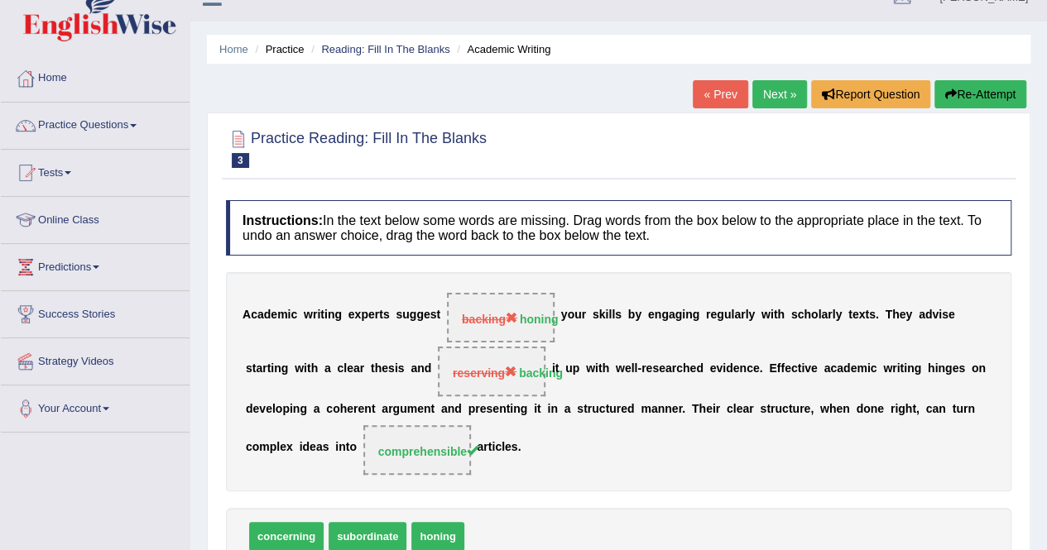
click at [779, 93] on link "Next »" at bounding box center [779, 94] width 55 height 28
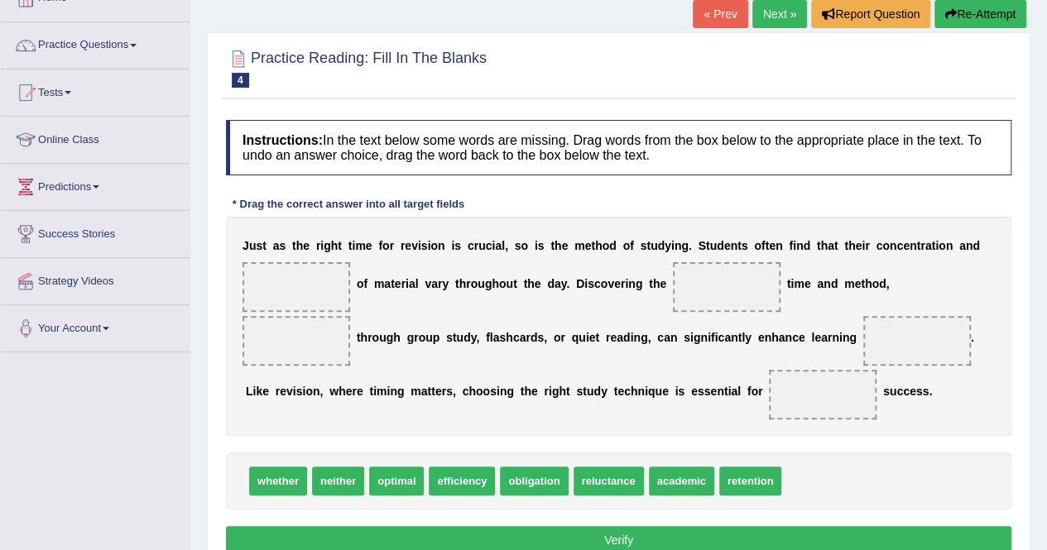
scroll to position [109, 0]
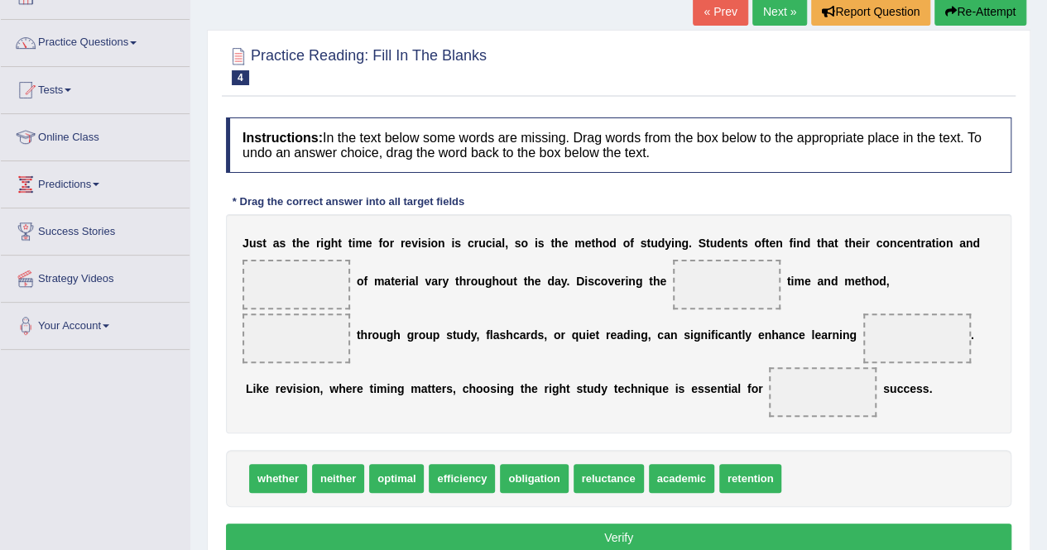
click at [455, 480] on span "efficiency" at bounding box center [462, 478] width 66 height 29
drag, startPoint x: 463, startPoint y: 482, endPoint x: 295, endPoint y: 245, distance: 291.3
click at [295, 280] on span "efficiency" at bounding box center [276, 294] width 66 height 29
drag, startPoint x: 467, startPoint y: 479, endPoint x: 304, endPoint y: 276, distance: 260.8
click at [307, 278] on span "efficiency" at bounding box center [297, 284] width 54 height 13
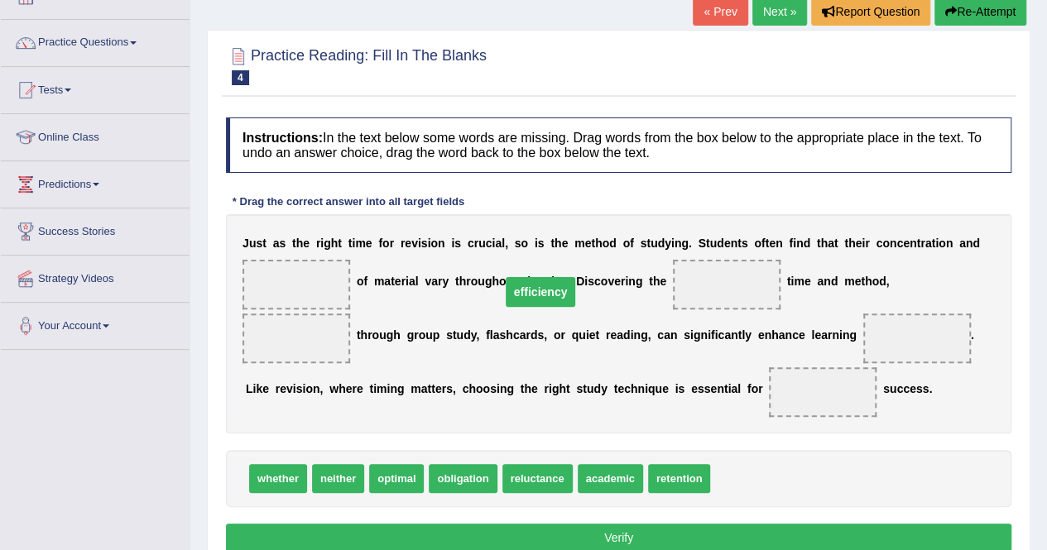
drag, startPoint x: 307, startPoint y: 276, endPoint x: 654, endPoint y: 295, distance: 347.2
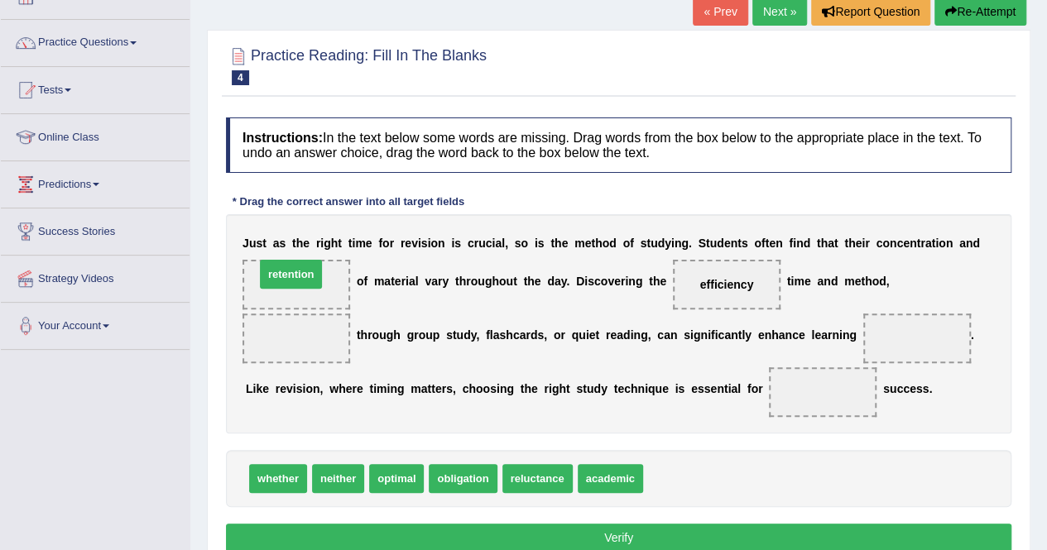
drag, startPoint x: 681, startPoint y: 476, endPoint x: 293, endPoint y: 272, distance: 438.2
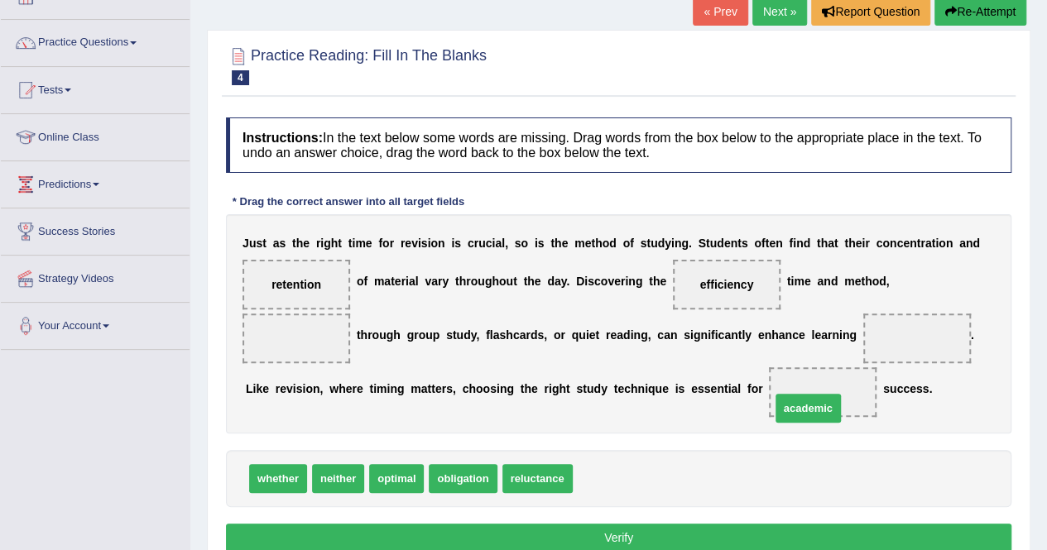
drag, startPoint x: 618, startPoint y: 477, endPoint x: 816, endPoint y: 406, distance: 209.9
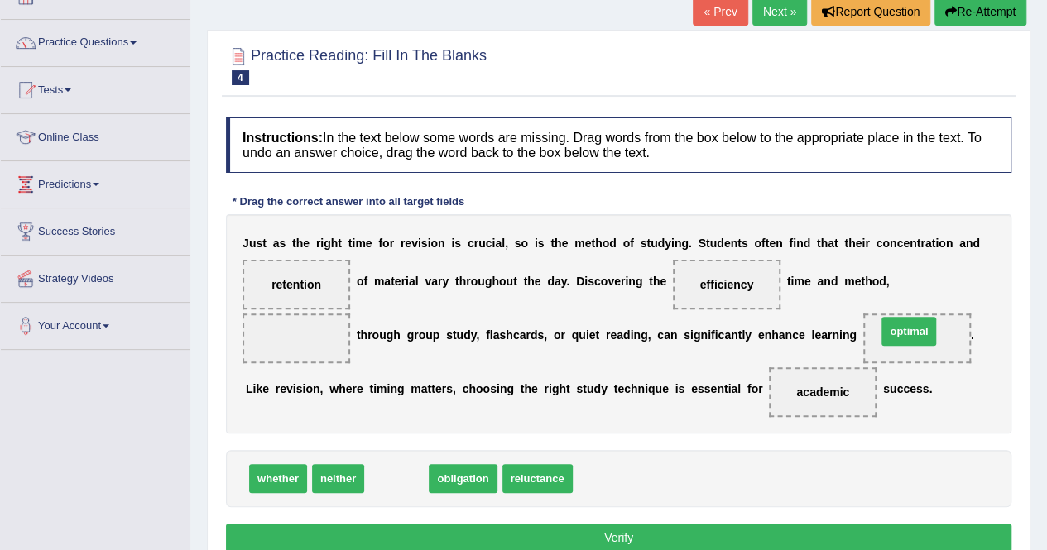
drag, startPoint x: 390, startPoint y: 476, endPoint x: 902, endPoint y: 328, distance: 532.9
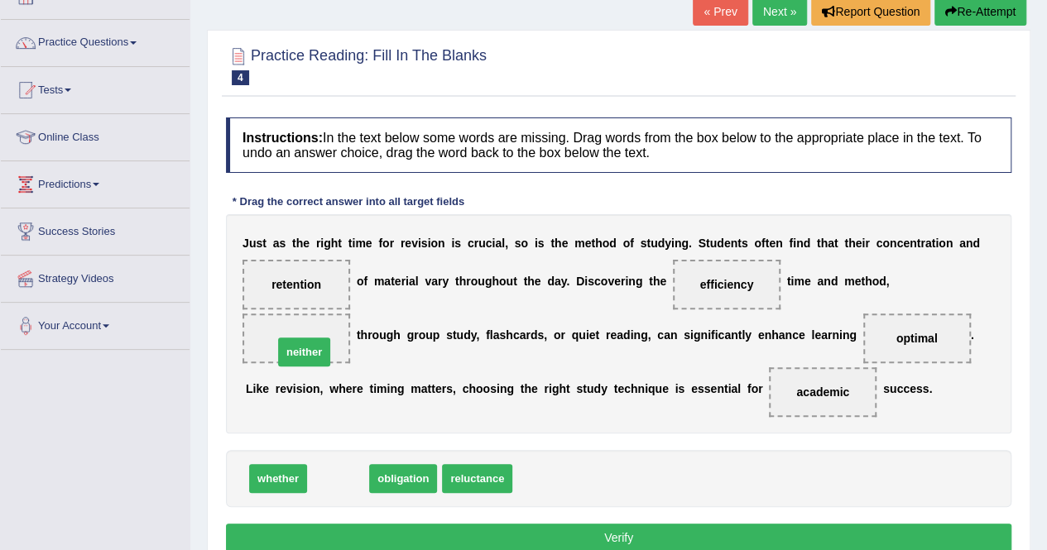
drag, startPoint x: 331, startPoint y: 478, endPoint x: 297, endPoint y: 352, distance: 131.1
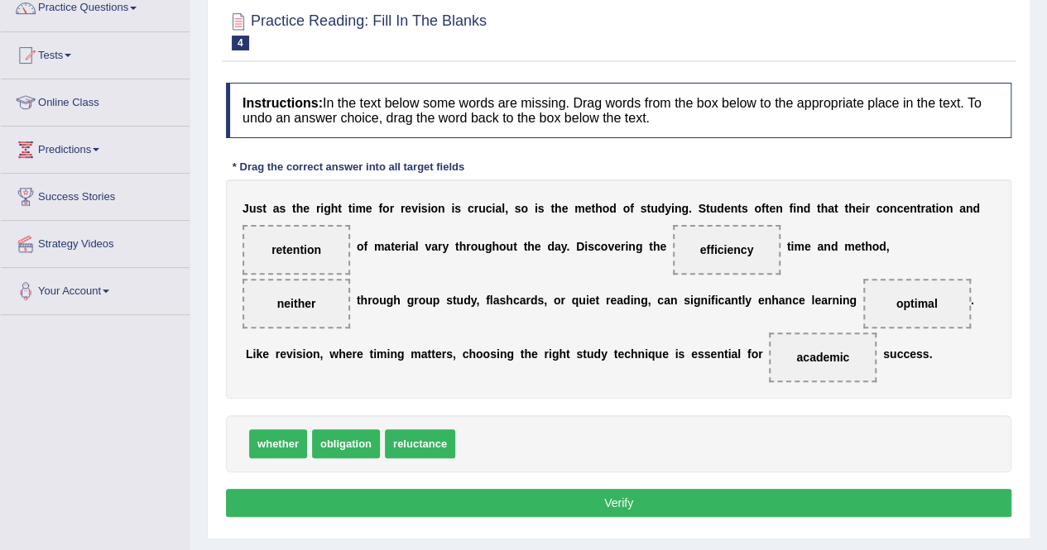
scroll to position [161, 0]
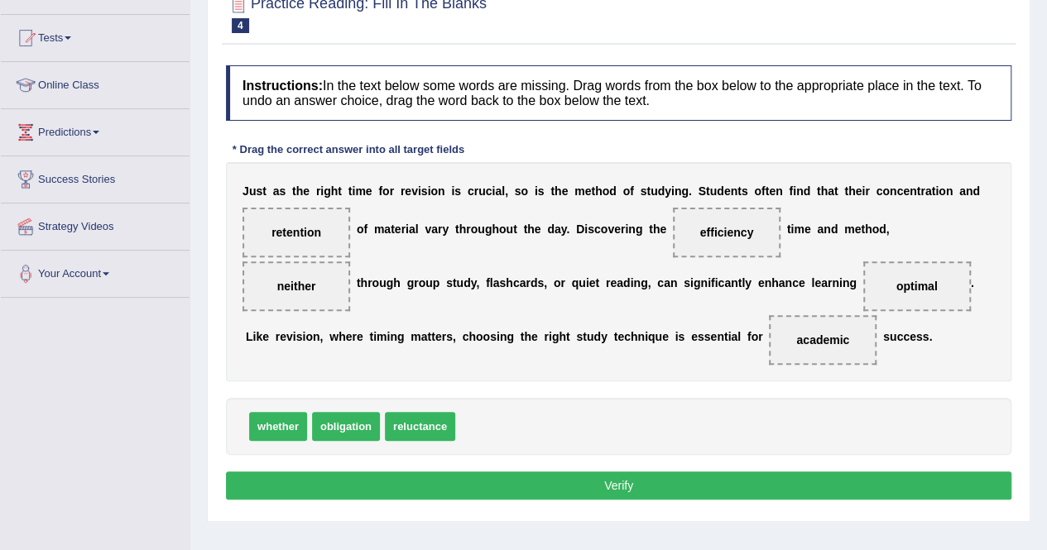
click at [622, 486] on button "Verify" at bounding box center [618, 486] width 785 height 28
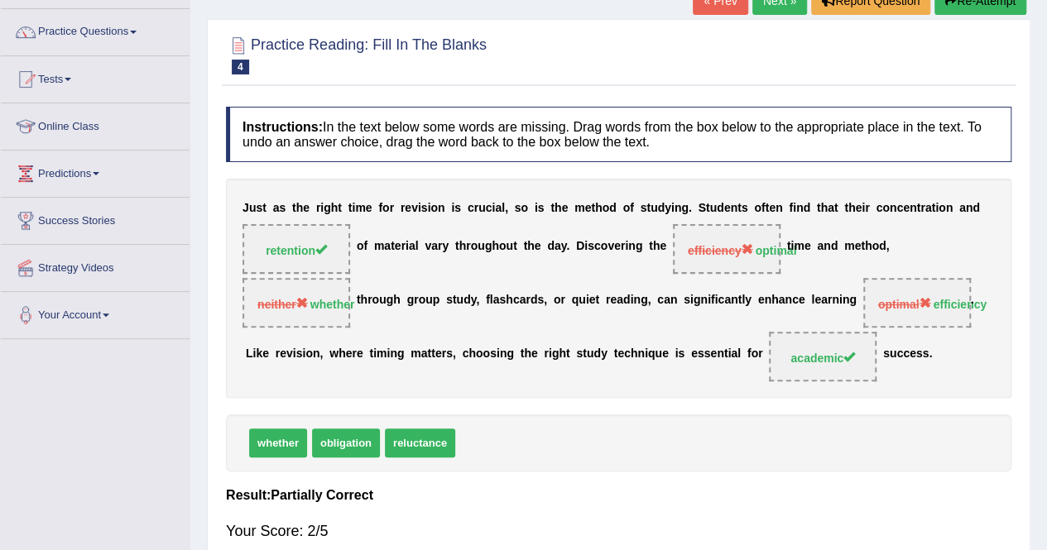
scroll to position [119, 0]
click at [777, 3] on link "Next »" at bounding box center [779, 2] width 55 height 28
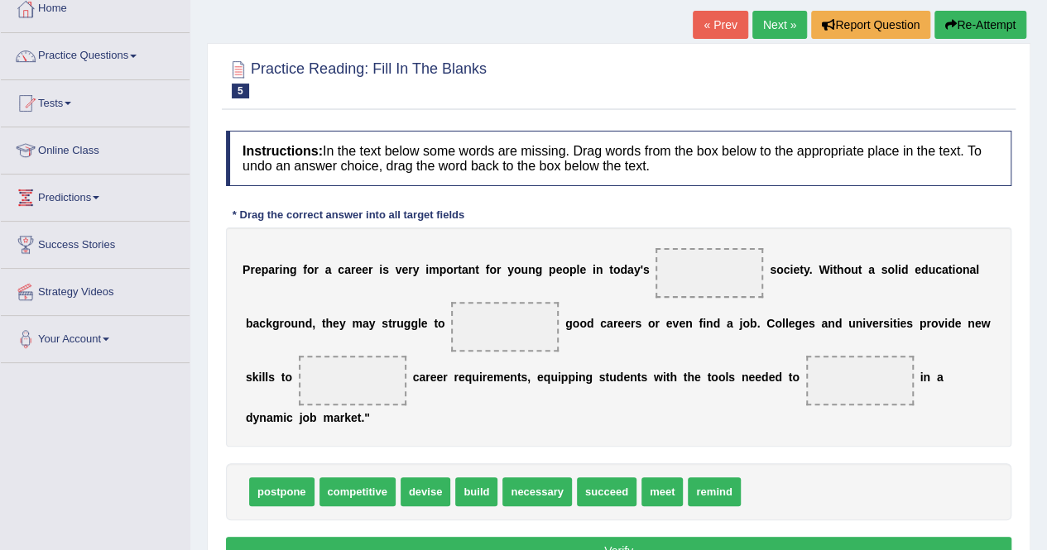
scroll to position [97, 0]
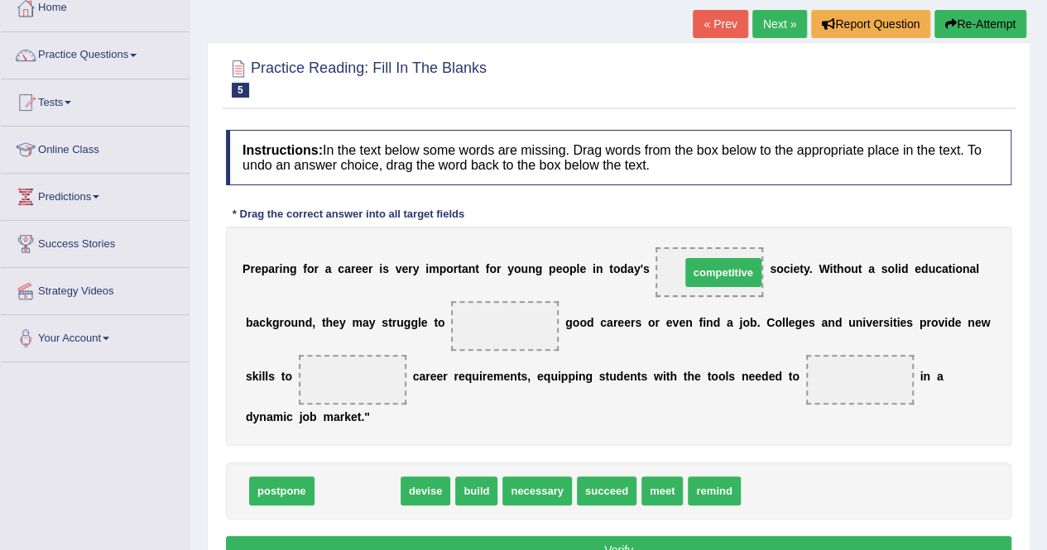
drag, startPoint x: 352, startPoint y: 486, endPoint x: 745, endPoint y: 267, distance: 448.9
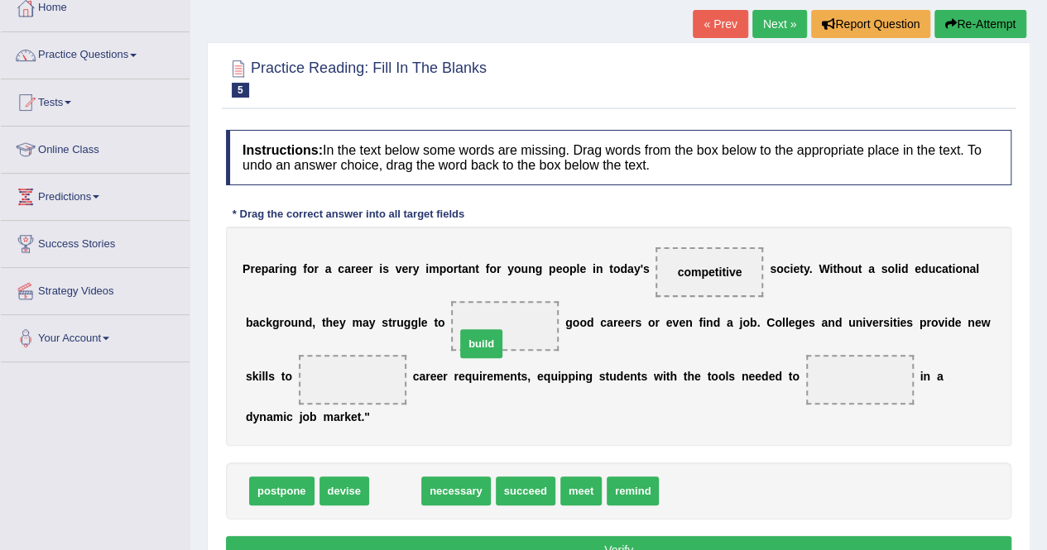
drag, startPoint x: 391, startPoint y: 486, endPoint x: 478, endPoint y: 335, distance: 174.3
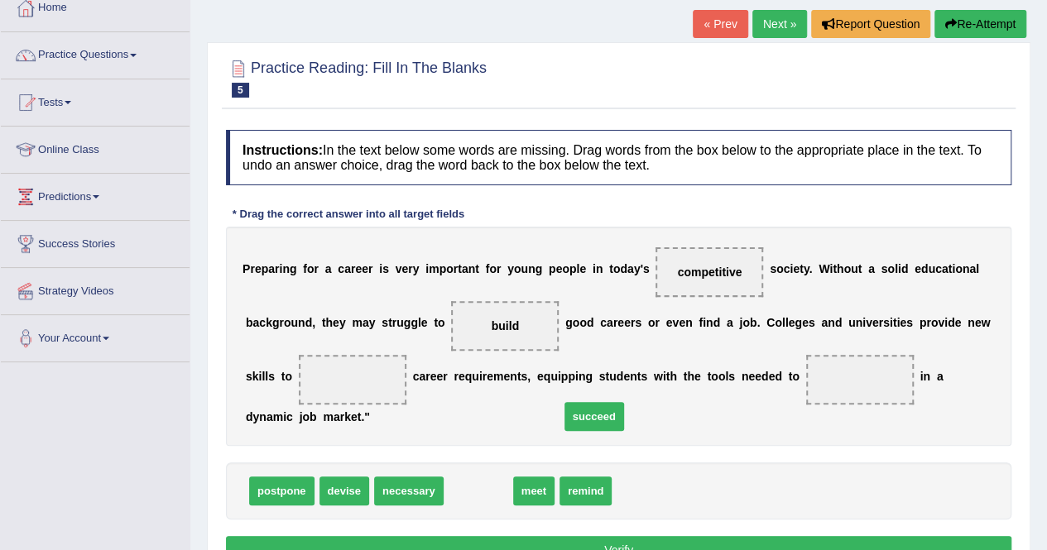
drag, startPoint x: 480, startPoint y: 494, endPoint x: 814, endPoint y: 357, distance: 361.4
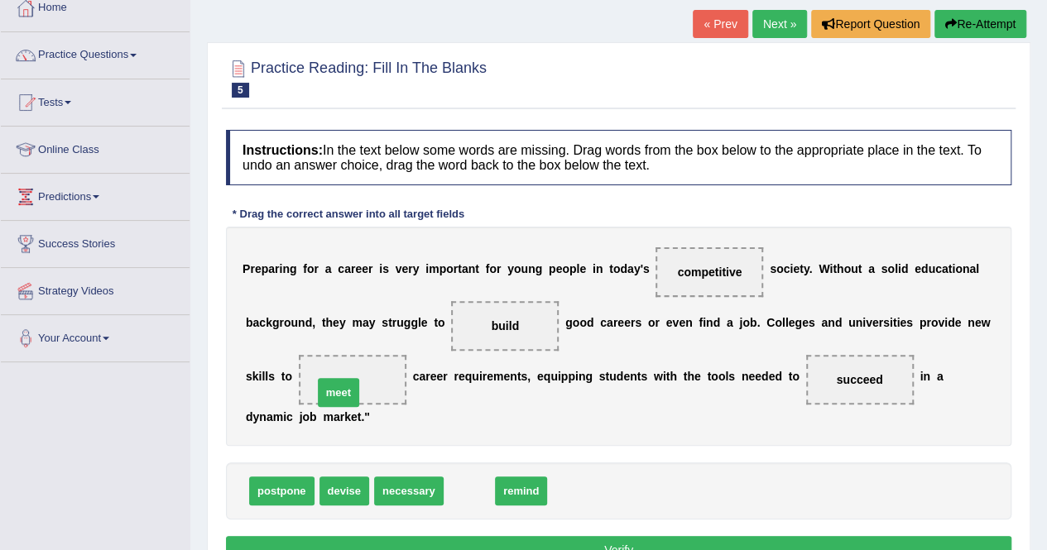
drag, startPoint x: 461, startPoint y: 482, endPoint x: 330, endPoint y: 383, distance: 164.2
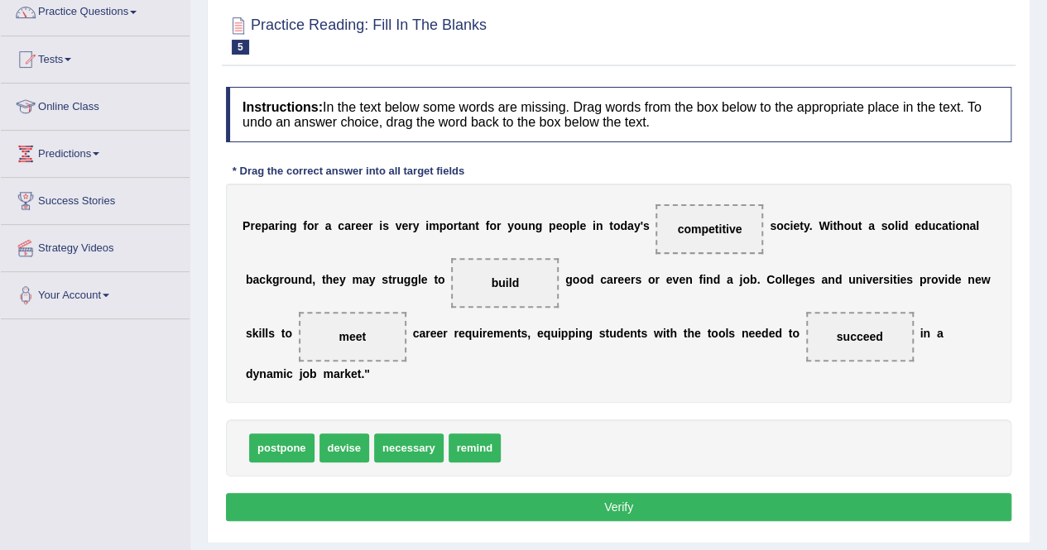
scroll to position [143, 0]
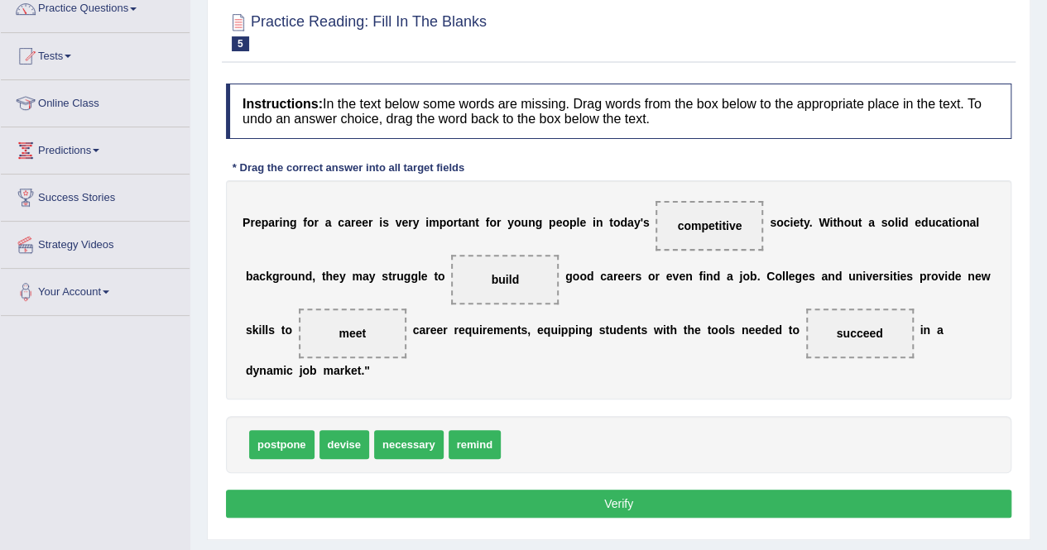
click at [629, 498] on button "Verify" at bounding box center [618, 504] width 785 height 28
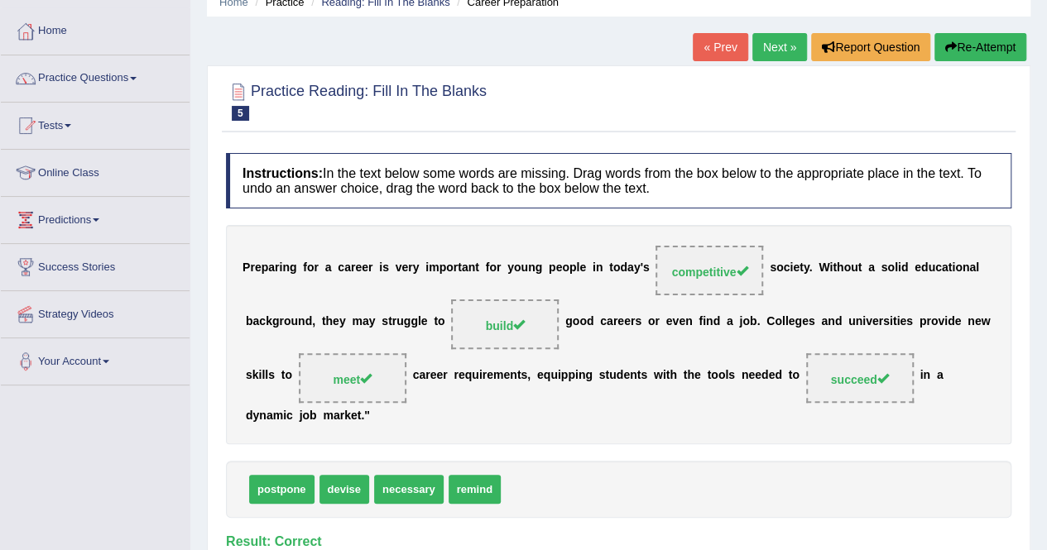
scroll to position [73, 0]
click at [780, 49] on link "Next »" at bounding box center [779, 48] width 55 height 28
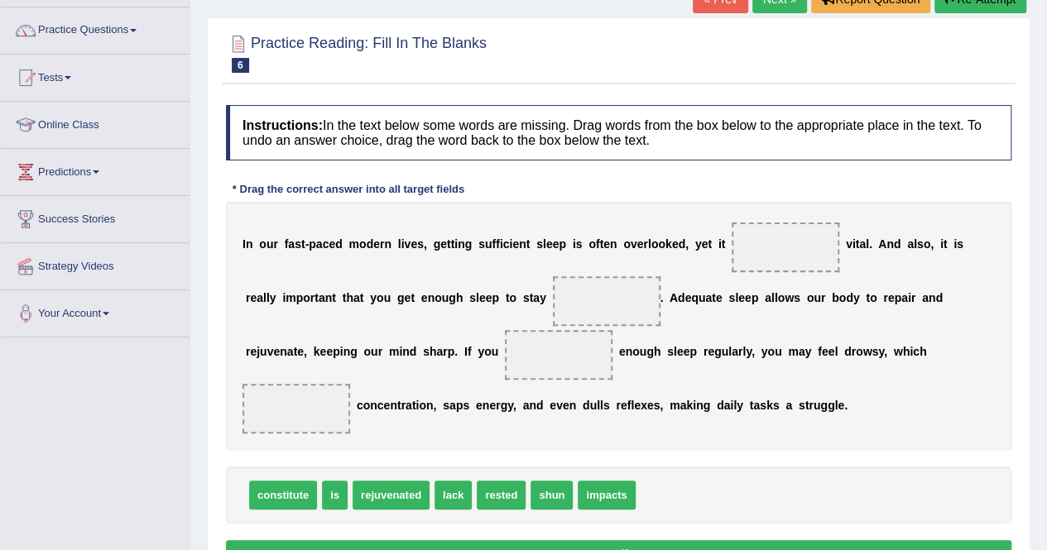
scroll to position [122, 0]
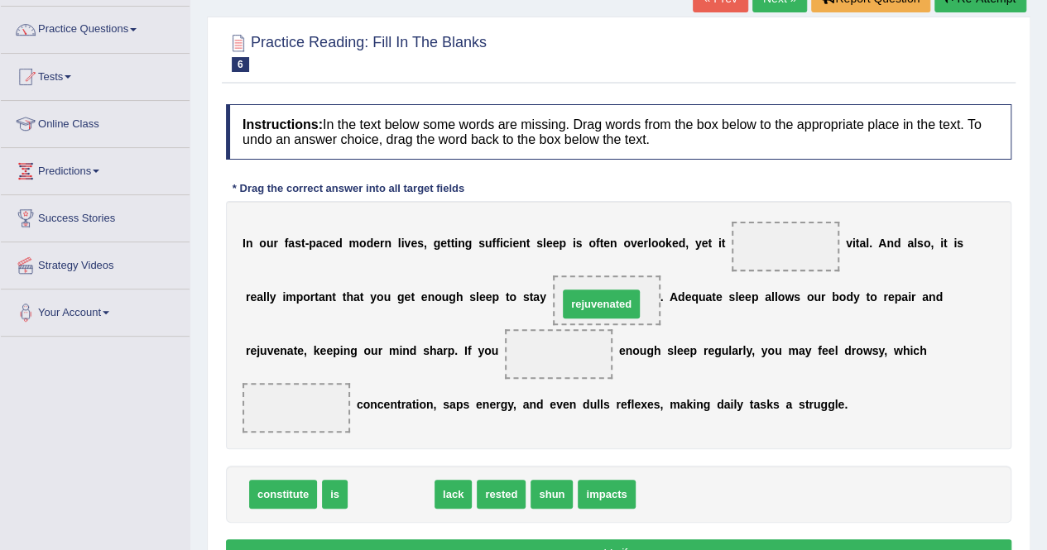
drag, startPoint x: 381, startPoint y: 497, endPoint x: 592, endPoint y: 305, distance: 285.2
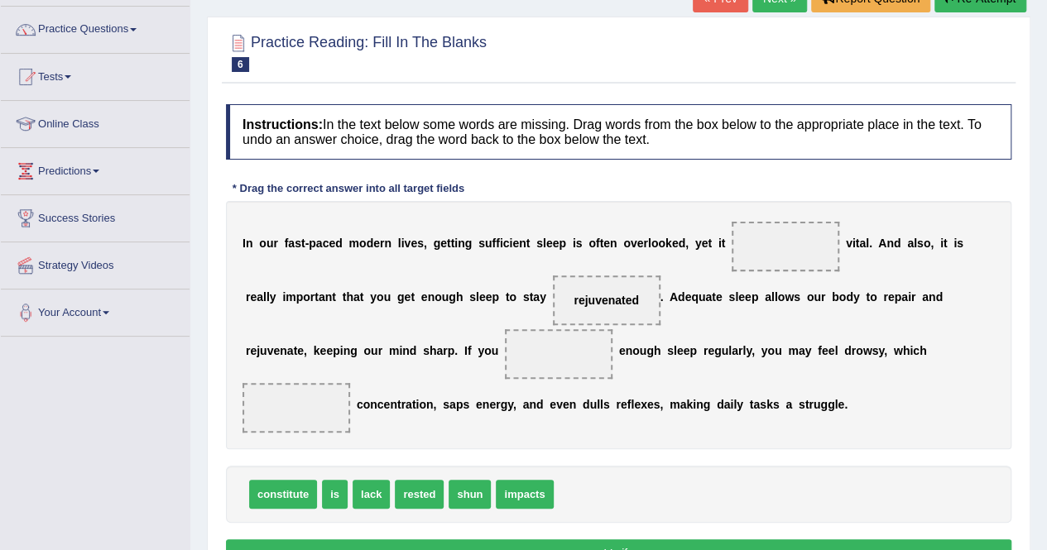
click at [738, 302] on div "I n o u r f a s t - p a c e d m o d e r n l i v e s , g e t t i n g s u f f i c…" at bounding box center [618, 325] width 785 height 248
click at [288, 491] on span "constitute" at bounding box center [283, 494] width 68 height 29
click at [285, 487] on span "constitute" at bounding box center [283, 494] width 68 height 29
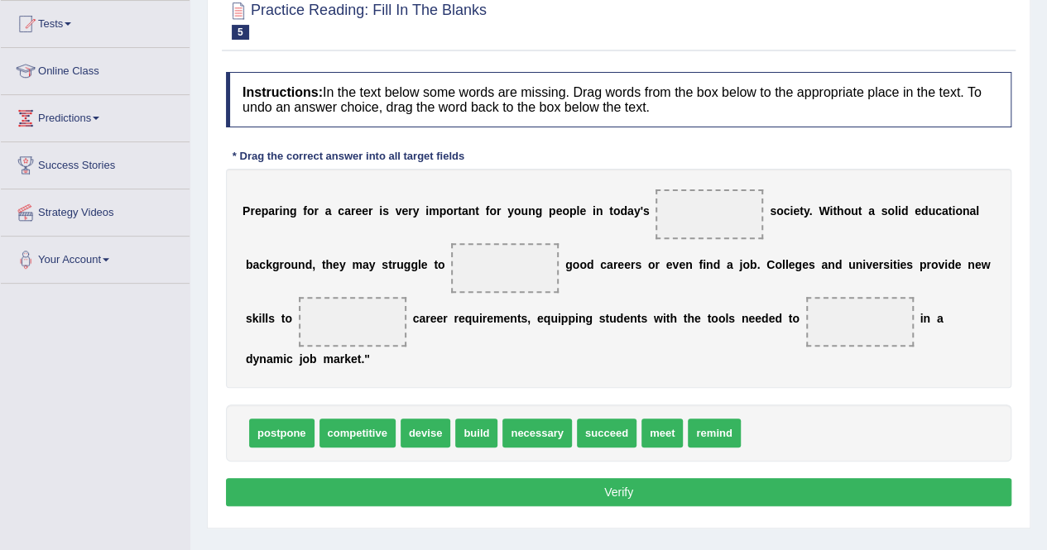
scroll to position [177, 0]
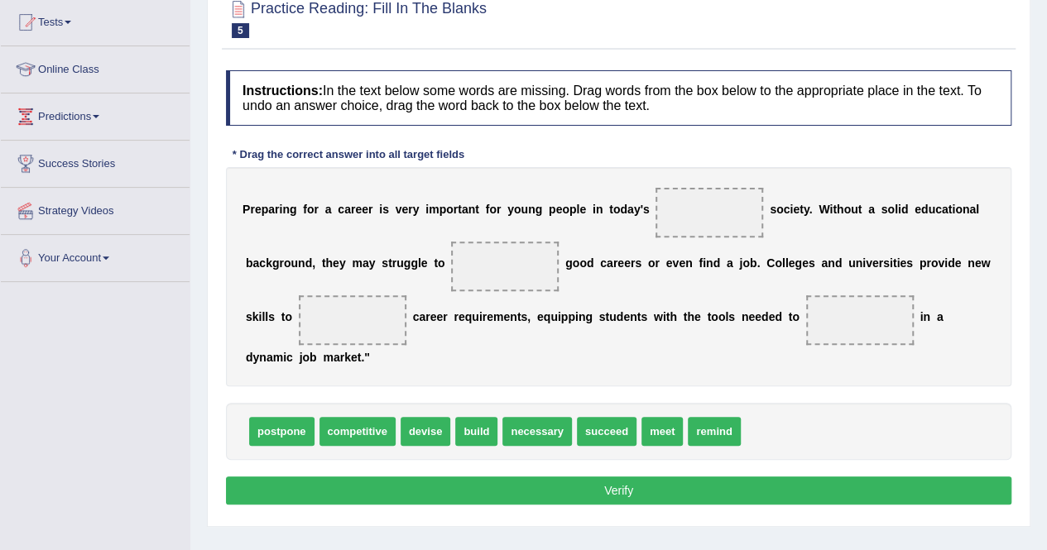
click at [338, 417] on span "competitive" at bounding box center [357, 431] width 76 height 29
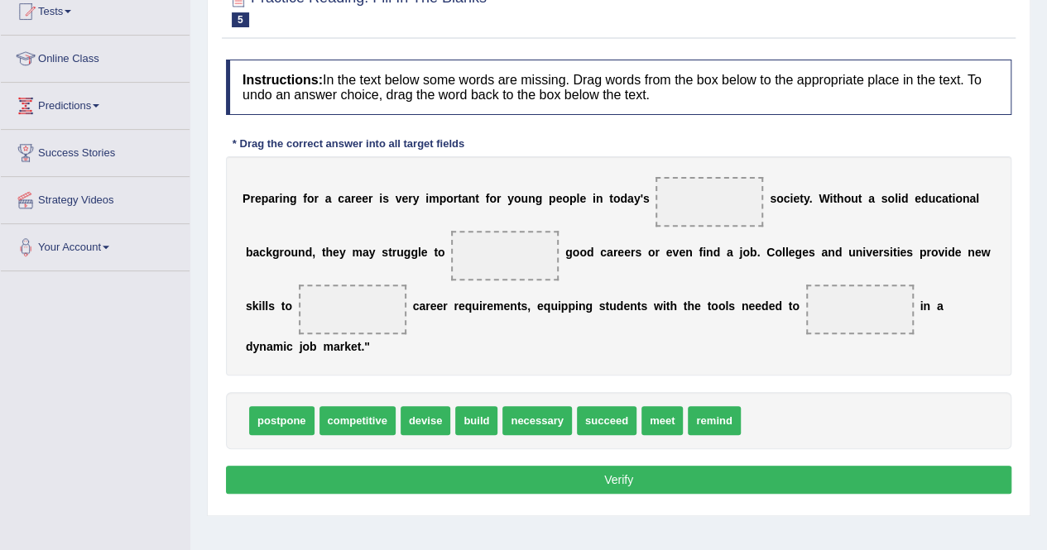
scroll to position [190, 0]
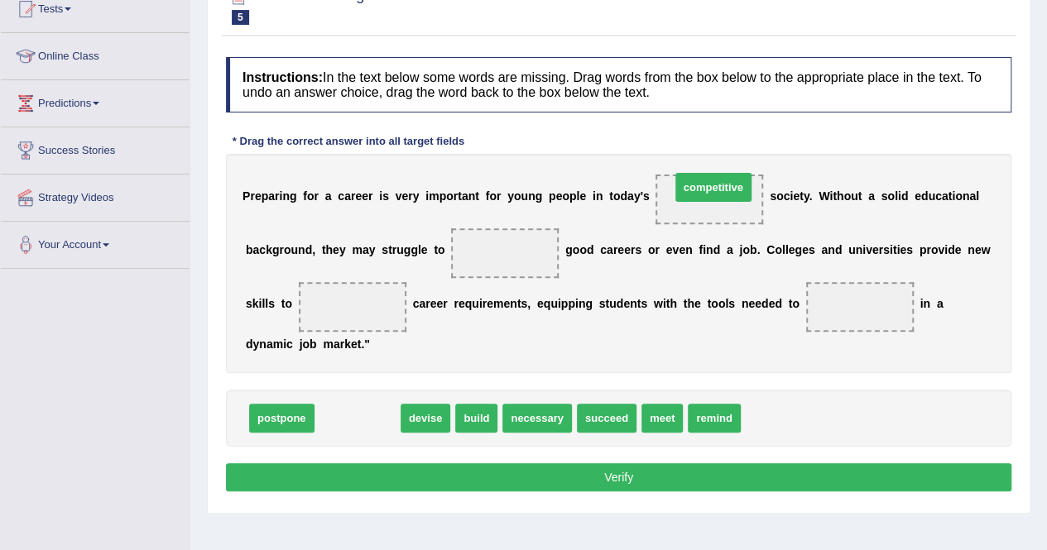
drag, startPoint x: 352, startPoint y: 410, endPoint x: 728, endPoint y: 180, distance: 440.5
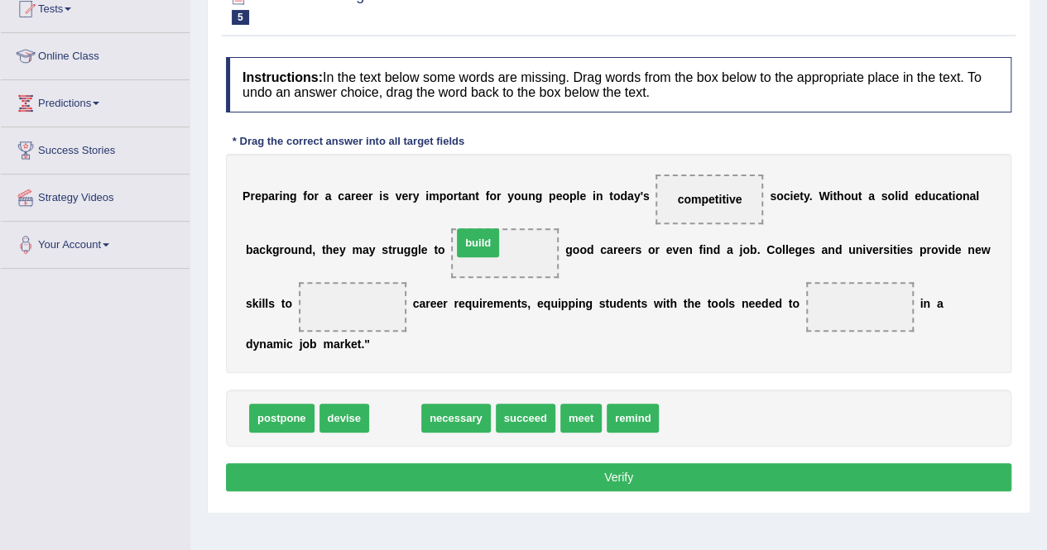
drag, startPoint x: 396, startPoint y: 413, endPoint x: 480, endPoint y: 237, distance: 194.7
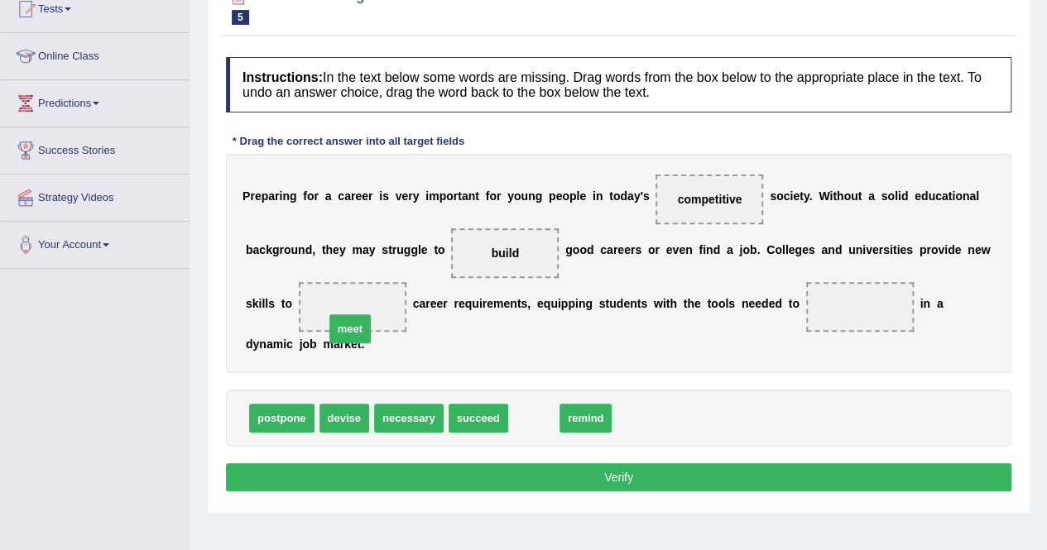
drag, startPoint x: 536, startPoint y: 415, endPoint x: 352, endPoint y: 319, distance: 206.9
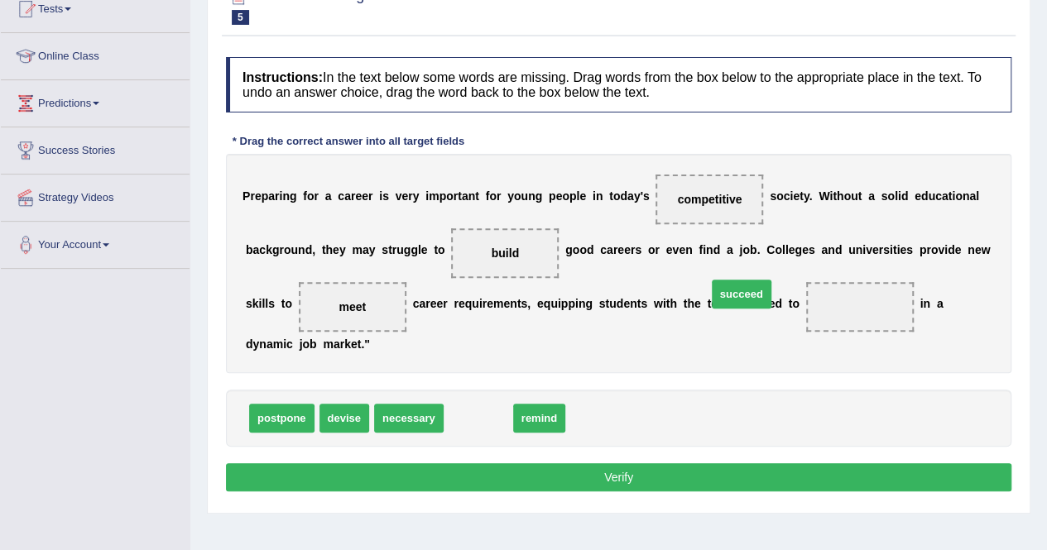
drag, startPoint x: 475, startPoint y: 404, endPoint x: 747, endPoint y: 279, distance: 299.5
click at [747, 280] on span "succeed" at bounding box center [742, 294] width 60 height 29
drag, startPoint x: 472, startPoint y: 408, endPoint x: 879, endPoint y: 297, distance: 421.1
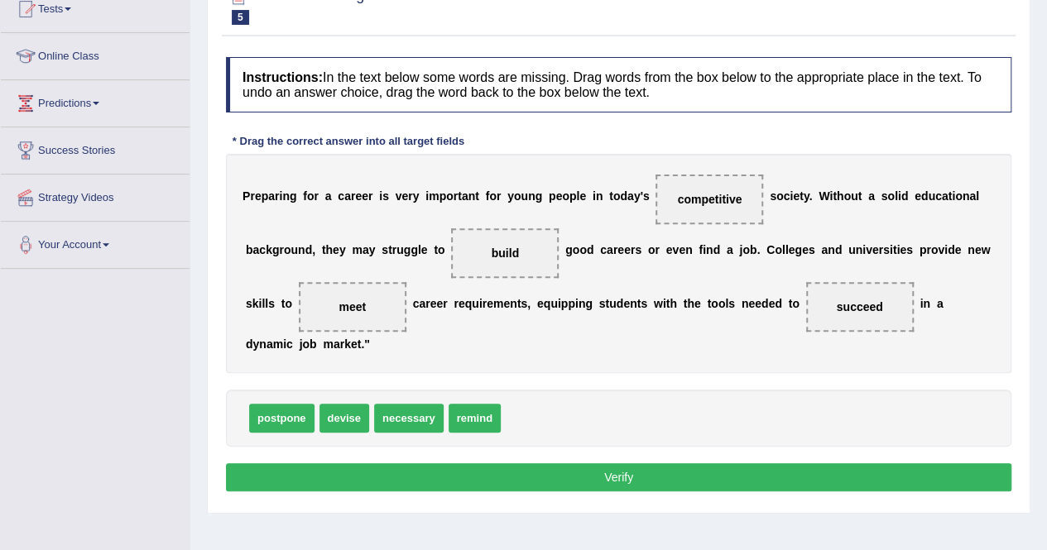
click at [688, 487] on button "Verify" at bounding box center [618, 477] width 785 height 28
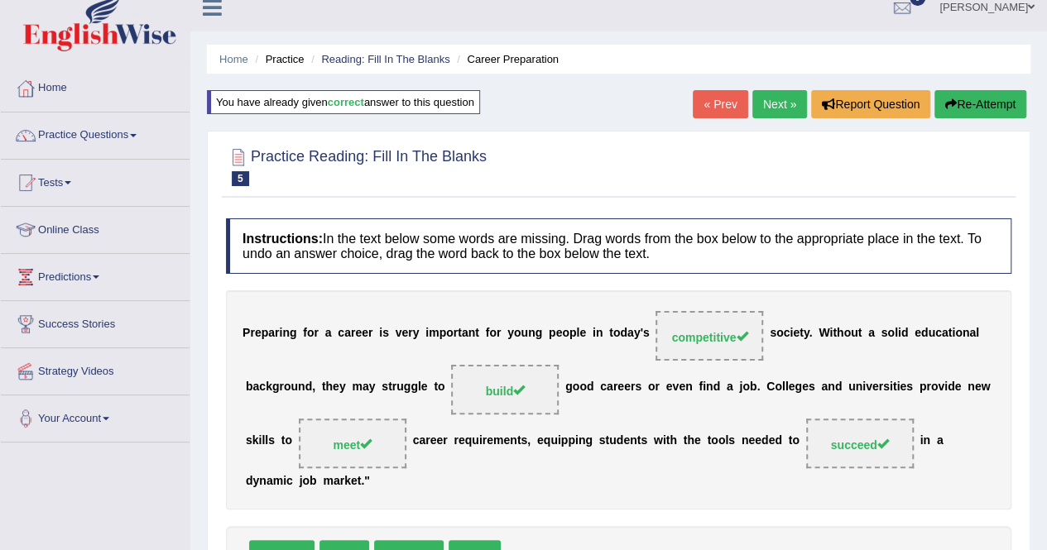
scroll to position [15, 0]
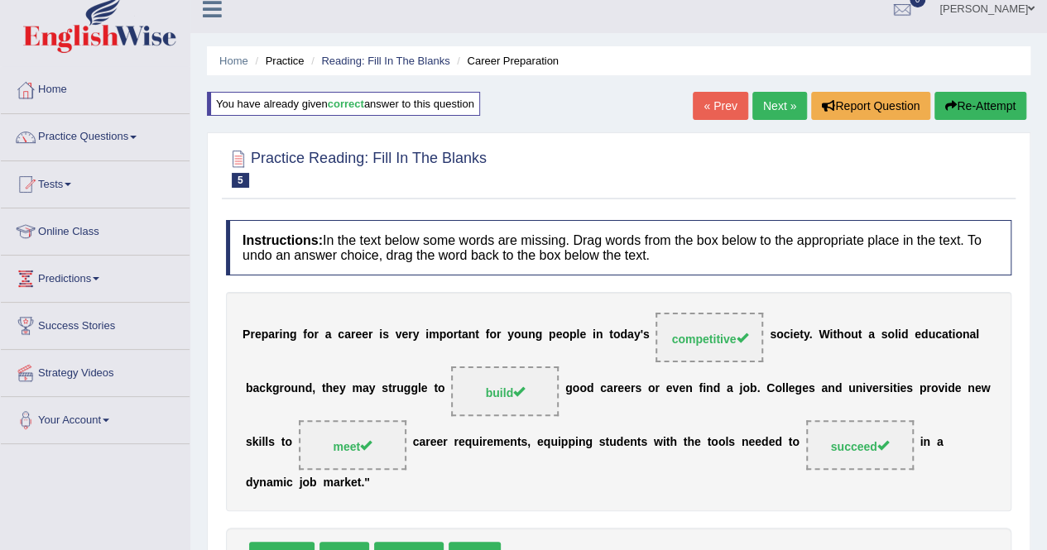
click at [766, 108] on link "Next »" at bounding box center [779, 106] width 55 height 28
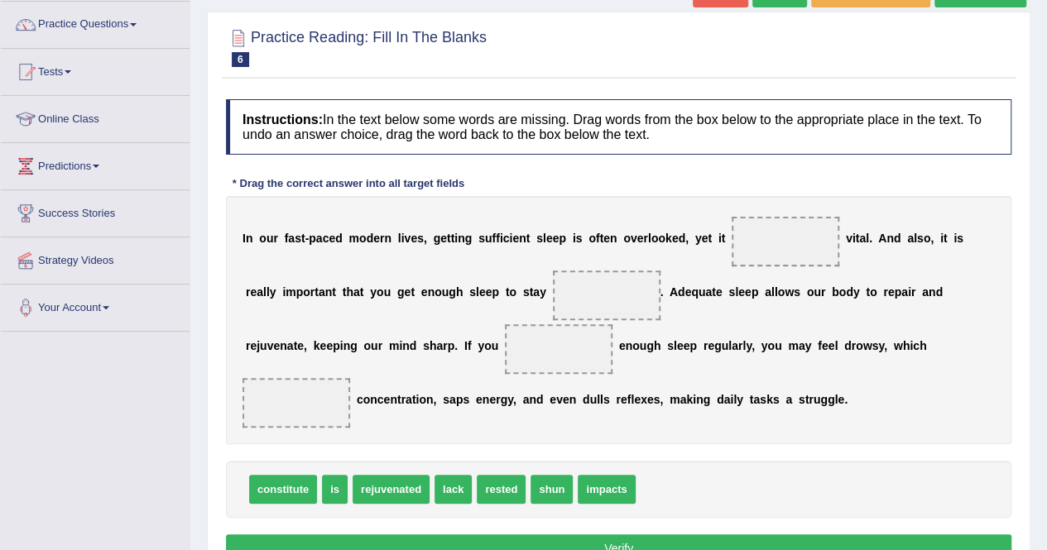
scroll to position [128, 0]
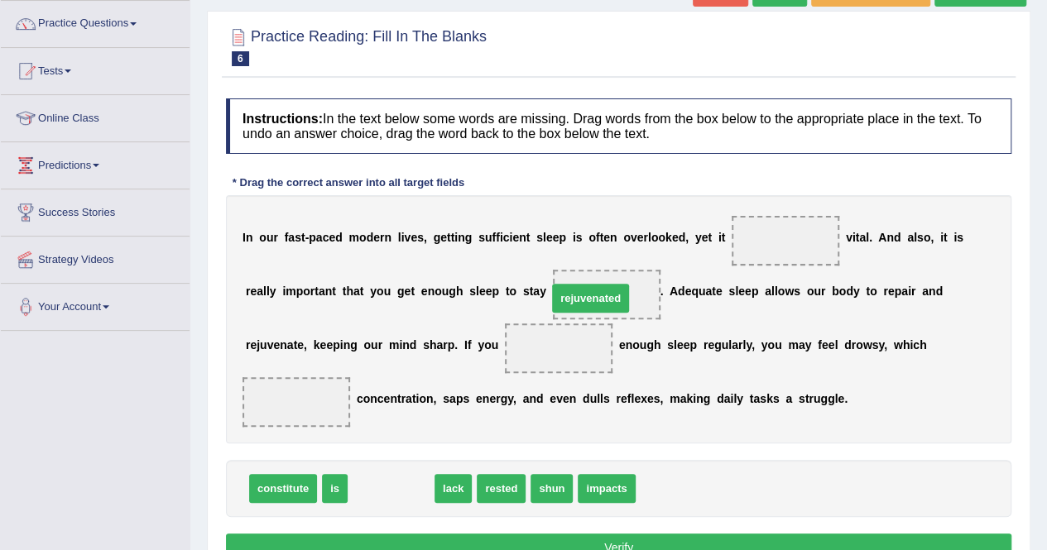
drag, startPoint x: 395, startPoint y: 487, endPoint x: 597, endPoint y: 291, distance: 281.5
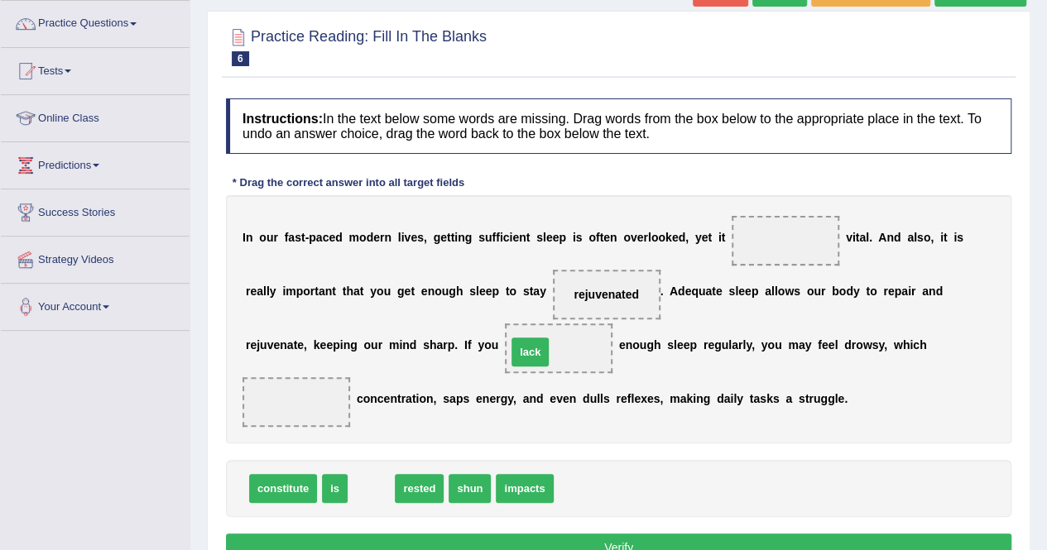
drag, startPoint x: 364, startPoint y: 491, endPoint x: 525, endPoint y: 354, distance: 211.4
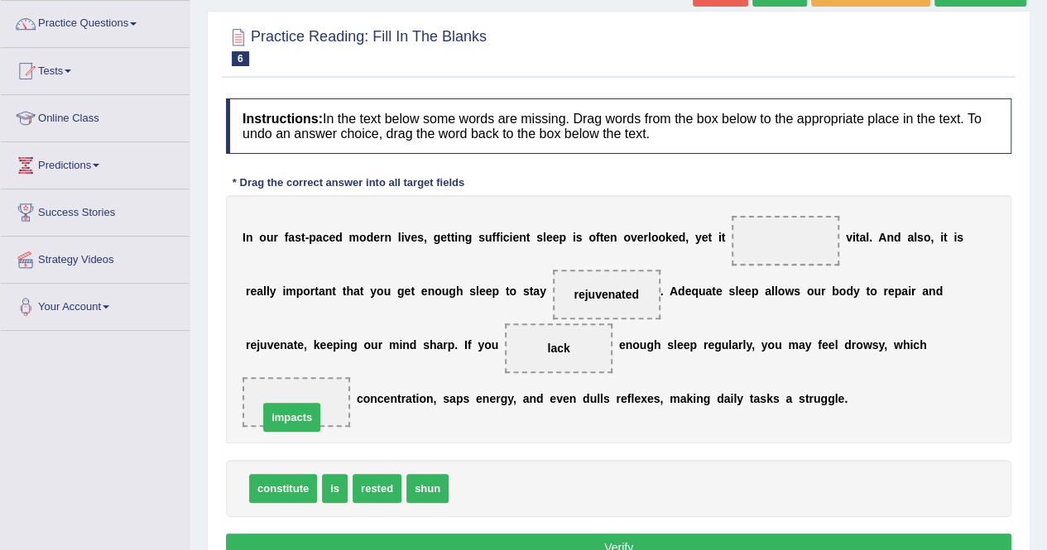
drag, startPoint x: 470, startPoint y: 480, endPoint x: 280, endPoint y: 409, distance: 203.2
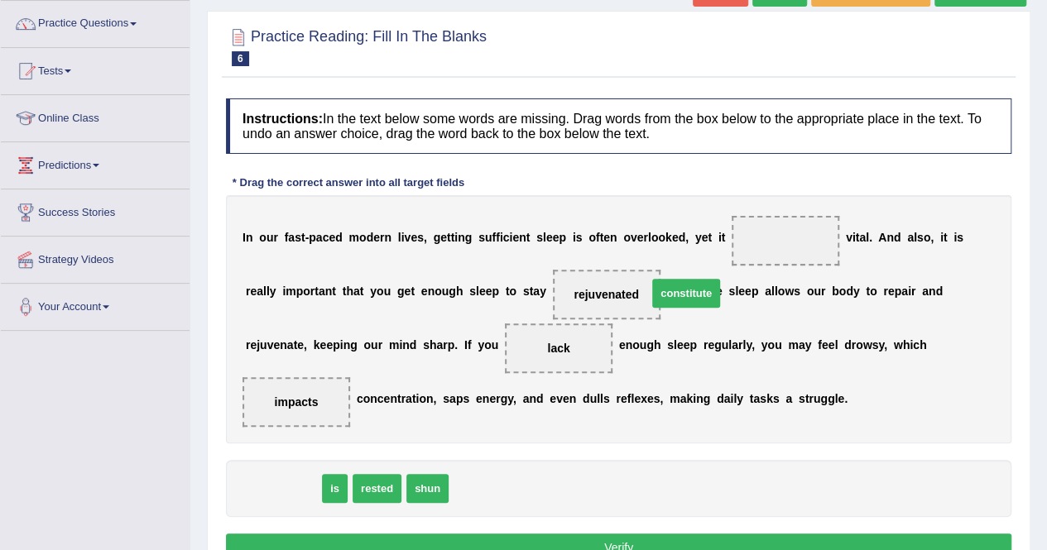
drag, startPoint x: 288, startPoint y: 487, endPoint x: 723, endPoint y: 279, distance: 482.6
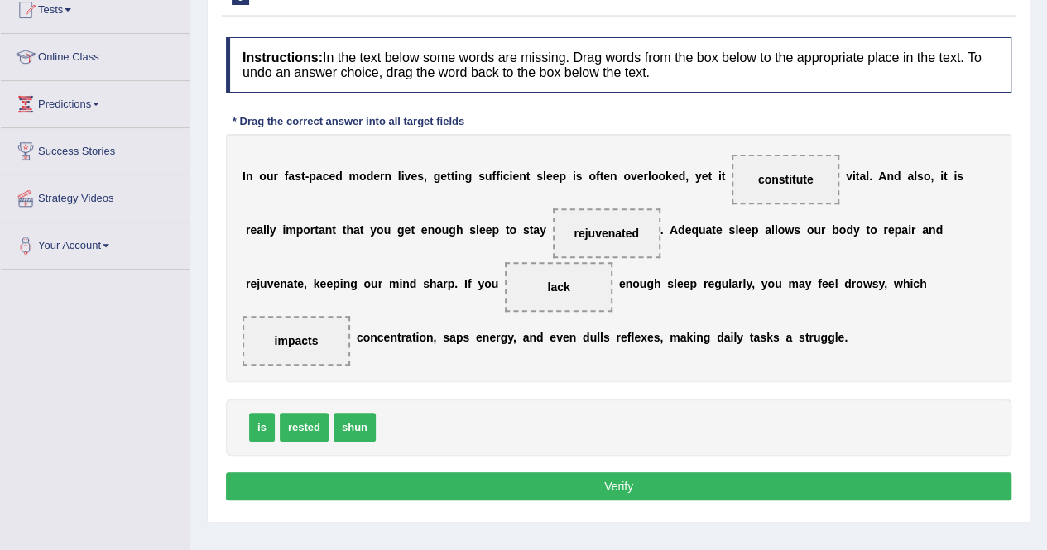
scroll to position [202, 0]
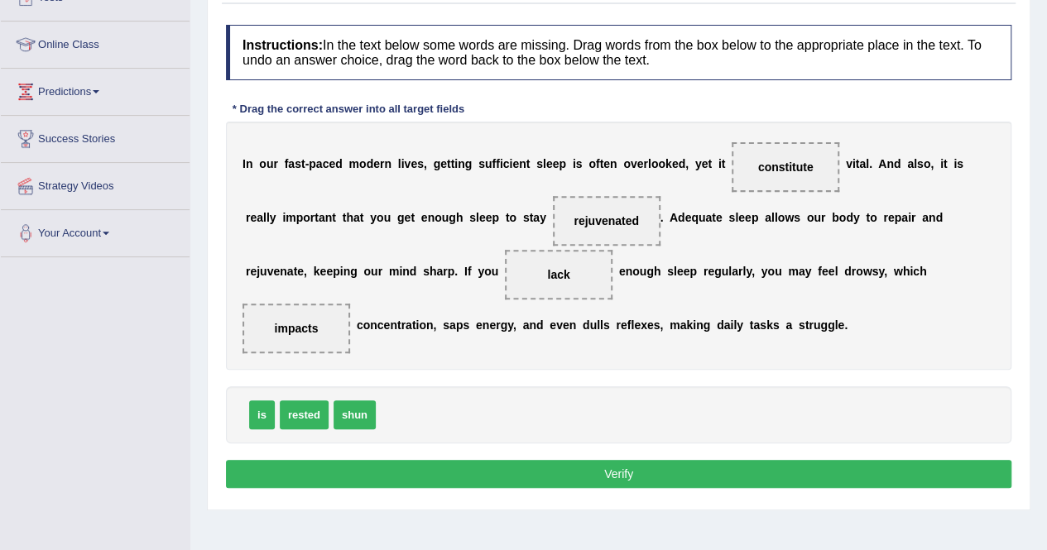
click at [637, 464] on button "Verify" at bounding box center [618, 474] width 785 height 28
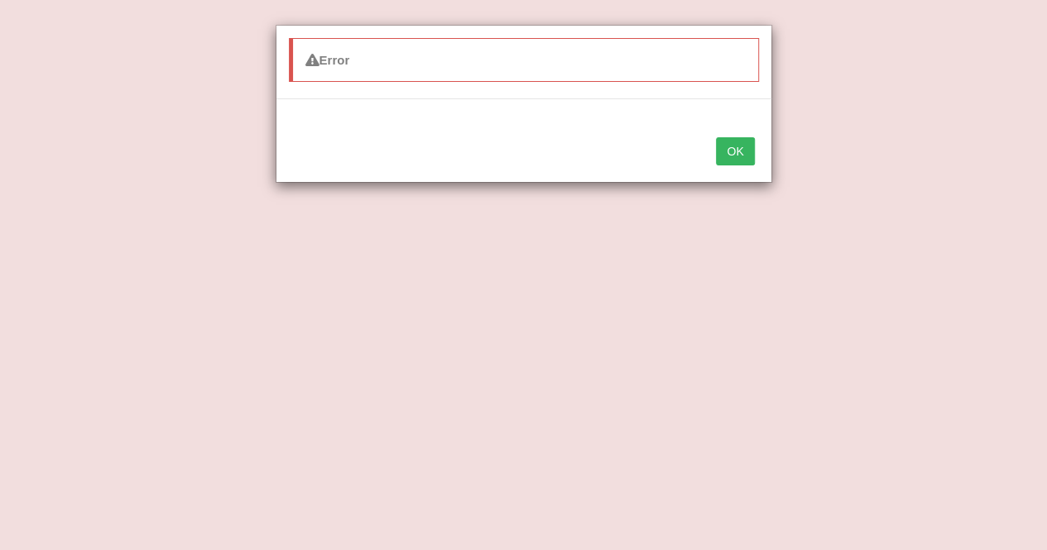
click at [736, 150] on button "OK" at bounding box center [735, 151] width 38 height 28
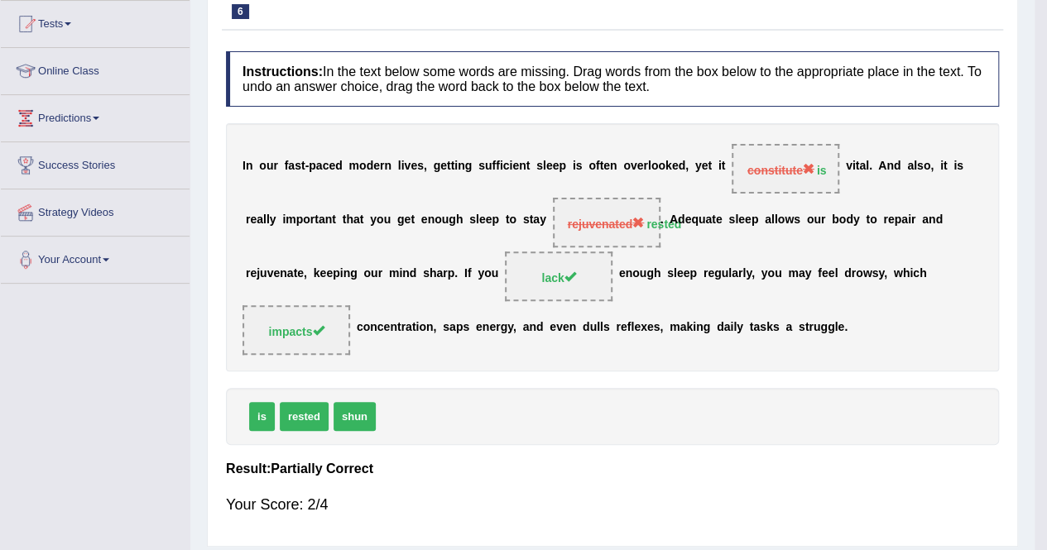
scroll to position [0, 0]
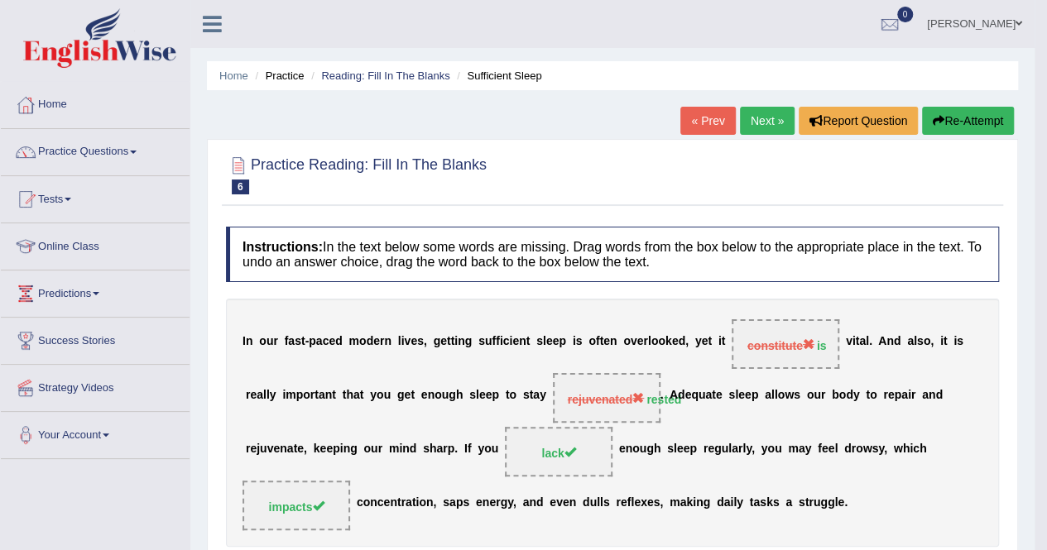
click at [772, 124] on link "Next »" at bounding box center [767, 121] width 55 height 28
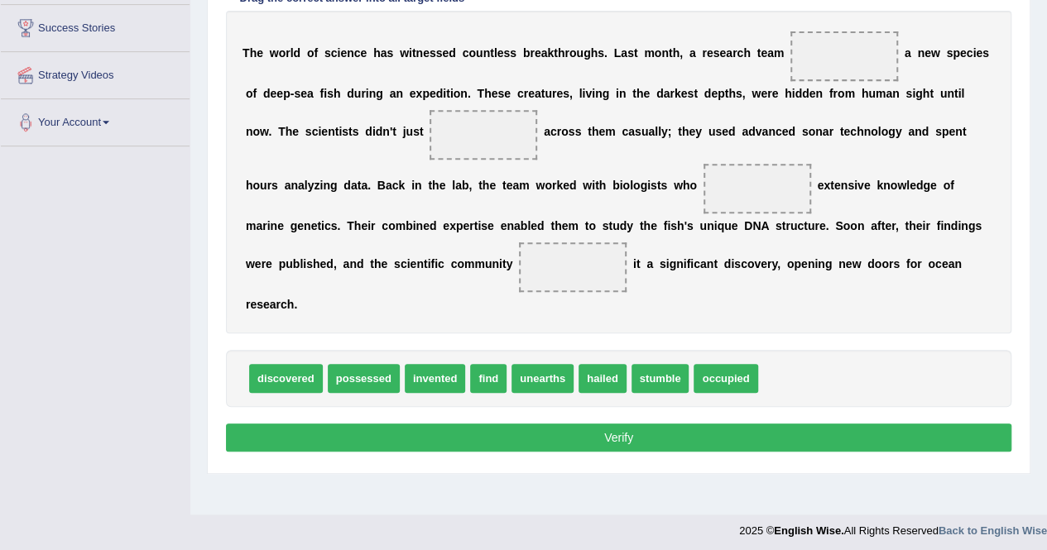
scroll to position [314, 0]
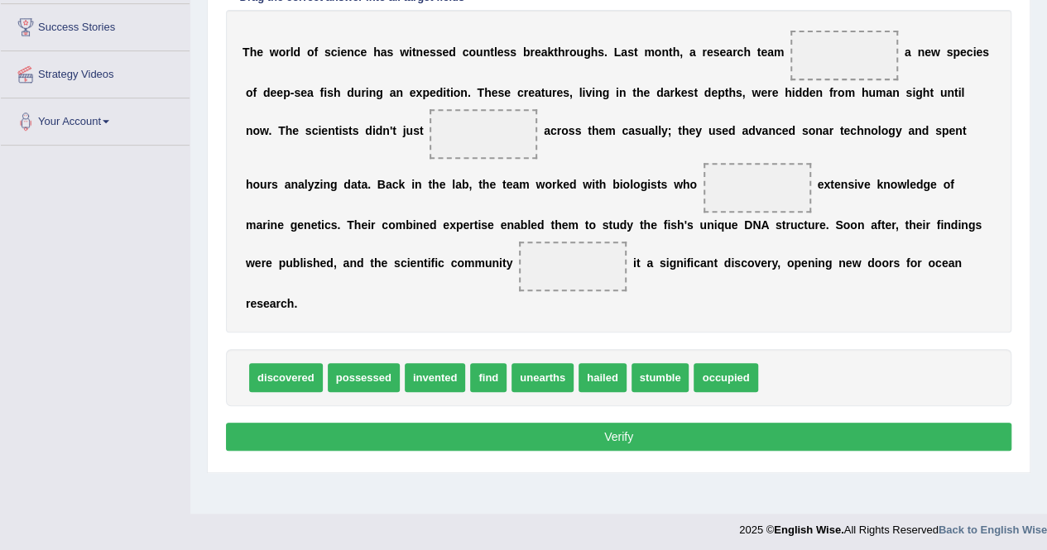
click at [285, 377] on span "discovered" at bounding box center [286, 377] width 74 height 29
click at [283, 376] on span "discovered" at bounding box center [286, 377] width 74 height 29
drag, startPoint x: 268, startPoint y: 372, endPoint x: 799, endPoint y: 75, distance: 608.2
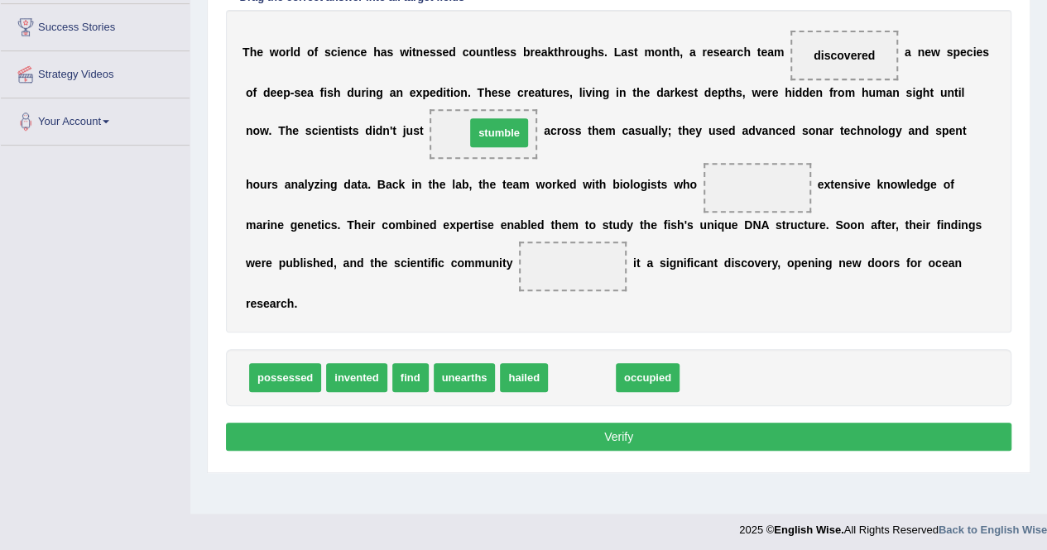
drag, startPoint x: 570, startPoint y: 375, endPoint x: 487, endPoint y: 130, distance: 258.5
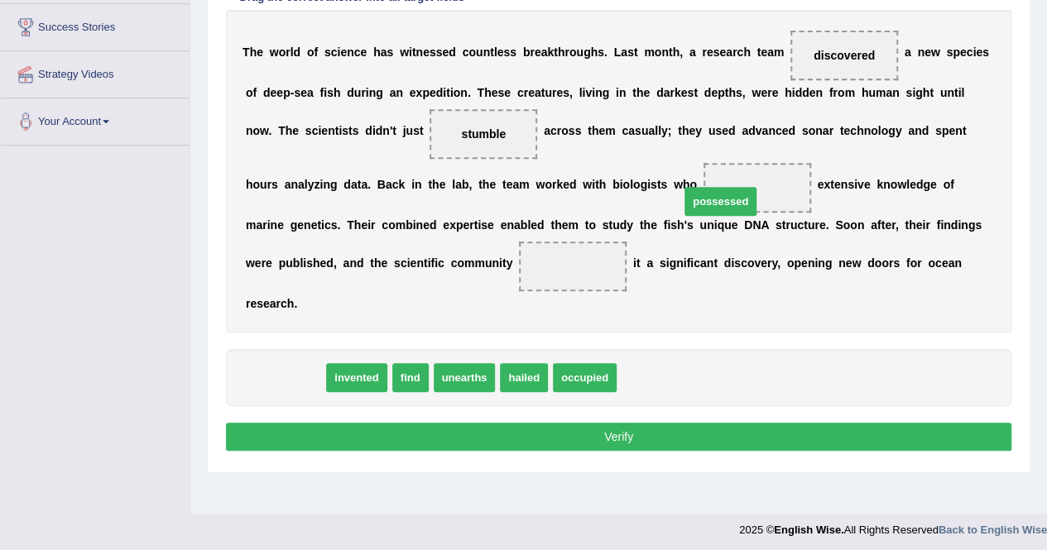
drag, startPoint x: 288, startPoint y: 375, endPoint x: 724, endPoint y: 198, distance: 470.6
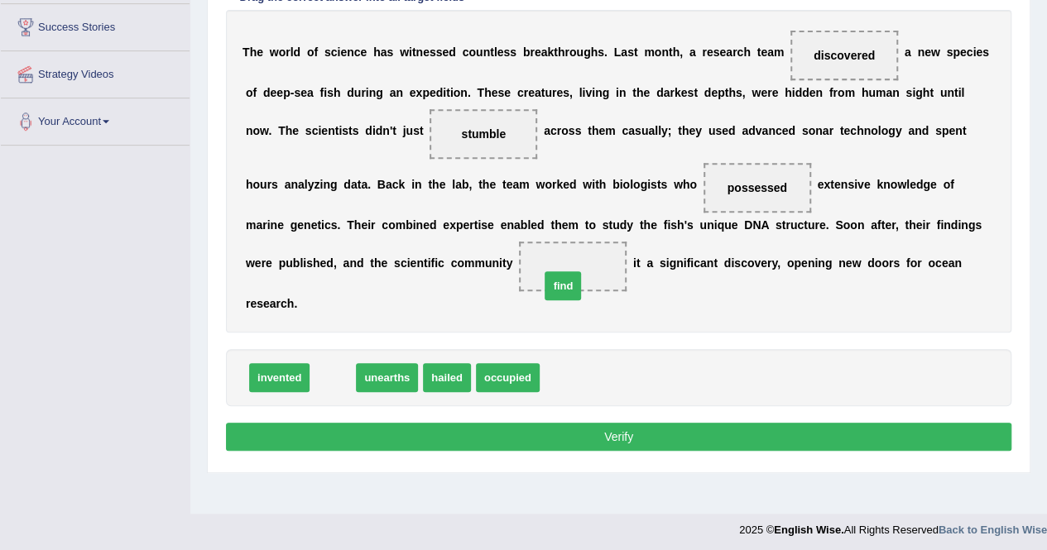
drag, startPoint x: 336, startPoint y: 380, endPoint x: 567, endPoint y: 285, distance: 249.7
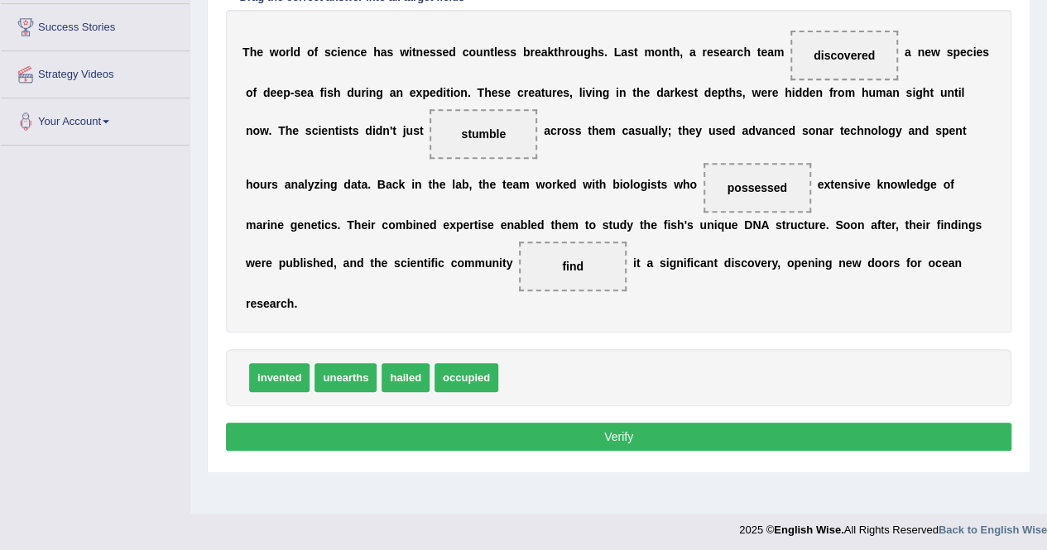
click at [570, 428] on button "Verify" at bounding box center [618, 437] width 785 height 28
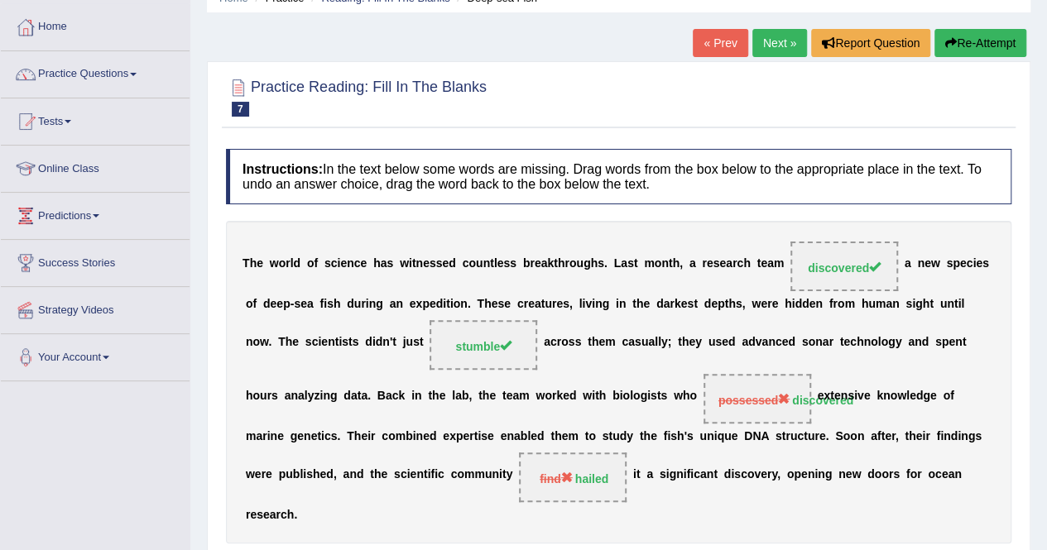
scroll to position [74, 0]
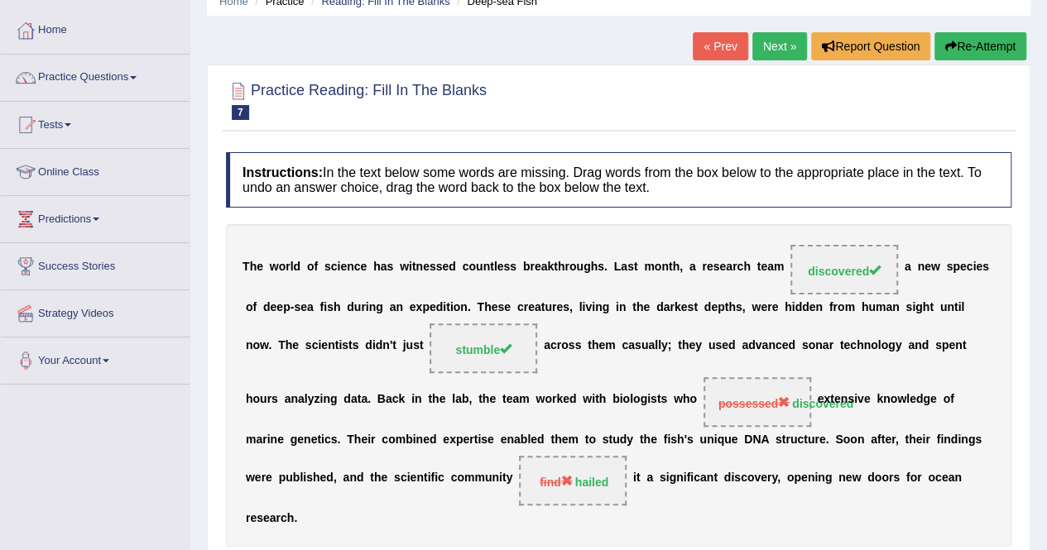
click at [985, 49] on button "Re-Attempt" at bounding box center [980, 46] width 92 height 28
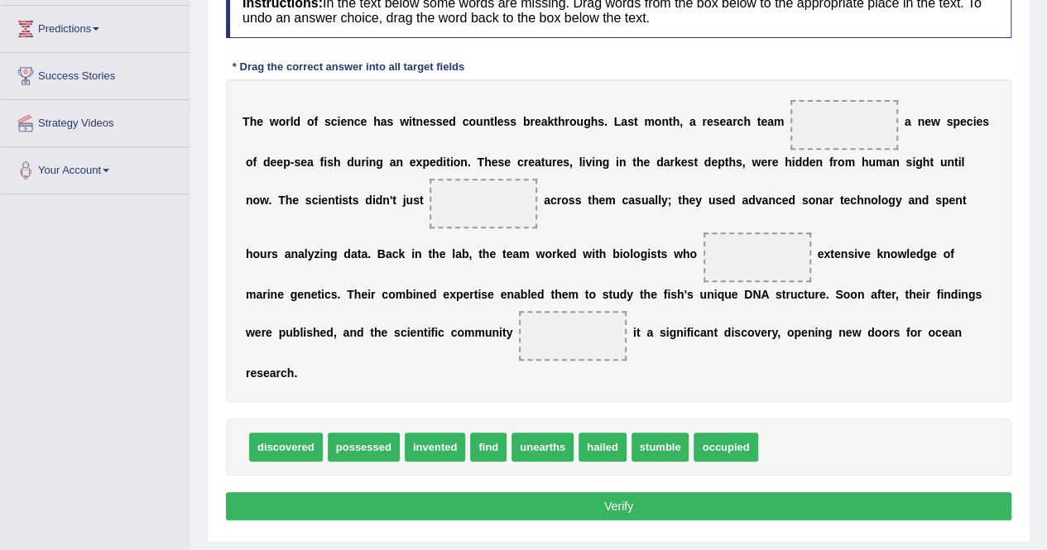
scroll to position [275, 0]
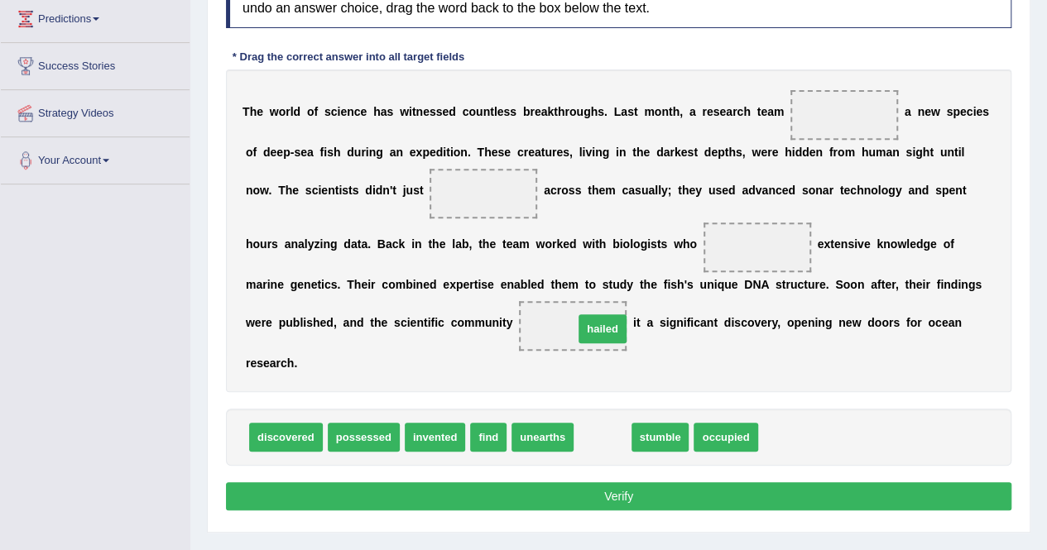
drag, startPoint x: 590, startPoint y: 442, endPoint x: 590, endPoint y: 333, distance: 108.4
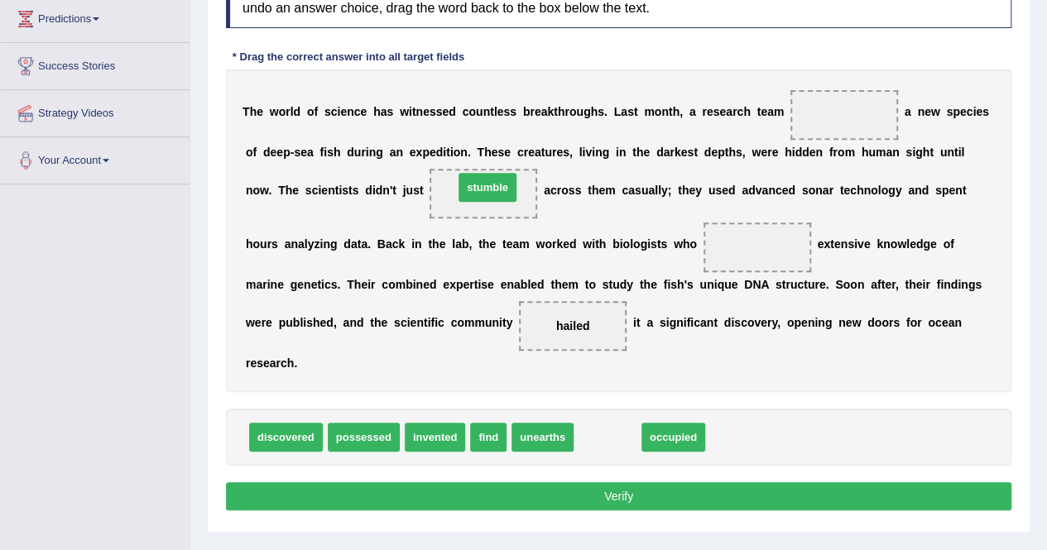
drag, startPoint x: 604, startPoint y: 434, endPoint x: 484, endPoint y: 185, distance: 277.2
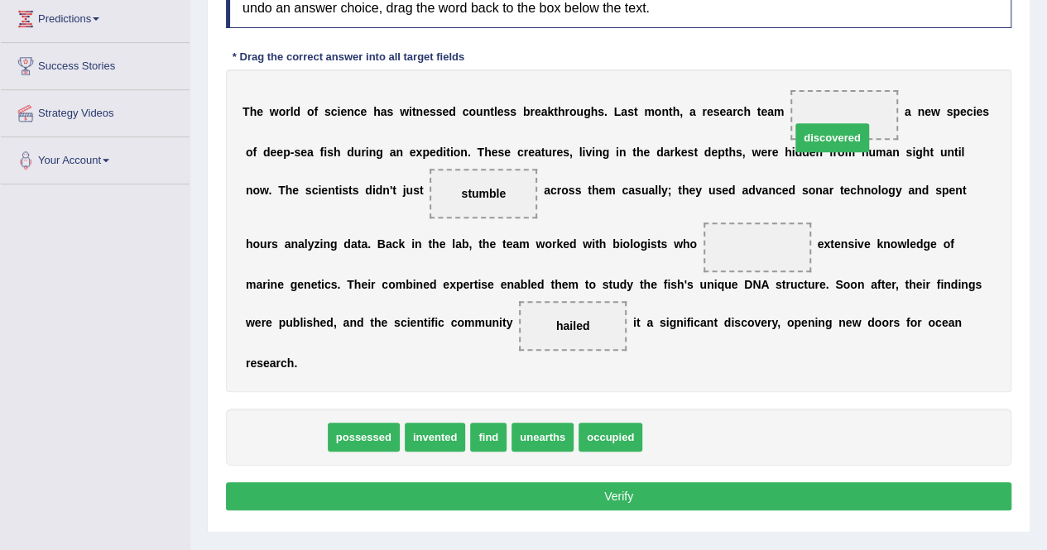
drag, startPoint x: 280, startPoint y: 429, endPoint x: 826, endPoint y: 129, distance: 622.8
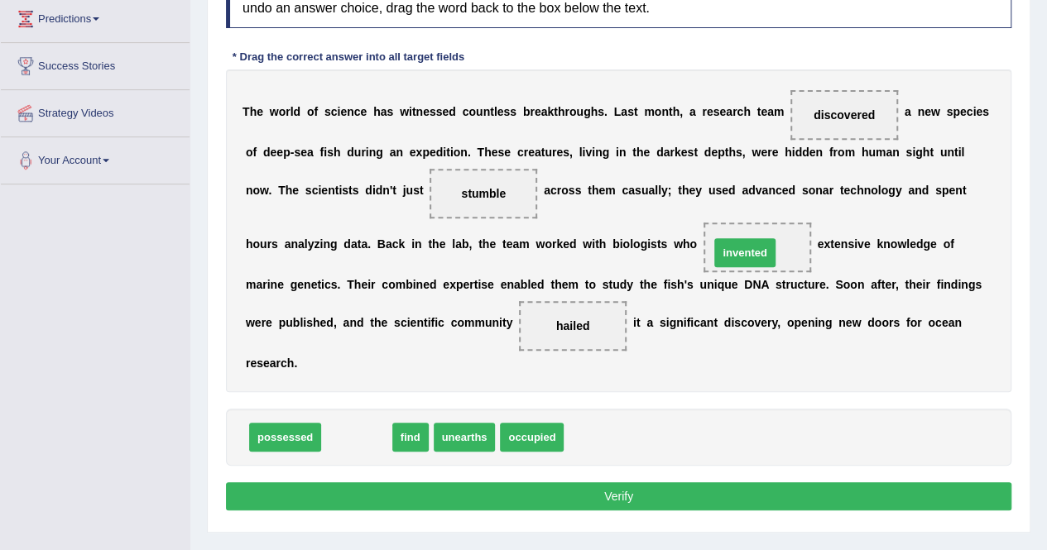
drag, startPoint x: 356, startPoint y: 428, endPoint x: 745, endPoint y: 242, distance: 431.5
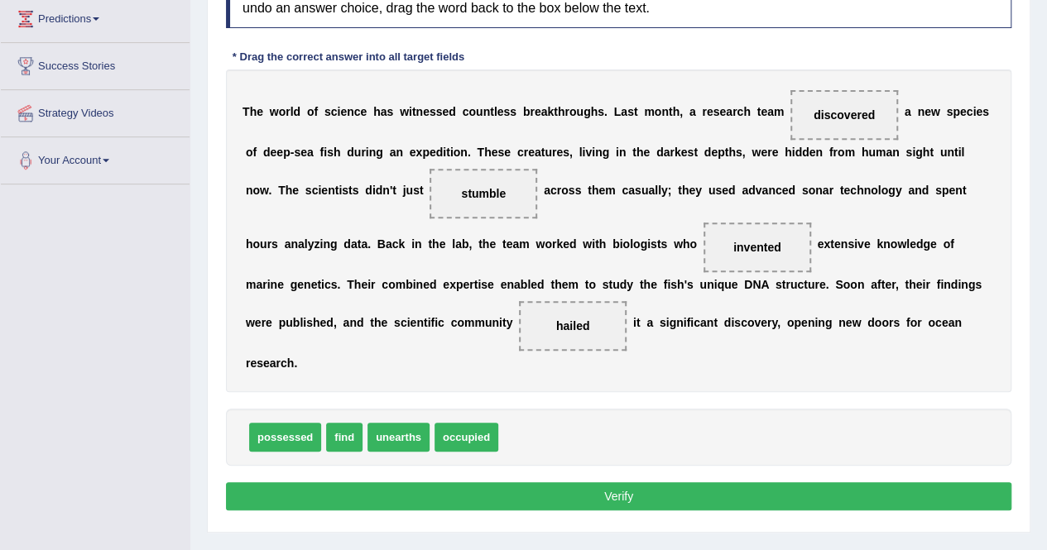
click at [640, 485] on button "Verify" at bounding box center [618, 496] width 785 height 28
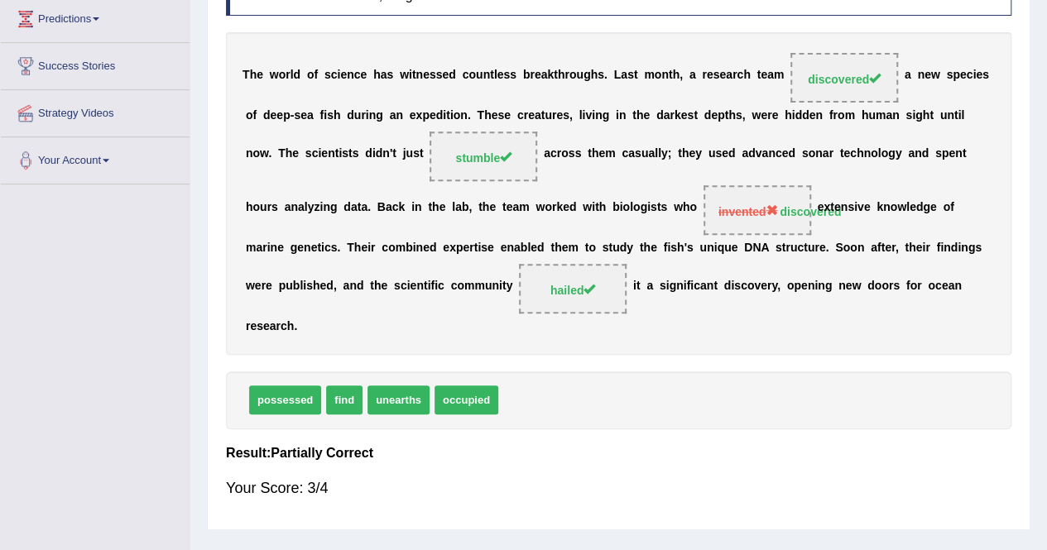
click at [730, 446] on h4 "Result:" at bounding box center [618, 453] width 785 height 15
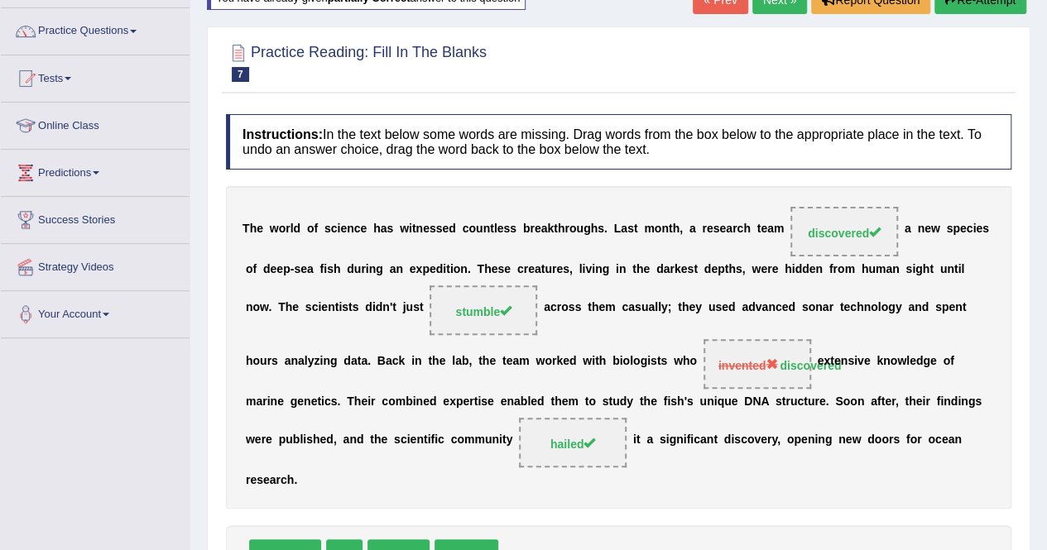
scroll to position [117, 0]
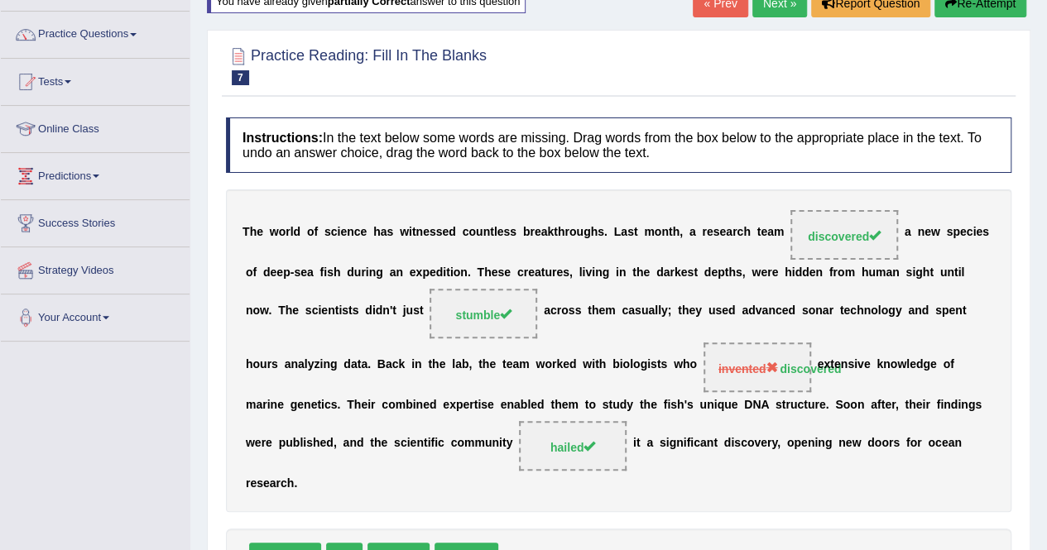
click at [968, 9] on button "Re-Attempt" at bounding box center [980, 3] width 92 height 28
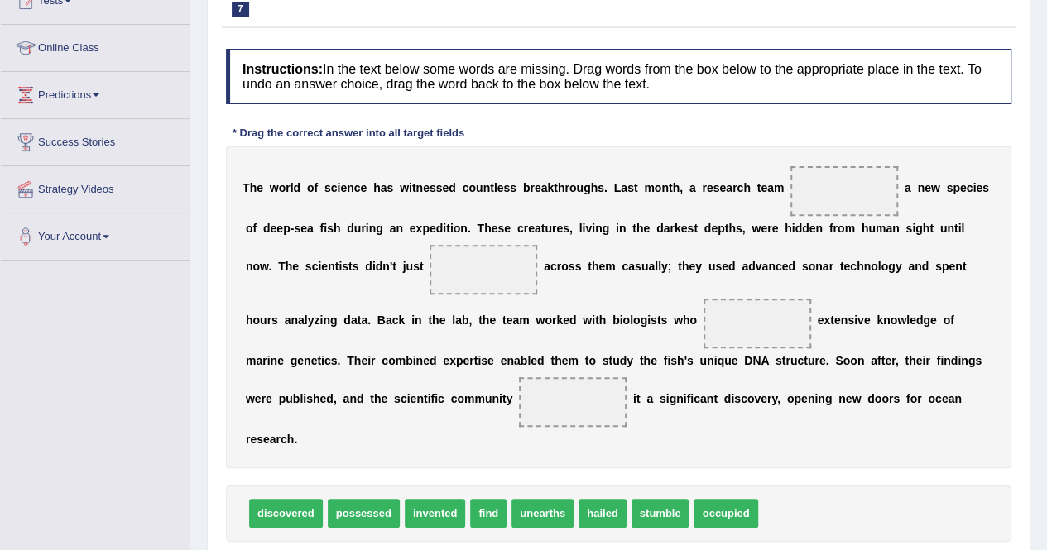
scroll to position [205, 0]
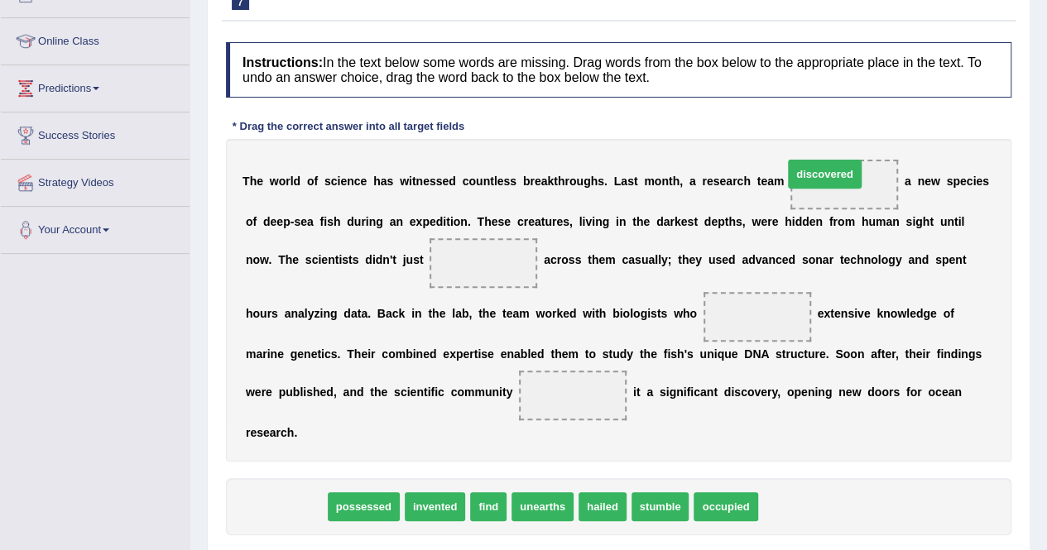
drag, startPoint x: 278, startPoint y: 503, endPoint x: 817, endPoint y: 170, distance: 633.1
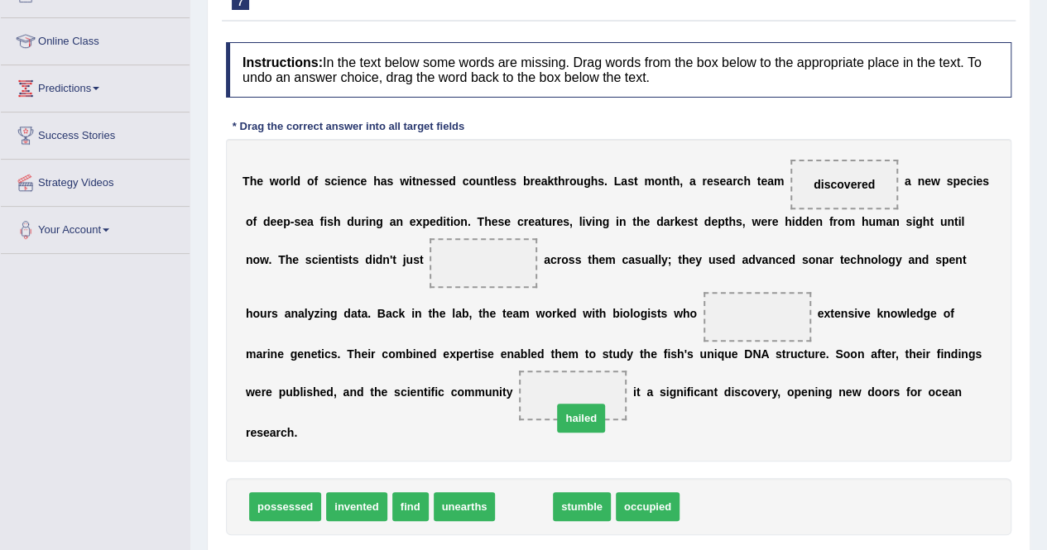
drag, startPoint x: 515, startPoint y: 491, endPoint x: 575, endPoint y: 391, distance: 115.8
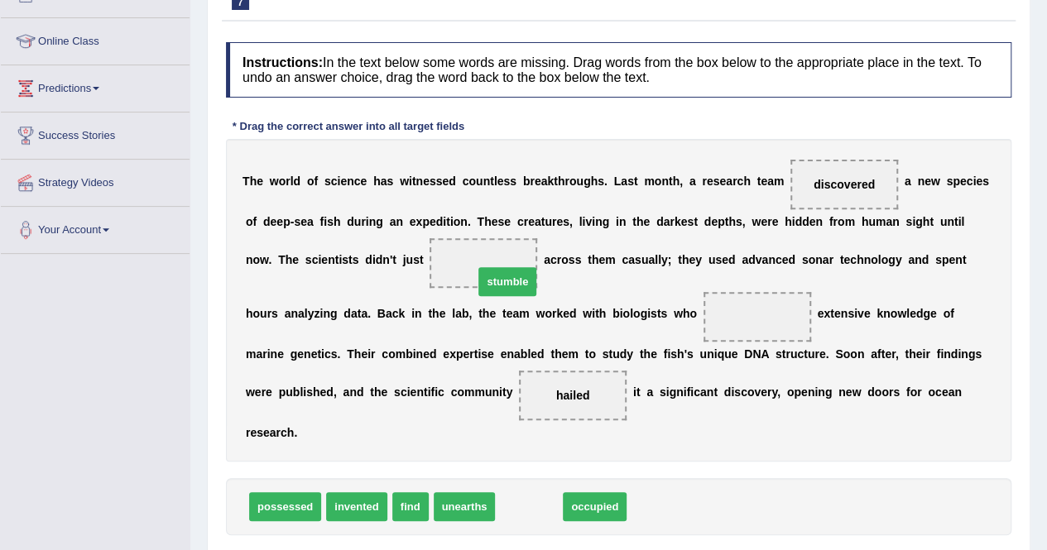
drag, startPoint x: 528, startPoint y: 504, endPoint x: 506, endPoint y: 279, distance: 226.1
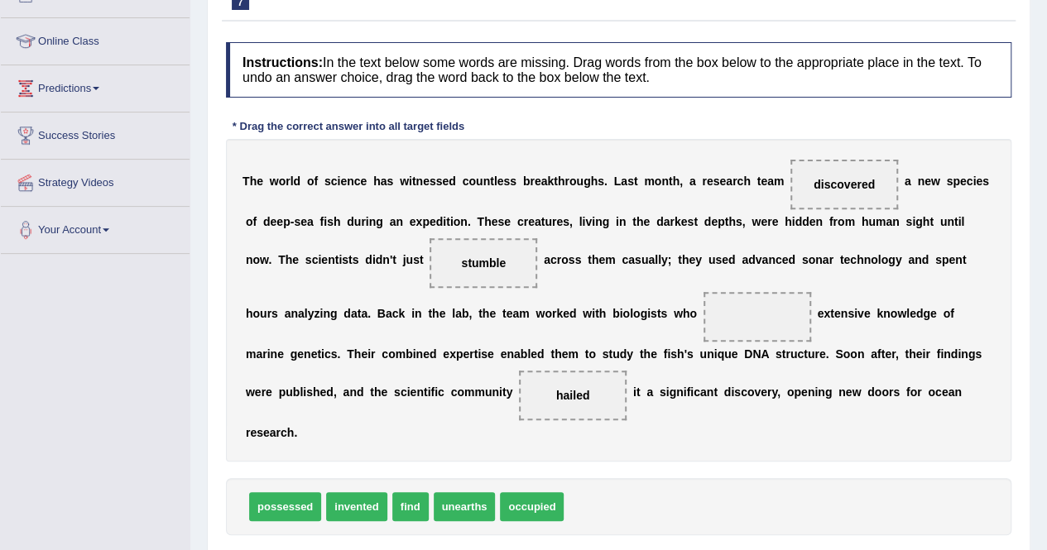
drag, startPoint x: 841, startPoint y: 170, endPoint x: 838, endPoint y: 181, distance: 11.8
click at [838, 181] on span "discovered" at bounding box center [844, 185] width 108 height 50
click at [838, 181] on span "discovered" at bounding box center [843, 184] width 61 height 13
drag, startPoint x: 838, startPoint y: 181, endPoint x: 769, endPoint y: 312, distance: 147.7
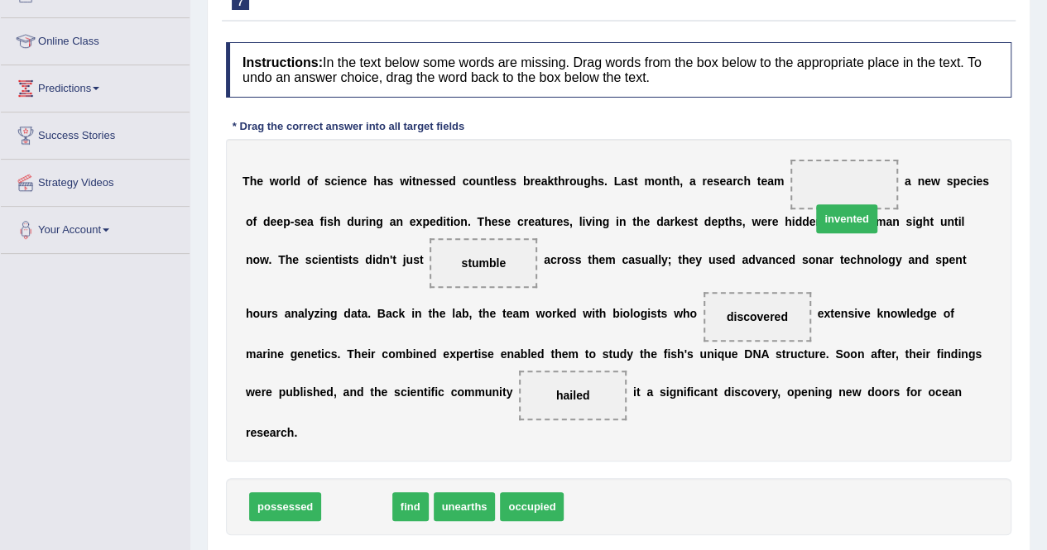
drag, startPoint x: 359, startPoint y: 501, endPoint x: 851, endPoint y: 212, distance: 570.5
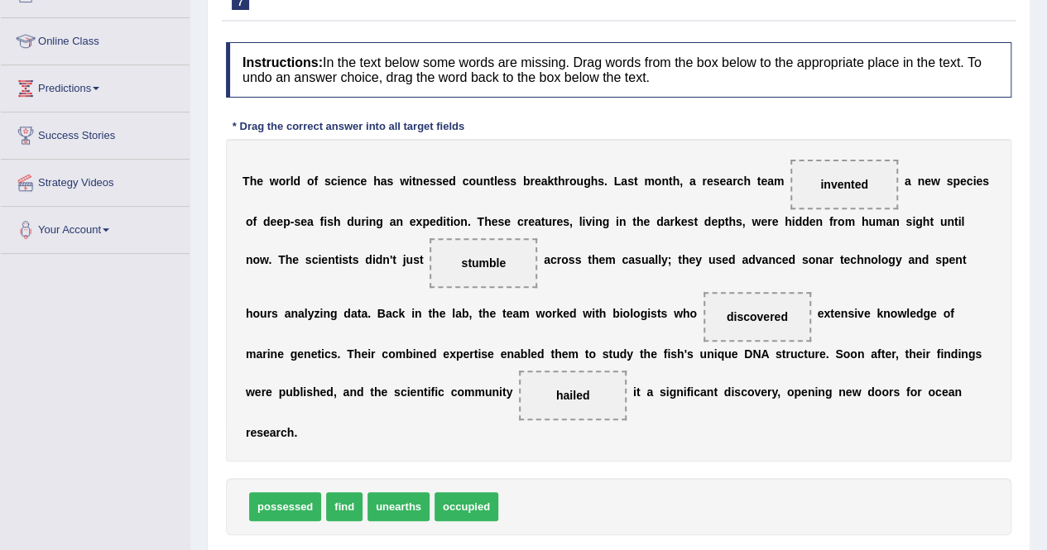
click at [703, 490] on div "possessed find unearths occupied" at bounding box center [618, 506] width 785 height 57
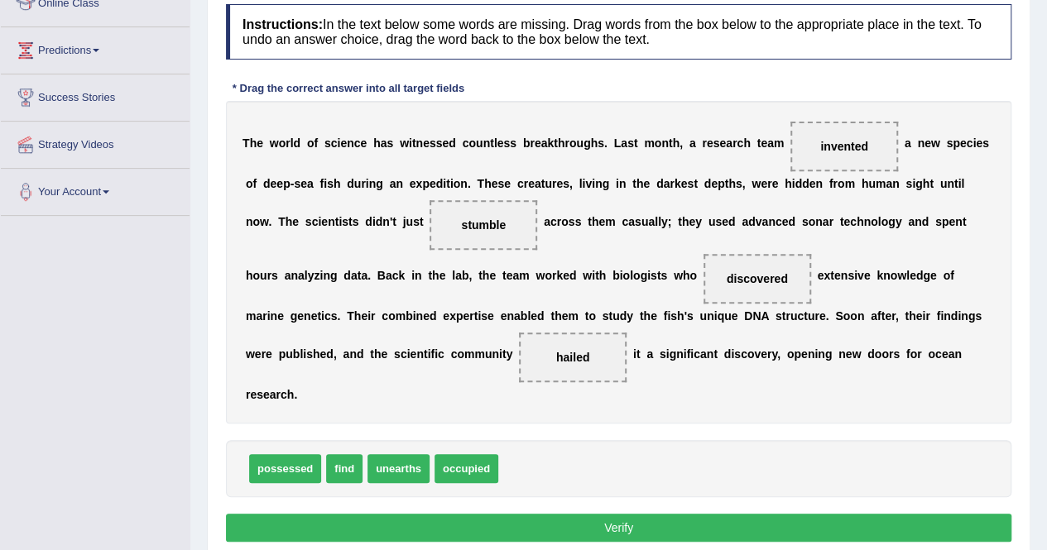
scroll to position [245, 0]
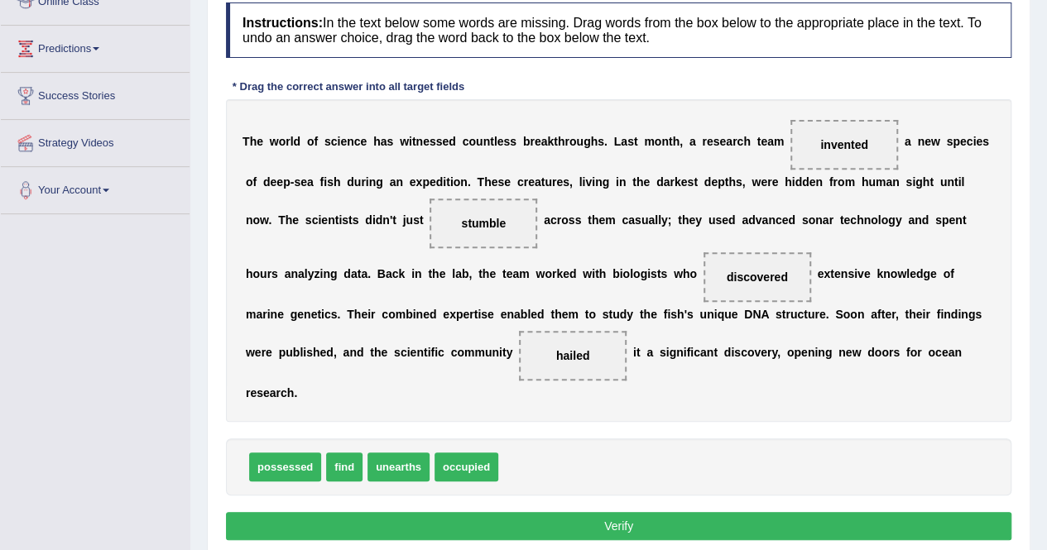
click at [668, 537] on div "Instructions: In the text below some words are missing. Drag words from the box…" at bounding box center [618, 273] width 793 height 559
click at [672, 529] on button "Verify" at bounding box center [618, 526] width 785 height 28
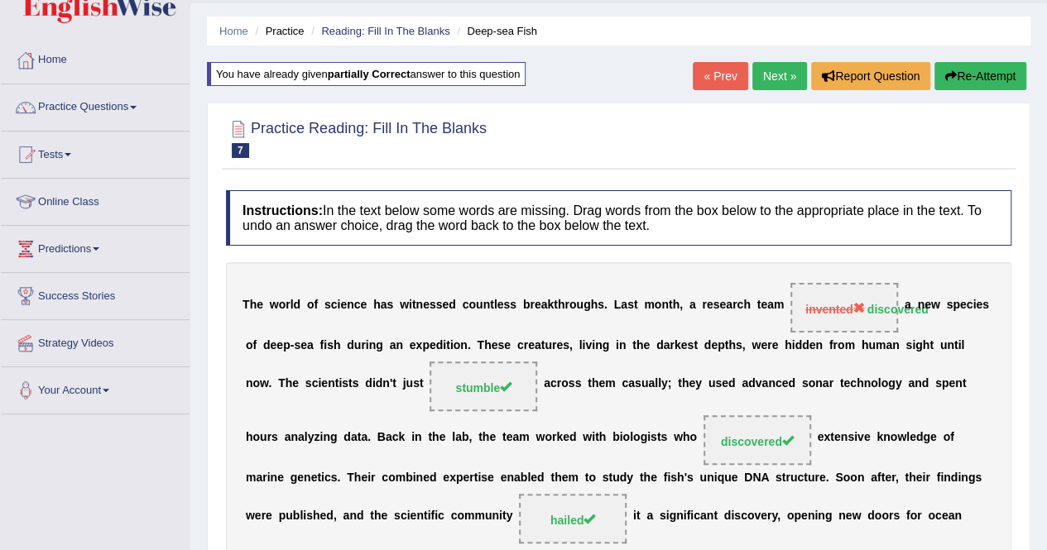
scroll to position [35, 0]
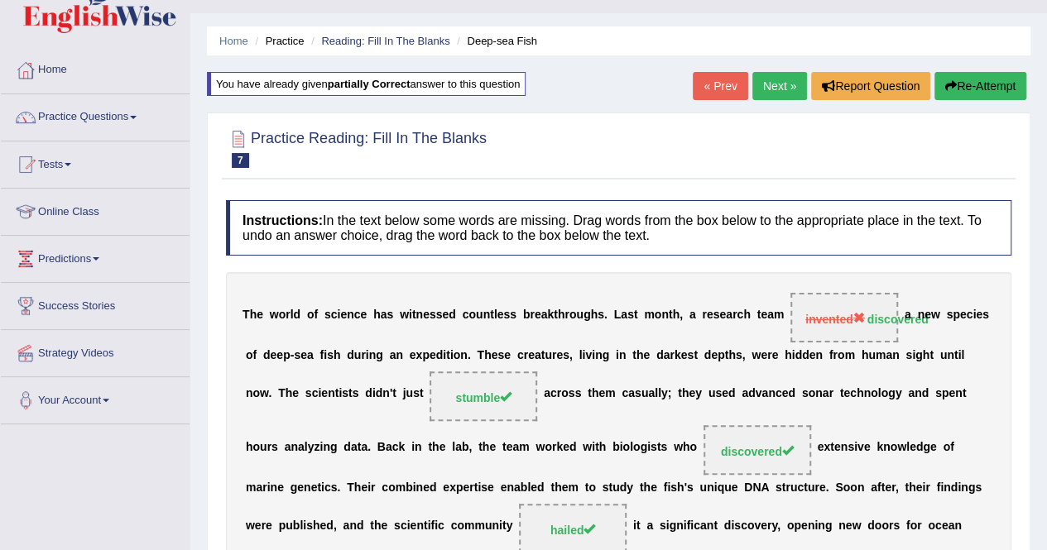
click at [773, 84] on link "Next »" at bounding box center [779, 86] width 55 height 28
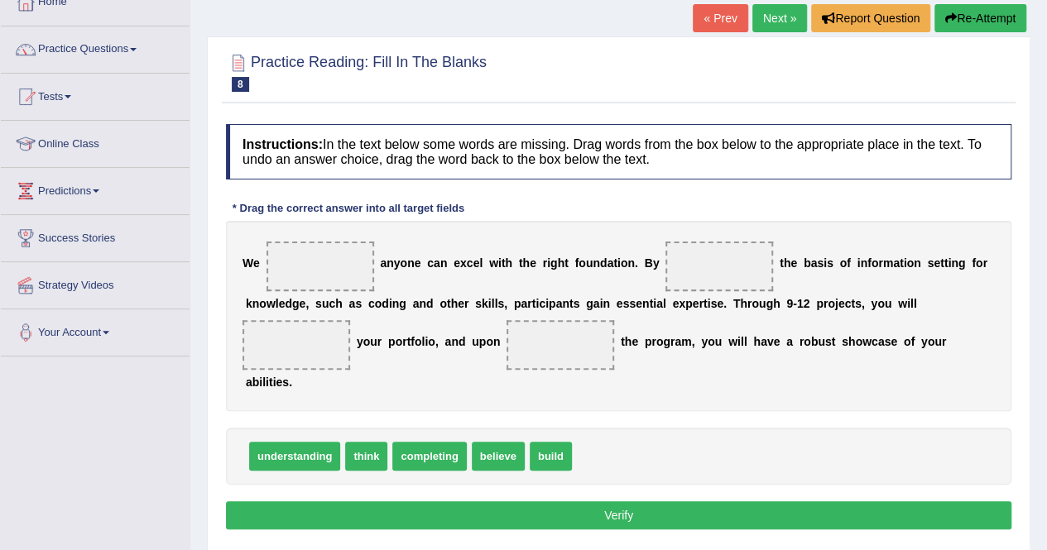
scroll to position [101, 0]
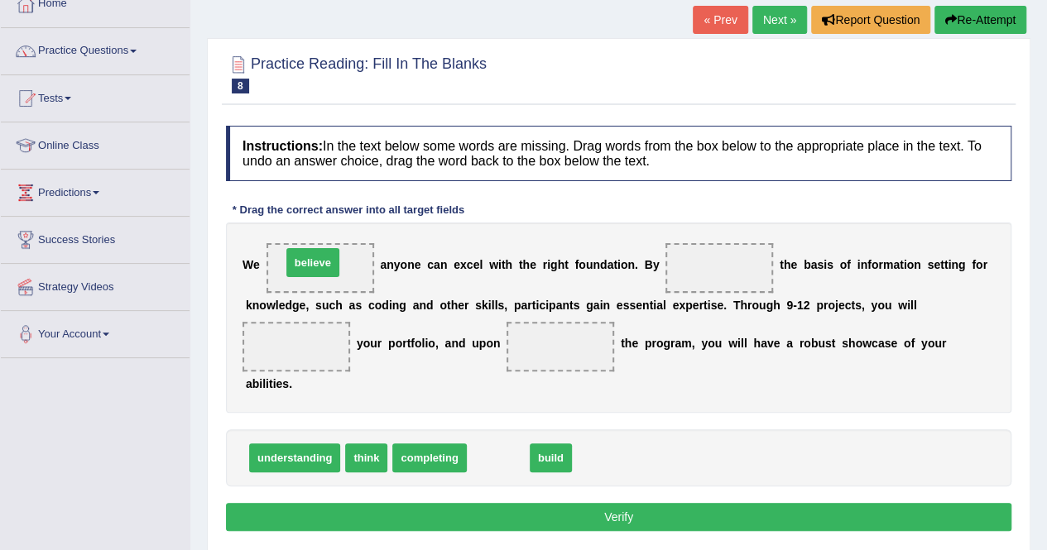
drag, startPoint x: 501, startPoint y: 461, endPoint x: 316, endPoint y: 266, distance: 269.2
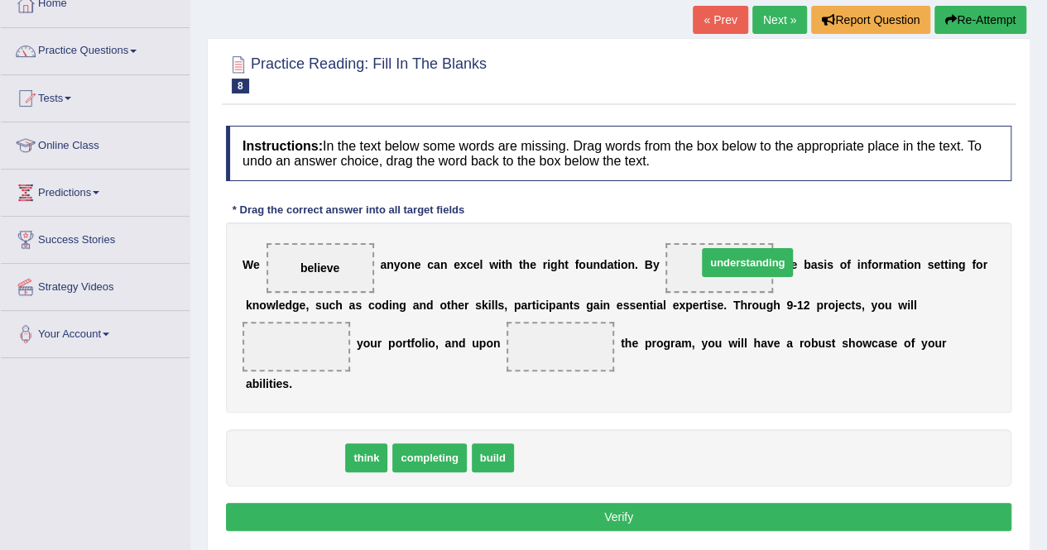
drag, startPoint x: 301, startPoint y: 458, endPoint x: 755, endPoint y: 262, distance: 493.7
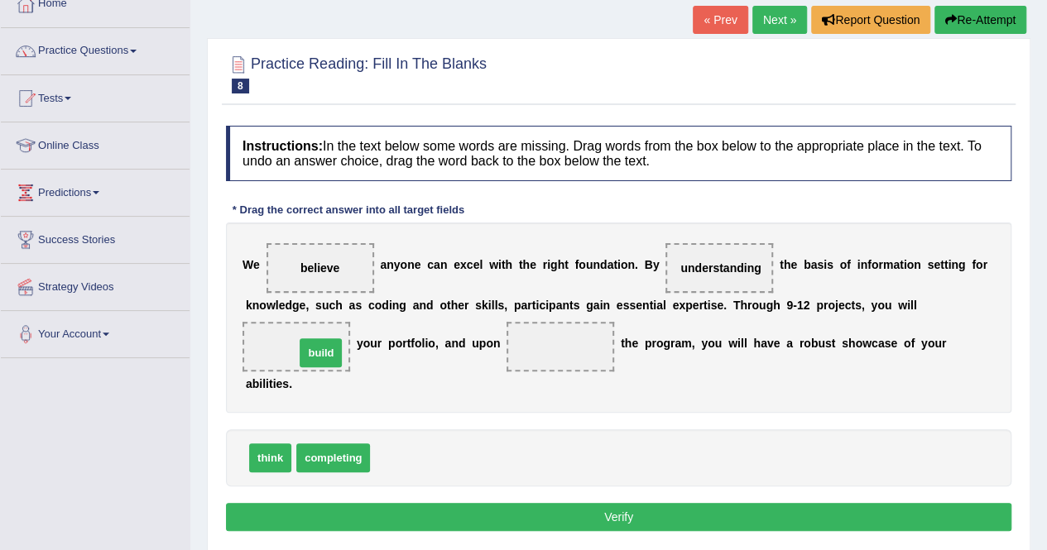
drag, startPoint x: 400, startPoint y: 450, endPoint x: 320, endPoint y: 342, distance: 134.9
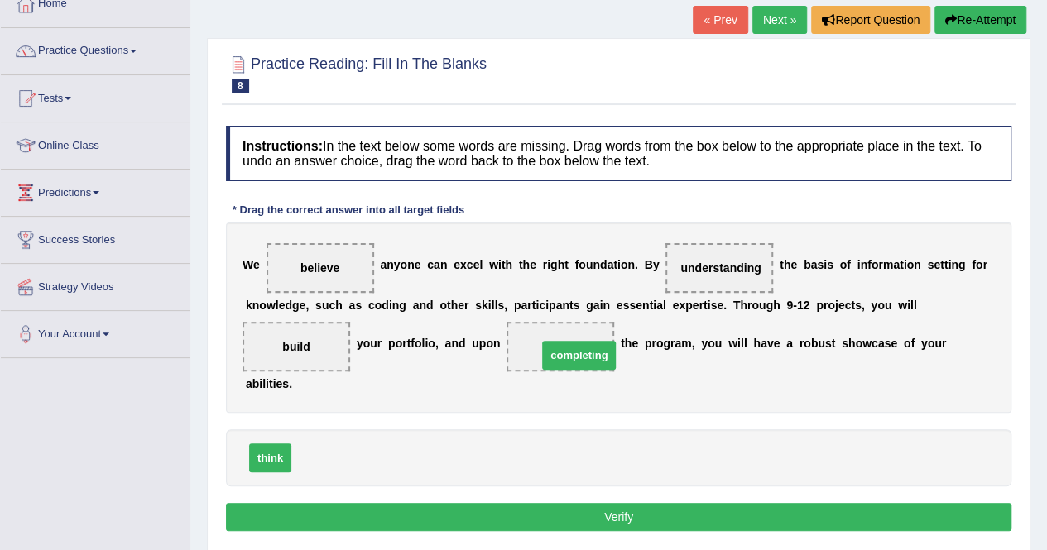
drag, startPoint x: 338, startPoint y: 458, endPoint x: 584, endPoint y: 355, distance: 266.3
click at [615, 513] on button "Verify" at bounding box center [618, 517] width 785 height 28
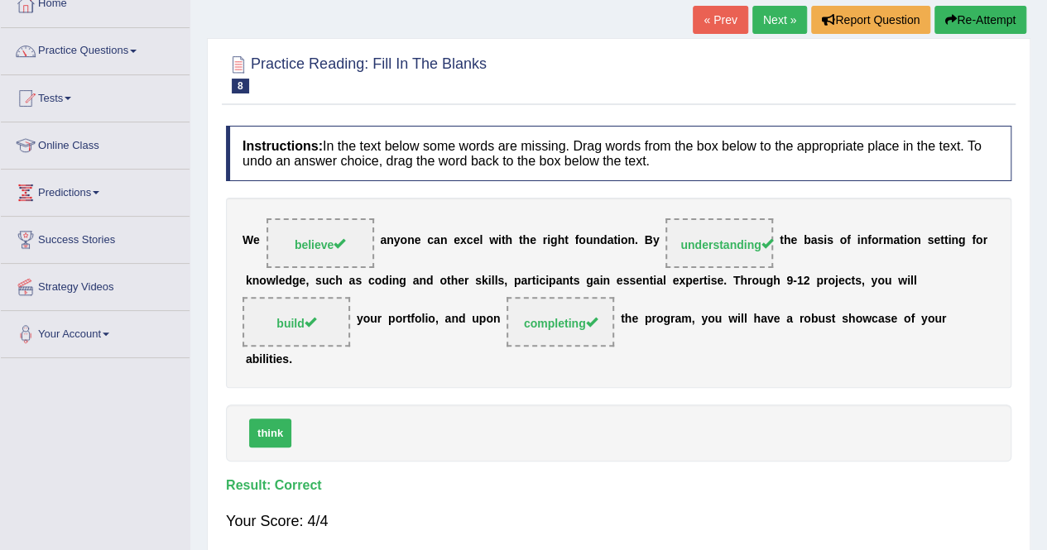
click at [784, 19] on link "Next »" at bounding box center [779, 20] width 55 height 28
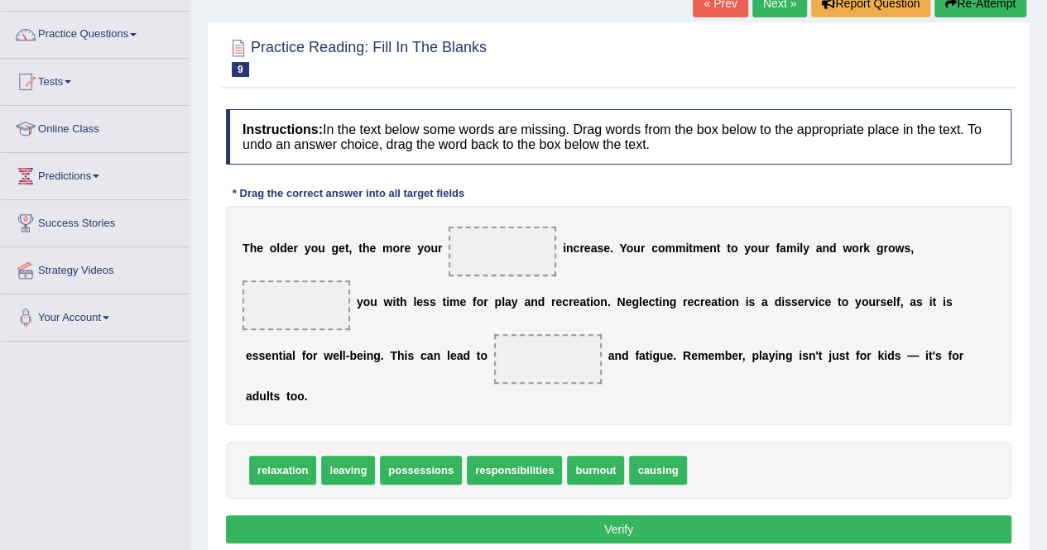
scroll to position [119, 0]
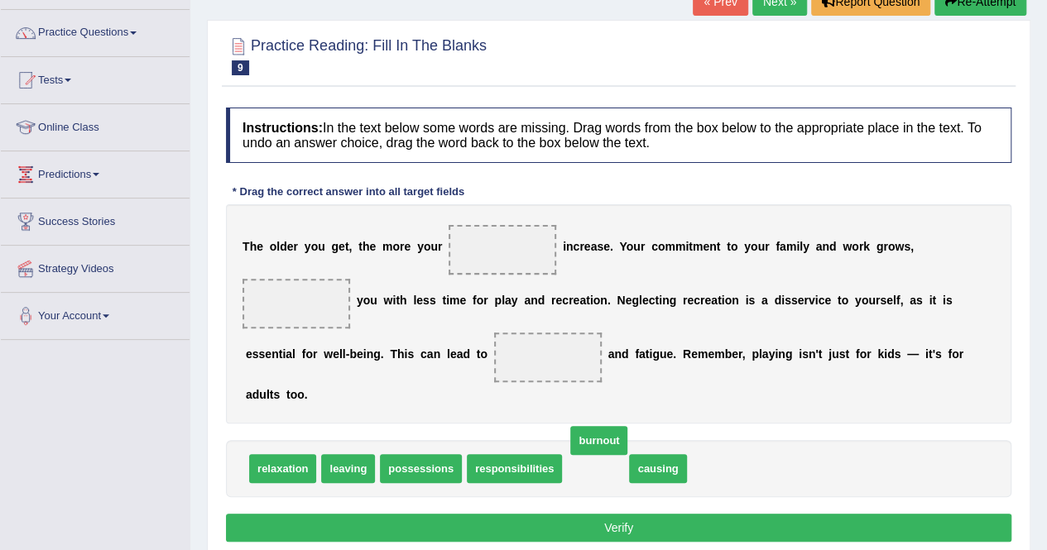
drag, startPoint x: 593, startPoint y: 464, endPoint x: 597, endPoint y: 436, distance: 28.3
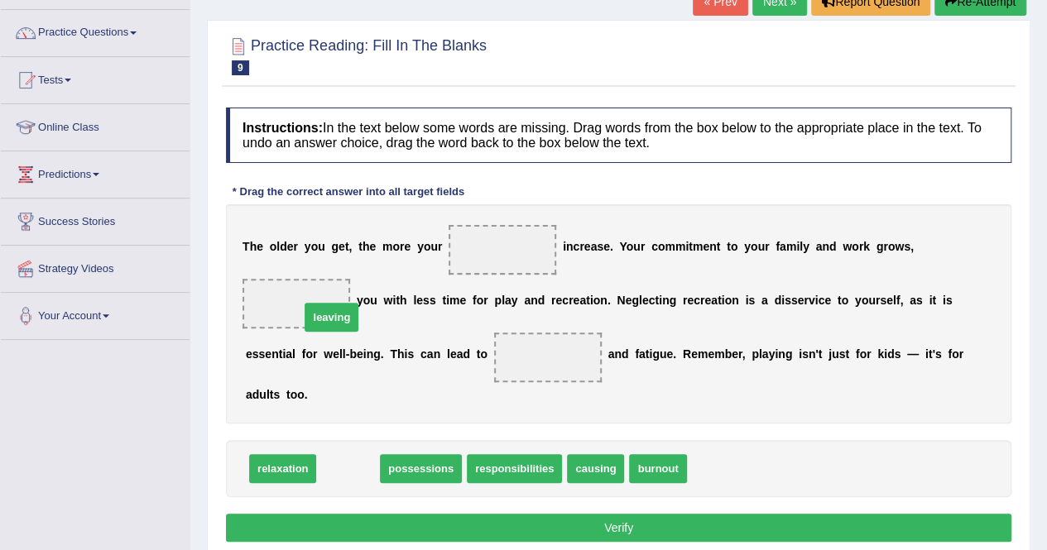
drag, startPoint x: 343, startPoint y: 474, endPoint x: 325, endPoint y: 323, distance: 152.4
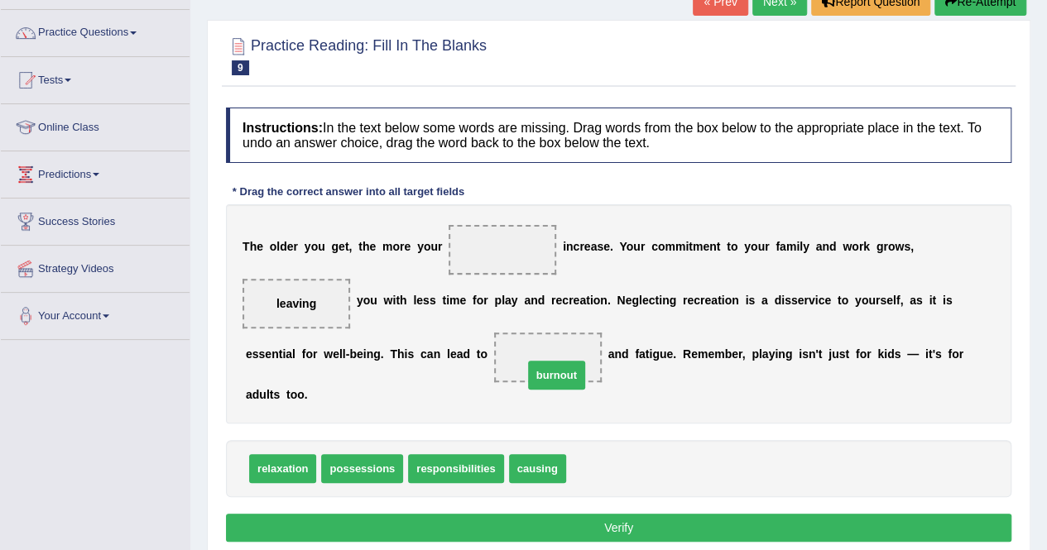
drag, startPoint x: 594, startPoint y: 463, endPoint x: 551, endPoint y: 369, distance: 102.9
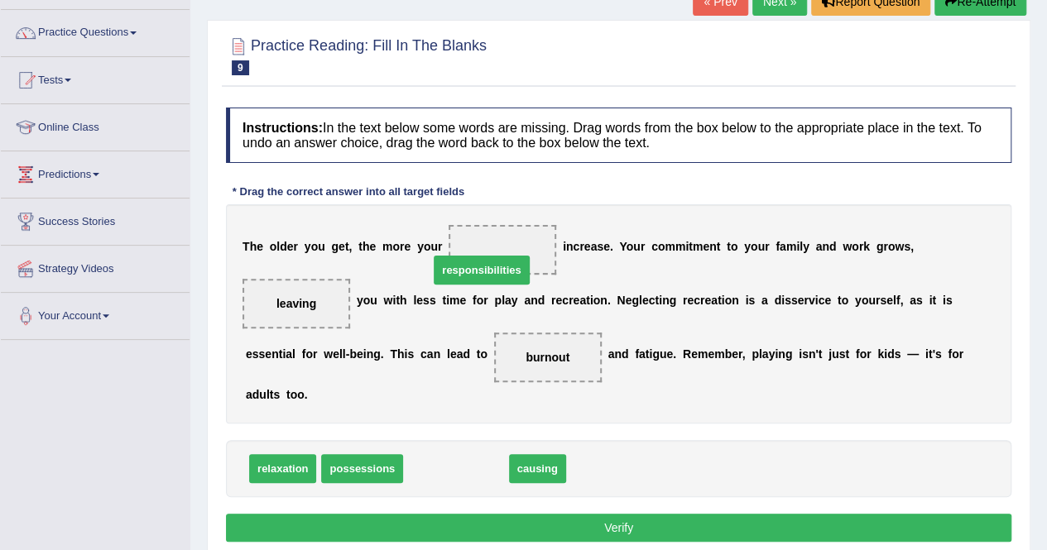
drag, startPoint x: 469, startPoint y: 461, endPoint x: 499, endPoint y: 252, distance: 211.4
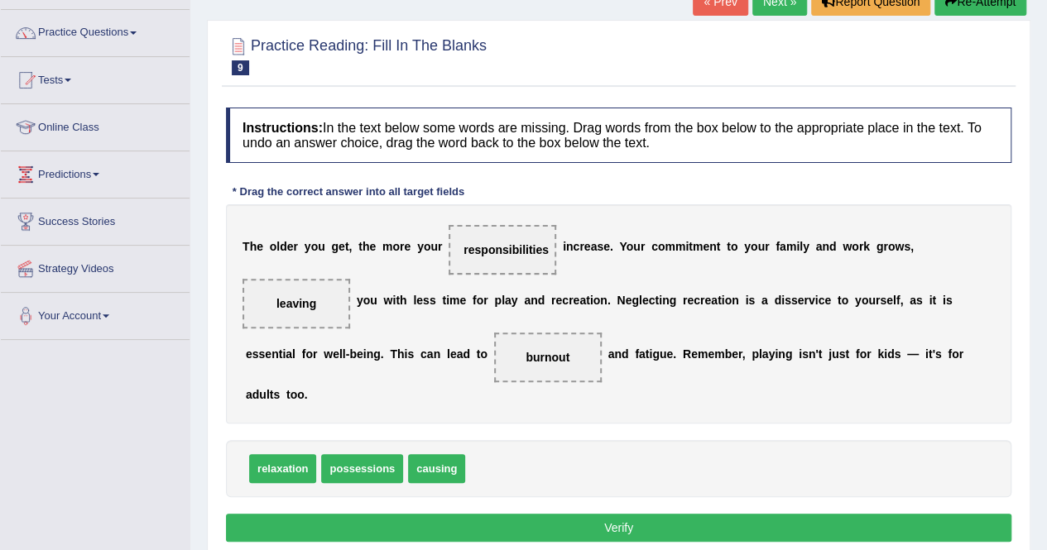
click at [553, 527] on button "Verify" at bounding box center [618, 528] width 785 height 28
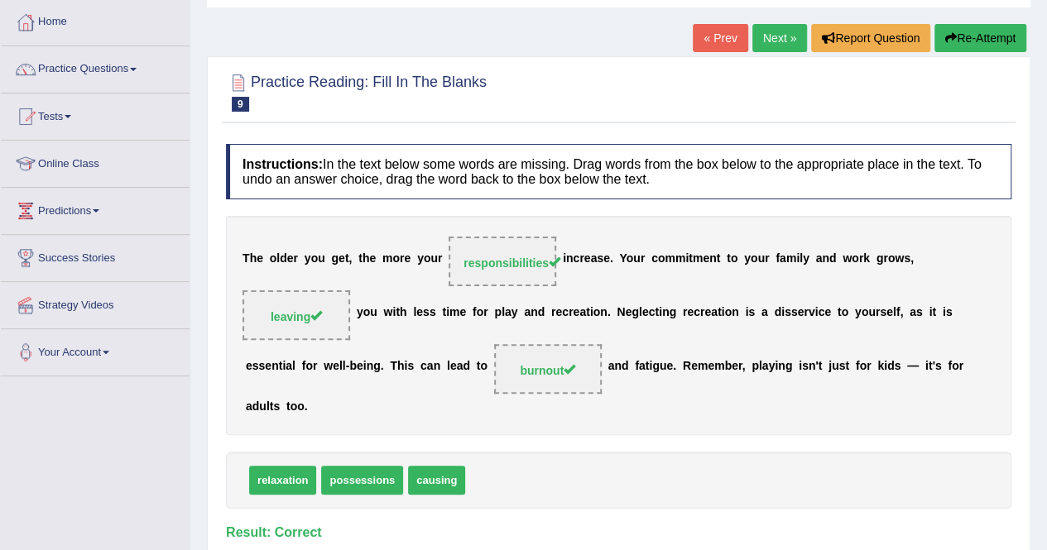
scroll to position [80, 0]
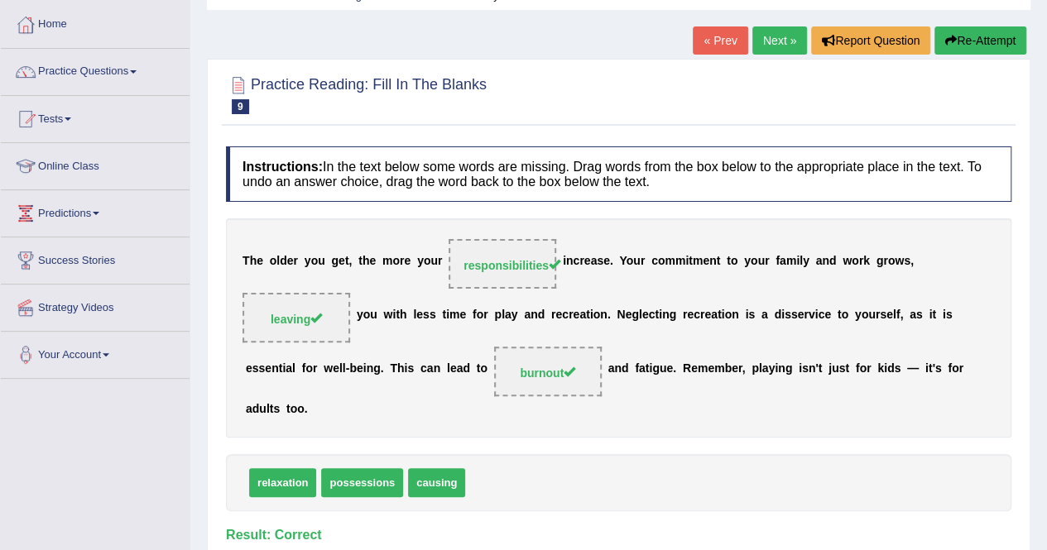
click at [783, 37] on link "Next »" at bounding box center [779, 40] width 55 height 28
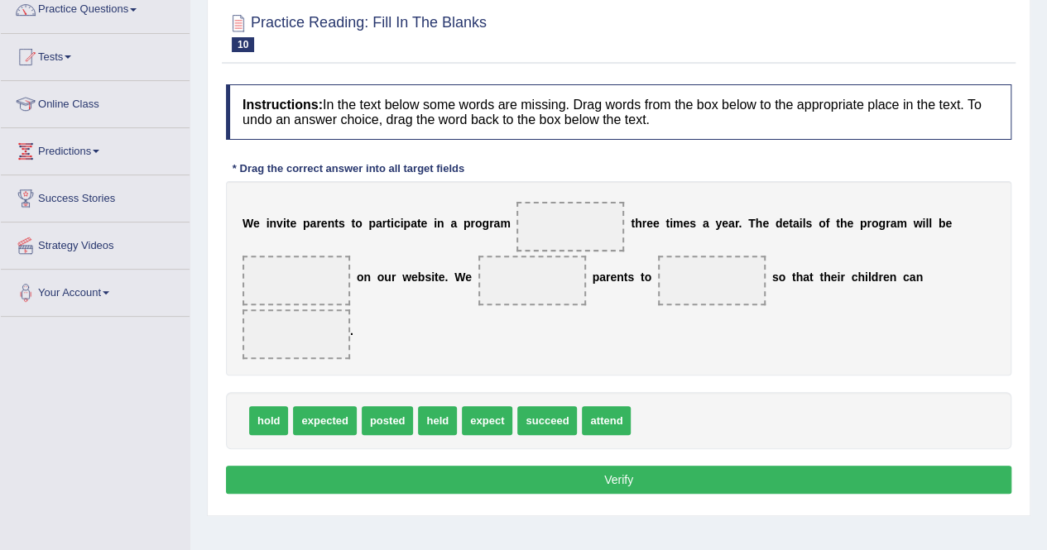
scroll to position [156, 0]
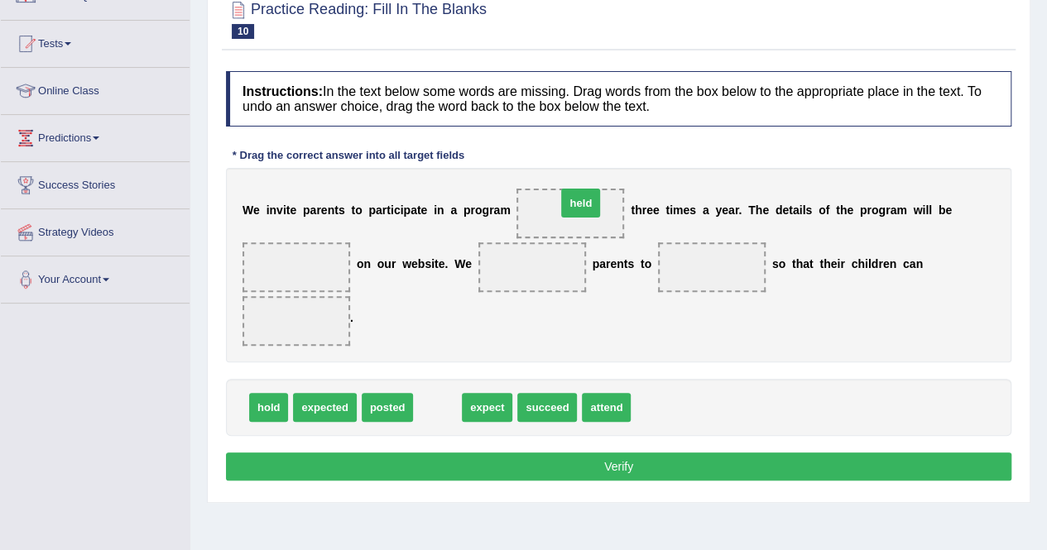
drag, startPoint x: 432, startPoint y: 400, endPoint x: 576, endPoint y: 195, distance: 250.0
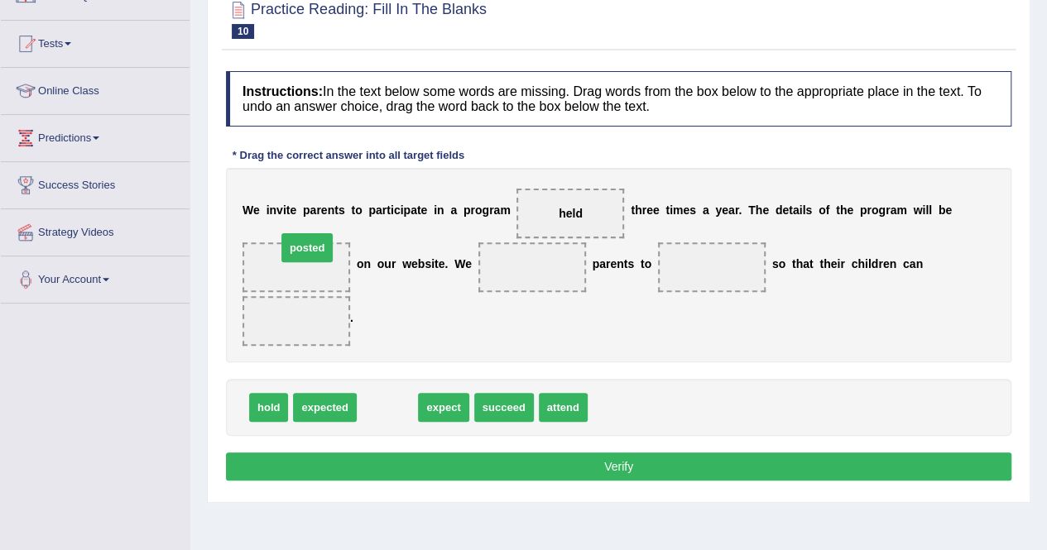
drag, startPoint x: 386, startPoint y: 396, endPoint x: 306, endPoint y: 240, distance: 175.0
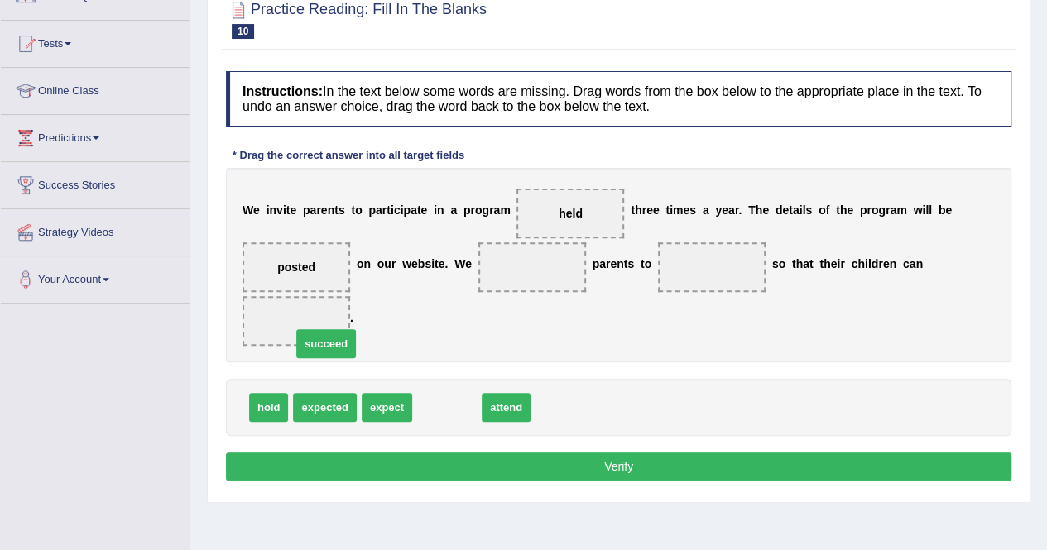
drag, startPoint x: 443, startPoint y: 407, endPoint x: 321, endPoint y: 342, distance: 138.8
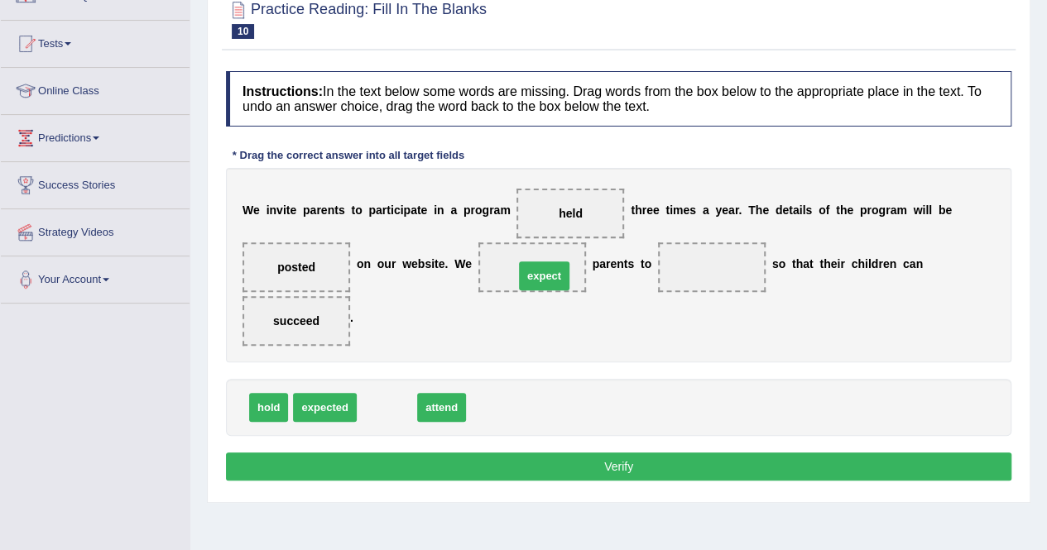
drag, startPoint x: 385, startPoint y: 404, endPoint x: 546, endPoint y: 269, distance: 210.3
drag, startPoint x: 386, startPoint y: 413, endPoint x: 717, endPoint y: 290, distance: 352.9
click at [609, 463] on button "Verify" at bounding box center [618, 467] width 785 height 28
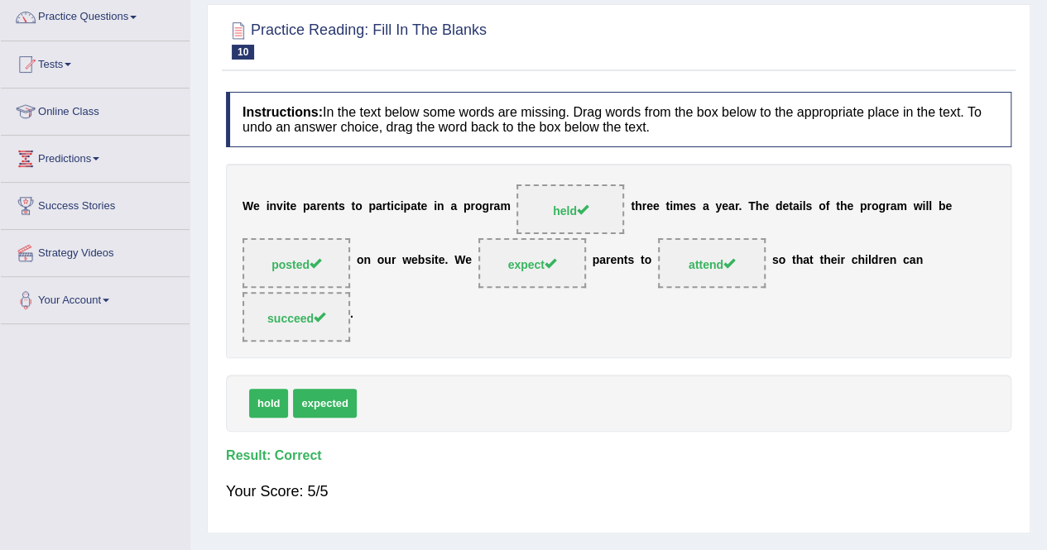
scroll to position [0, 0]
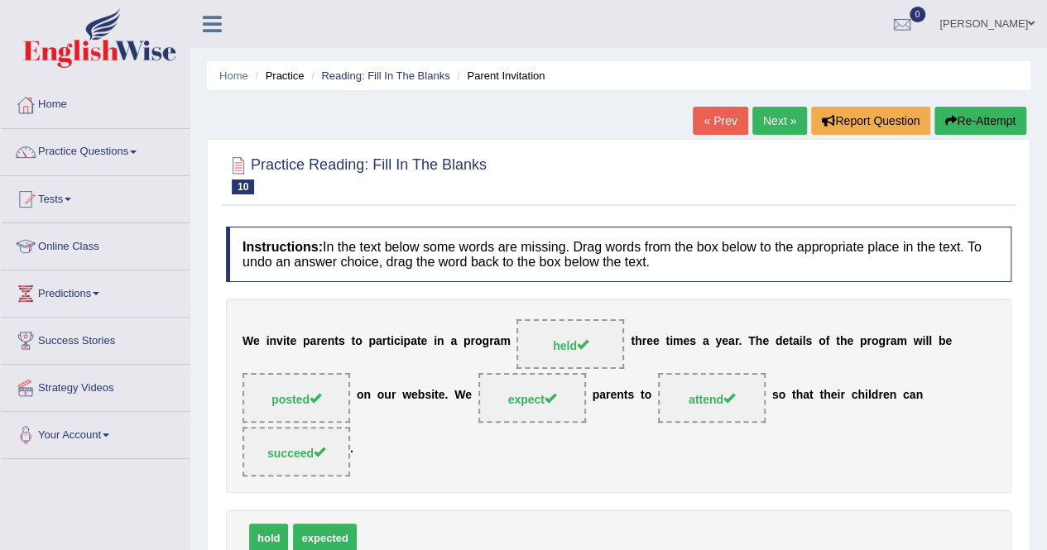
click at [137, 155] on link "Practice Questions" at bounding box center [95, 149] width 189 height 41
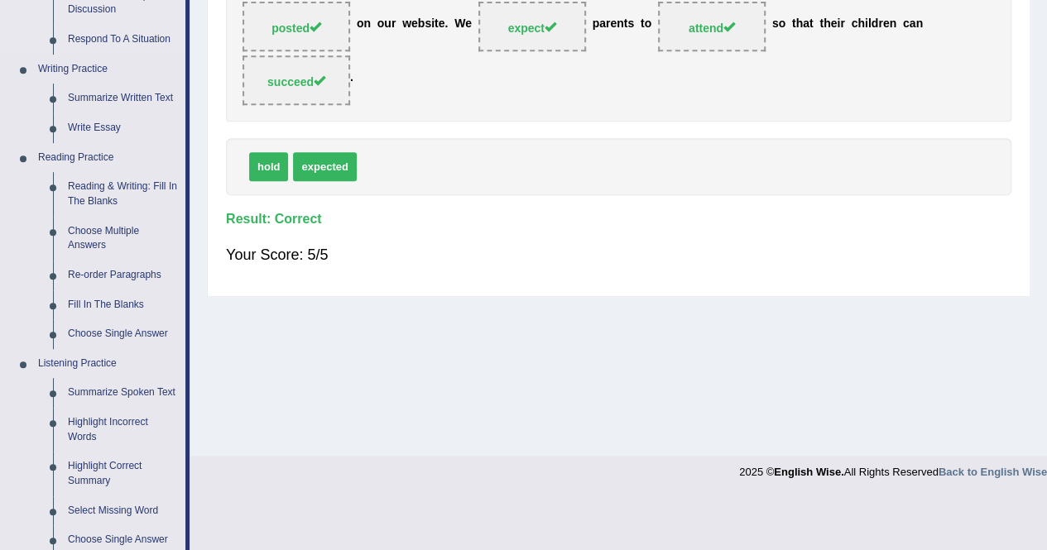
scroll to position [372, 0]
click at [101, 333] on link "Choose Single Answer" at bounding box center [122, 334] width 125 height 30
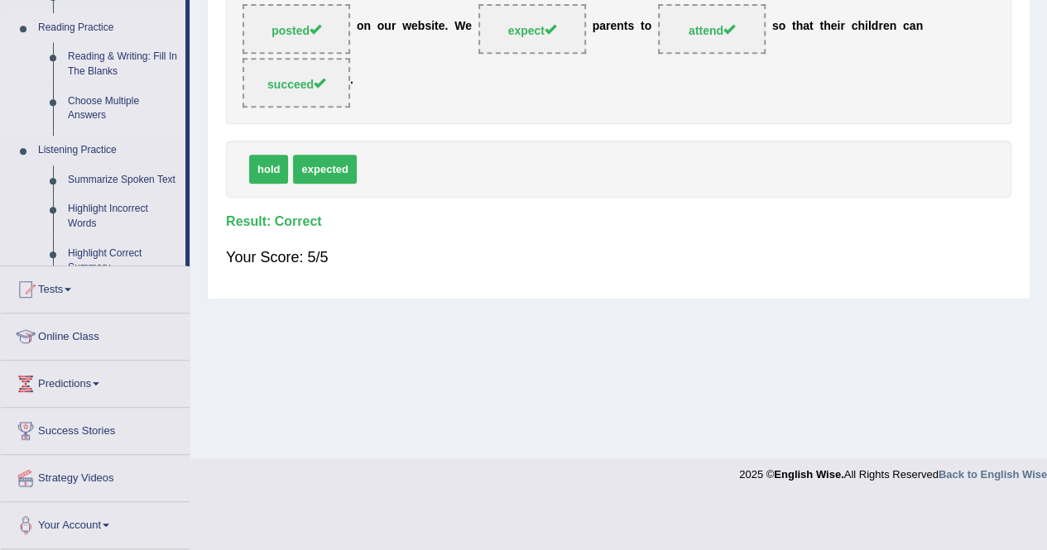
scroll to position [271, 0]
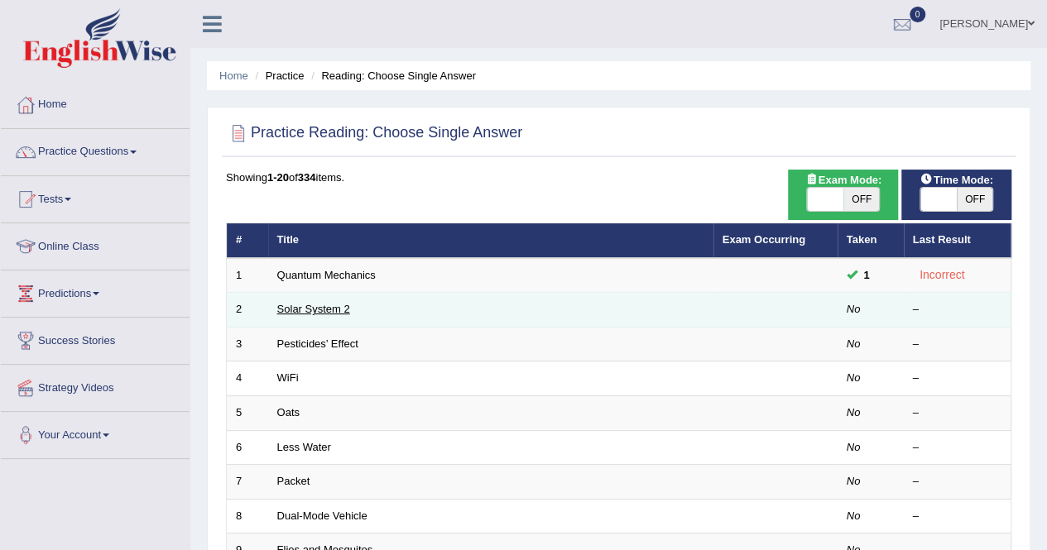
click at [324, 313] on link "Solar System 2" at bounding box center [313, 309] width 73 height 12
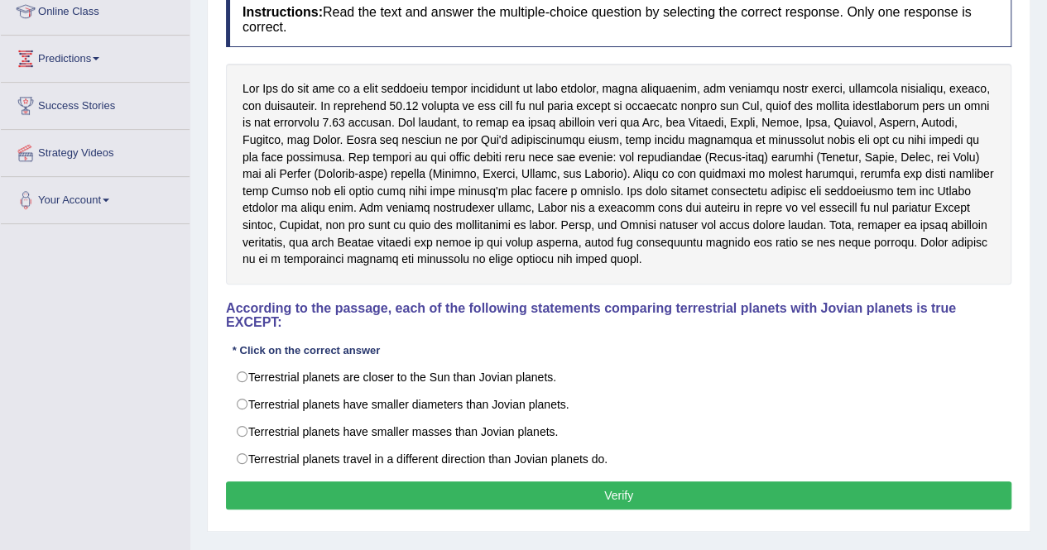
scroll to position [233, 0]
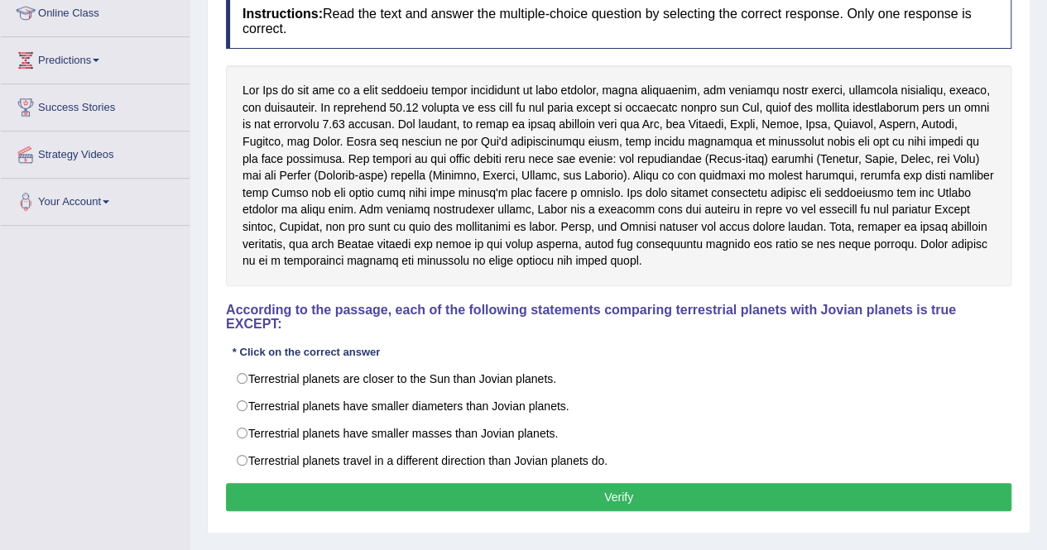
click at [417, 145] on div at bounding box center [618, 175] width 785 height 221
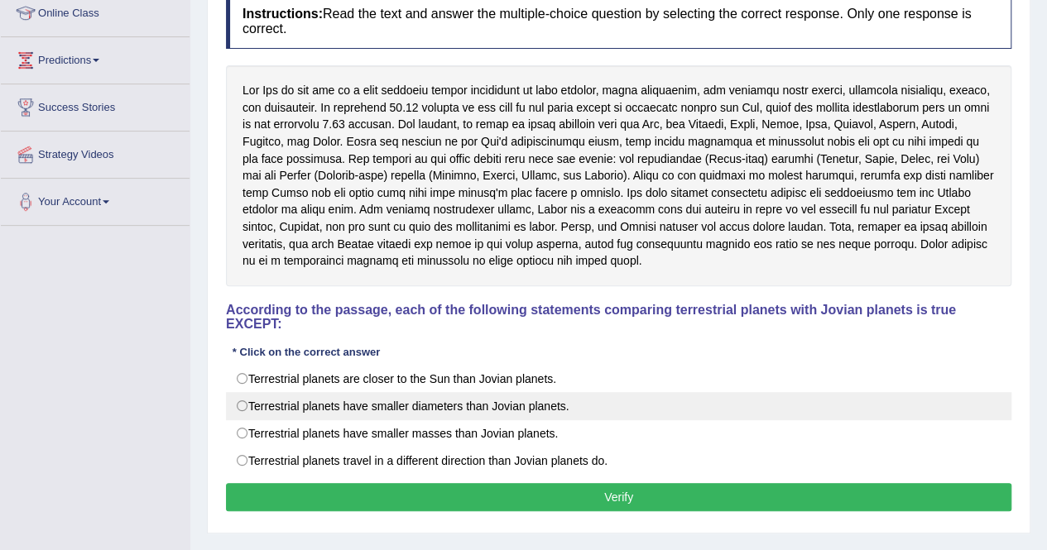
click at [386, 405] on label "Terrestrial planets have smaller diameters than Jovian planets." at bounding box center [618, 406] width 785 height 28
radio input "true"
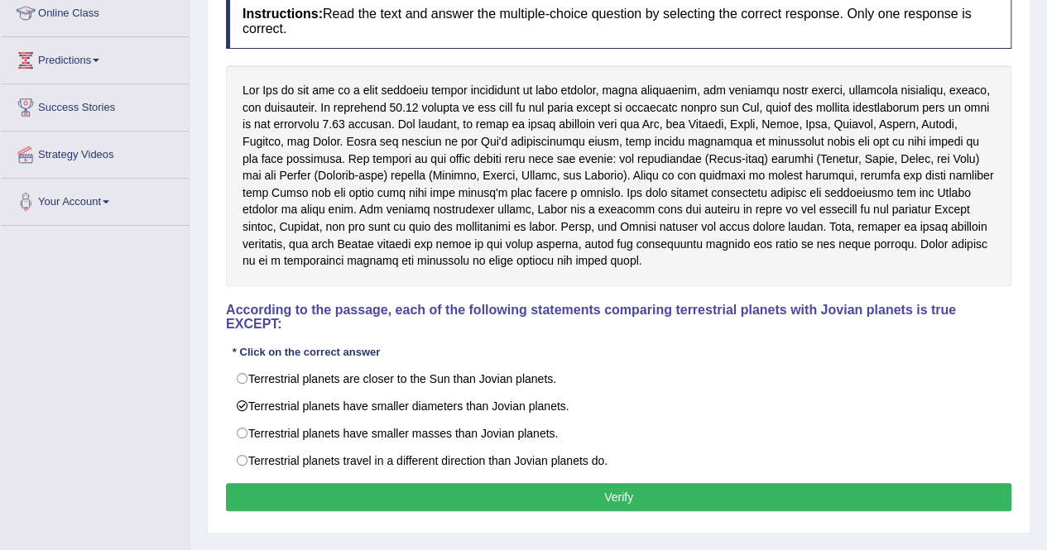
click at [444, 483] on button "Verify" at bounding box center [618, 497] width 785 height 28
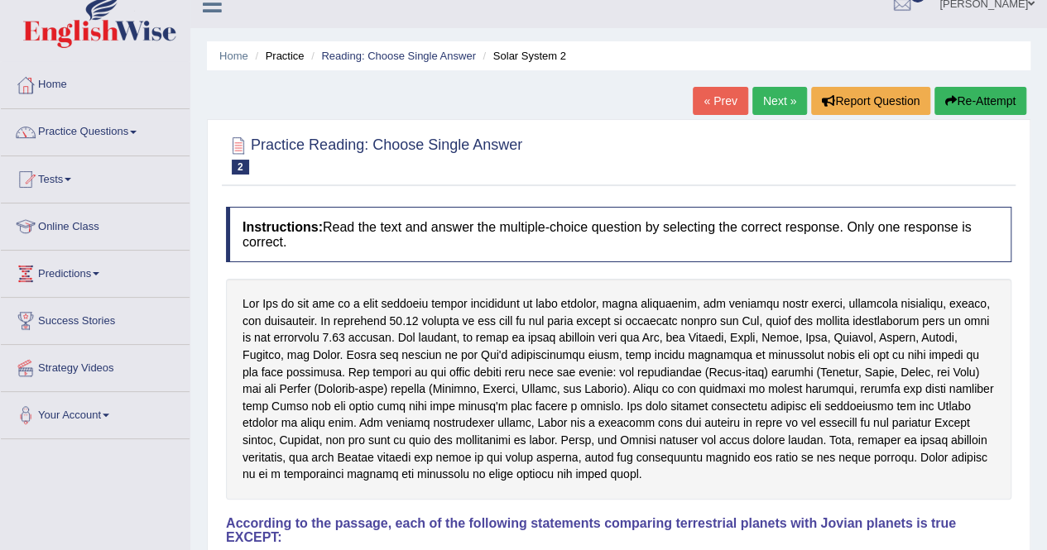
scroll to position [15, 0]
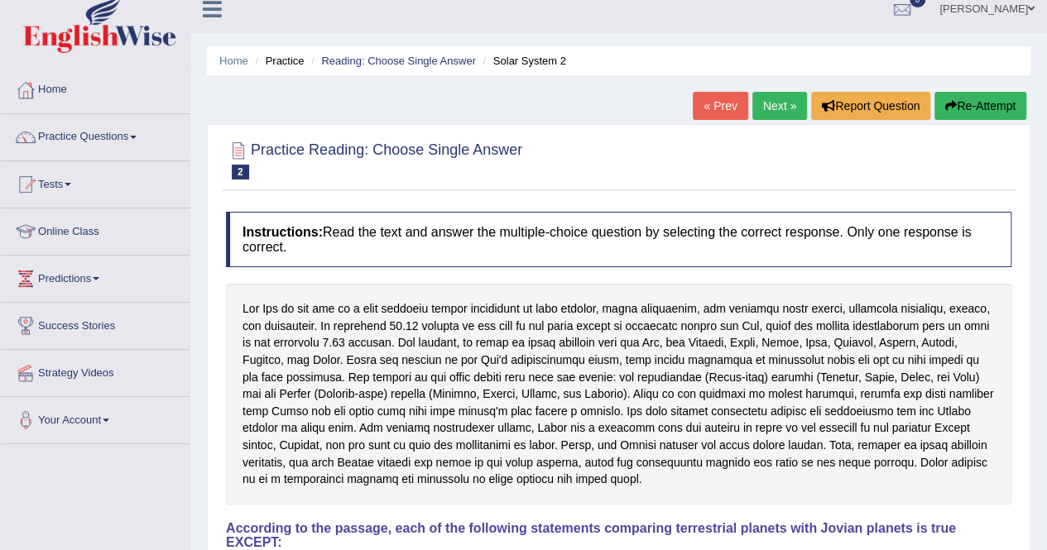
click at [786, 105] on link "Next »" at bounding box center [779, 106] width 55 height 28
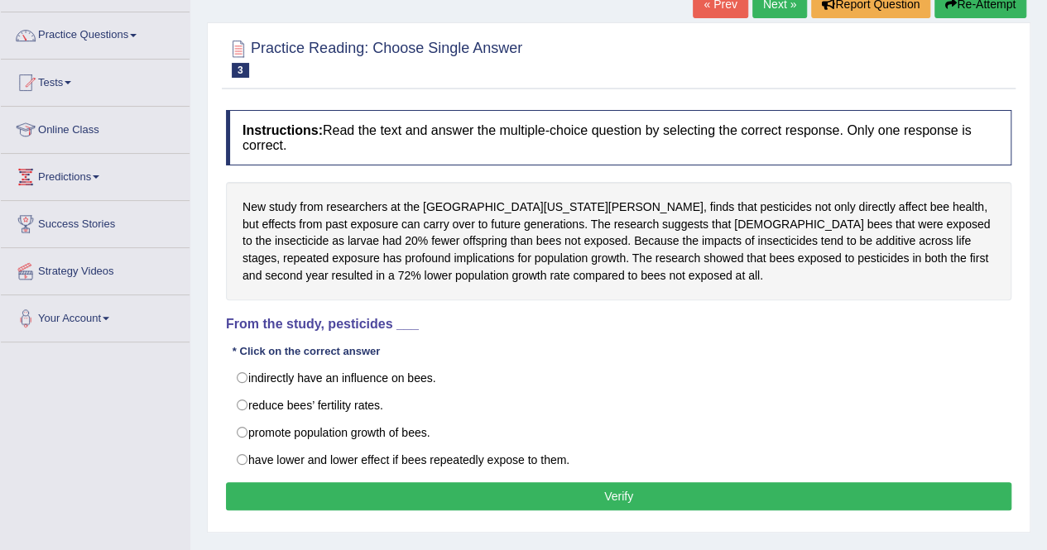
scroll to position [113, 0]
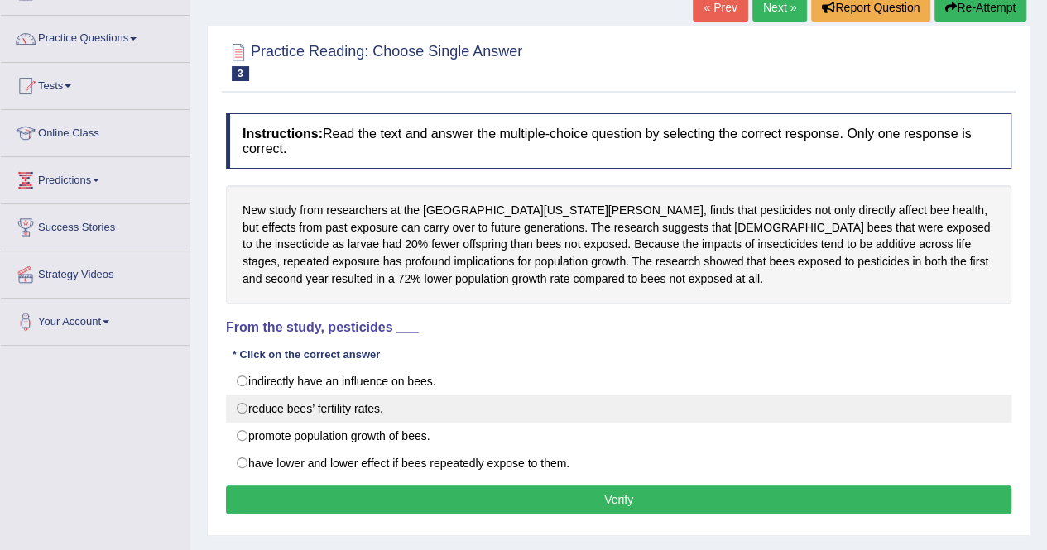
click at [383, 405] on label "reduce bees’ fertility rates." at bounding box center [618, 409] width 785 height 28
radio input "true"
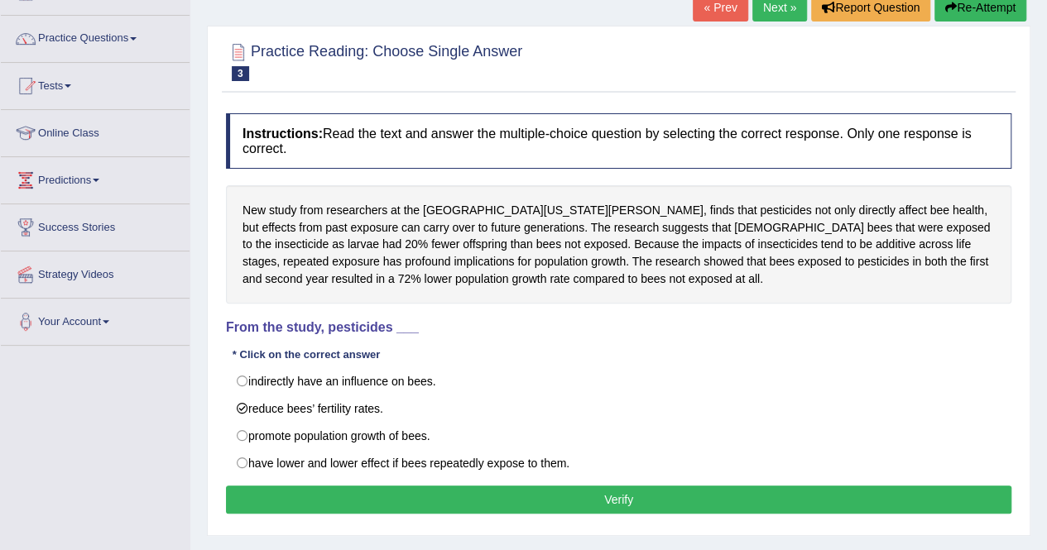
click at [515, 497] on button "Verify" at bounding box center [618, 500] width 785 height 28
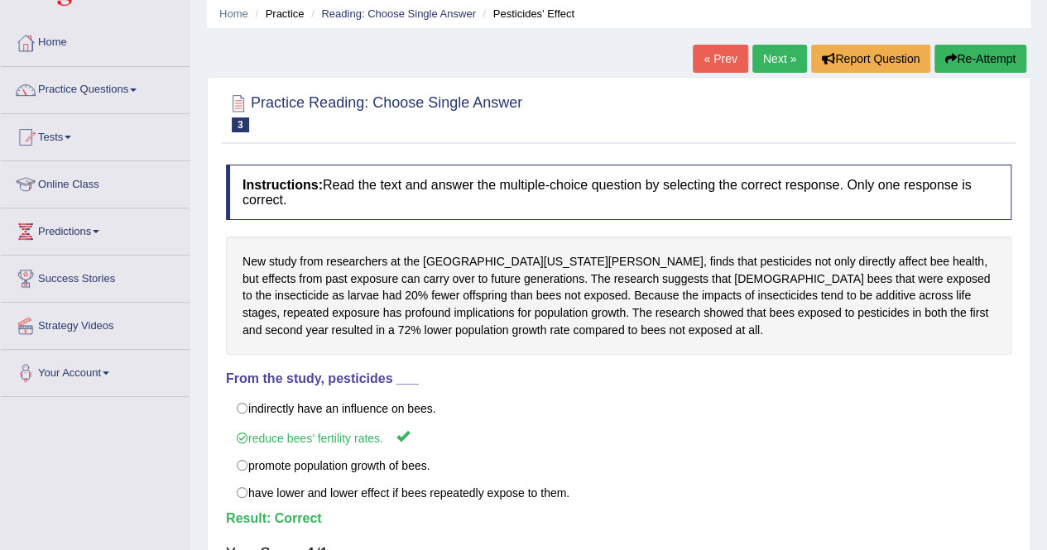
scroll to position [61, 0]
click at [774, 60] on link "Next »" at bounding box center [779, 60] width 55 height 28
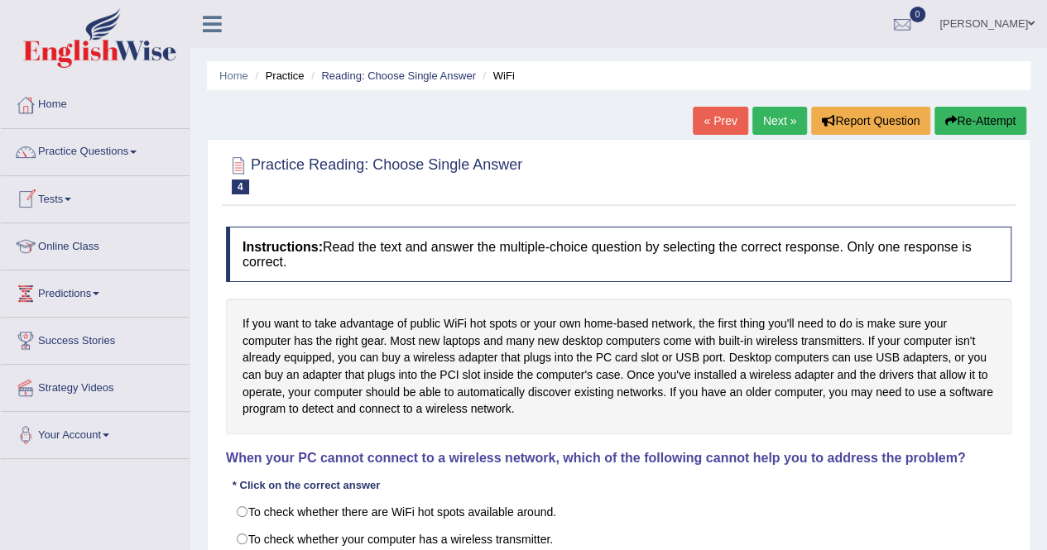
click at [77, 199] on link "Tests" at bounding box center [95, 196] width 189 height 41
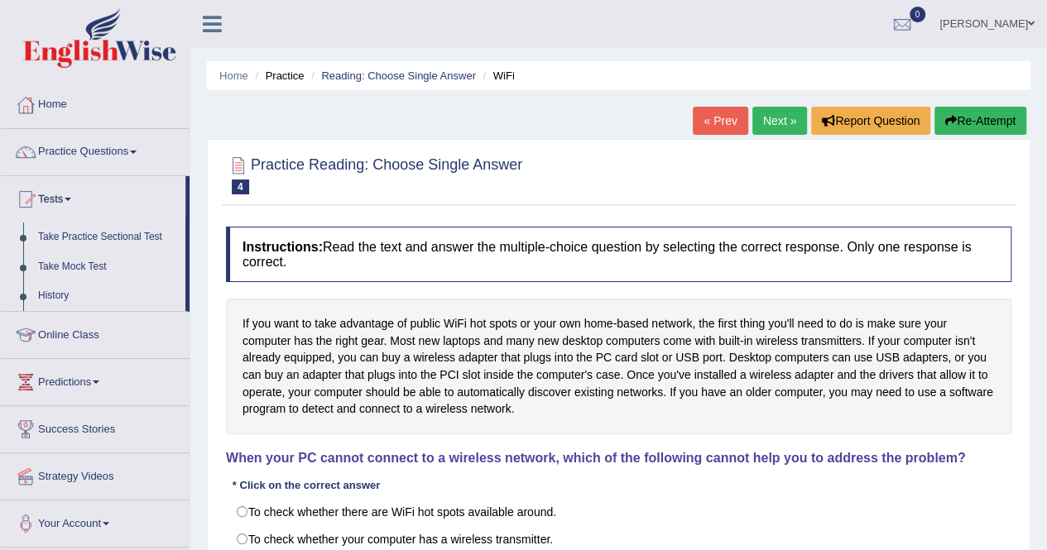
click at [94, 238] on link "Take Practice Sectional Test" at bounding box center [108, 238] width 155 height 30
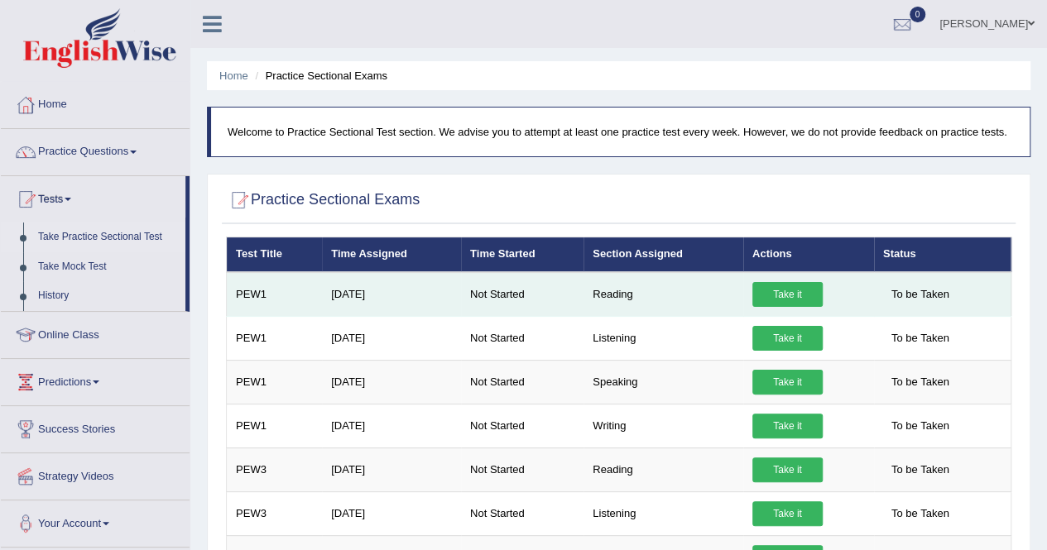
click at [792, 292] on link "Take it" at bounding box center [787, 294] width 70 height 25
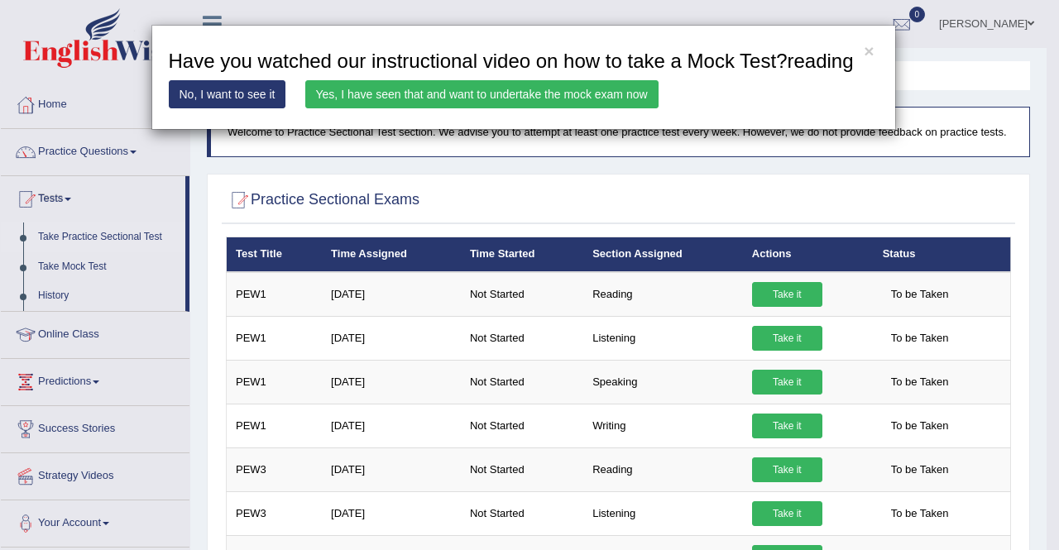
click at [266, 96] on link "No, I want to see it" at bounding box center [227, 94] width 117 height 28
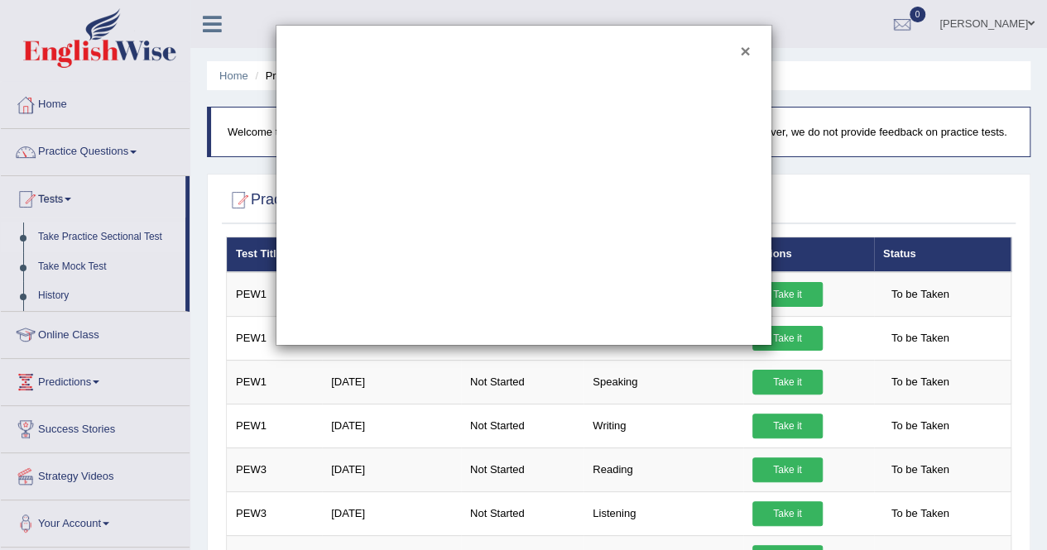
click at [742, 44] on button "×" at bounding box center [745, 50] width 10 height 17
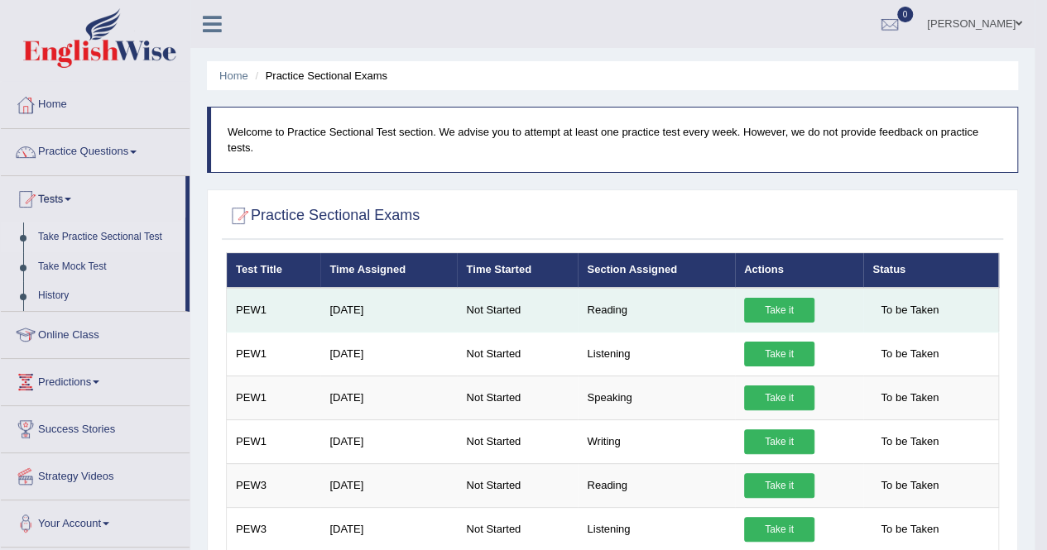
click at [755, 300] on link "Take it" at bounding box center [779, 310] width 70 height 25
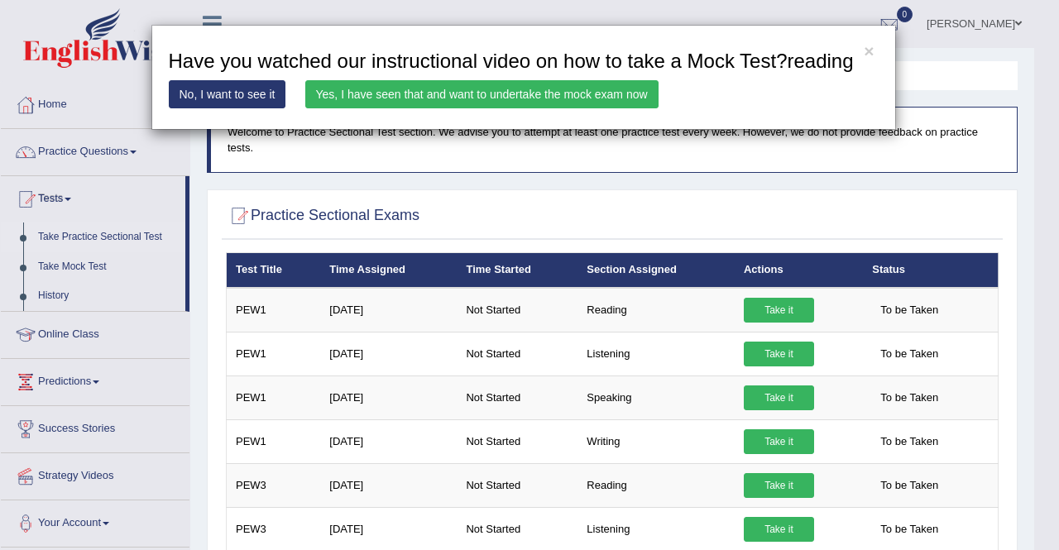
click at [506, 90] on link "Yes, I have seen that and want to undertake the mock exam now" at bounding box center [481, 94] width 353 height 28
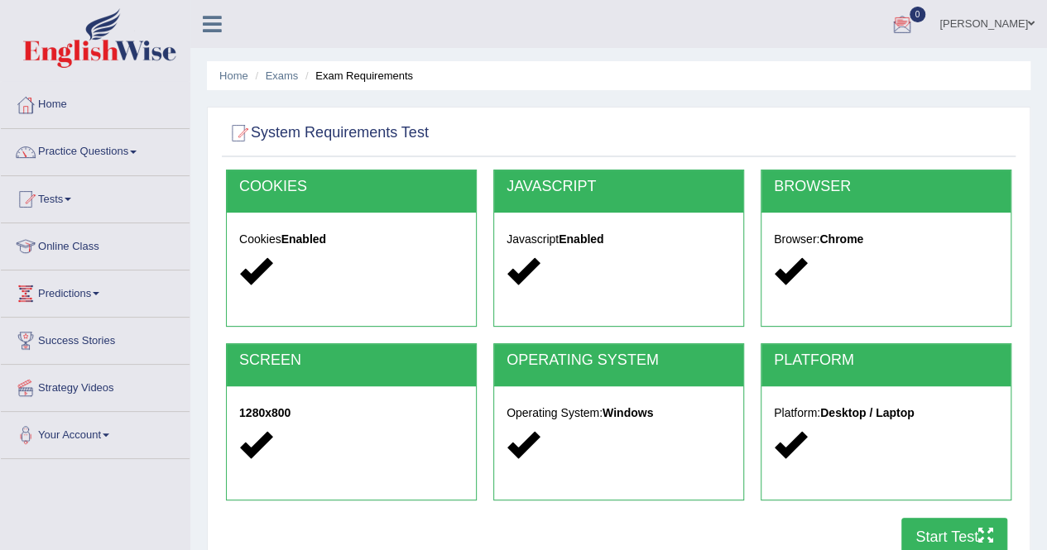
click at [877, 125] on div at bounding box center [618, 134] width 785 height 34
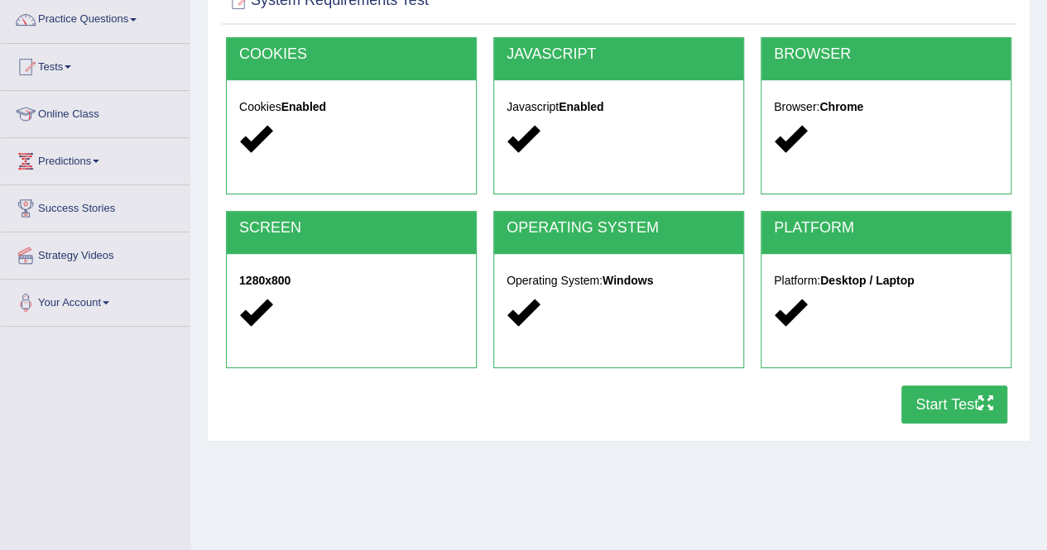
scroll to position [132, 0]
click at [979, 402] on icon "button" at bounding box center [985, 403] width 15 height 15
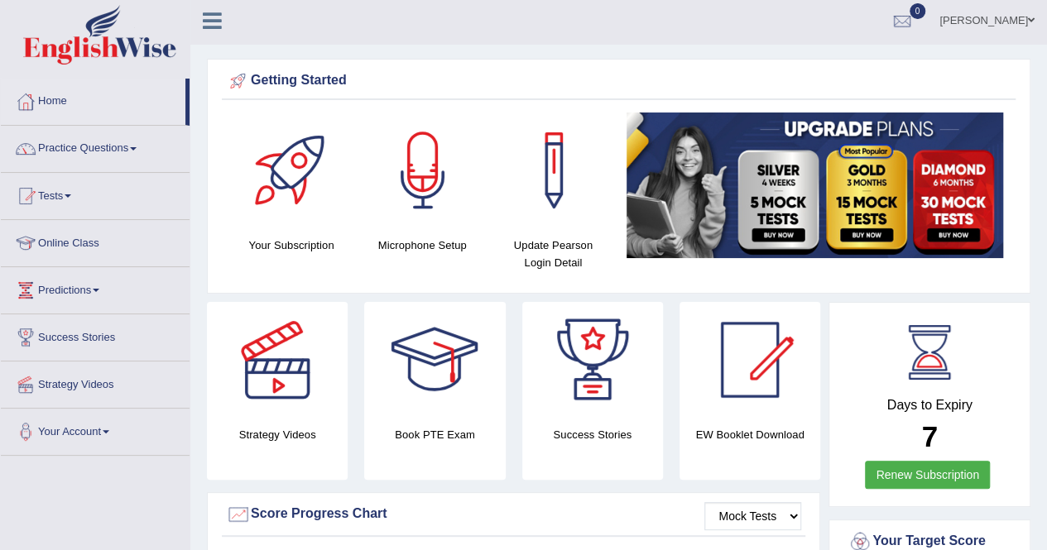
scroll to position [2, 0]
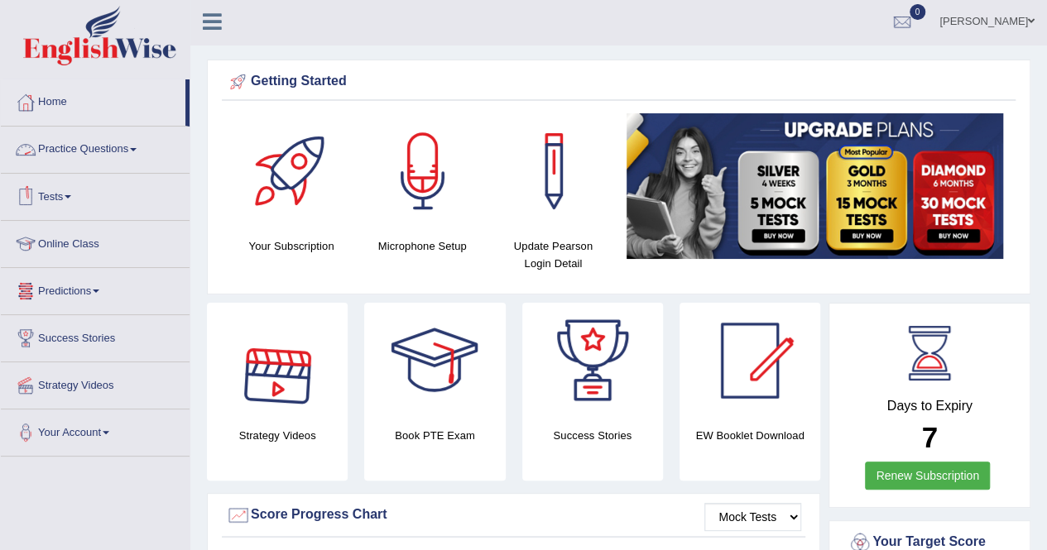
click at [71, 191] on link "Tests" at bounding box center [95, 194] width 189 height 41
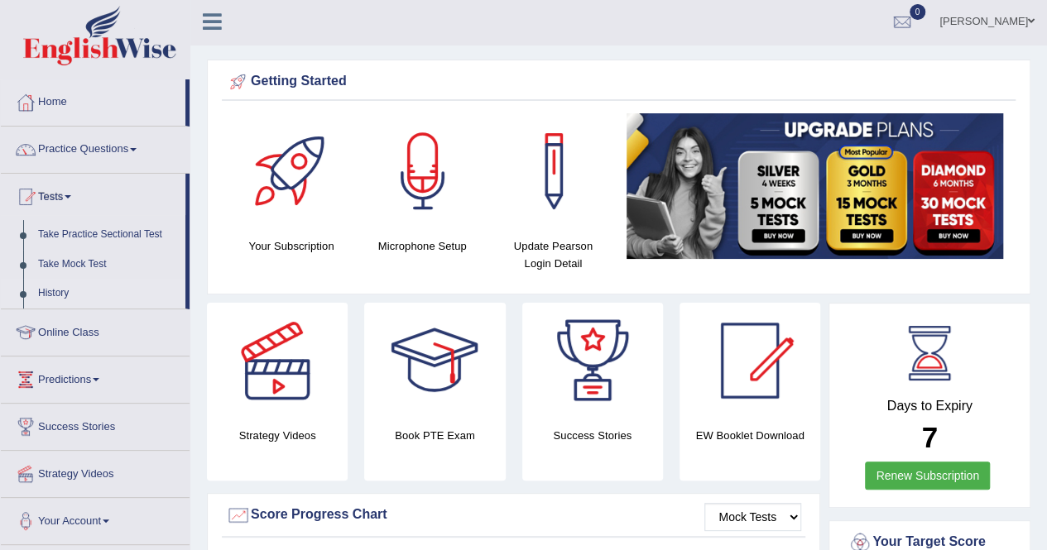
click at [53, 290] on link "History" at bounding box center [108, 294] width 155 height 30
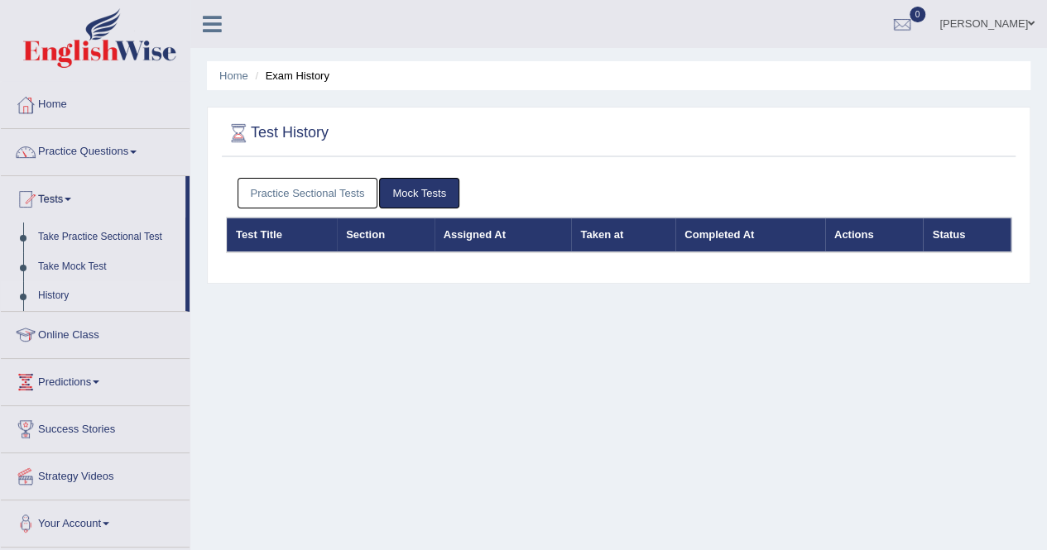
click at [257, 193] on link "Practice Sectional Tests" at bounding box center [307, 193] width 141 height 31
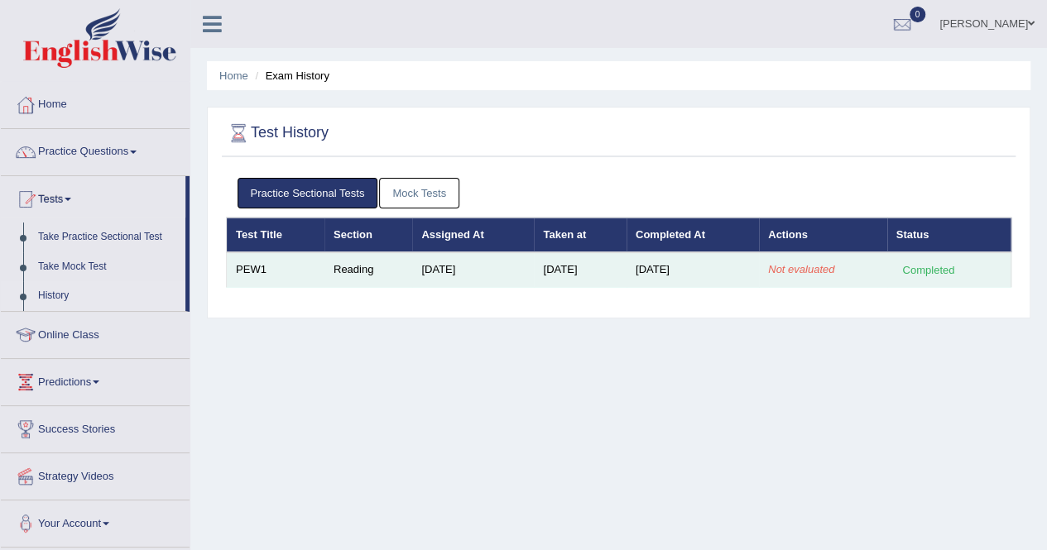
click at [827, 263] on em "Not evaluated" at bounding box center [801, 269] width 66 height 12
click at [248, 268] on td "PEW1" at bounding box center [276, 269] width 98 height 35
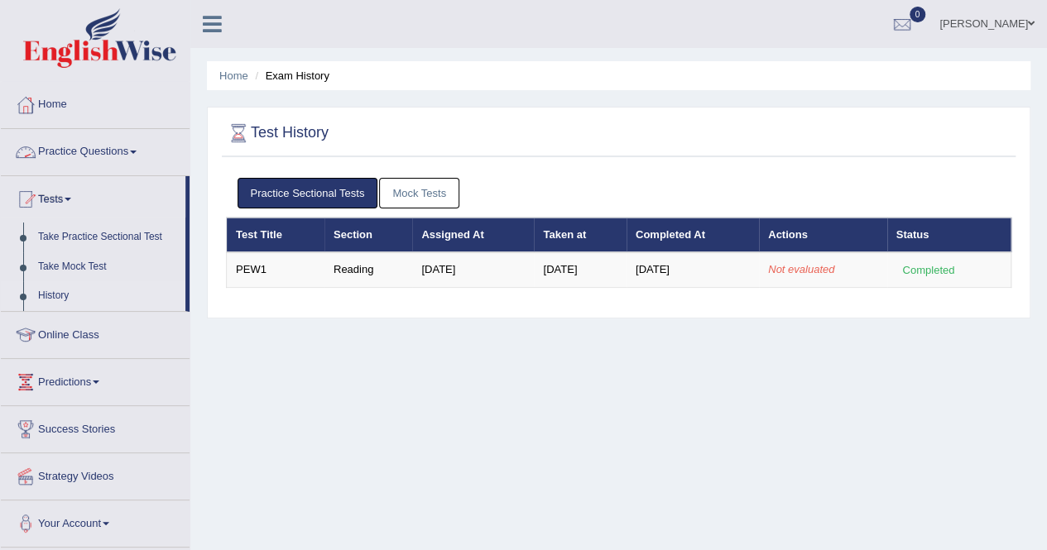
click at [89, 151] on link "Practice Questions" at bounding box center [95, 149] width 189 height 41
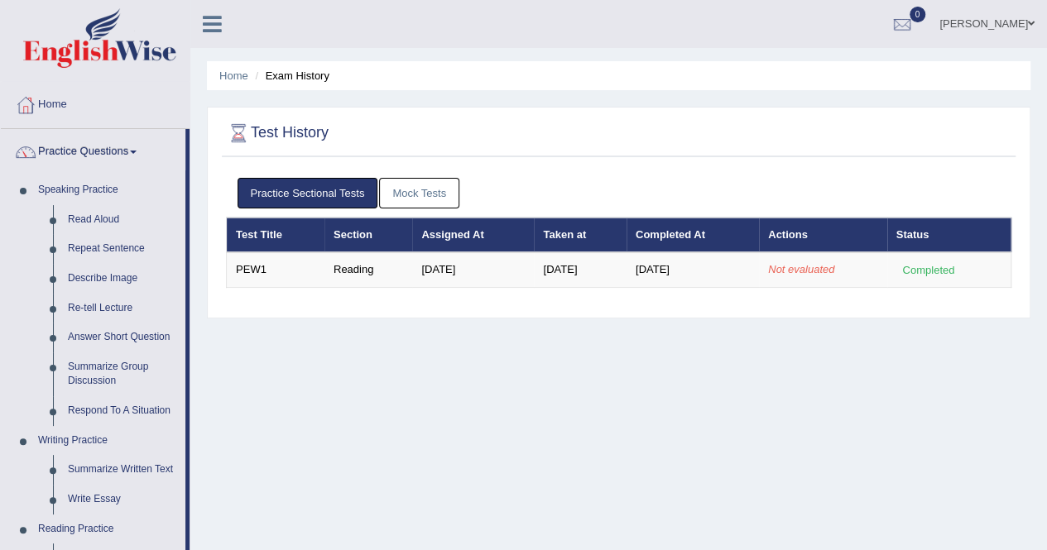
click at [89, 151] on link "Practice Questions" at bounding box center [93, 149] width 185 height 41
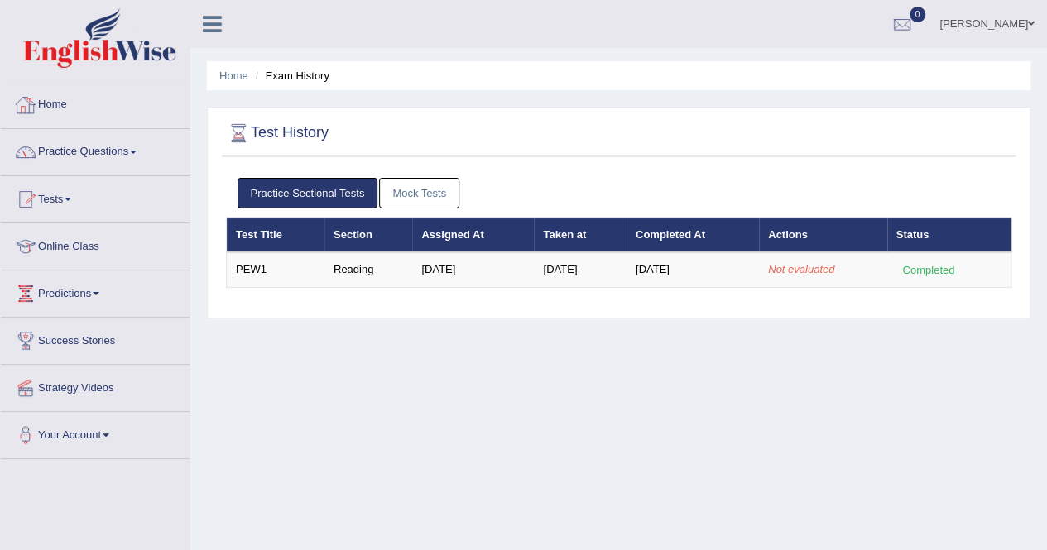
click at [91, 106] on link "Home" at bounding box center [95, 102] width 189 height 41
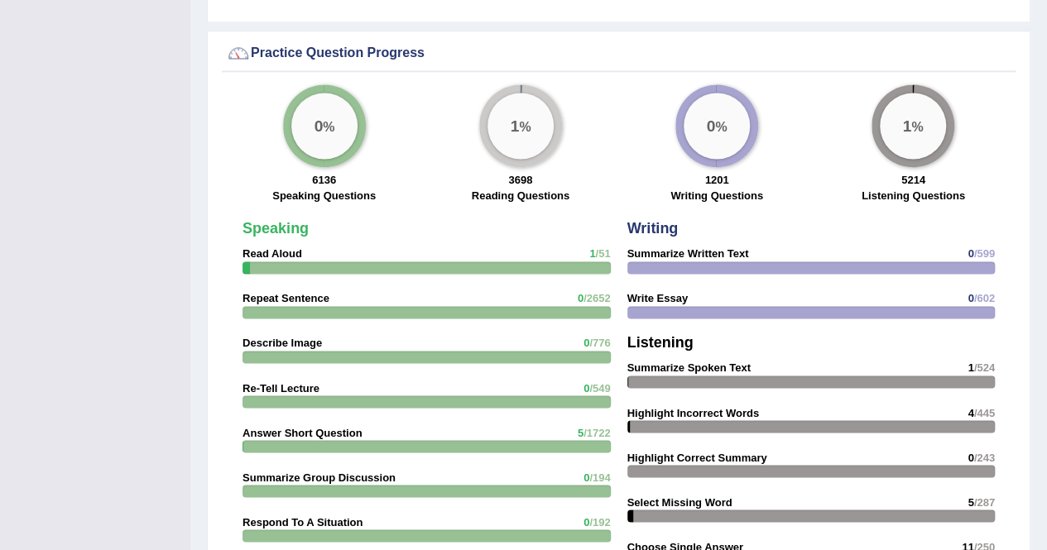
scroll to position [1172, 0]
